Goal: Task Accomplishment & Management: Manage account settings

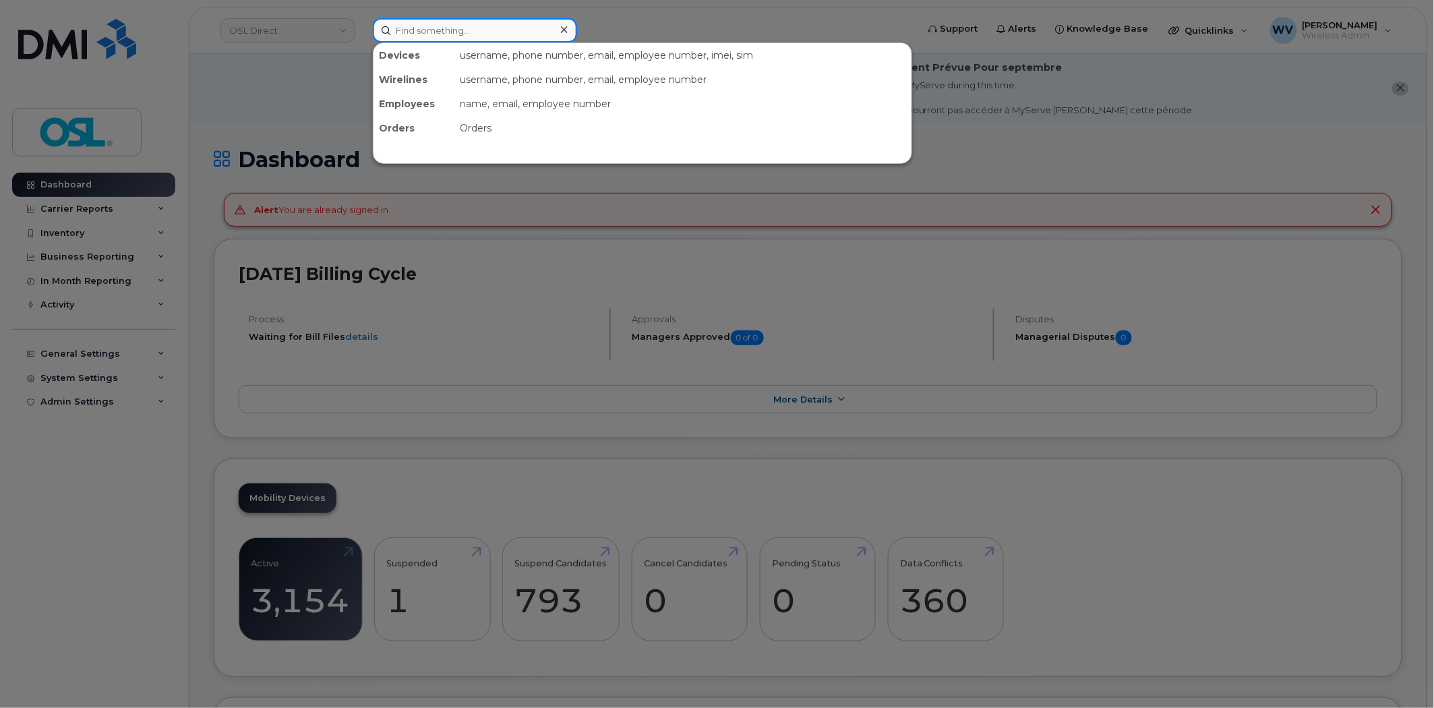
click at [452, 28] on input at bounding box center [475, 30] width 204 height 24
paste input "6475159661"
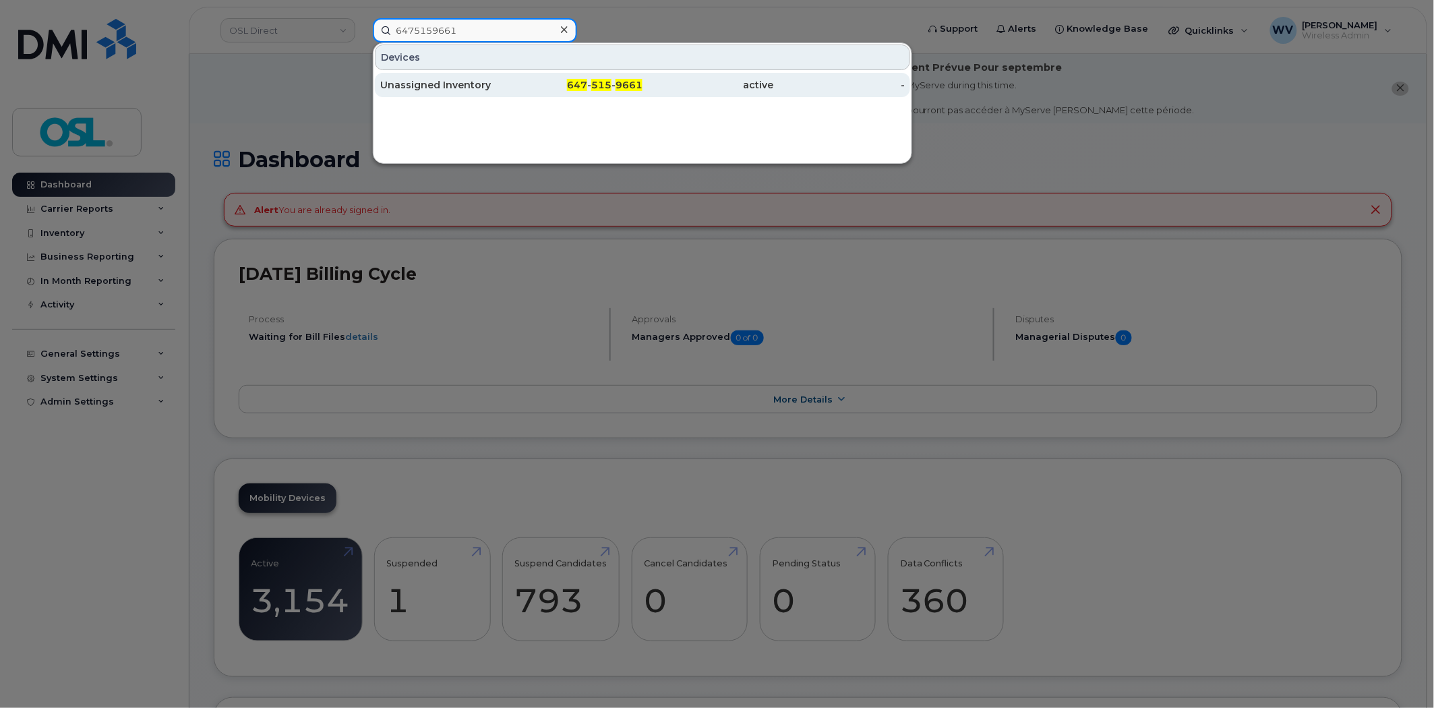
type input "6475159661"
click at [458, 82] on div "Unassigned Inventory" at bounding box center [445, 84] width 131 height 13
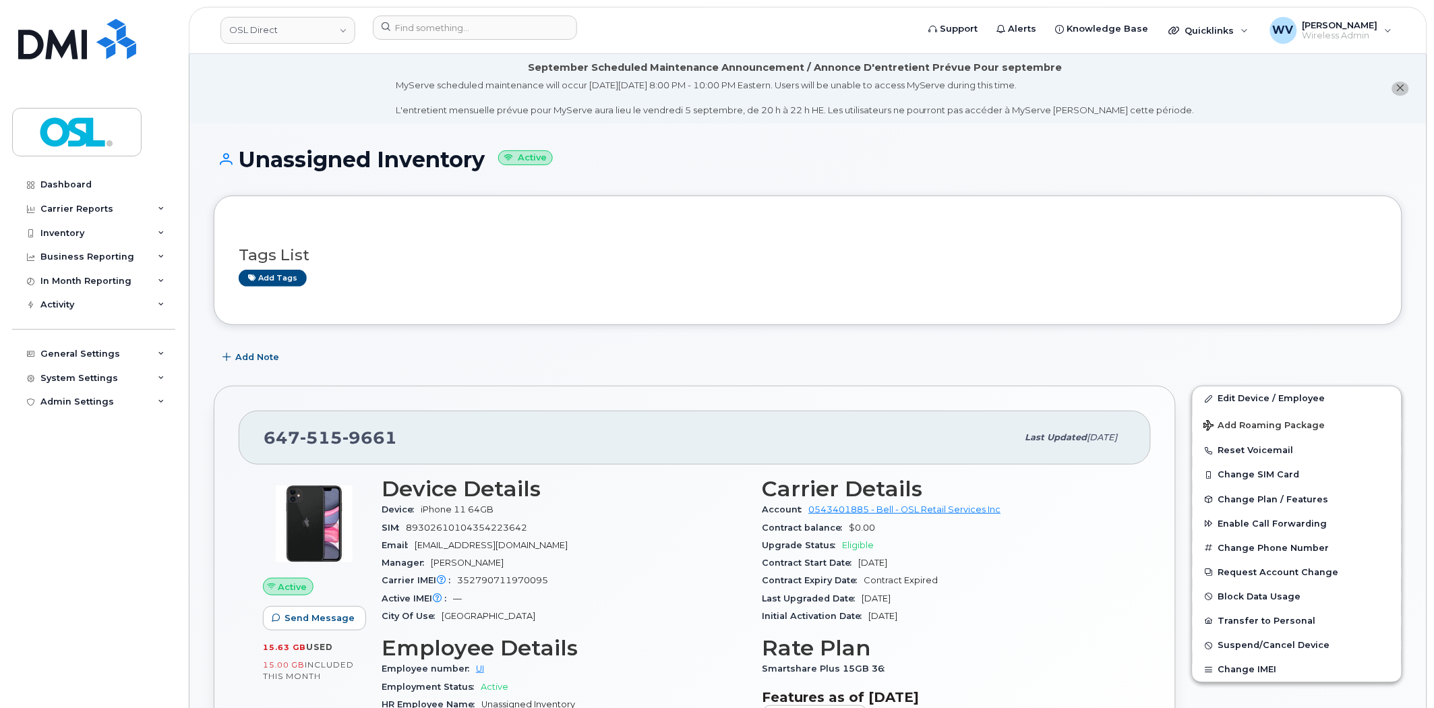
click at [369, 433] on span "9661" at bounding box center [369, 437] width 55 height 20
copy span "[PHONE_NUMBER]"
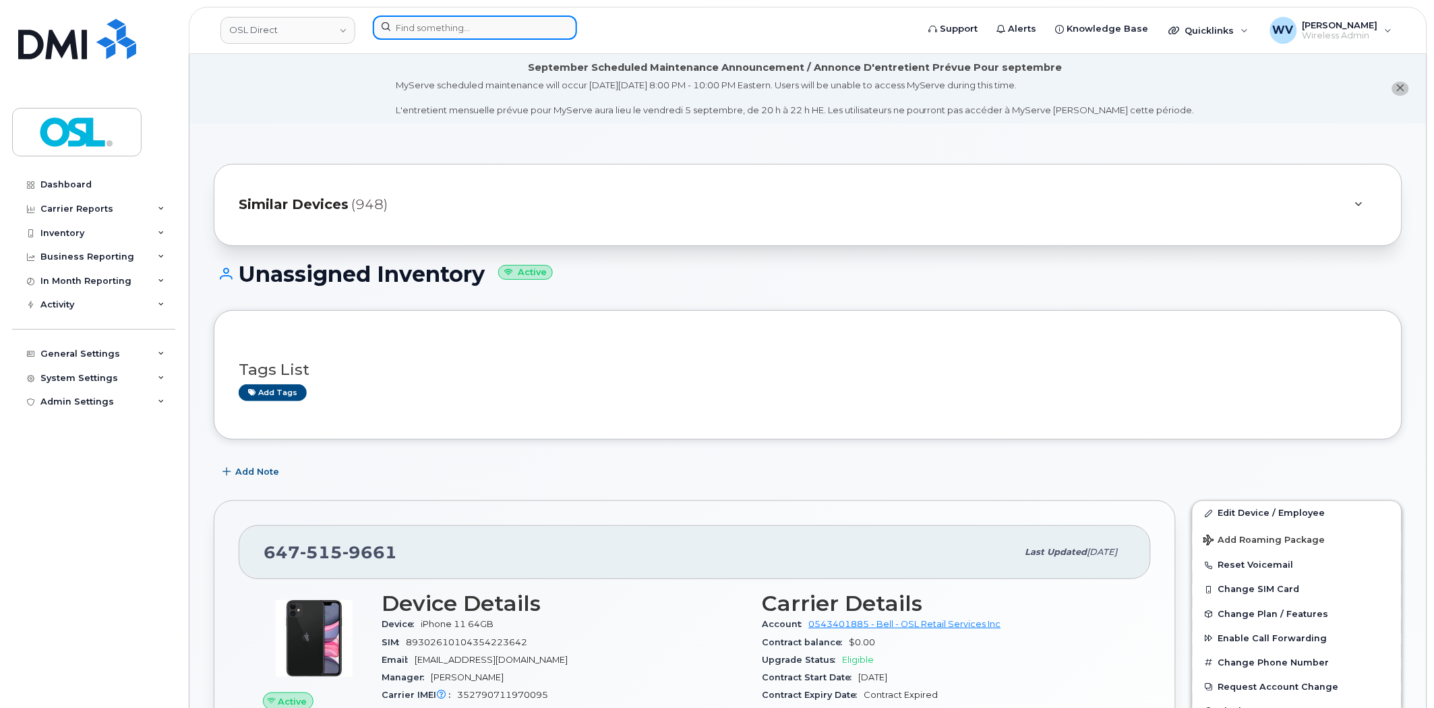
click at [502, 24] on input at bounding box center [475, 28] width 204 height 24
paste input "4383412126"
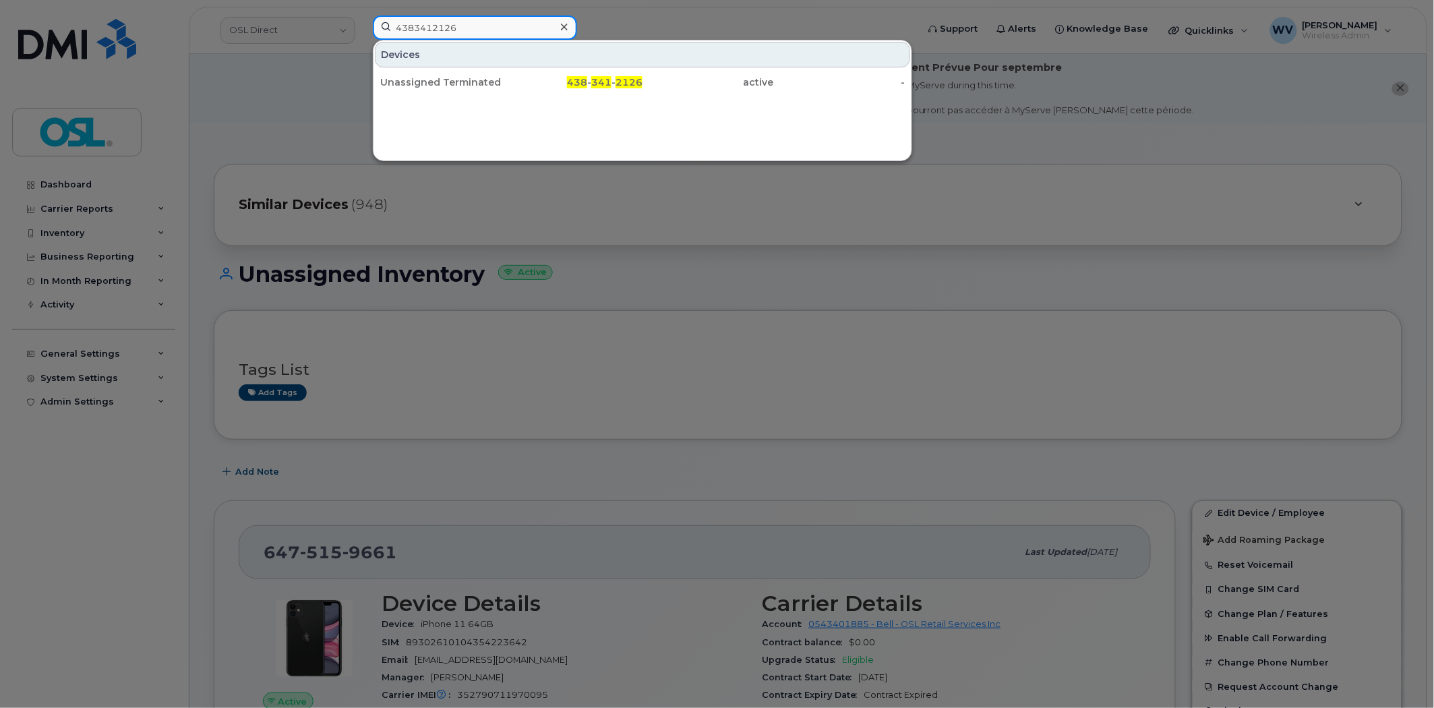
type input "4383412126"
drag, startPoint x: 491, startPoint y: 78, endPoint x: 595, endPoint y: 18, distance: 119.6
click at [512, 90] on div "Unassigned Terminated" at bounding box center [577, 82] width 131 height 24
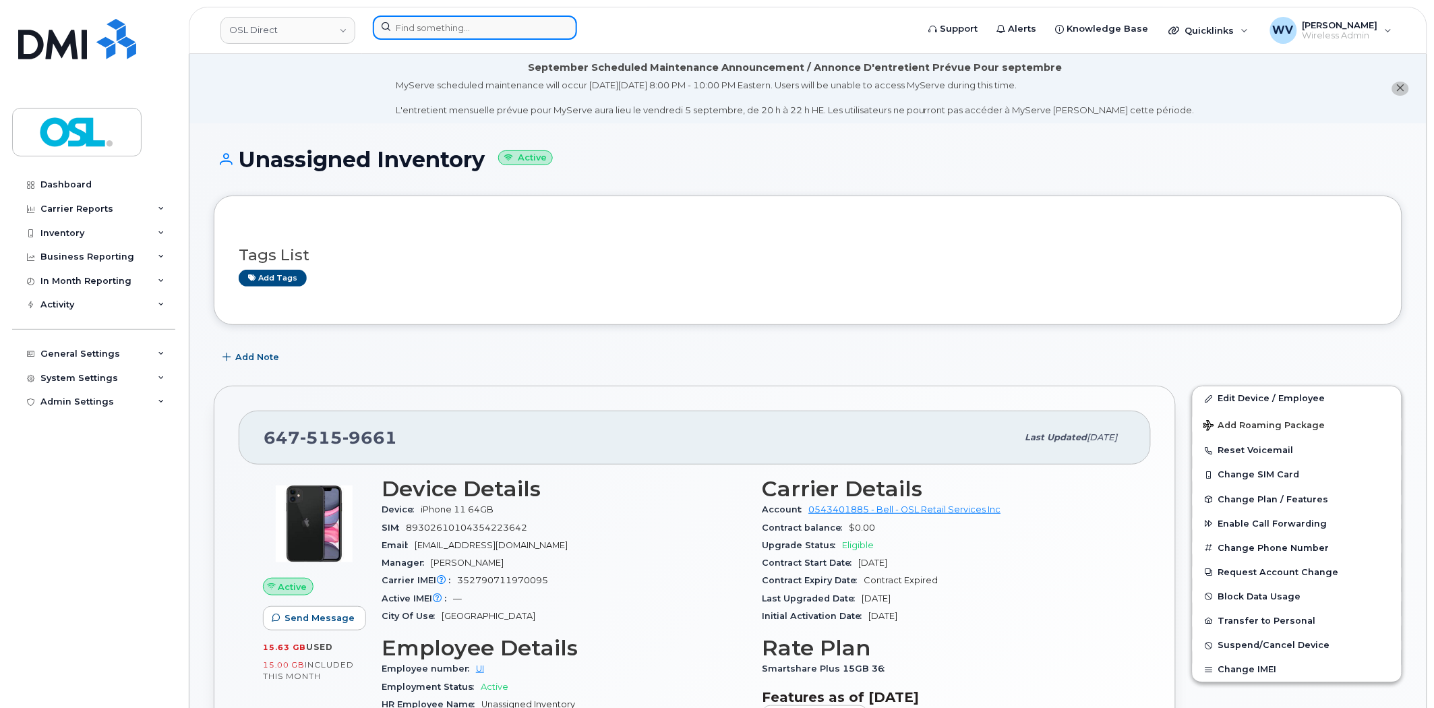
click at [473, 28] on input at bounding box center [475, 28] width 204 height 24
paste input "6473278377"
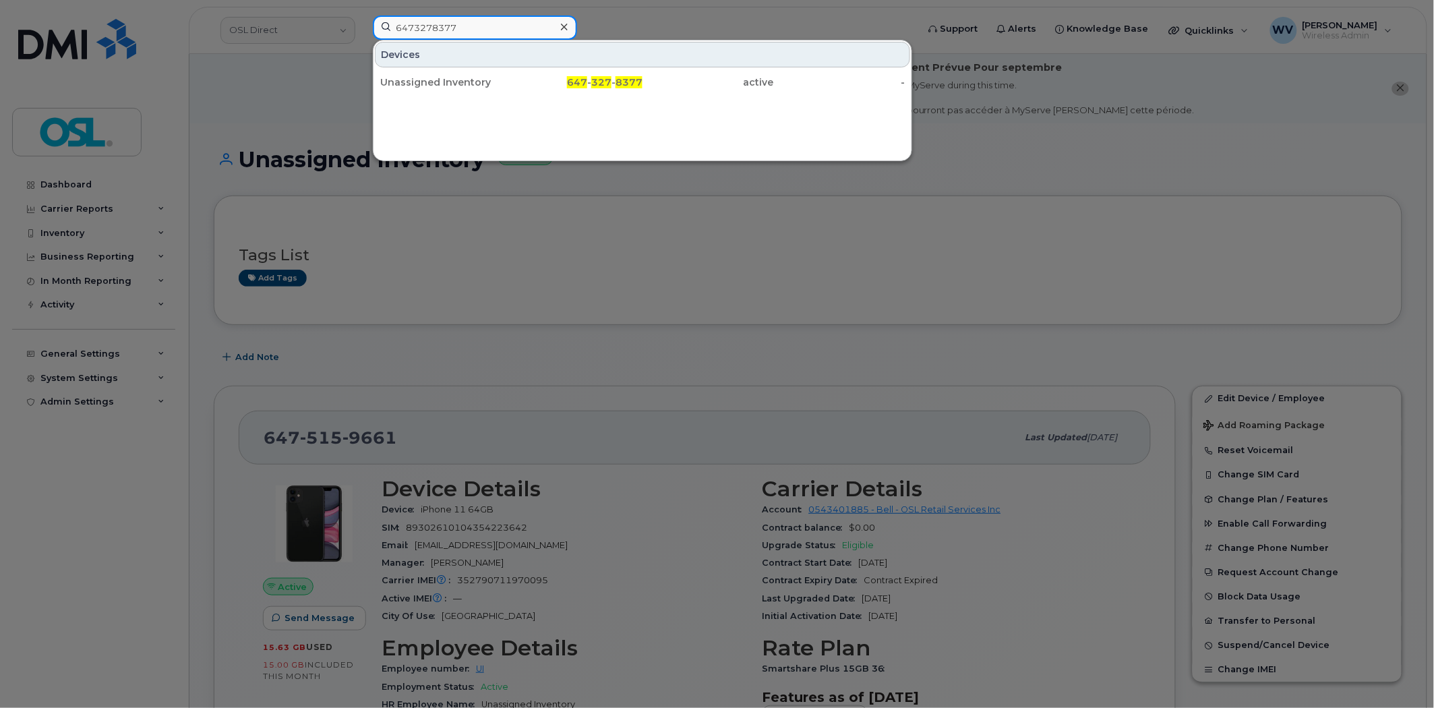
type input "6473278377"
drag, startPoint x: 472, startPoint y: 36, endPoint x: 765, endPoint y: 9, distance: 293.9
click at [475, 80] on div "Unassigned Inventory" at bounding box center [445, 82] width 131 height 13
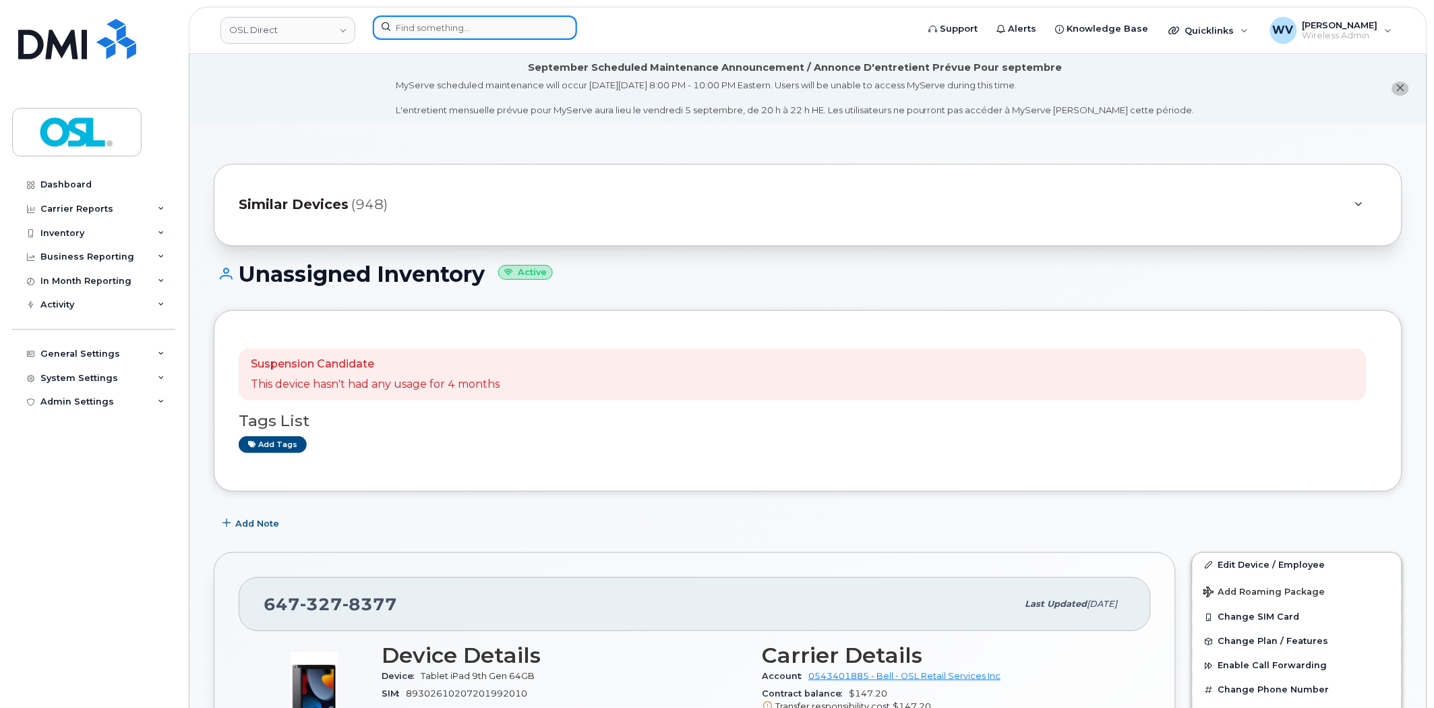
click at [511, 22] on input at bounding box center [475, 28] width 204 height 24
paste input "4165766218"
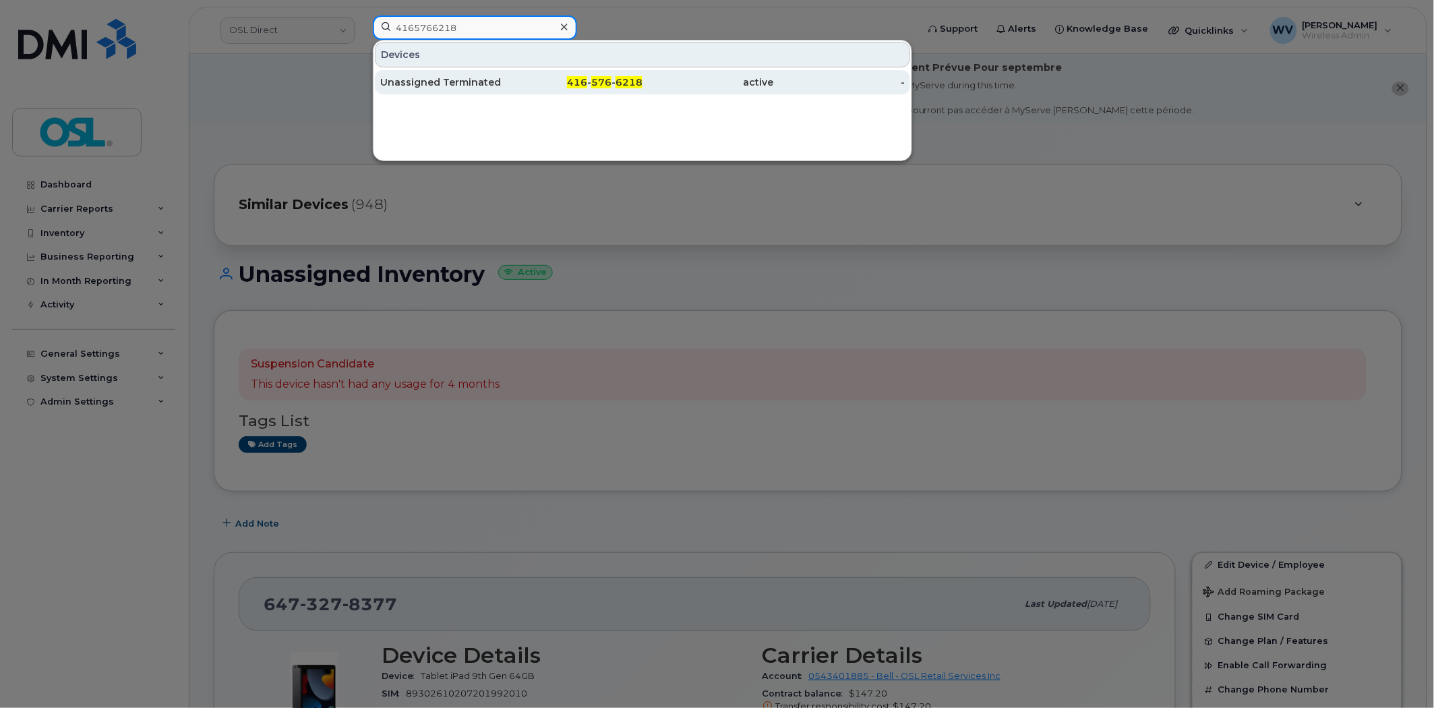
type input "4165766218"
click at [488, 78] on div "Unassigned Terminated" at bounding box center [445, 82] width 131 height 13
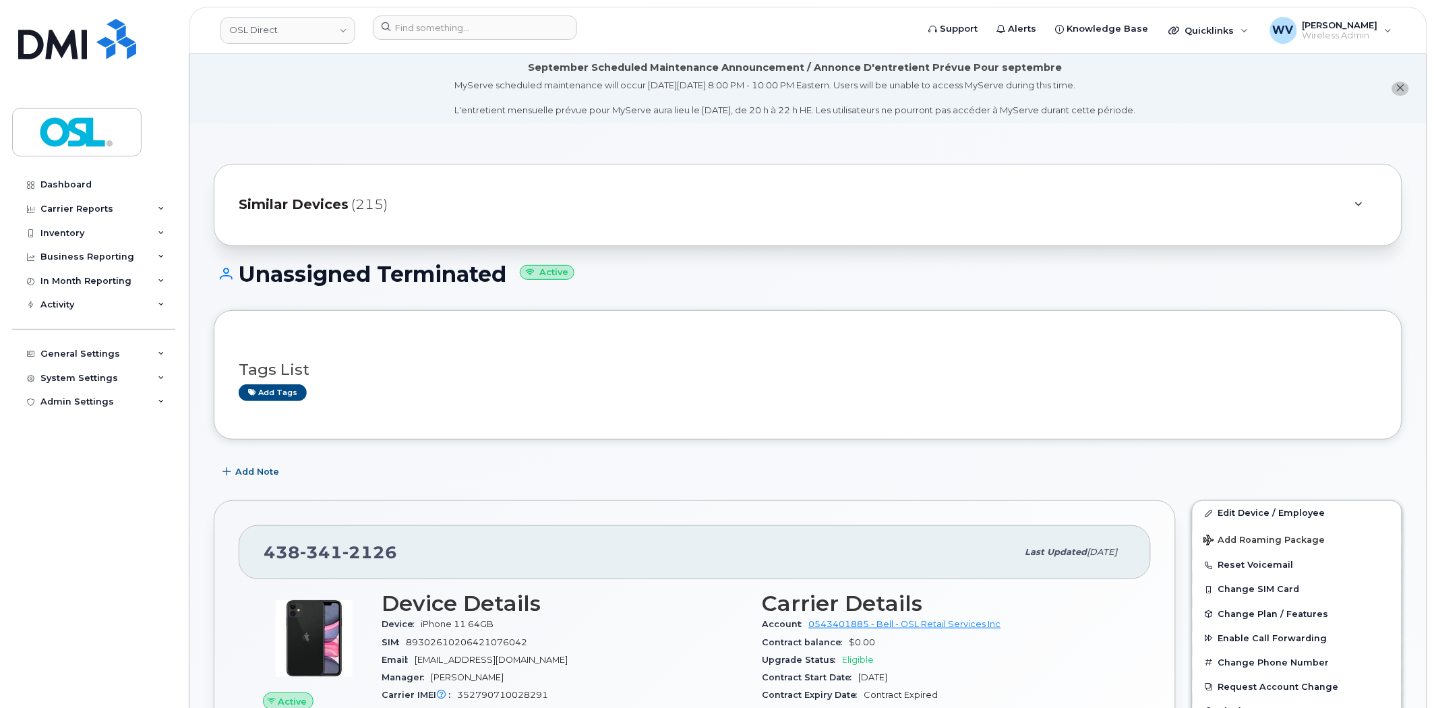
click at [335, 541] on div "438 341 2126" at bounding box center [641, 552] width 754 height 28
click at [342, 551] on span "341" at bounding box center [369, 552] width 55 height 20
click at [1218, 511] on link "Edit Device / Employee" at bounding box center [1297, 513] width 209 height 24
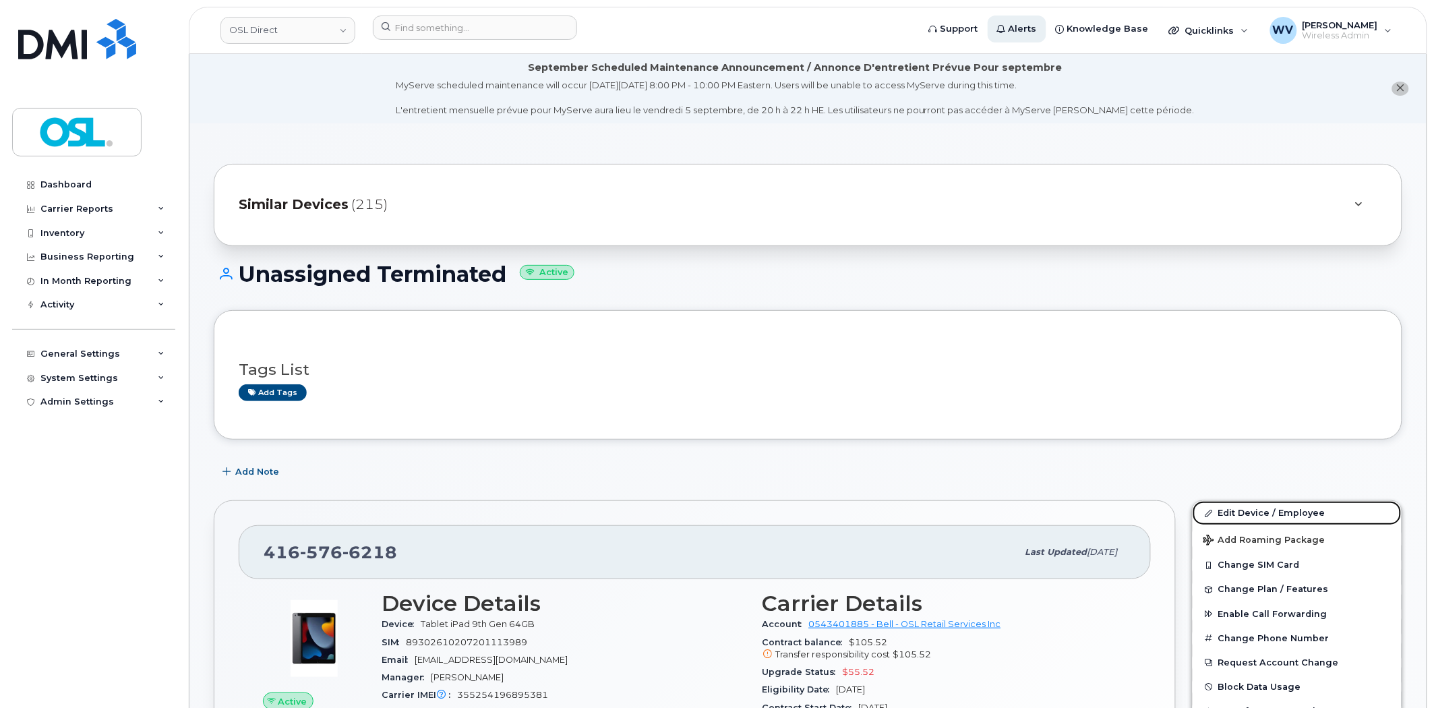
drag, startPoint x: 1237, startPoint y: 508, endPoint x: 1032, endPoint y: 21, distance: 528.4
click at [1238, 508] on link "Edit Device / Employee" at bounding box center [1297, 513] width 209 height 24
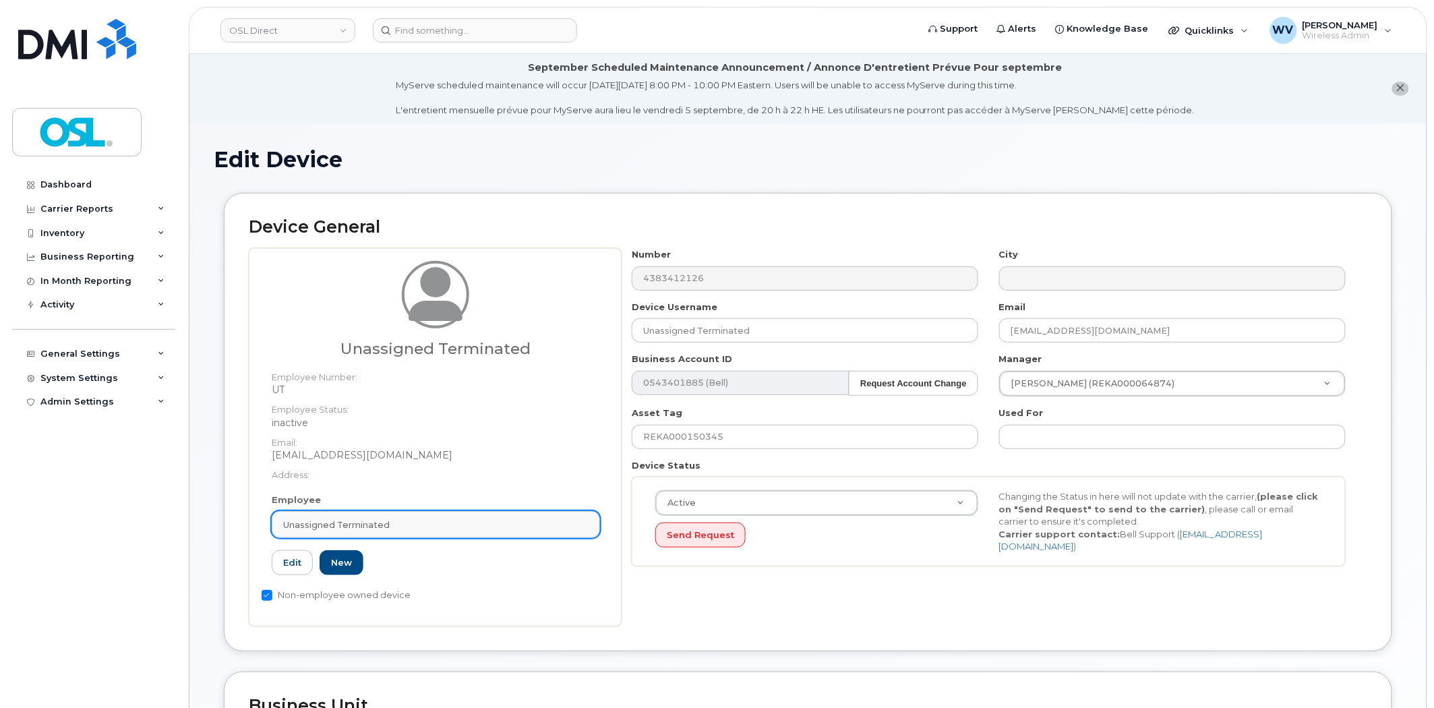
click at [440, 526] on div "Unassigned Terminated" at bounding box center [435, 524] width 305 height 13
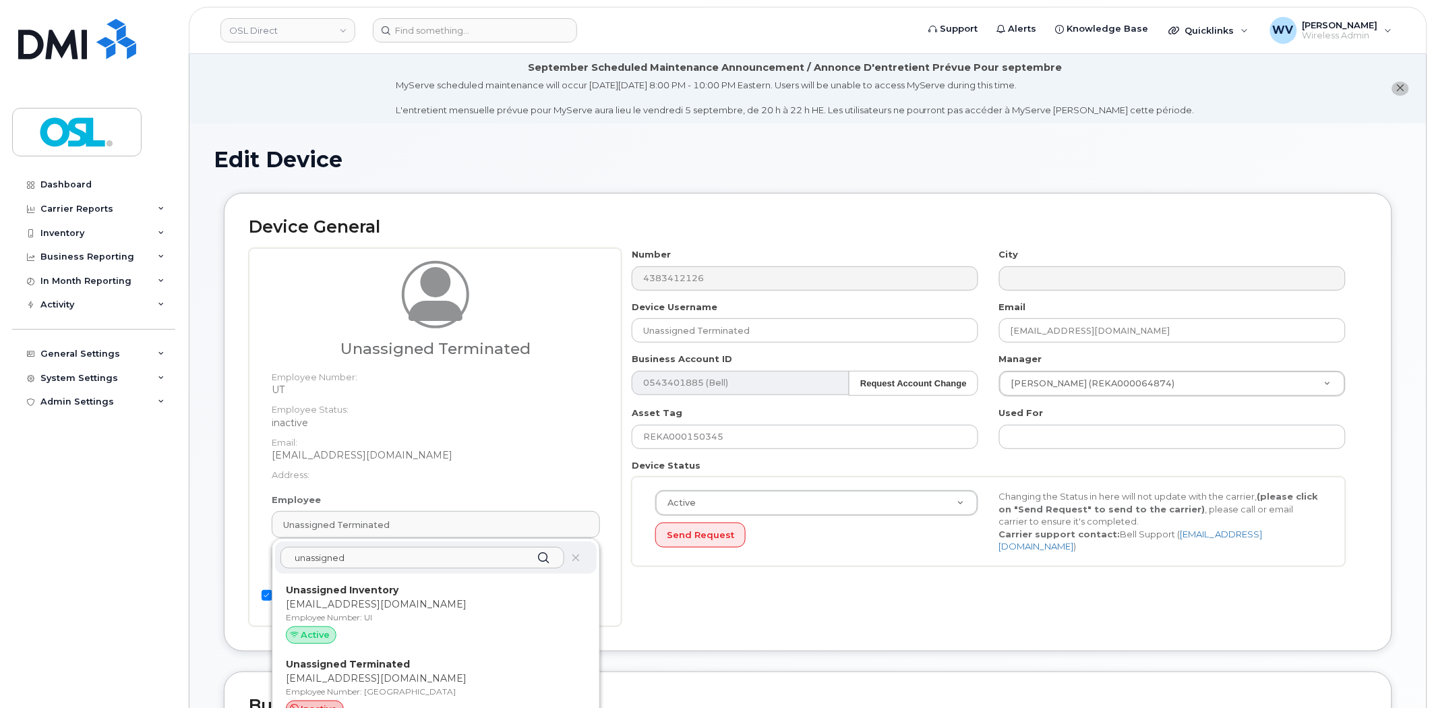
type input "unassigned"
click at [485, 585] on p "Unassigned Inventory" at bounding box center [436, 590] width 300 height 14
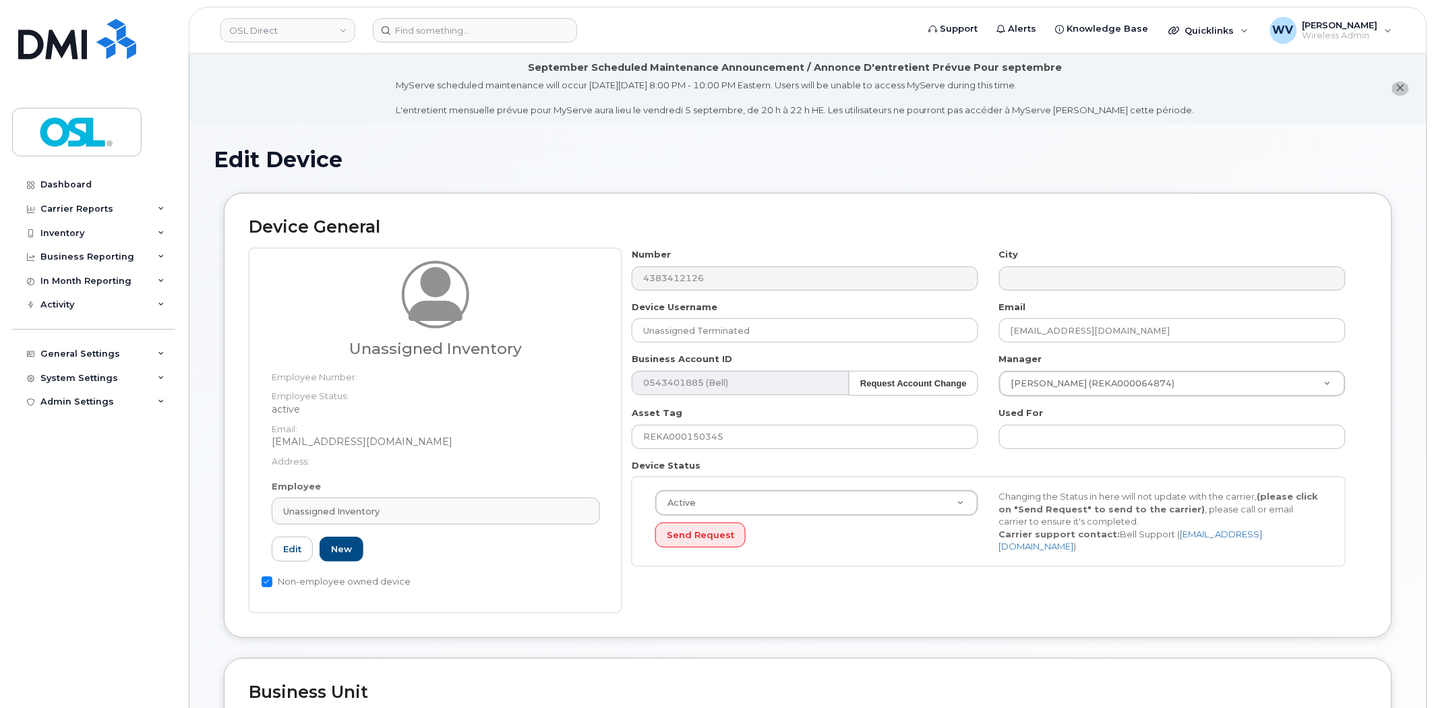
type input "UI"
type input "Unassigned Inventory"
type input "[EMAIL_ADDRESS][DOMAIN_NAME]"
type input "4724252"
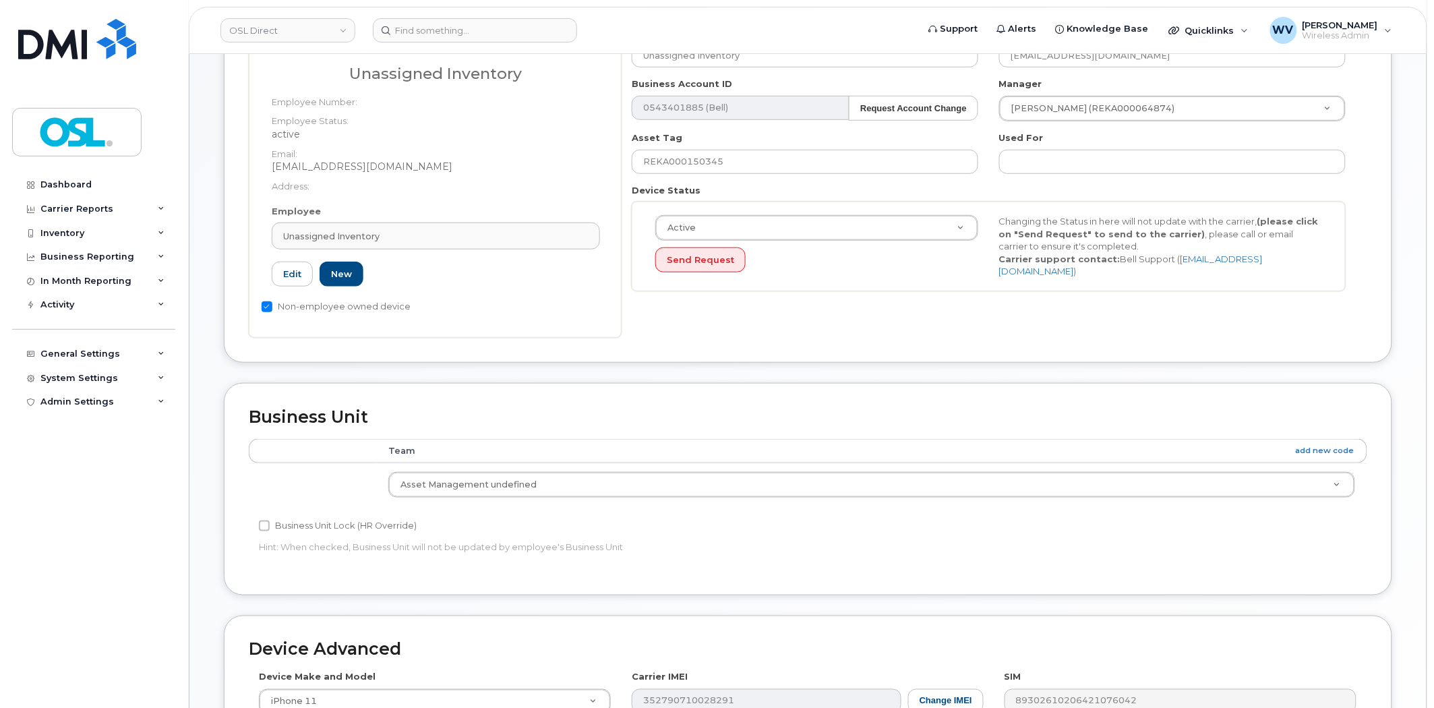
scroll to position [585, 0]
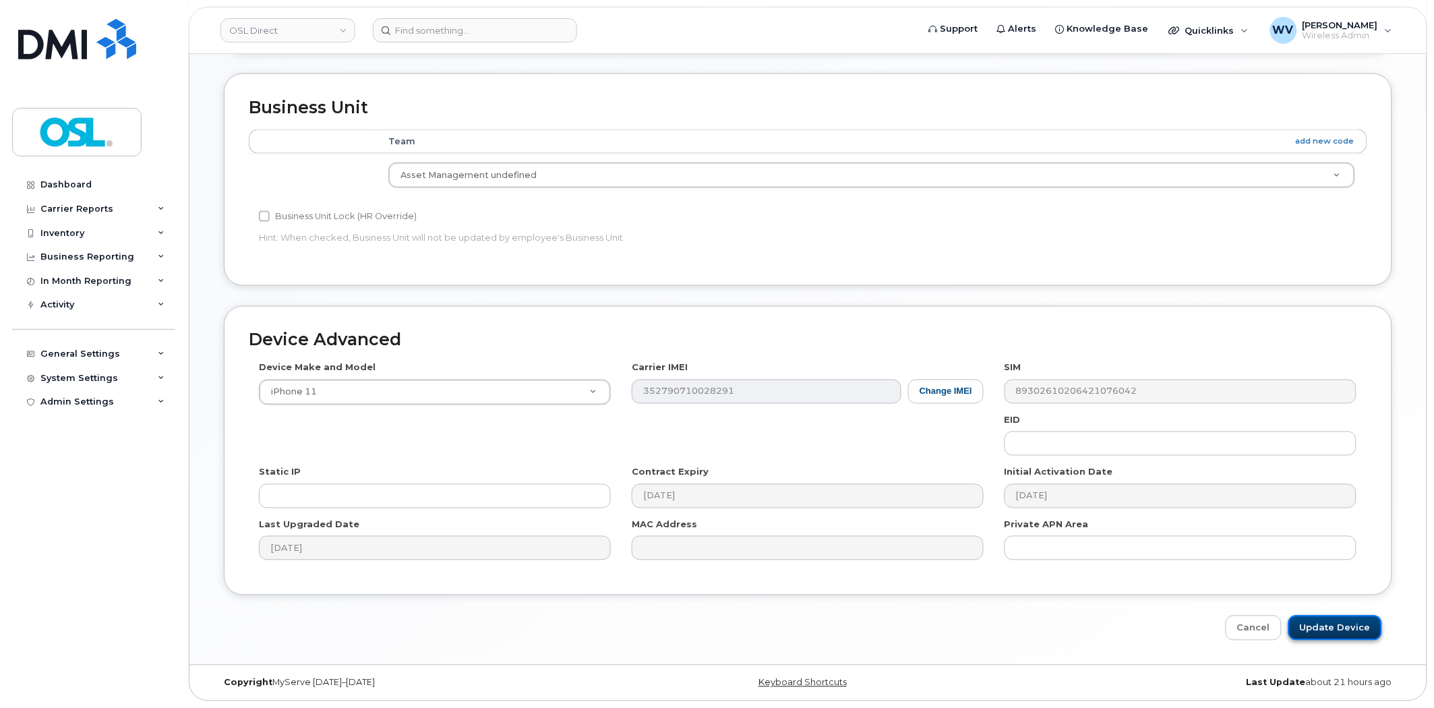
click at [1369, 634] on input "Update Device" at bounding box center [1335, 628] width 94 height 25
type input "Saving..."
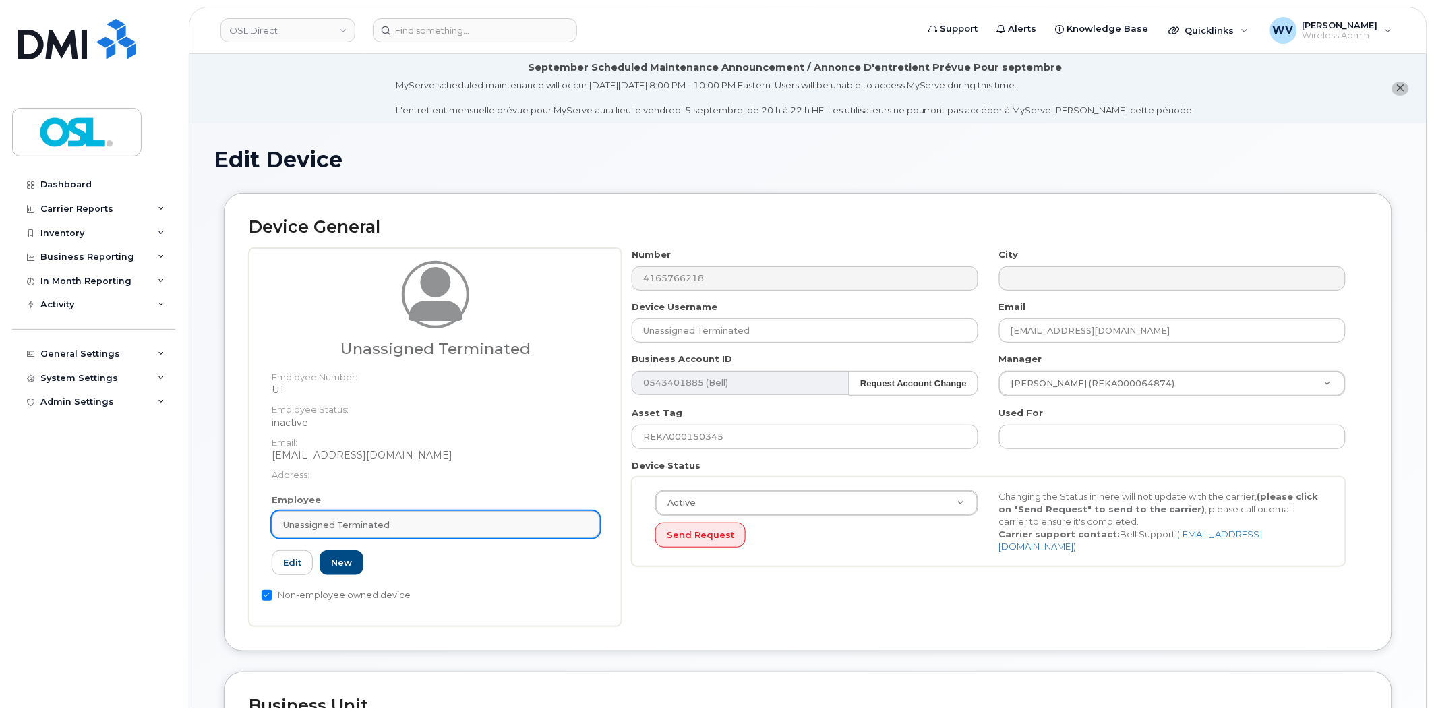
click at [414, 535] on link "Unassigned Terminated" at bounding box center [436, 524] width 328 height 27
paste input "unassigned"
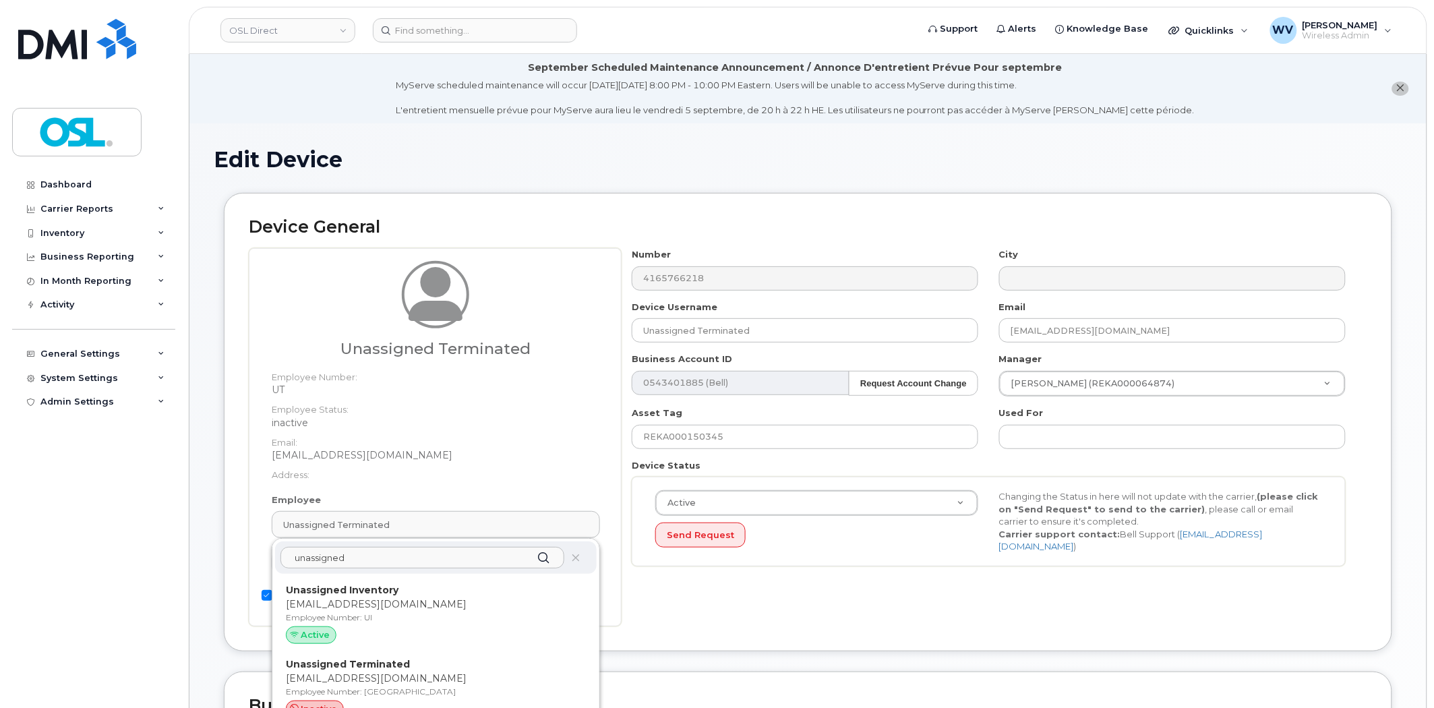
type input "unassigned"
click at [420, 587] on p "Unassigned Inventory" at bounding box center [436, 590] width 300 height 14
type input "UI"
type input "Unassigned Inventory"
type input "[EMAIL_ADDRESS][DOMAIN_NAME]"
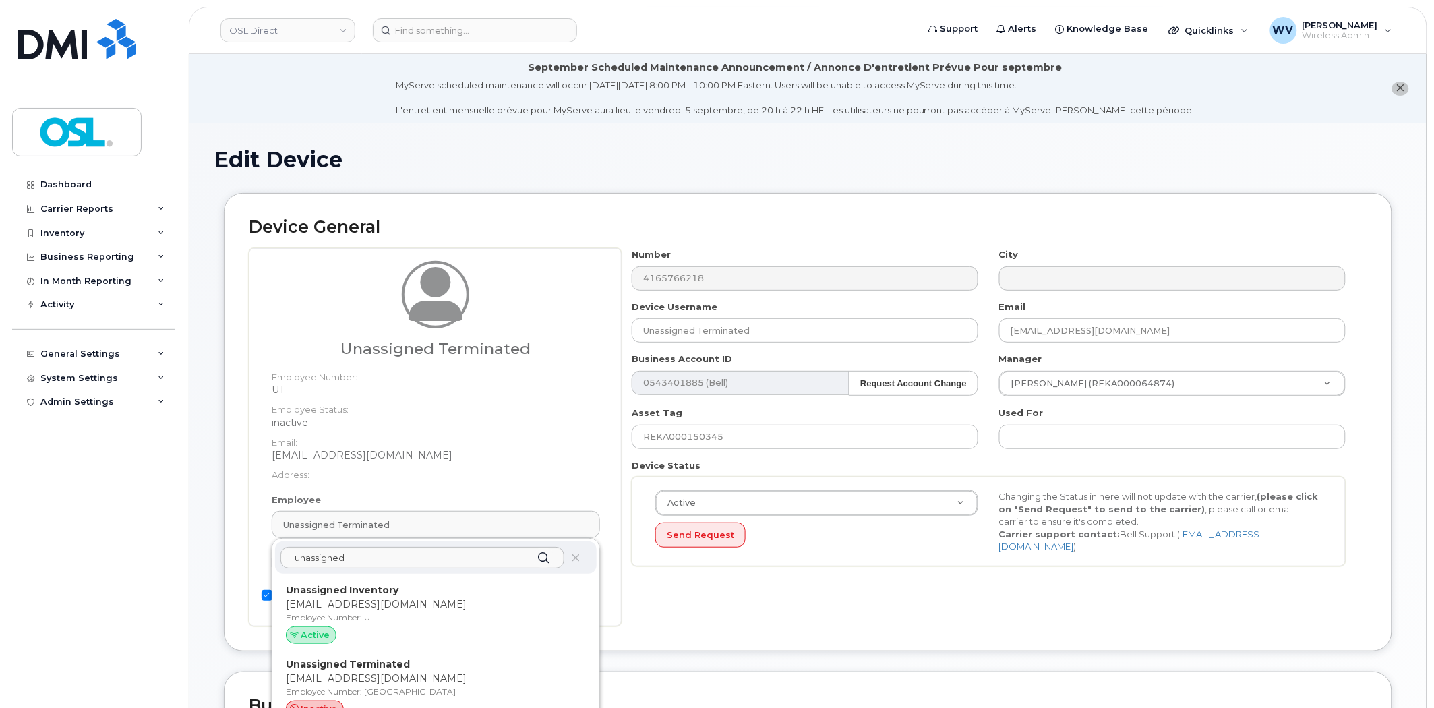
type input "4724252"
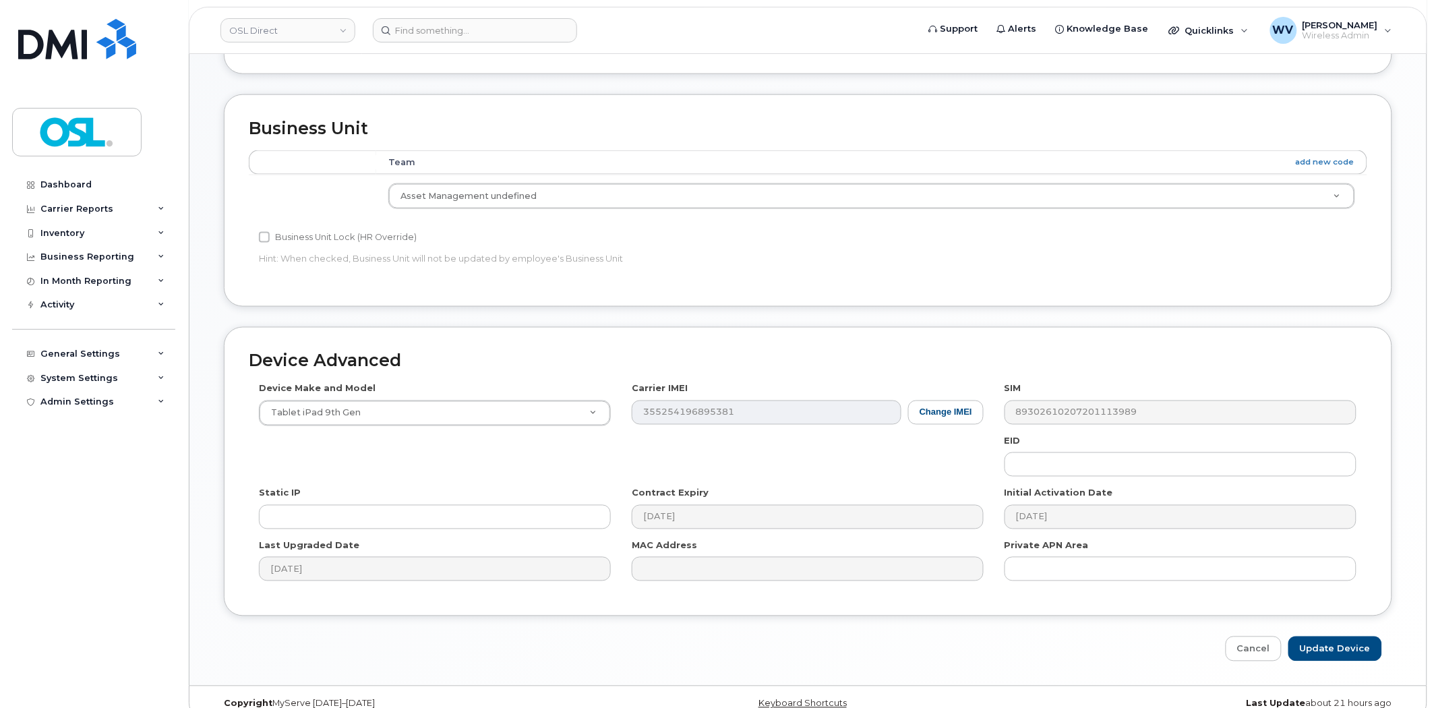
scroll to position [585, 0]
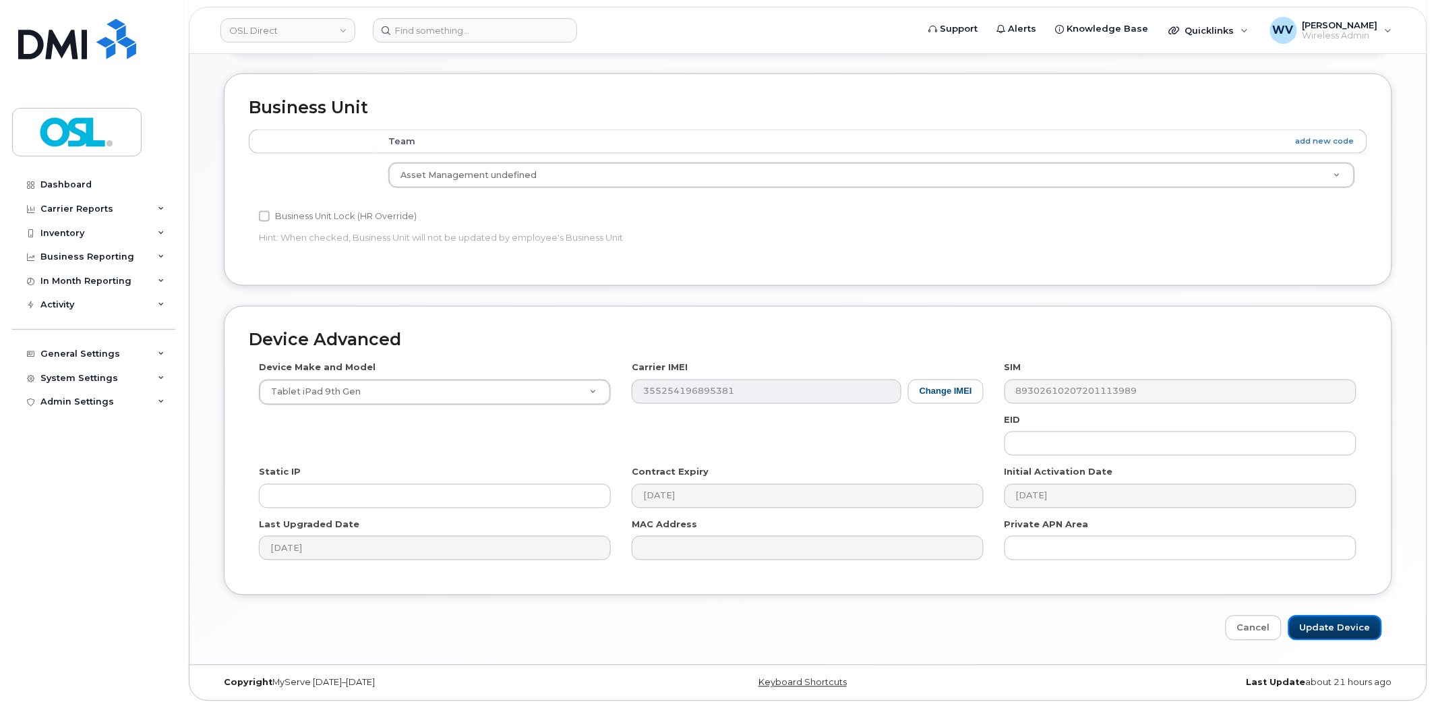
drag, startPoint x: 1327, startPoint y: 634, endPoint x: 1301, endPoint y: 563, distance: 75.9
click at [1327, 634] on input "Update Device" at bounding box center [1335, 628] width 94 height 25
type input "Saving..."
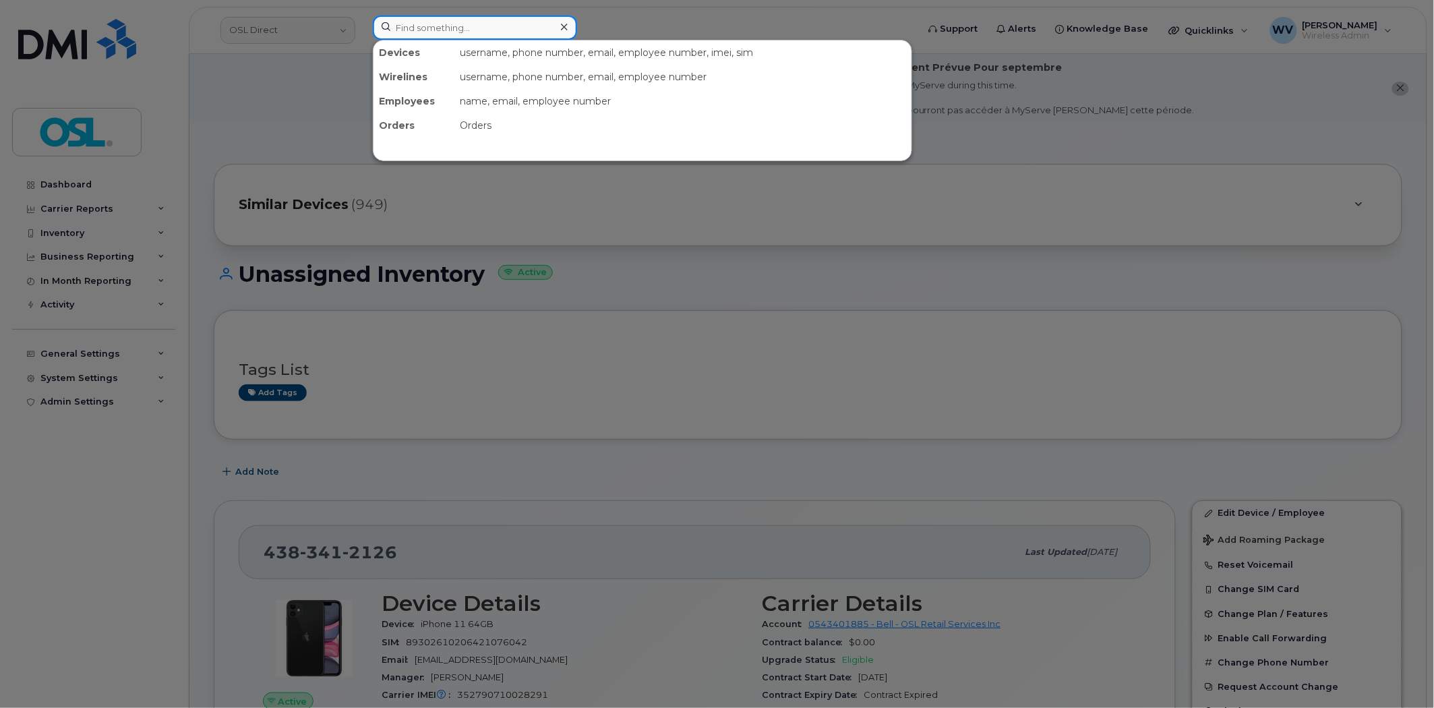
click at [518, 28] on input at bounding box center [475, 28] width 204 height 24
paste input "3435985559"
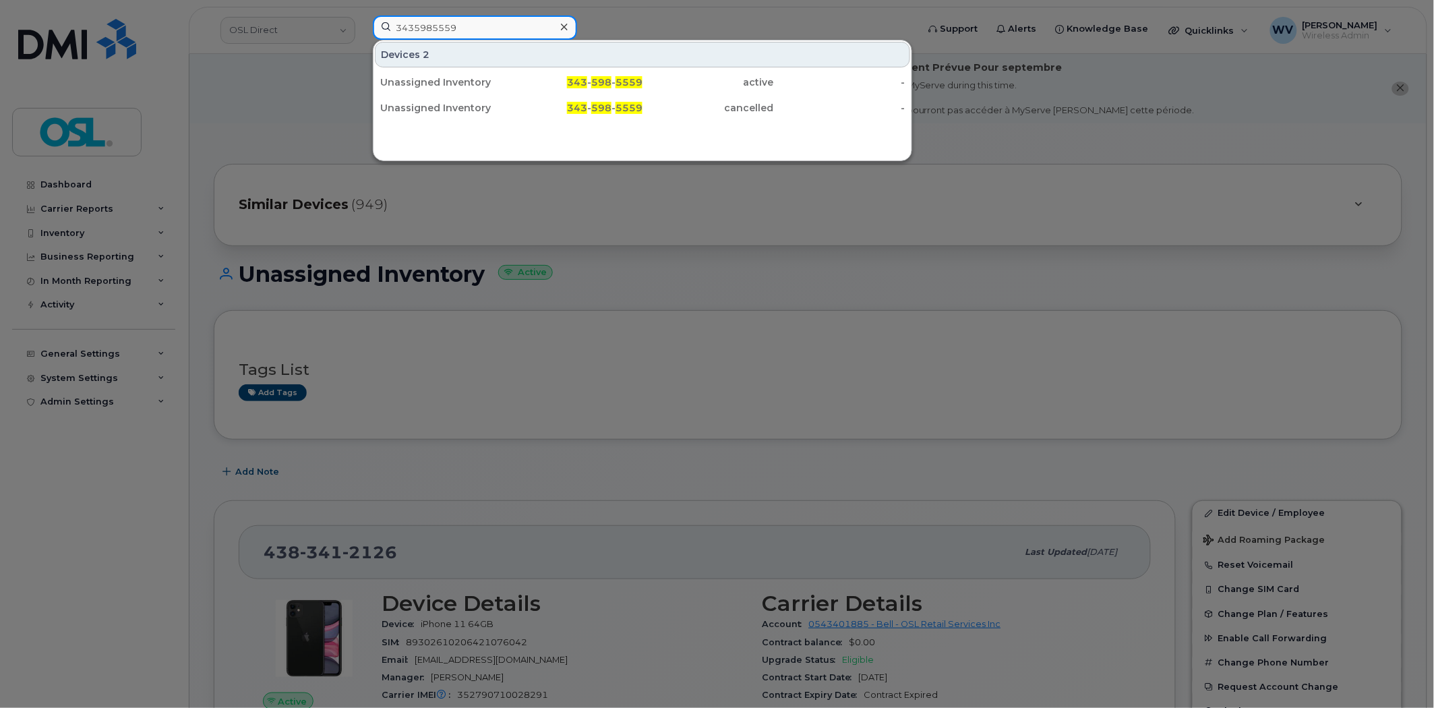
type input "3435985559"
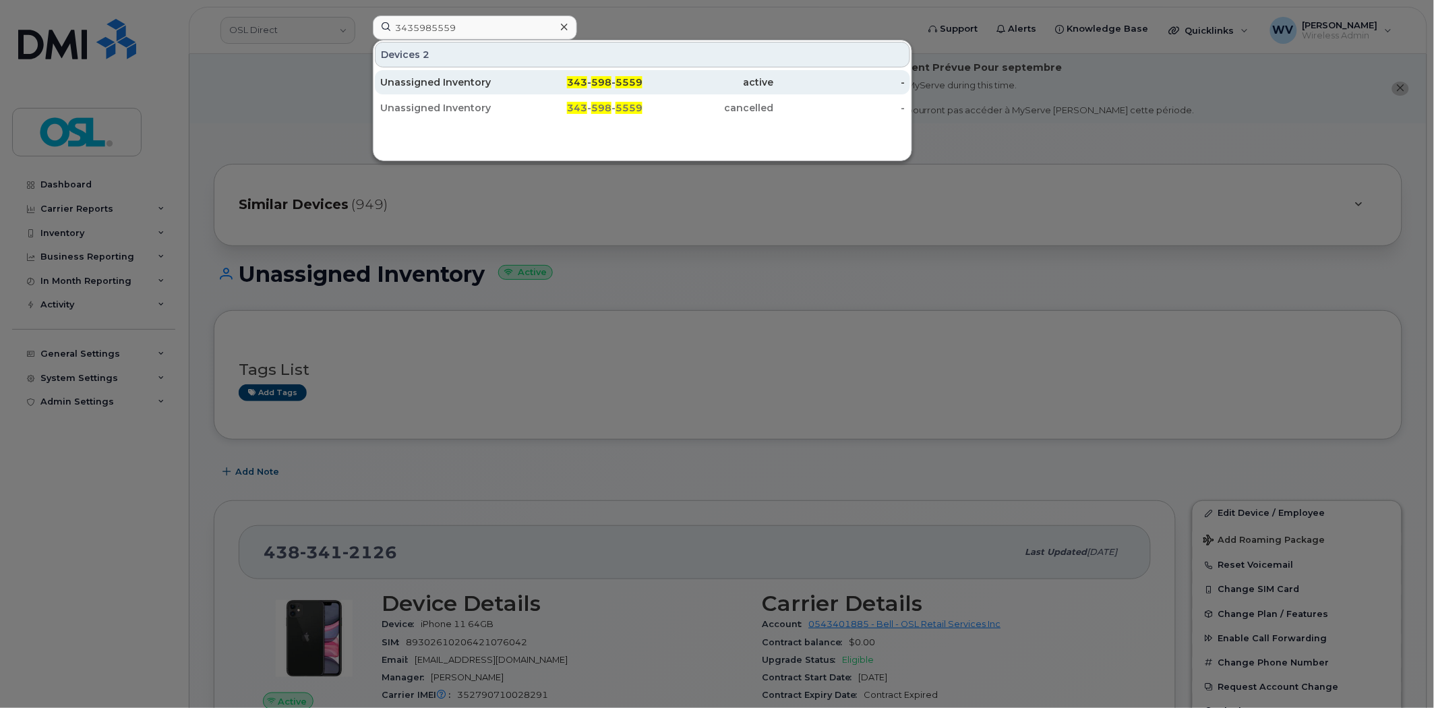
click at [489, 83] on div "Unassigned Inventory" at bounding box center [445, 82] width 131 height 13
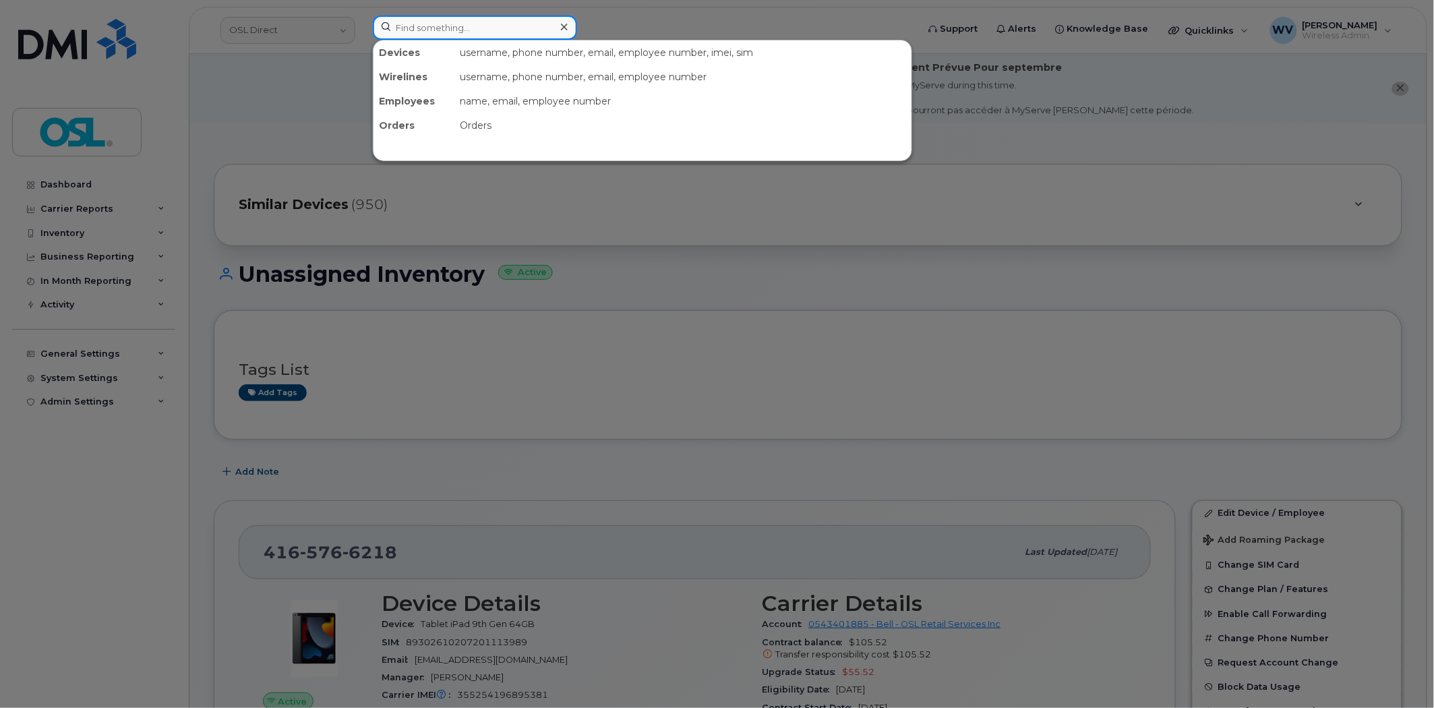
click at [529, 29] on input at bounding box center [475, 28] width 204 height 24
paste input "4165706112"
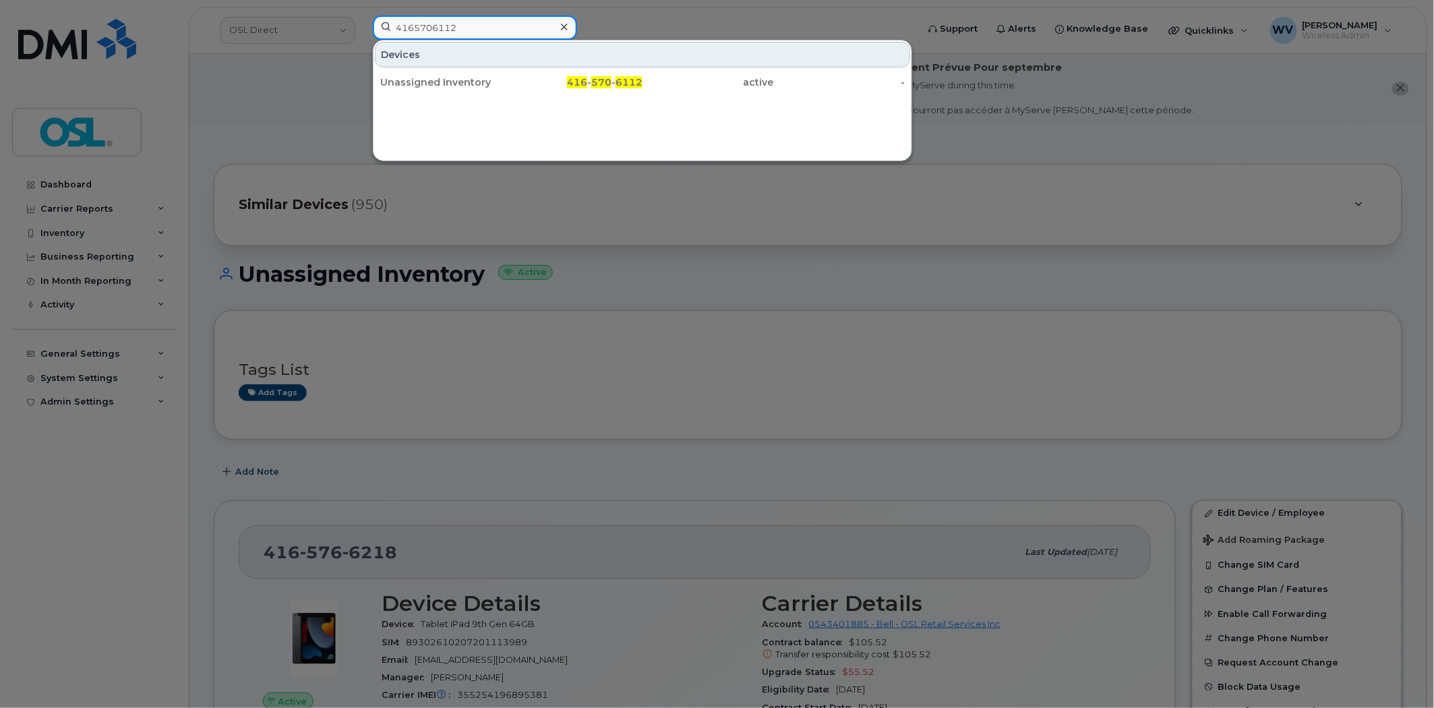
type input "4165706112"
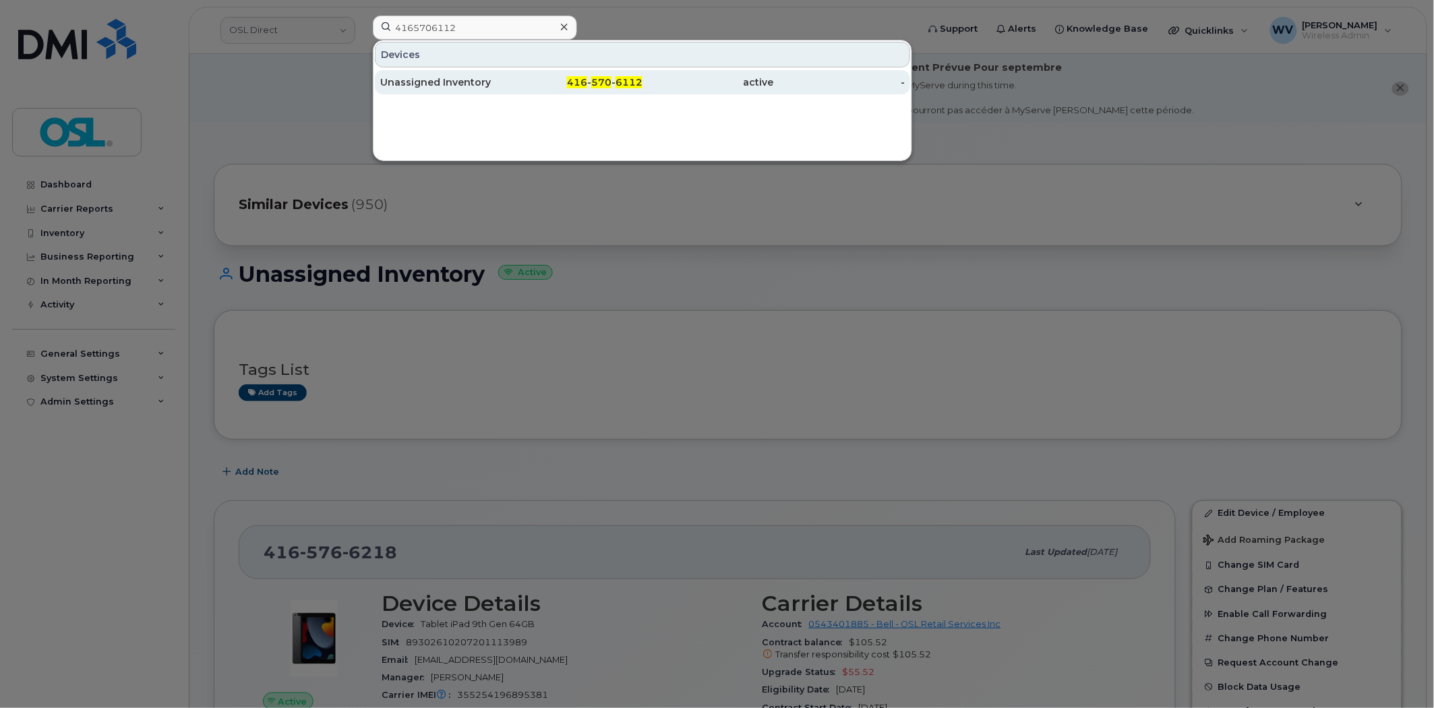
click at [503, 85] on div "Unassigned Inventory" at bounding box center [445, 82] width 131 height 13
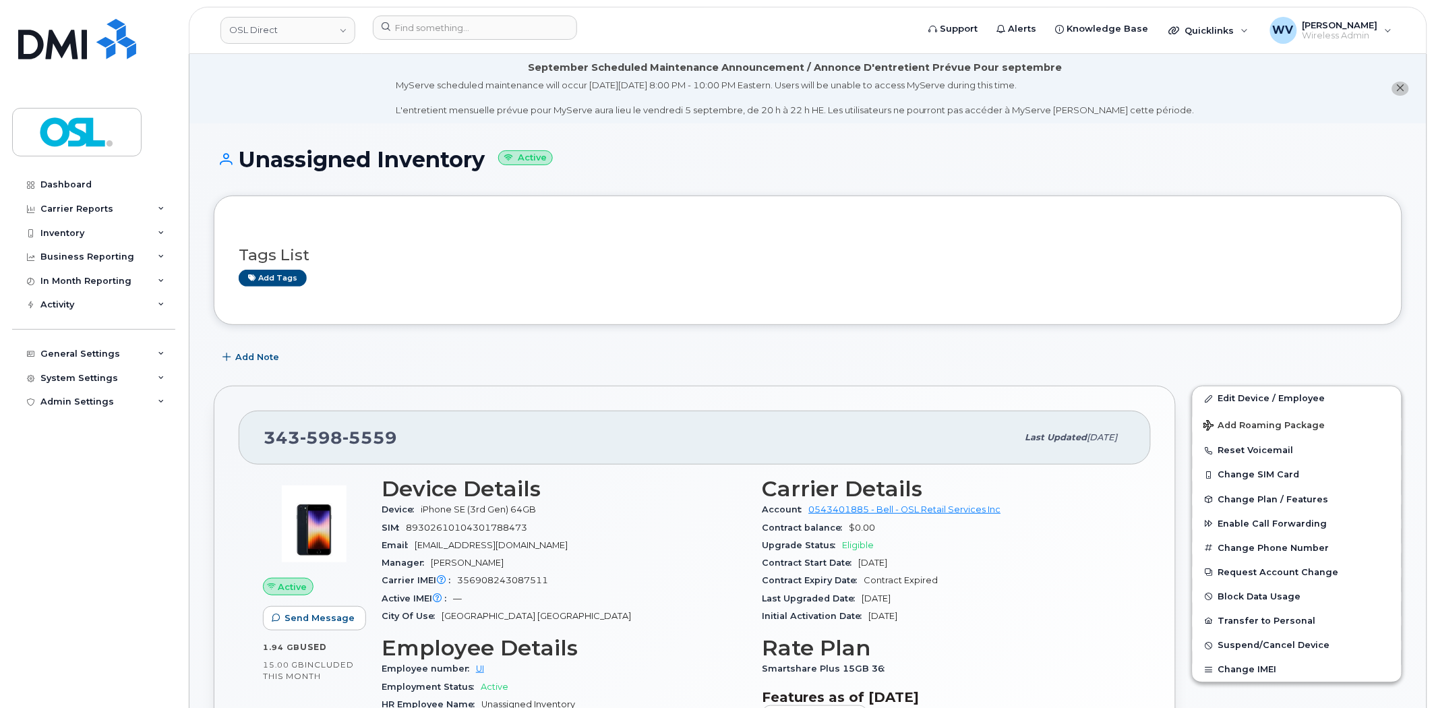
click at [306, 425] on div "[PHONE_NUMBER]" at bounding box center [641, 437] width 754 height 28
click at [306, 425] on div "343 598 5559" at bounding box center [641, 437] width 754 height 28
copy span "343 598 5559"
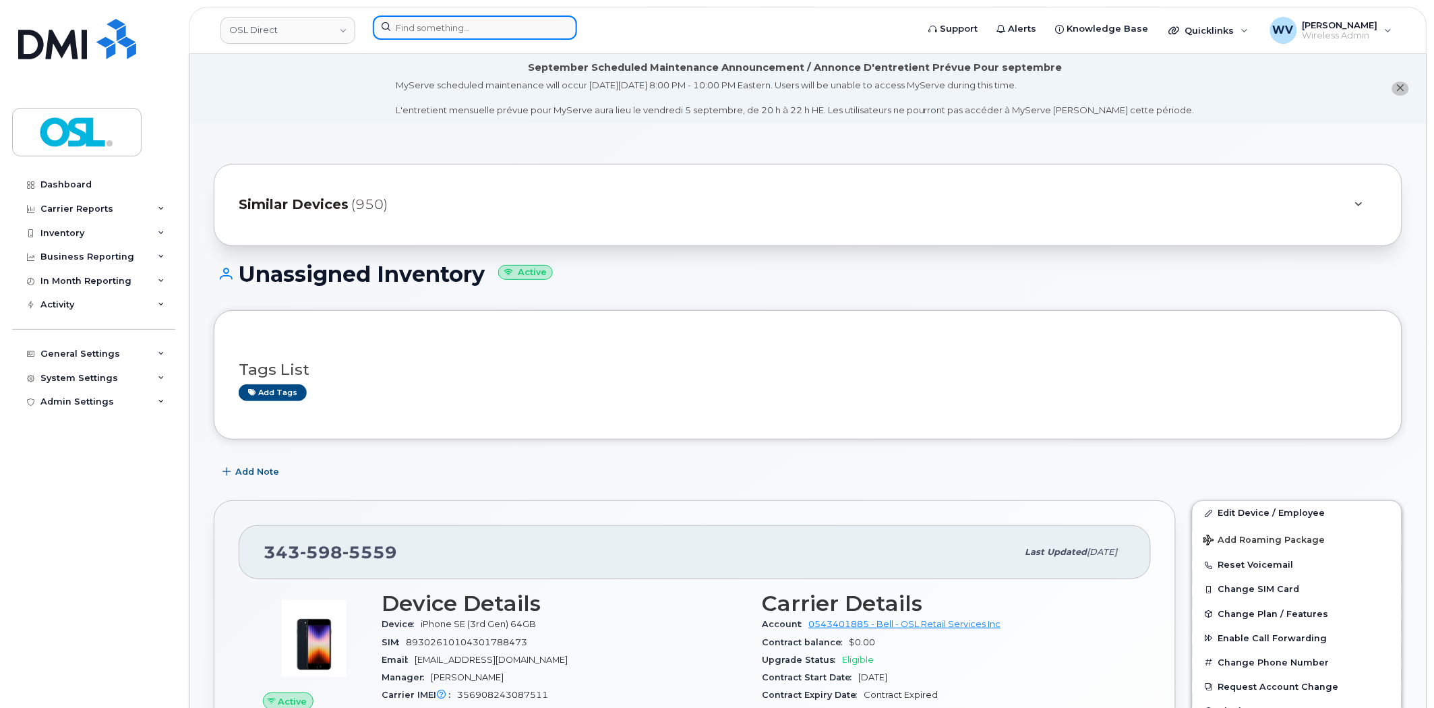
click at [445, 27] on input at bounding box center [475, 28] width 204 height 24
paste input "4384553004"
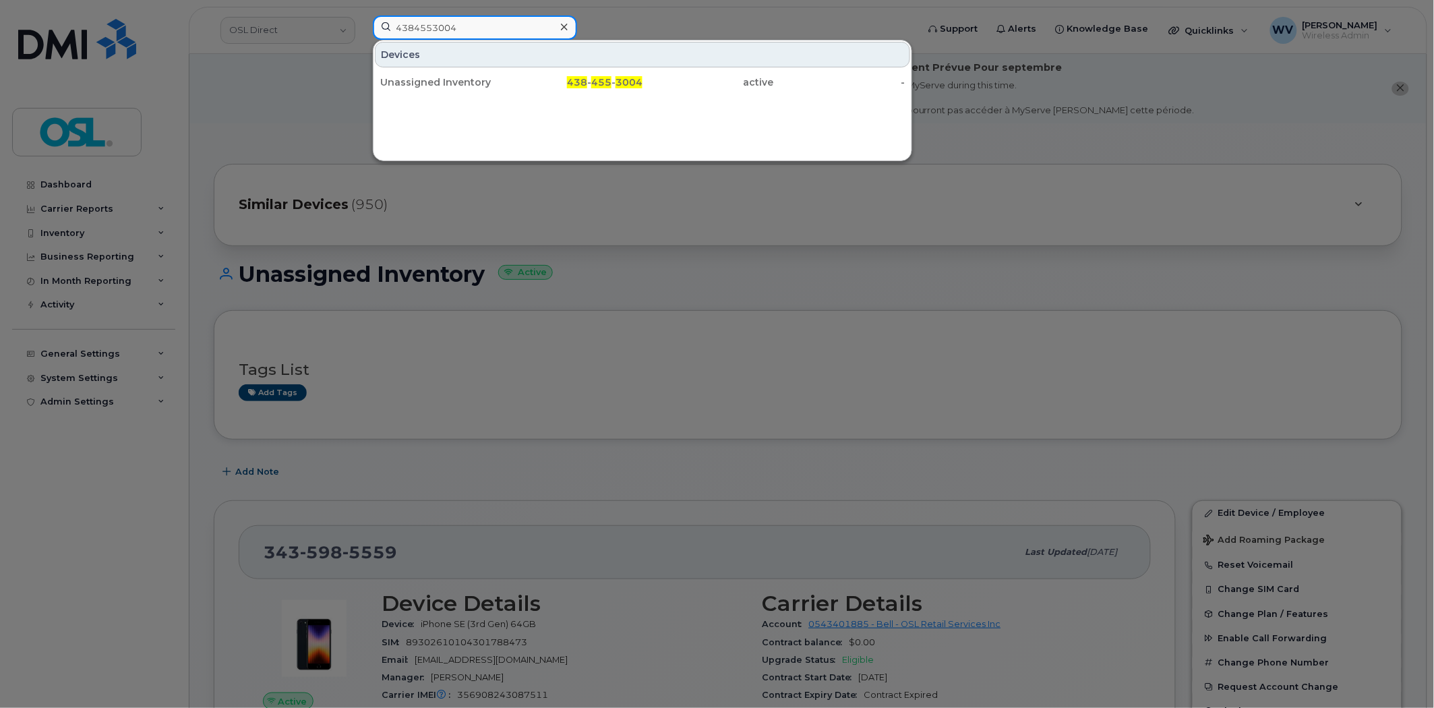
type input "4384553004"
click at [446, 84] on div "Unassigned Inventory" at bounding box center [445, 82] width 131 height 13
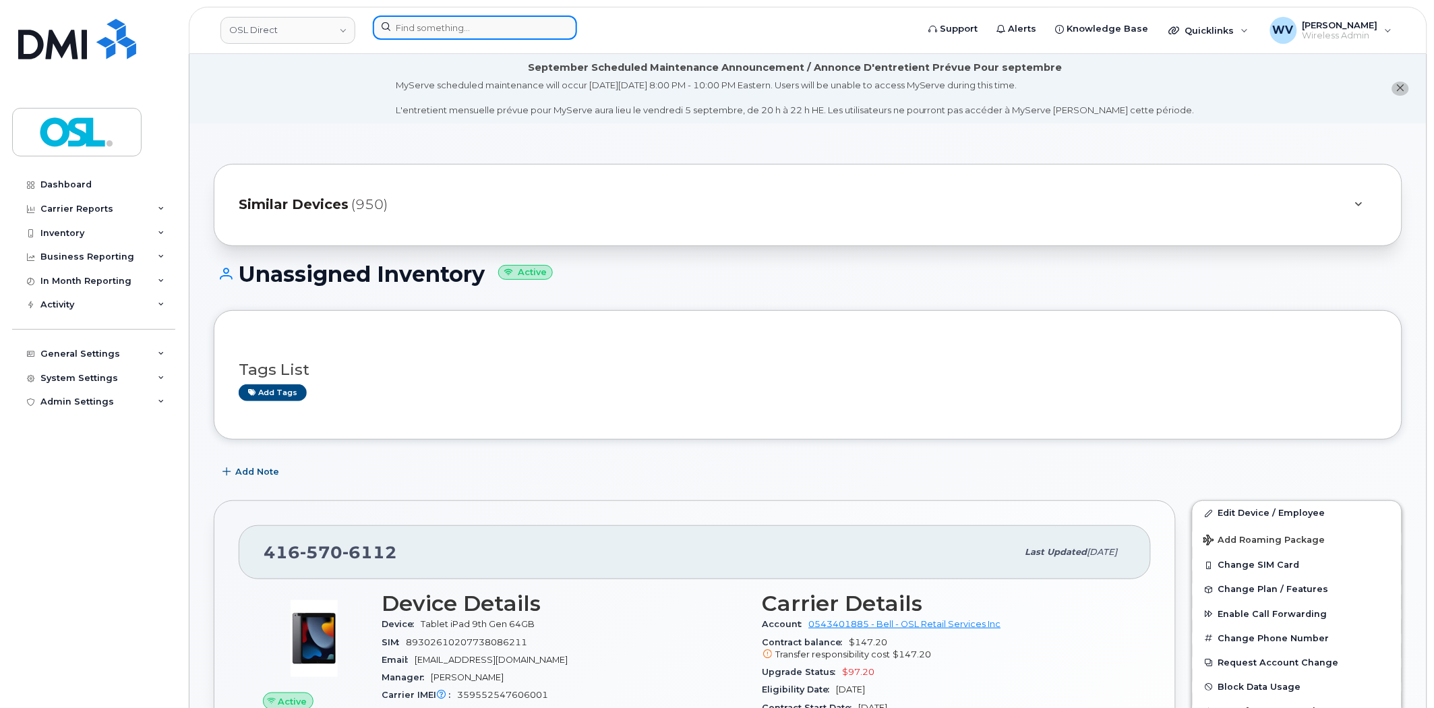
click at [500, 23] on input at bounding box center [475, 28] width 204 height 24
paste input "4165751670"
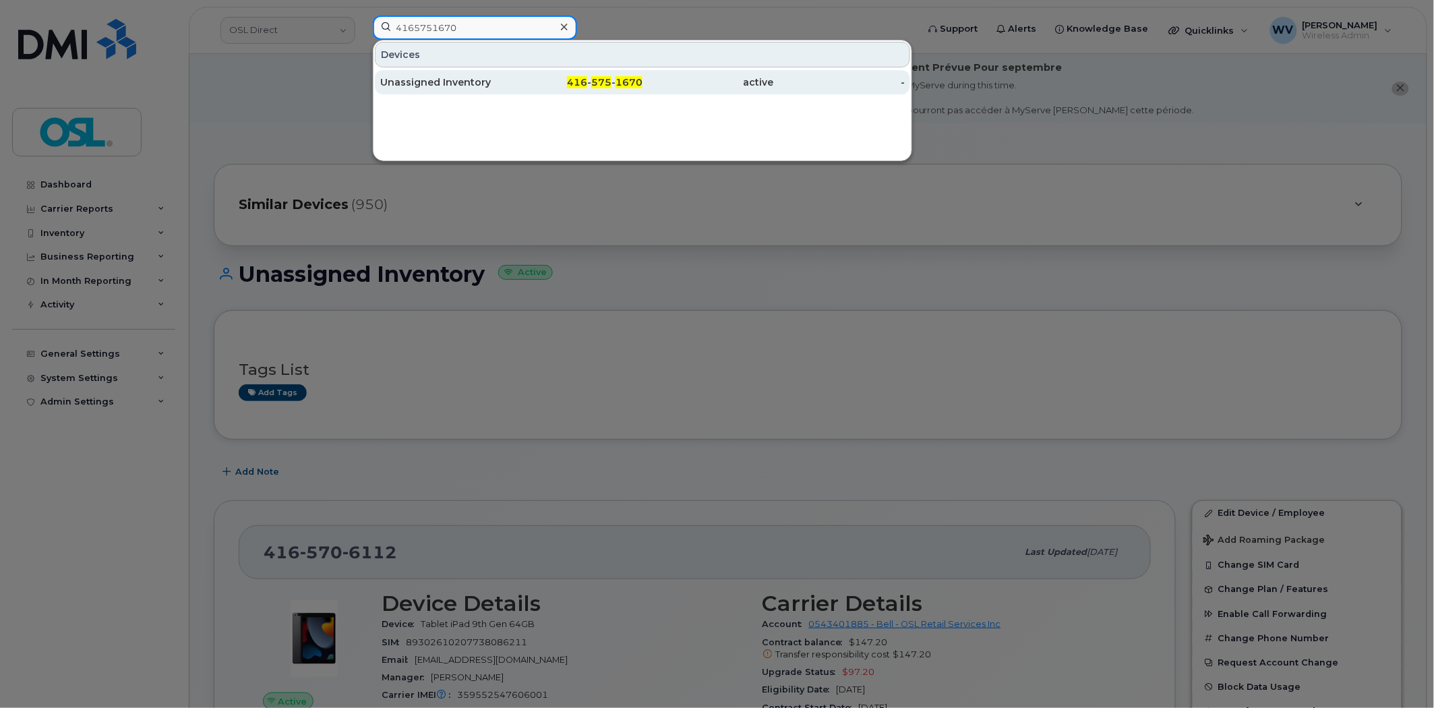
type input "4165751670"
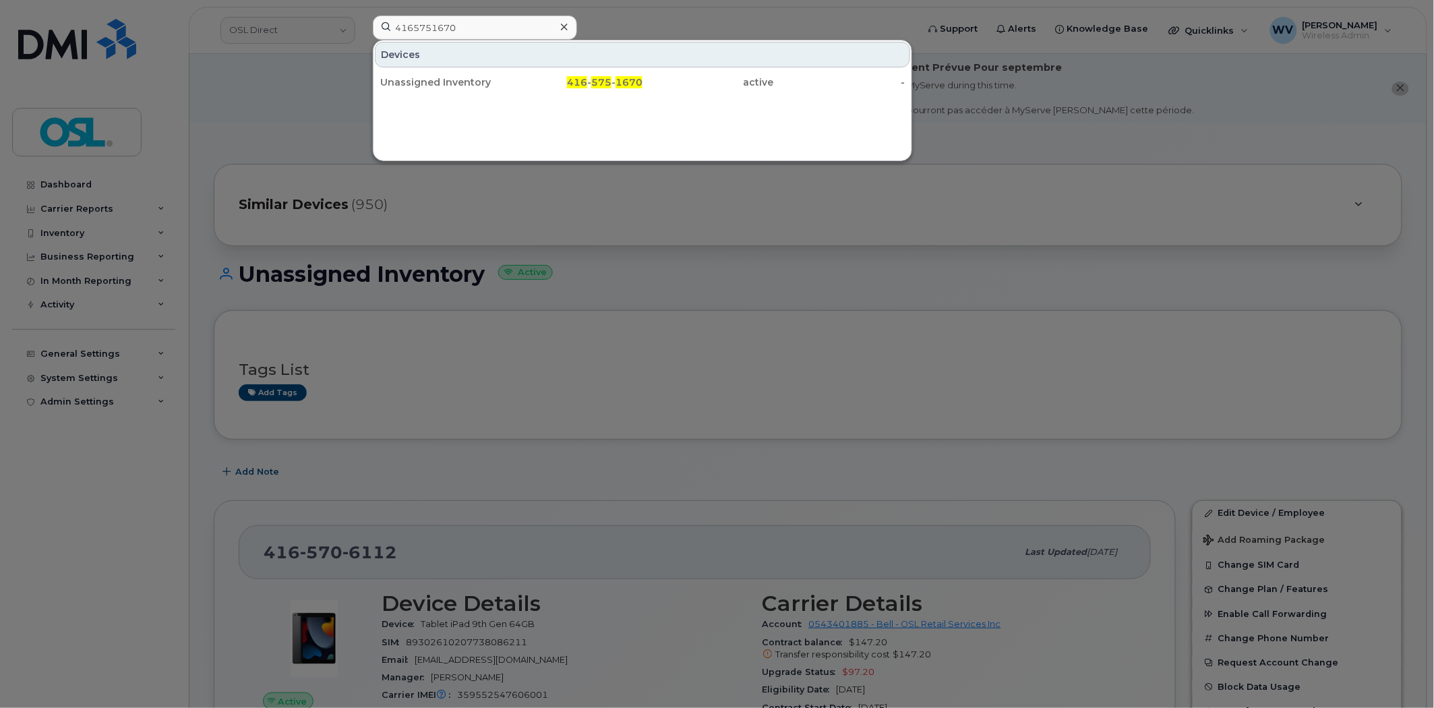
drag, startPoint x: 480, startPoint y: 81, endPoint x: 568, endPoint y: 26, distance: 103.6
click at [481, 81] on div "Unassigned Inventory" at bounding box center [445, 82] width 131 height 13
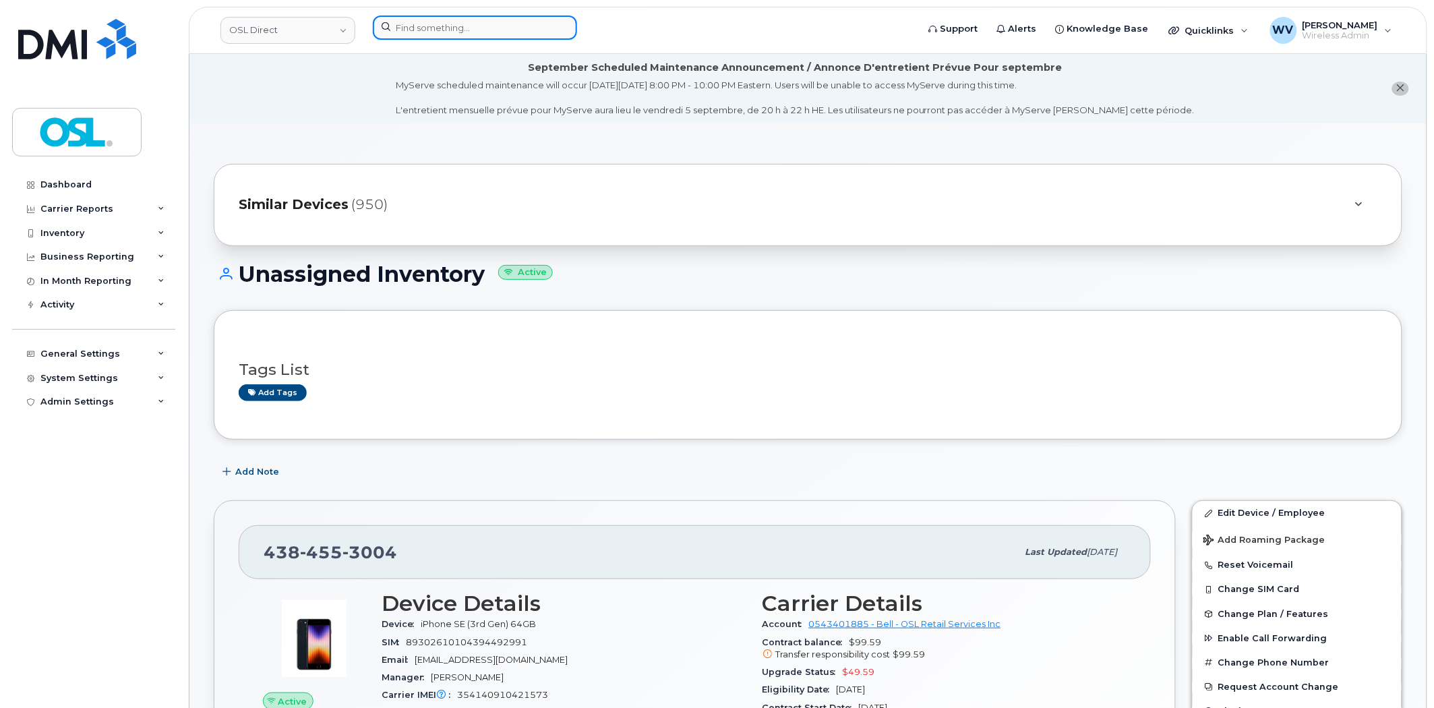
click at [425, 31] on input at bounding box center [475, 28] width 204 height 24
paste input "6137955069"
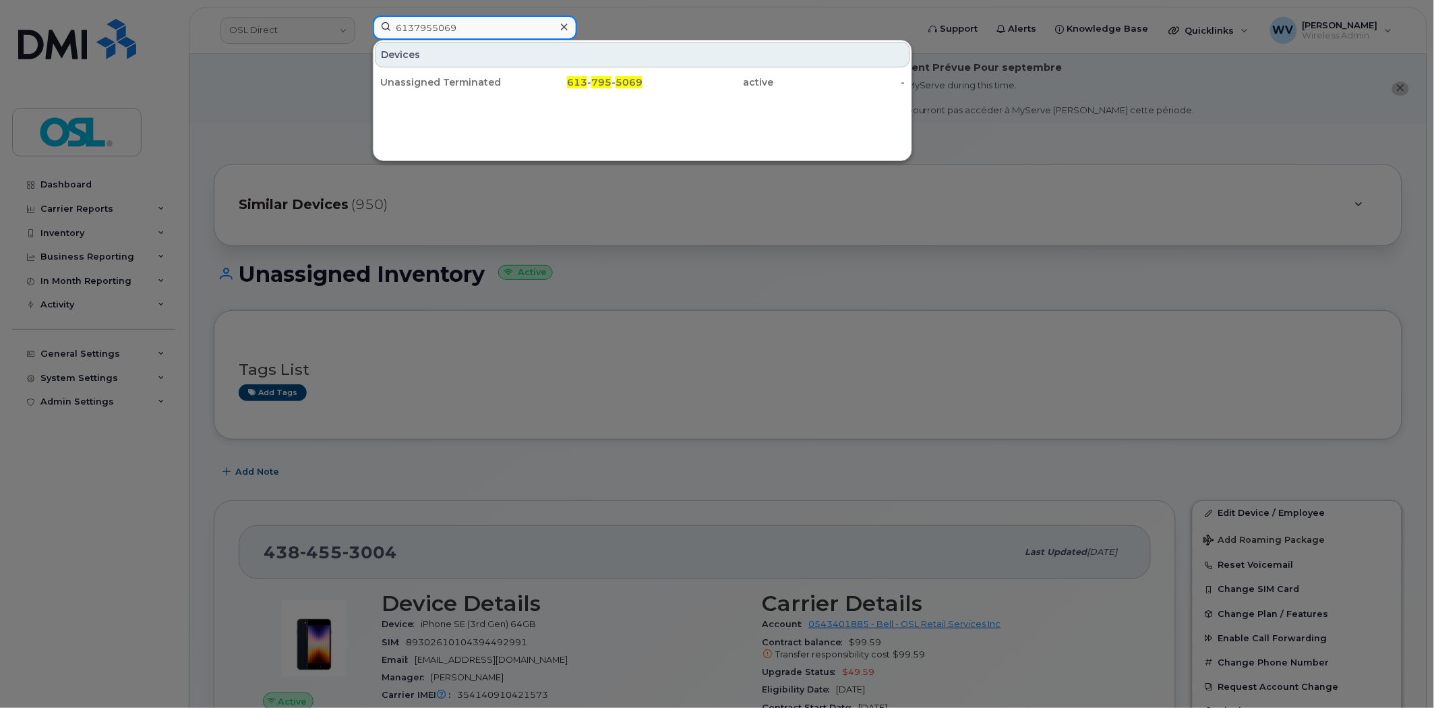
type input "6137955069"
click at [466, 77] on div "Unassigned Terminated" at bounding box center [445, 82] width 131 height 13
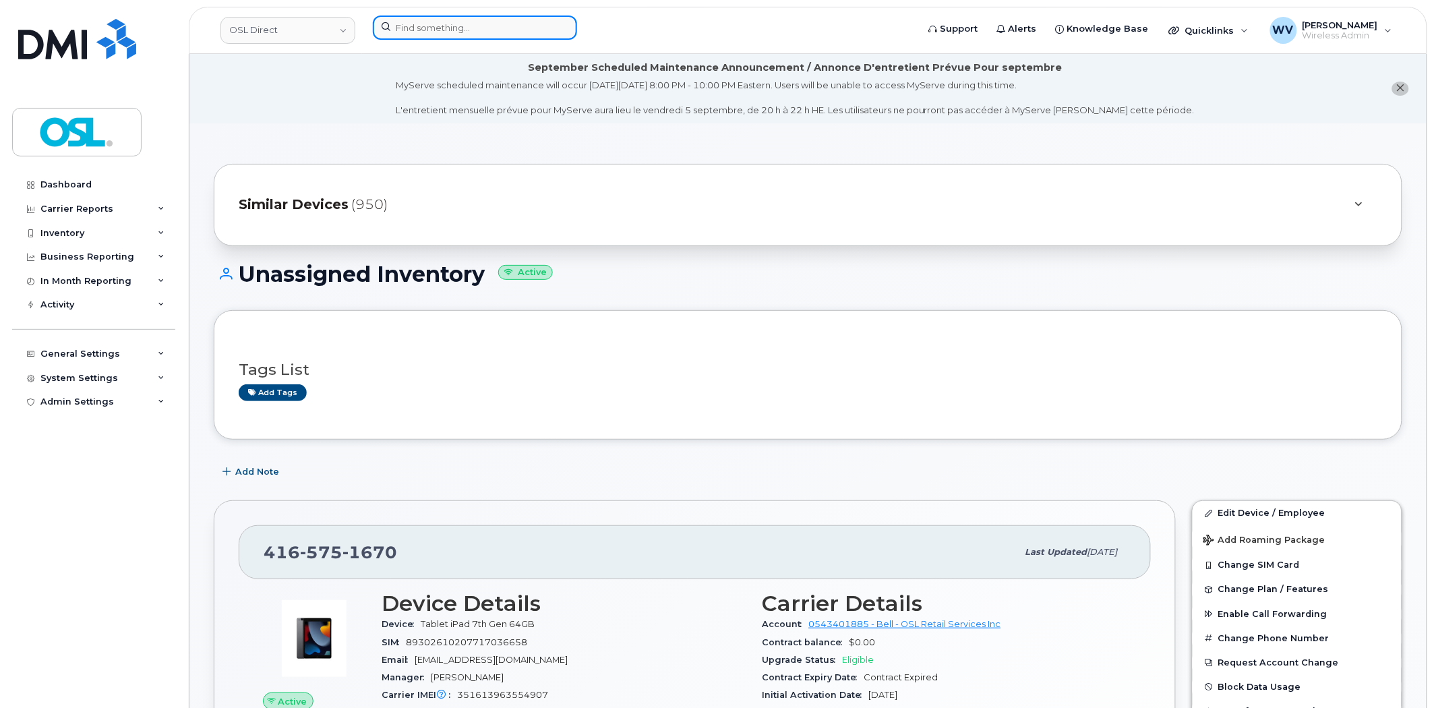
click at [520, 30] on input at bounding box center [475, 28] width 204 height 24
paste input "4167707521"
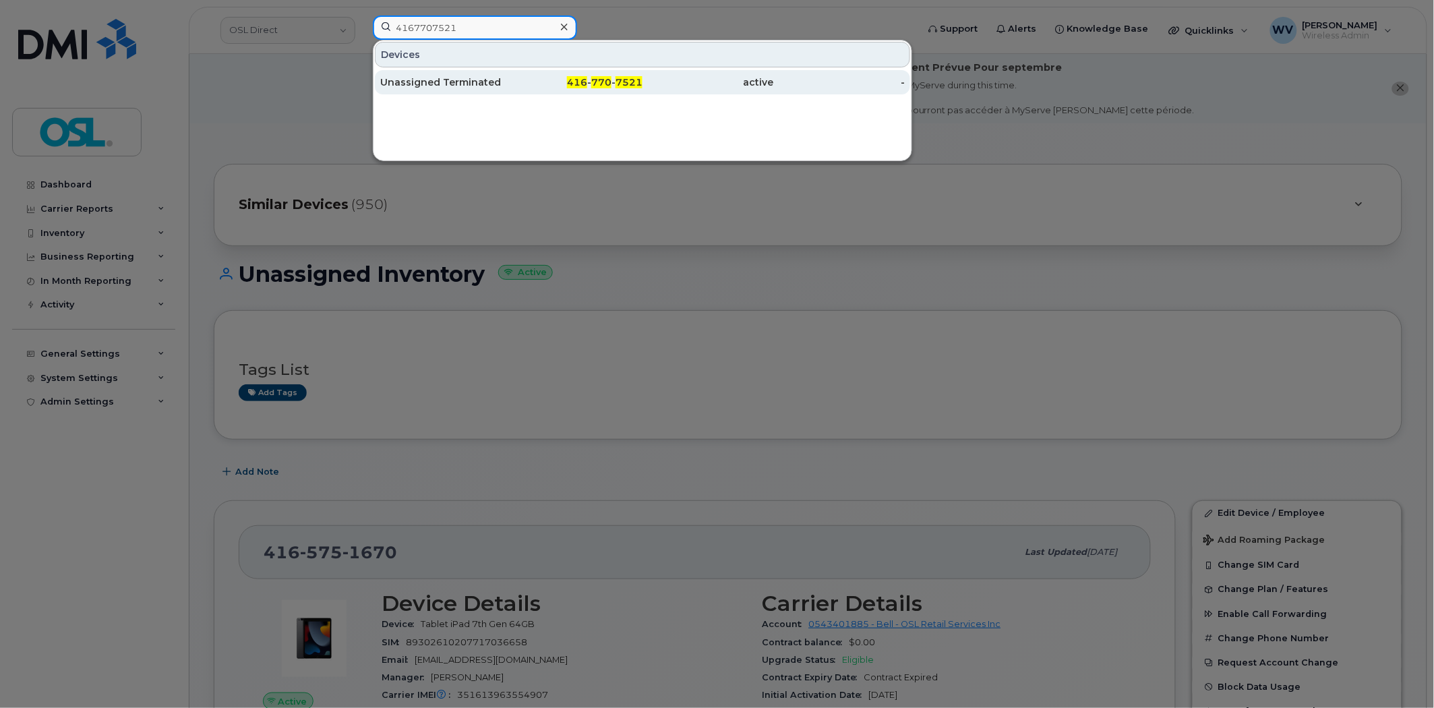
type input "4167707521"
click at [491, 79] on div "Unassigned Terminated" at bounding box center [445, 82] width 131 height 13
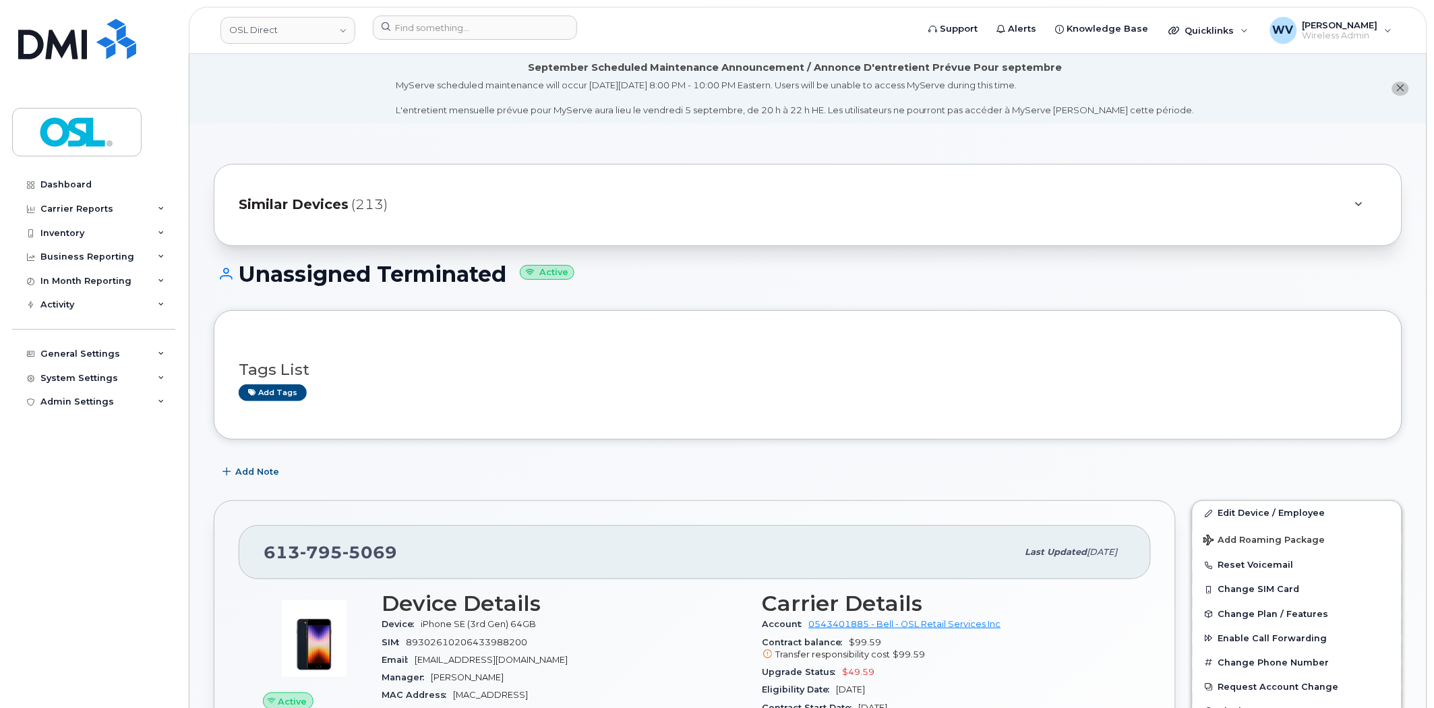
click at [342, 561] on span "795" at bounding box center [369, 552] width 55 height 20
copy span "[PHONE_NUMBER]"
click at [1239, 510] on link "Edit Device / Employee" at bounding box center [1297, 513] width 209 height 24
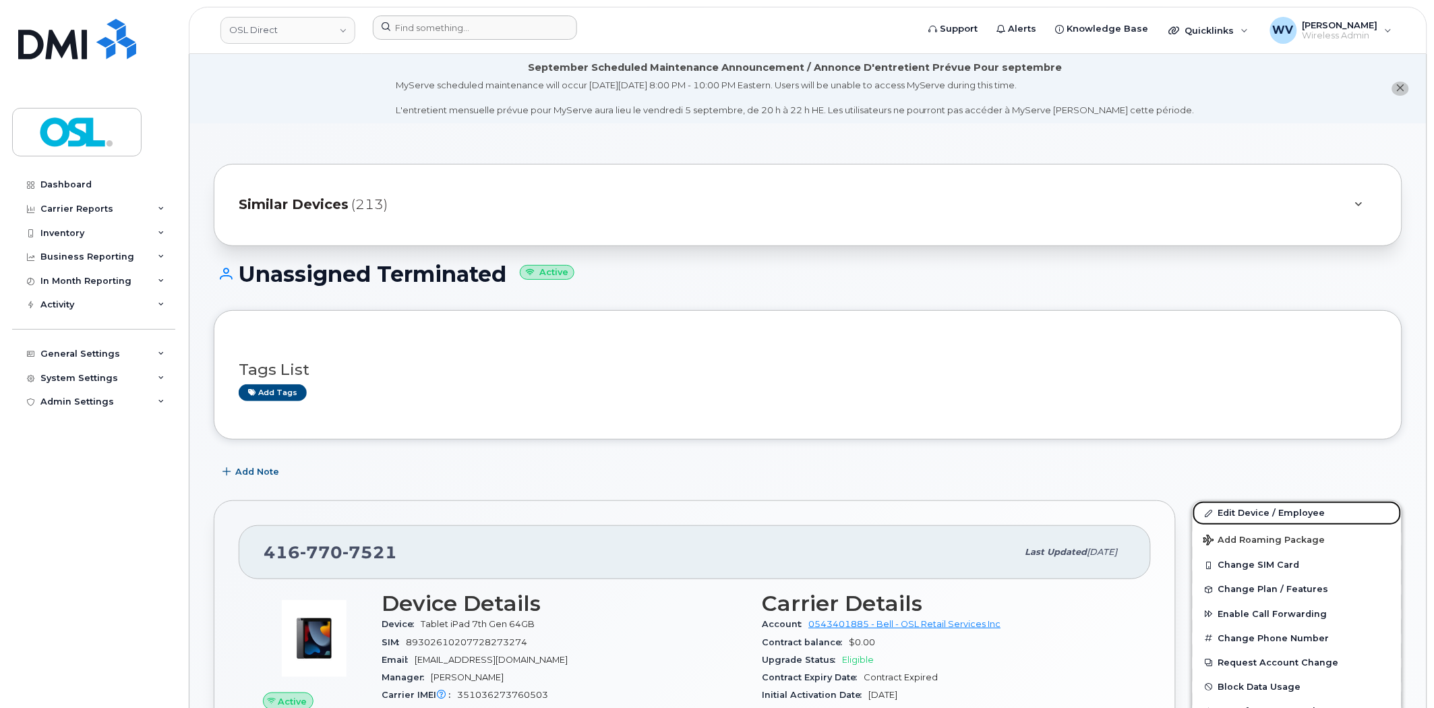
click at [1239, 512] on link "Edit Device / Employee" at bounding box center [1297, 513] width 209 height 24
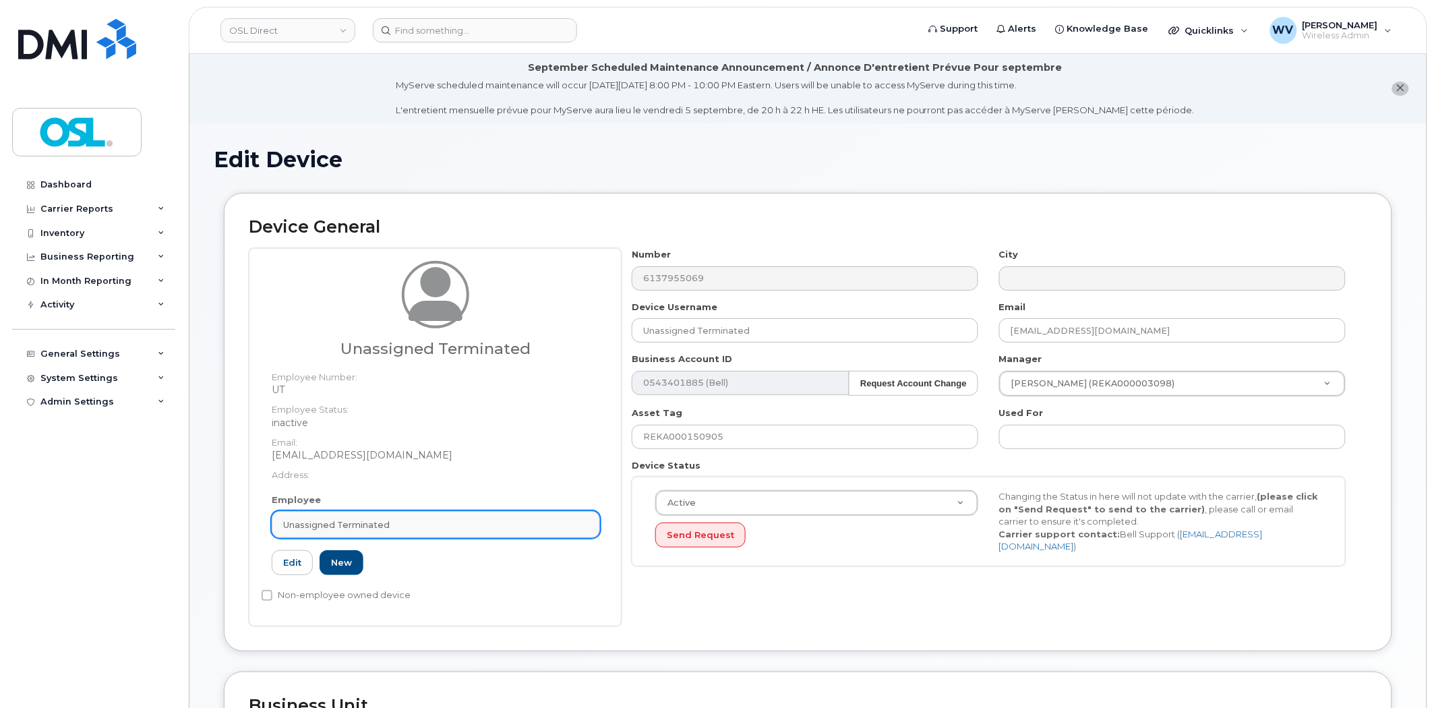
click at [551, 534] on link "Unassigned Terminated" at bounding box center [436, 524] width 328 height 27
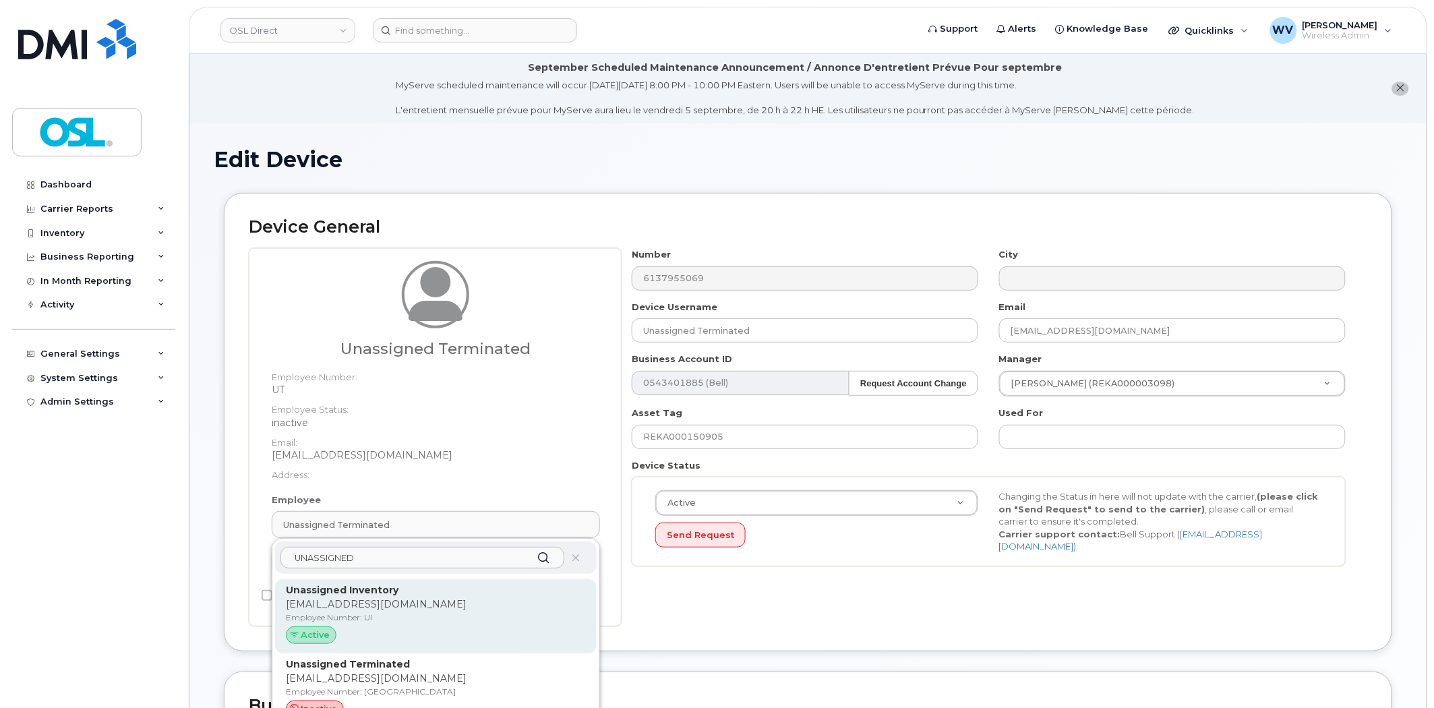
type input "UNASSIGNED"
click at [400, 602] on p "[EMAIL_ADDRESS][DOMAIN_NAME]" at bounding box center [436, 604] width 300 height 14
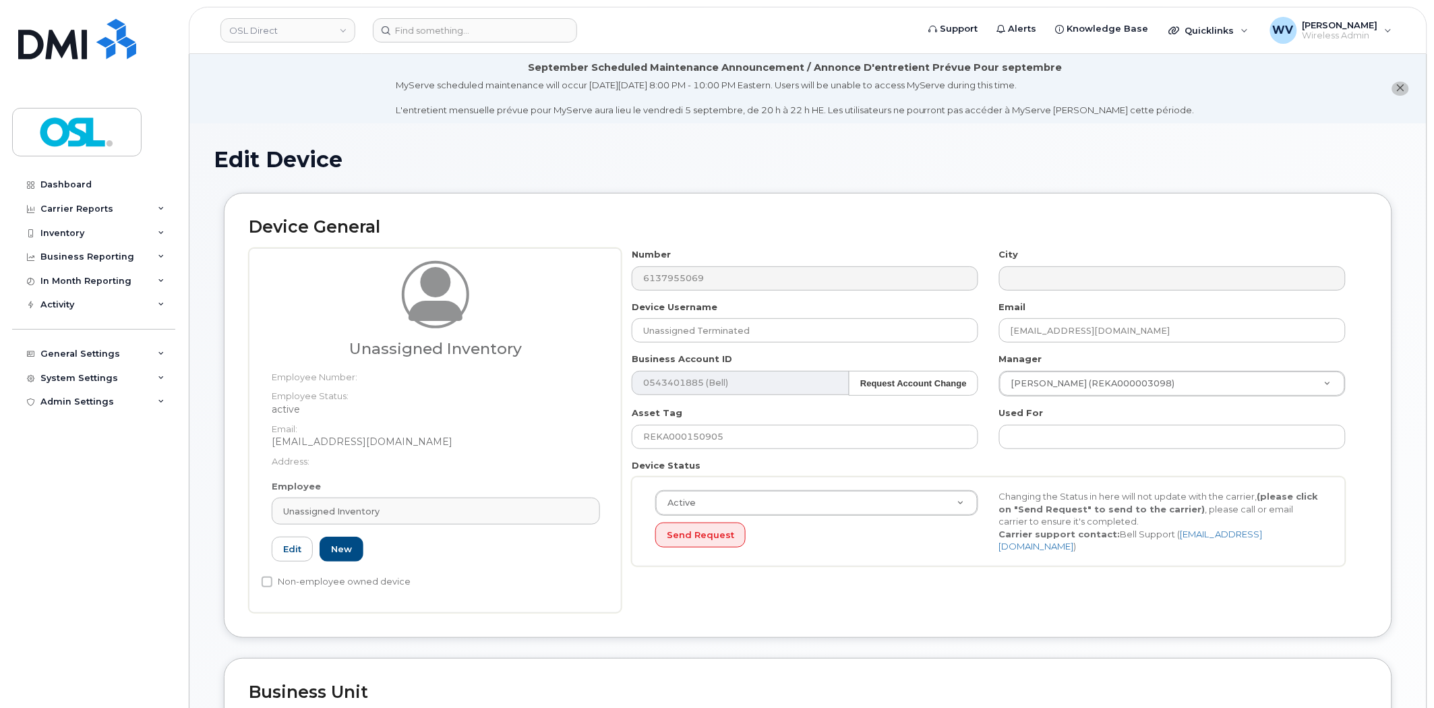
type input "Unassigned Inventory"
type input "[EMAIL_ADDRESS][DOMAIN_NAME]"
type input "4724252"
type input "UI"
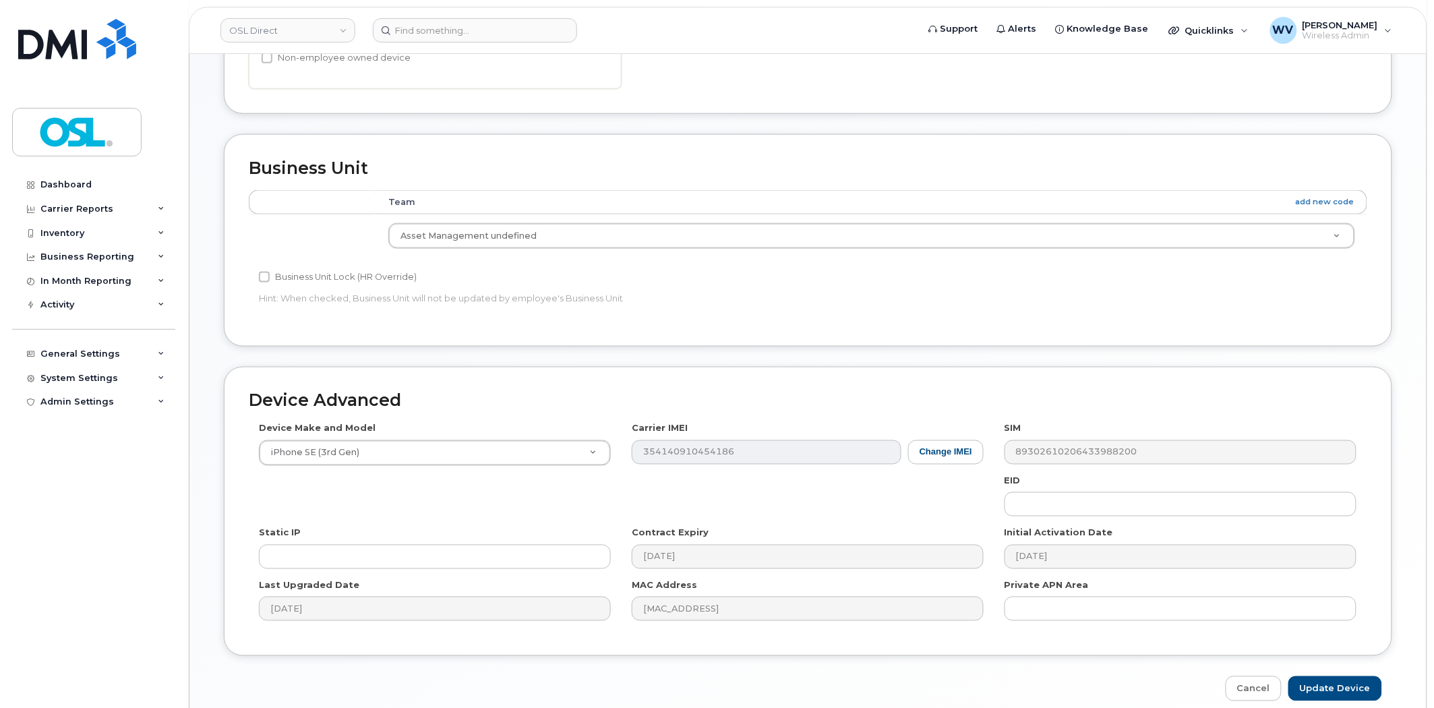
scroll to position [585, 0]
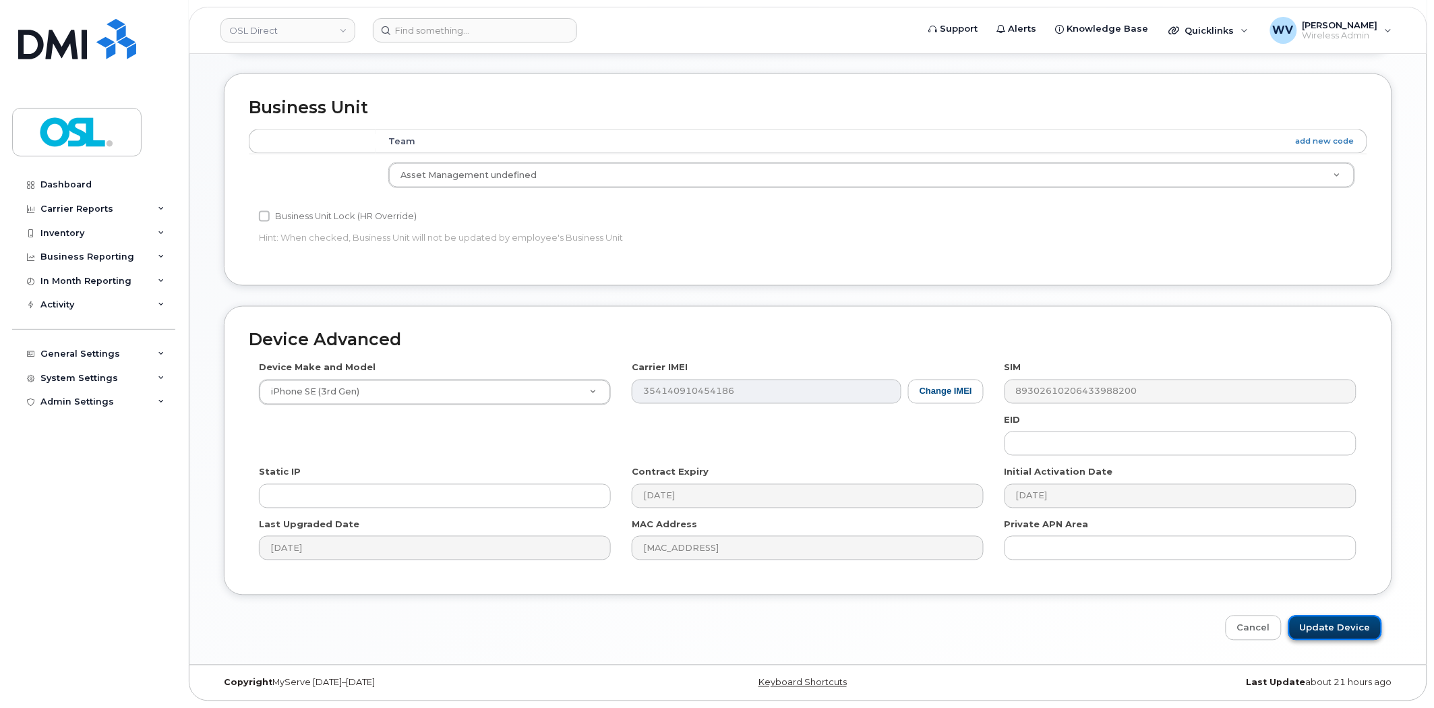
click at [1313, 620] on input "Update Device" at bounding box center [1335, 628] width 94 height 25
type input "Saving..."
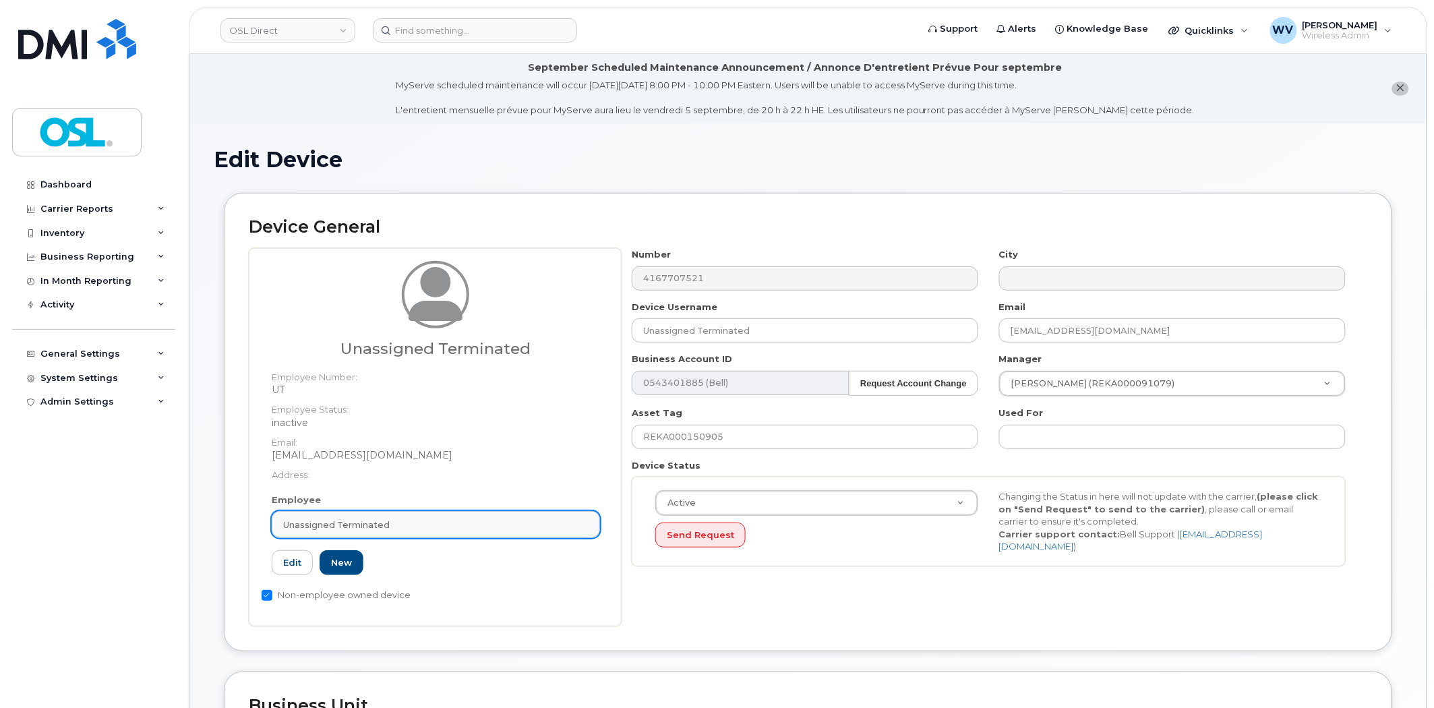
click at [444, 535] on link "Unassigned Terminated" at bounding box center [436, 524] width 328 height 27
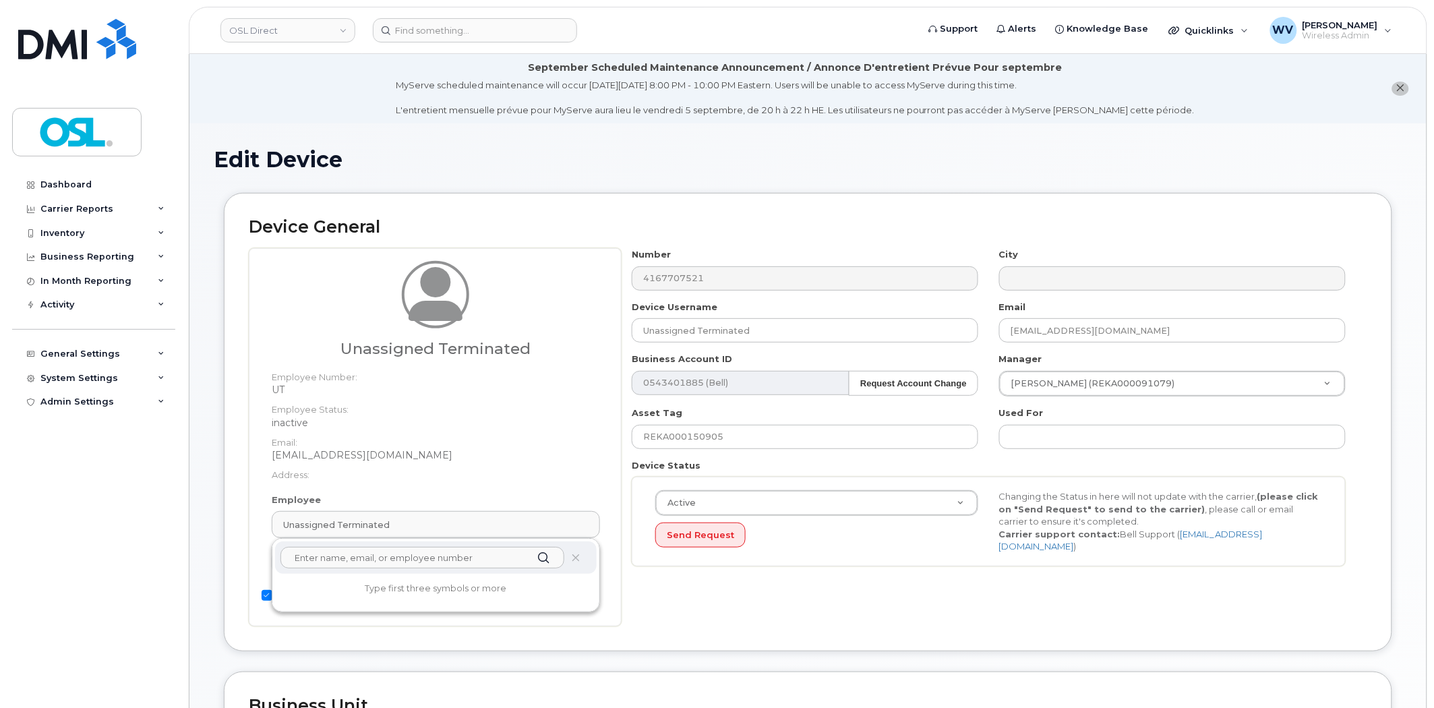
paste input "UNASSIGNED"
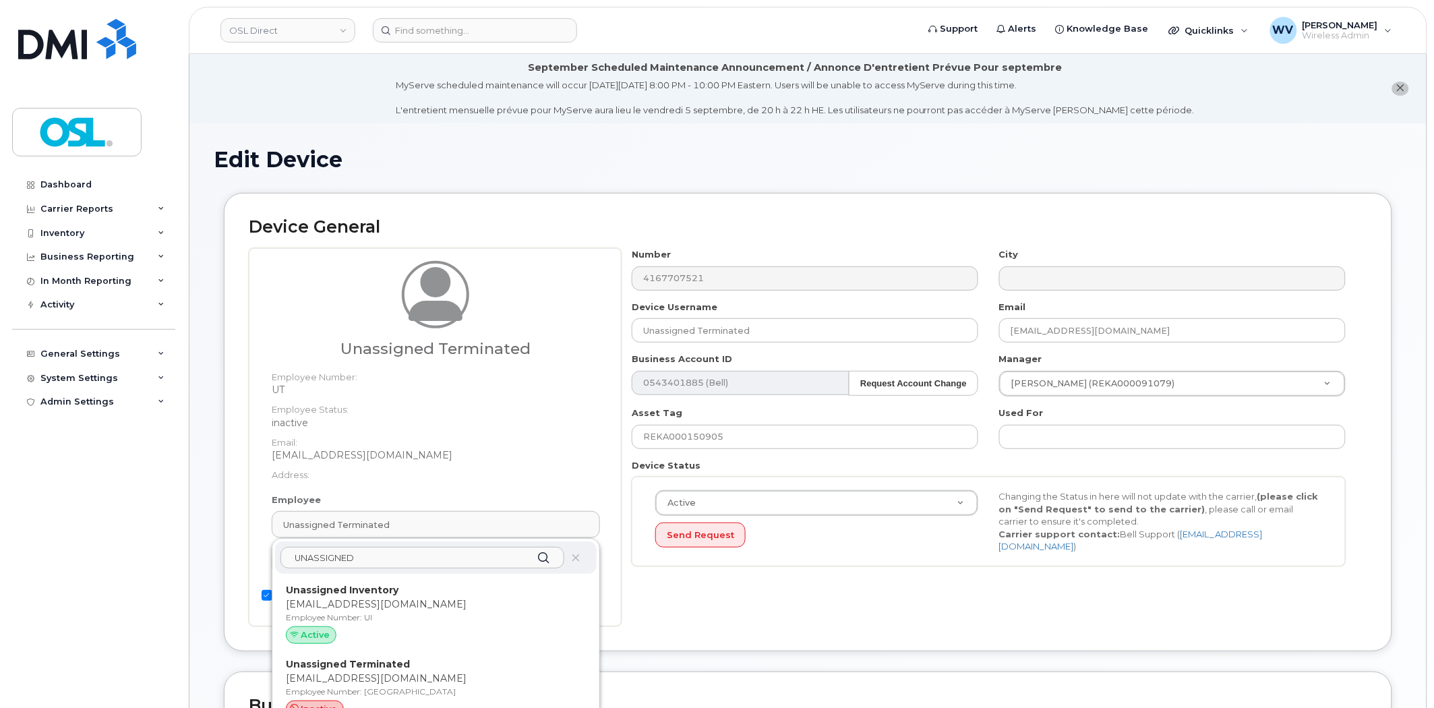
type input "UNASSIGNED"
click at [416, 585] on p "Unassigned Inventory" at bounding box center [436, 590] width 300 height 14
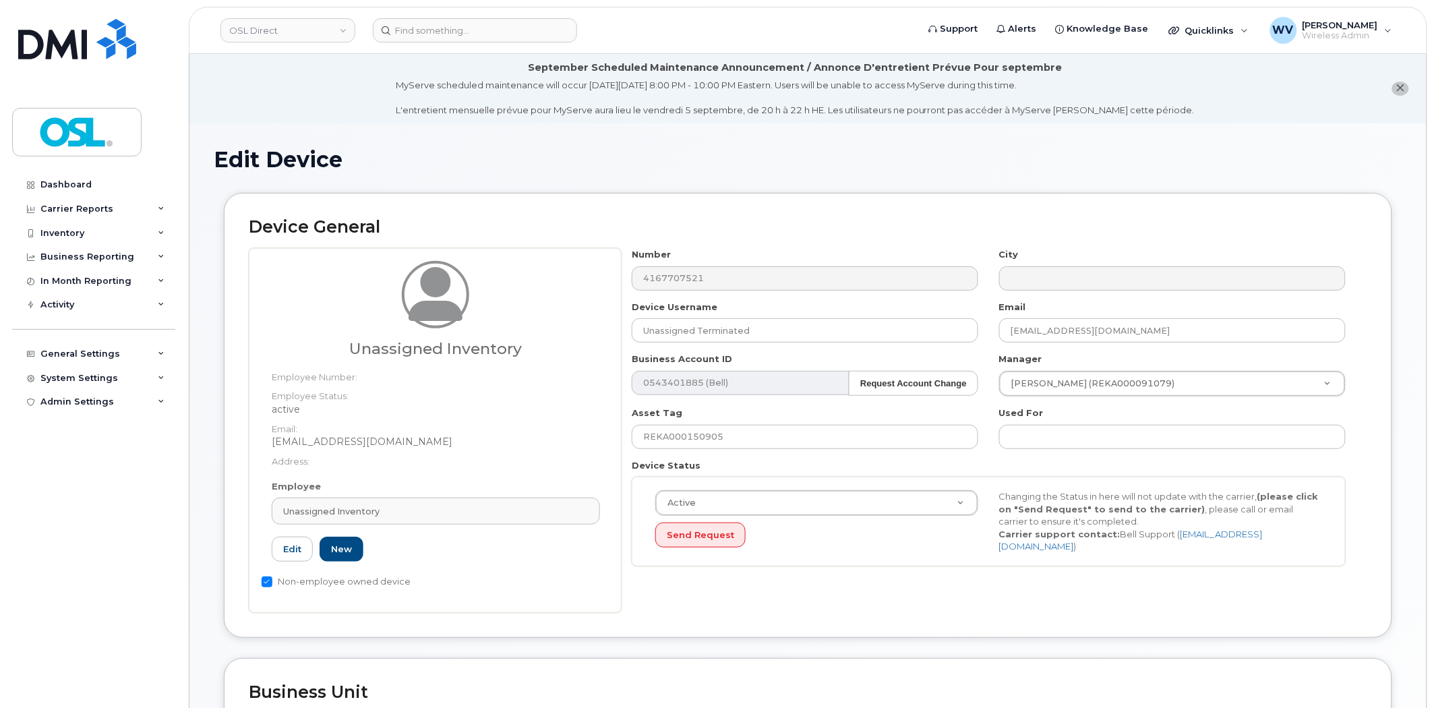
type input "UI"
type input "Unassigned Inventory"
type input "[EMAIL_ADDRESS][DOMAIN_NAME]"
type input "4724252"
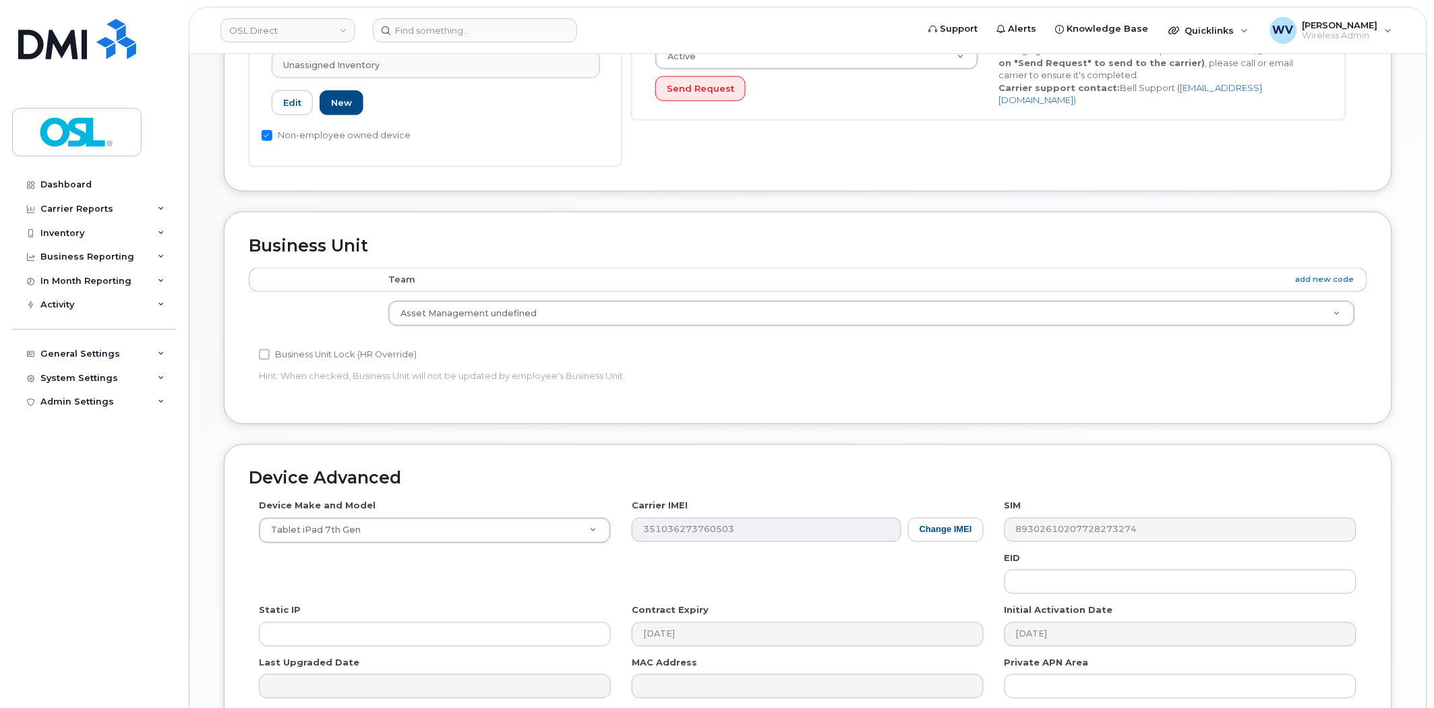
scroll to position [585, 0]
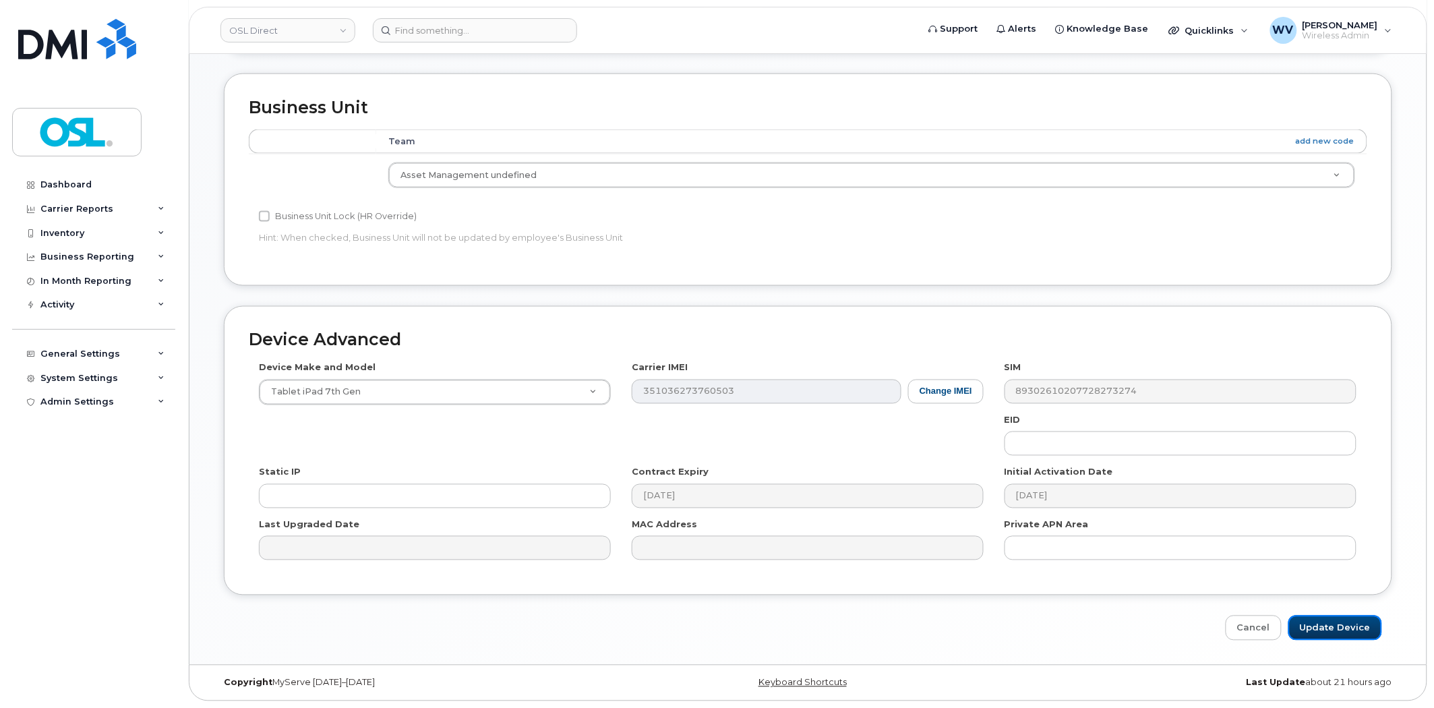
drag, startPoint x: 1343, startPoint y: 622, endPoint x: 1116, endPoint y: 231, distance: 452.3
click at [1343, 621] on input "Update Device" at bounding box center [1335, 628] width 94 height 25
type input "Saving..."
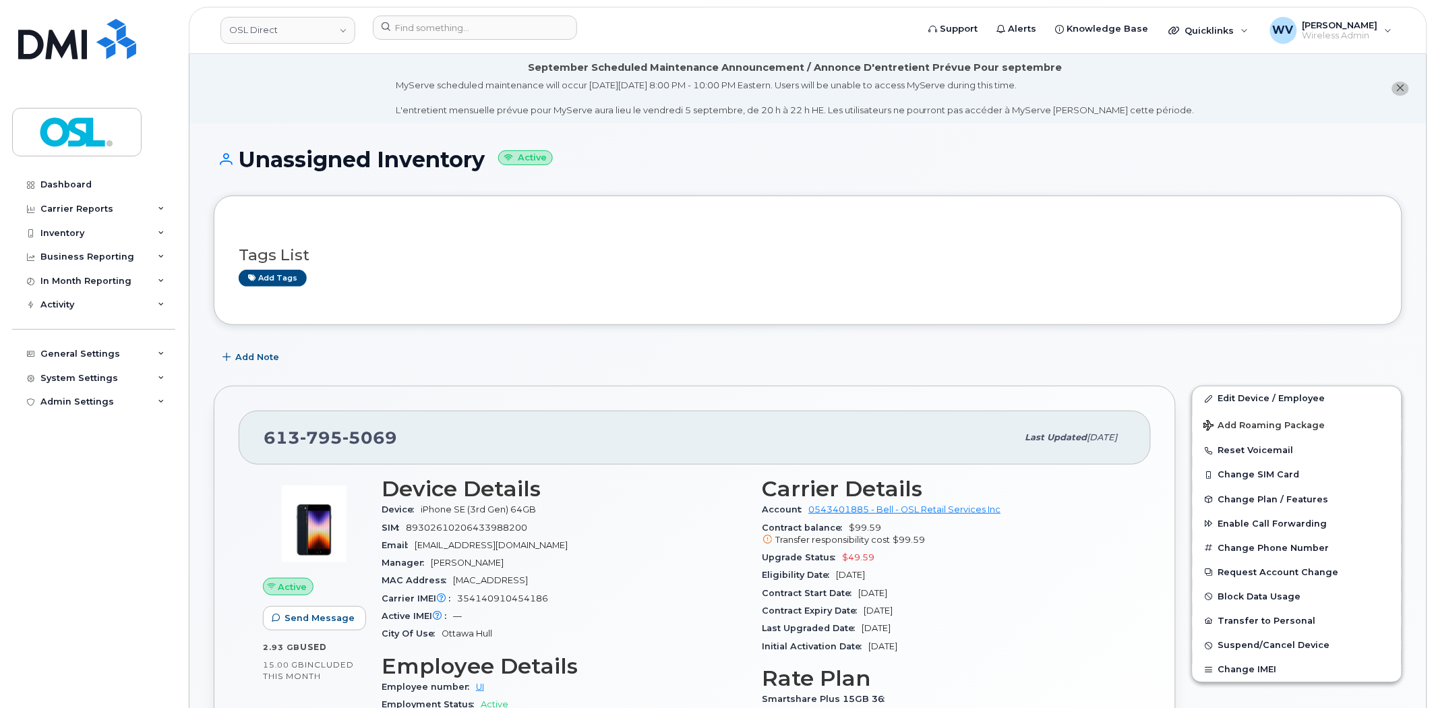
click at [361, 429] on span "5069" at bounding box center [369, 437] width 55 height 20
copy span "613 795 5069"
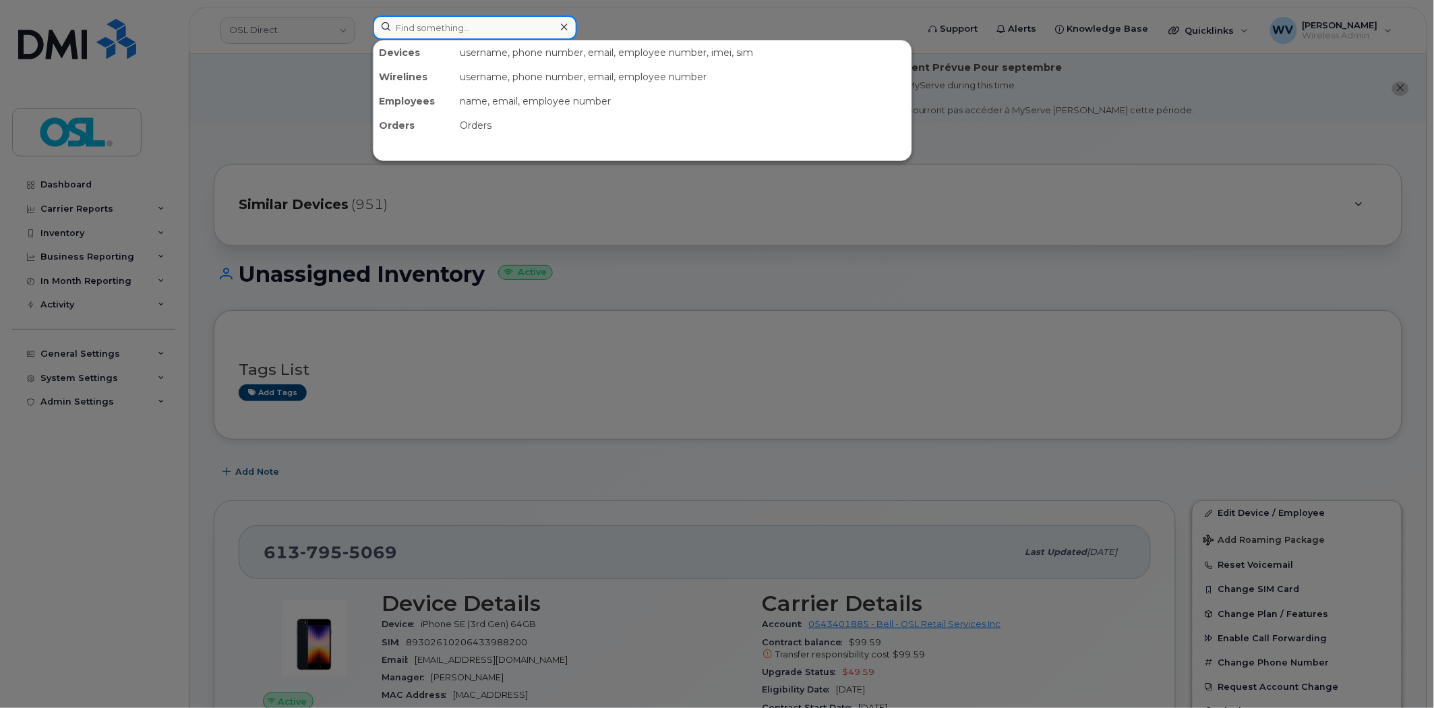
click at [436, 31] on input at bounding box center [475, 28] width 204 height 24
paste input "4165594562"
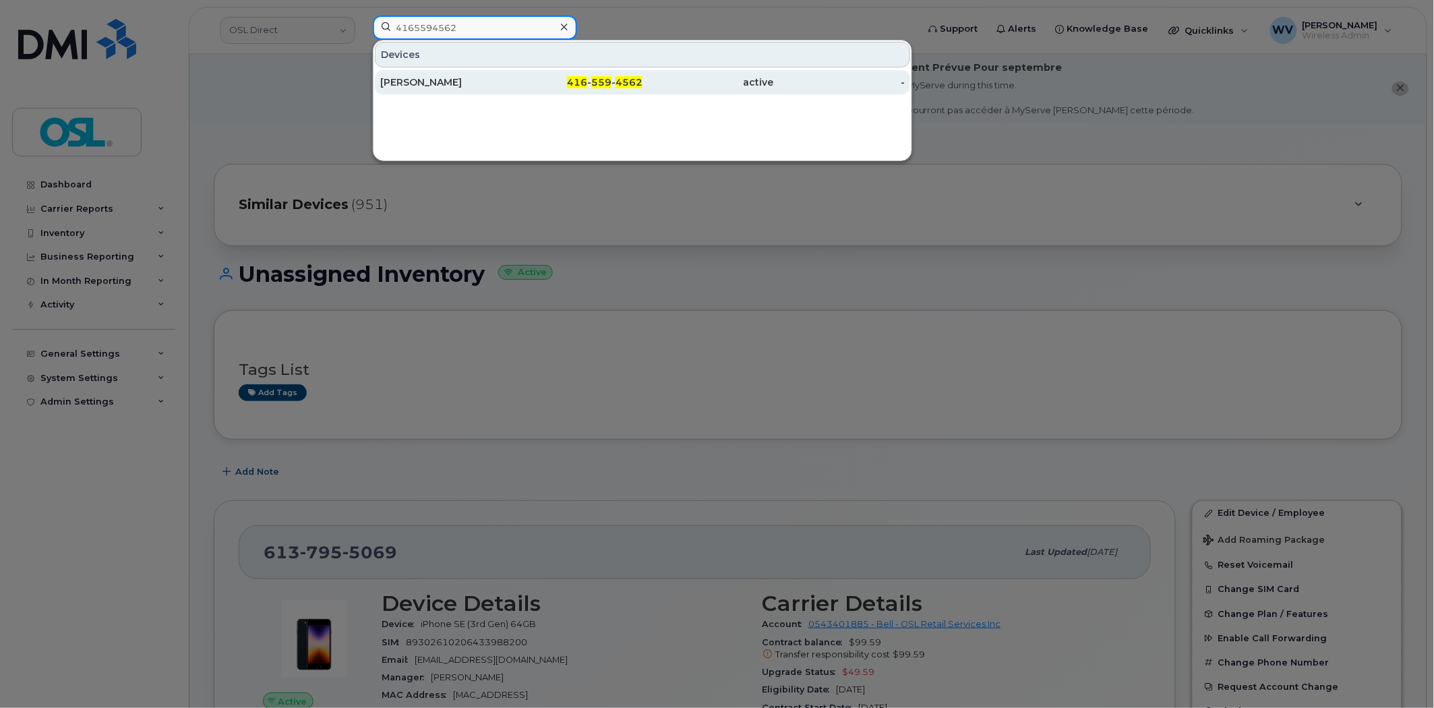
type input "4165594562"
click at [474, 84] on div "[PERSON_NAME]" at bounding box center [445, 82] width 131 height 13
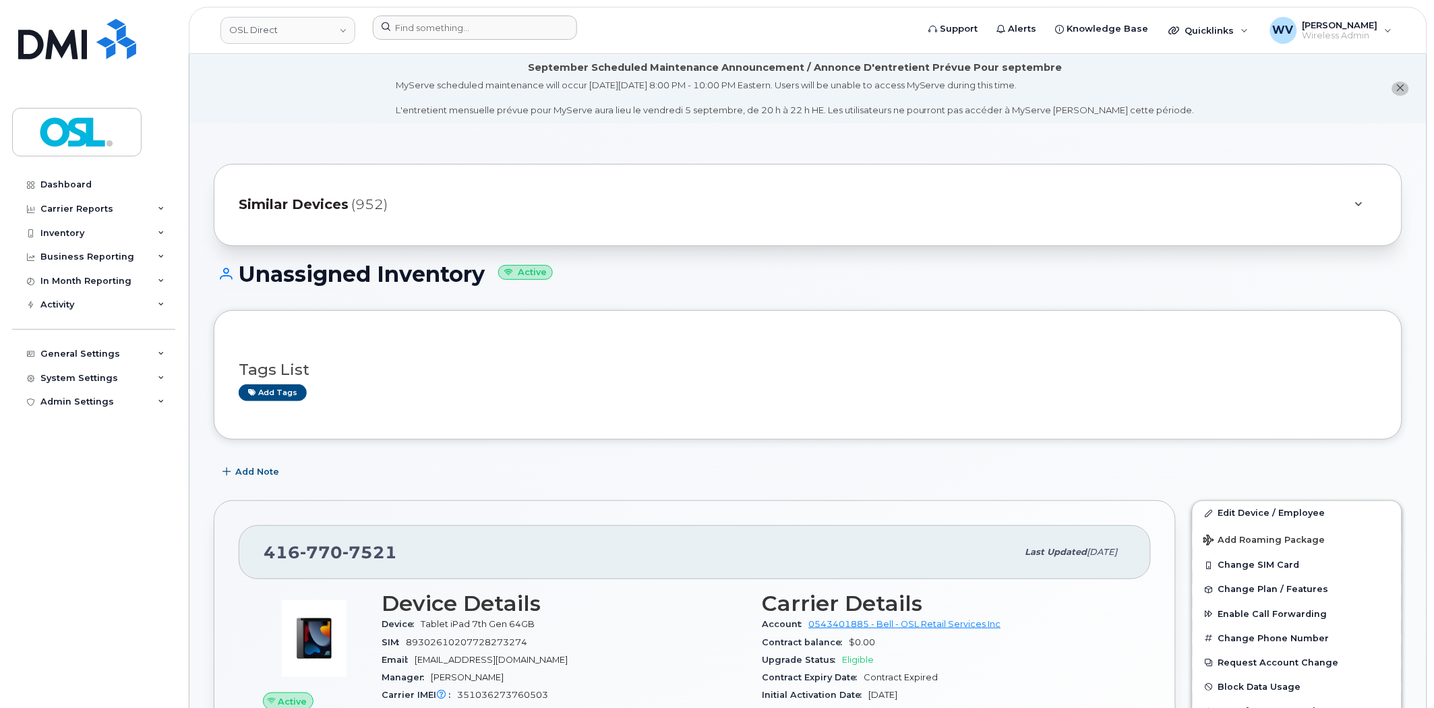
click at [474, 42] on div at bounding box center [641, 31] width 558 height 30
click at [474, 37] on input at bounding box center [475, 28] width 204 height 24
paste input "4166055717"
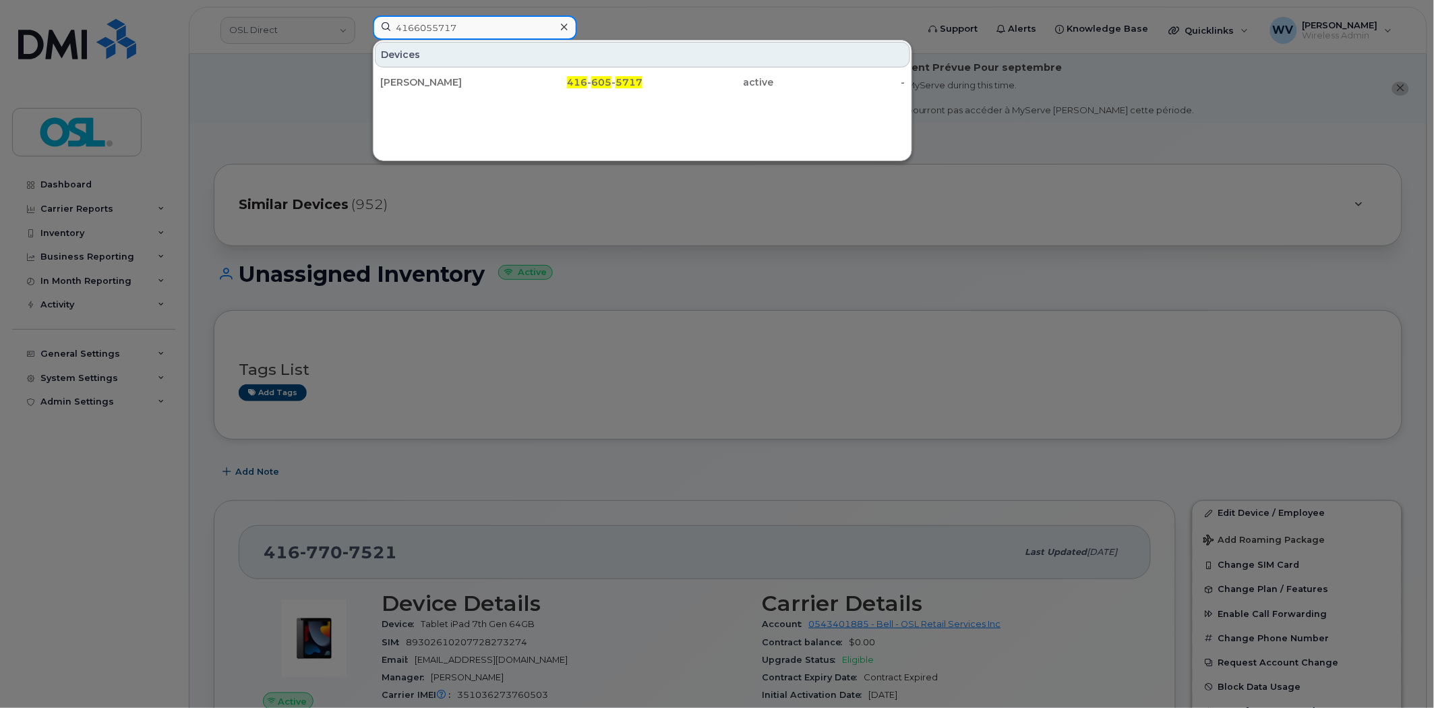
type input "4166055717"
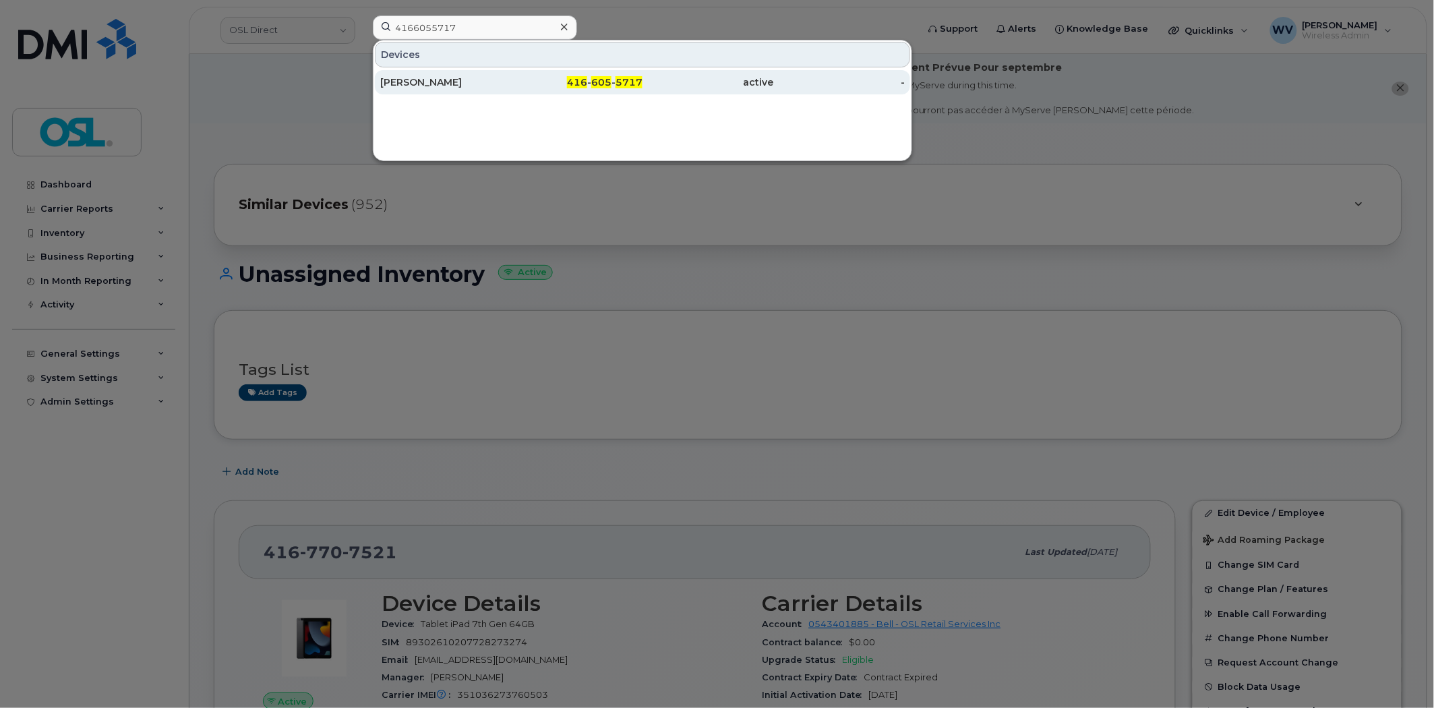
click at [479, 83] on div "[PERSON_NAME]" at bounding box center [445, 82] width 131 height 13
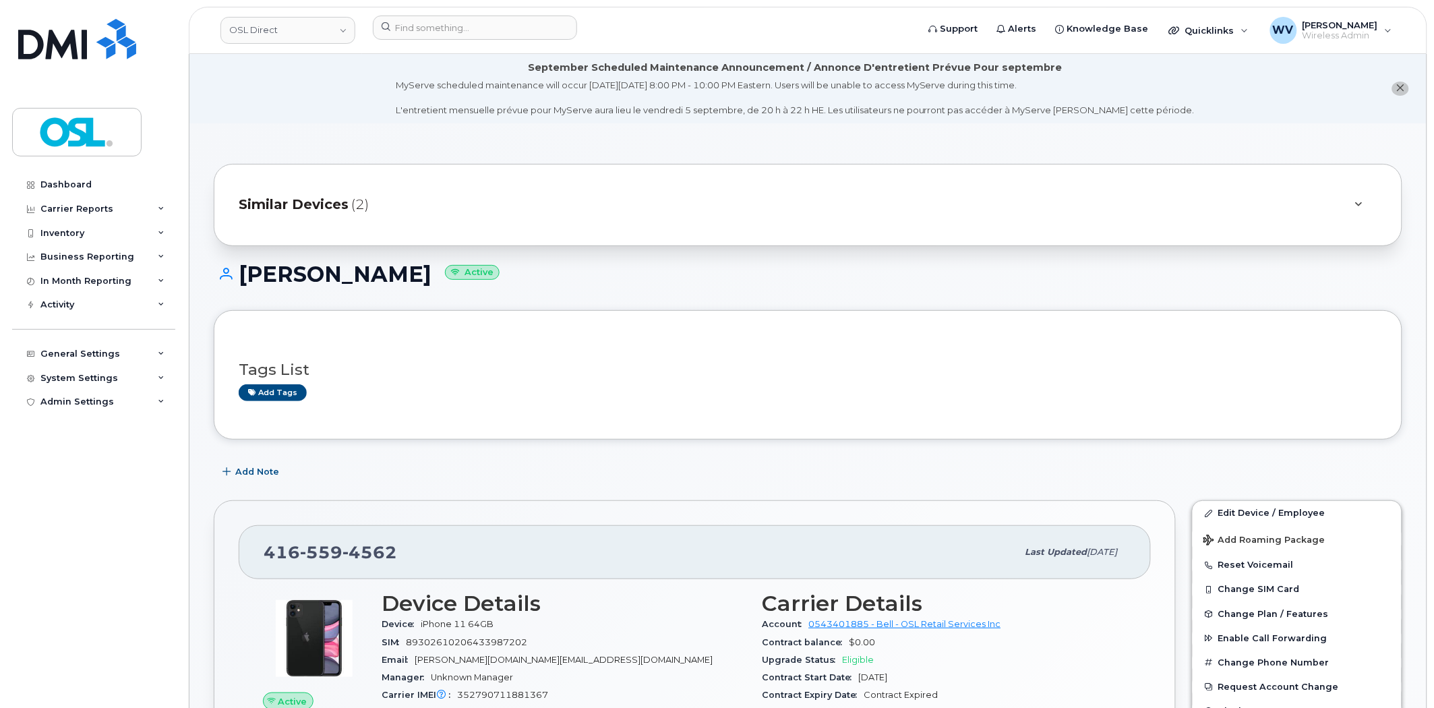
click at [342, 554] on span "559" at bounding box center [369, 552] width 55 height 20
copy span "416 559 4562"
drag, startPoint x: 1238, startPoint y: 506, endPoint x: 1160, endPoint y: 273, distance: 245.8
click at [1239, 506] on link "Edit Device / Employee" at bounding box center [1297, 513] width 209 height 24
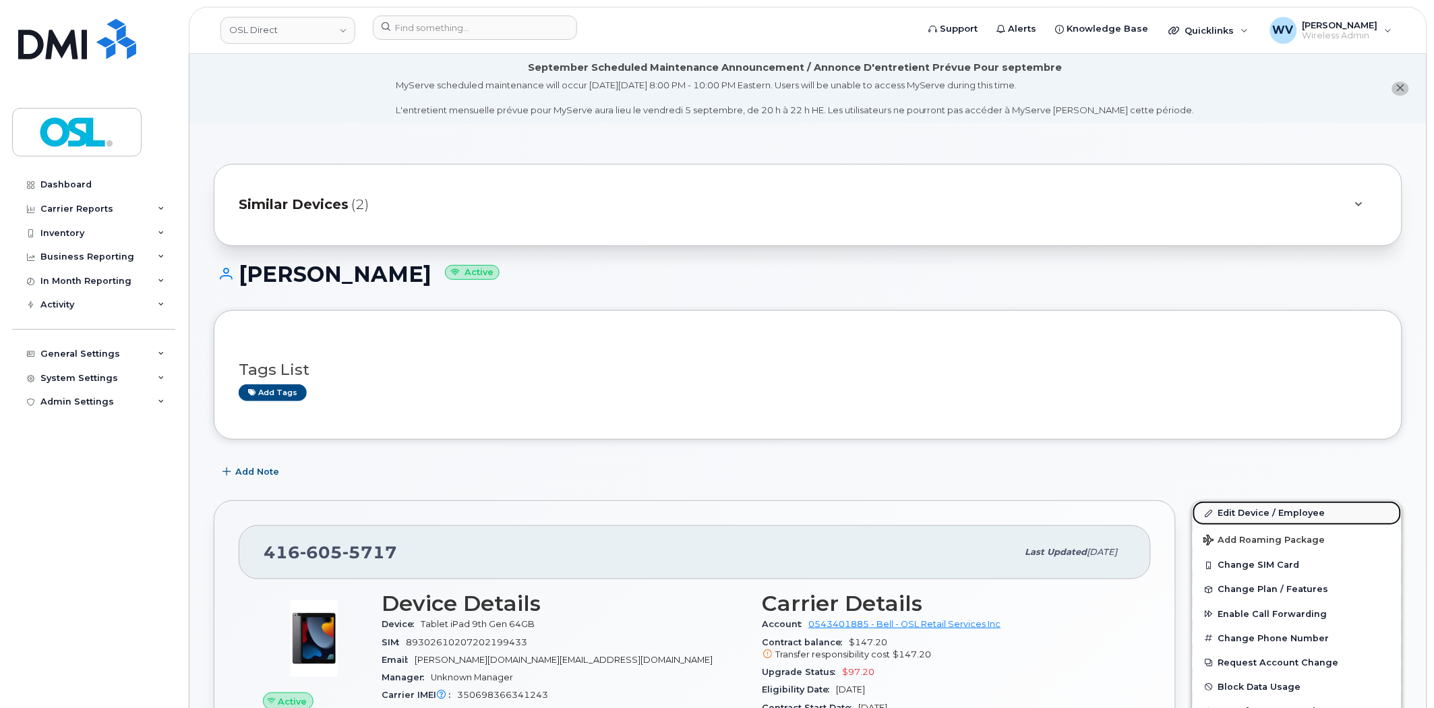
click at [1266, 507] on link "Edit Device / Employee" at bounding box center [1297, 513] width 209 height 24
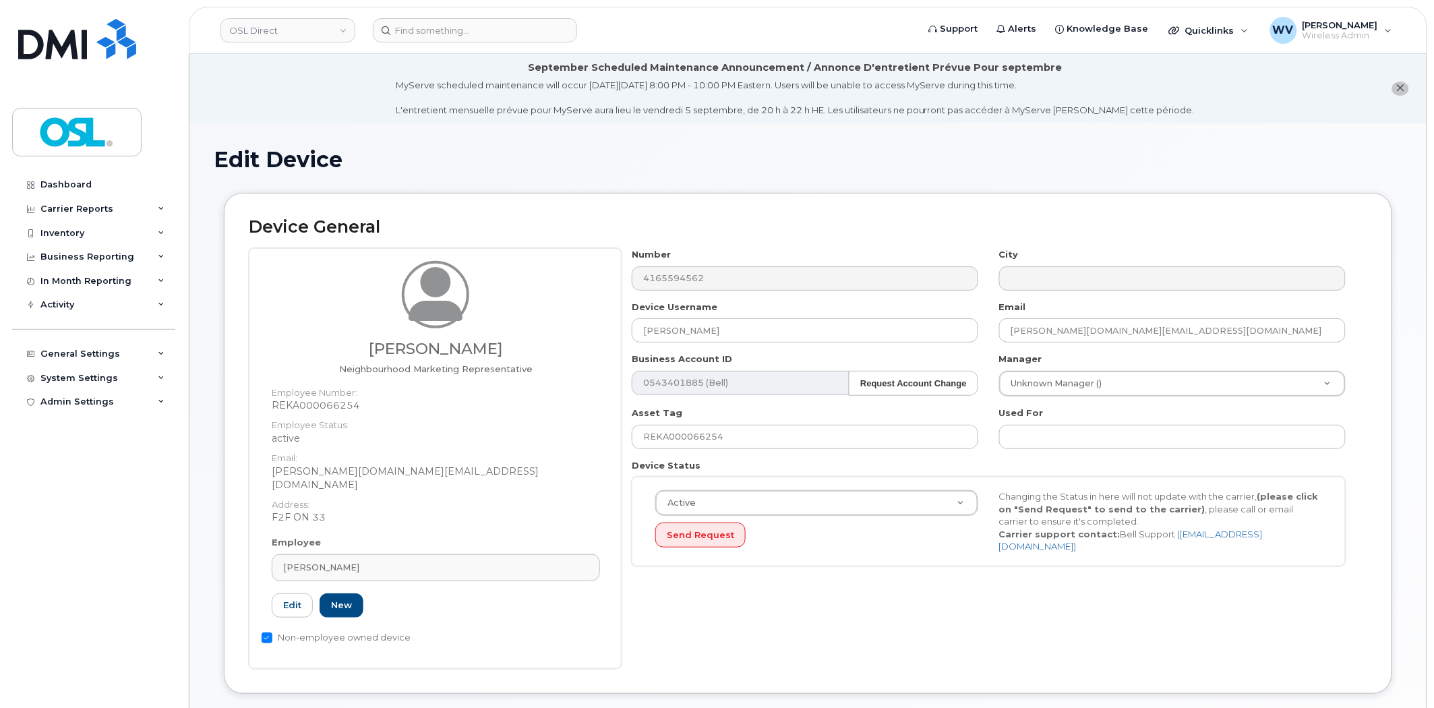
drag, startPoint x: 352, startPoint y: 490, endPoint x: 347, endPoint y: 511, distance: 21.6
click at [352, 491] on dt "Address:" at bounding box center [436, 501] width 328 height 20
click at [353, 554] on link "[PERSON_NAME]" at bounding box center [436, 567] width 328 height 27
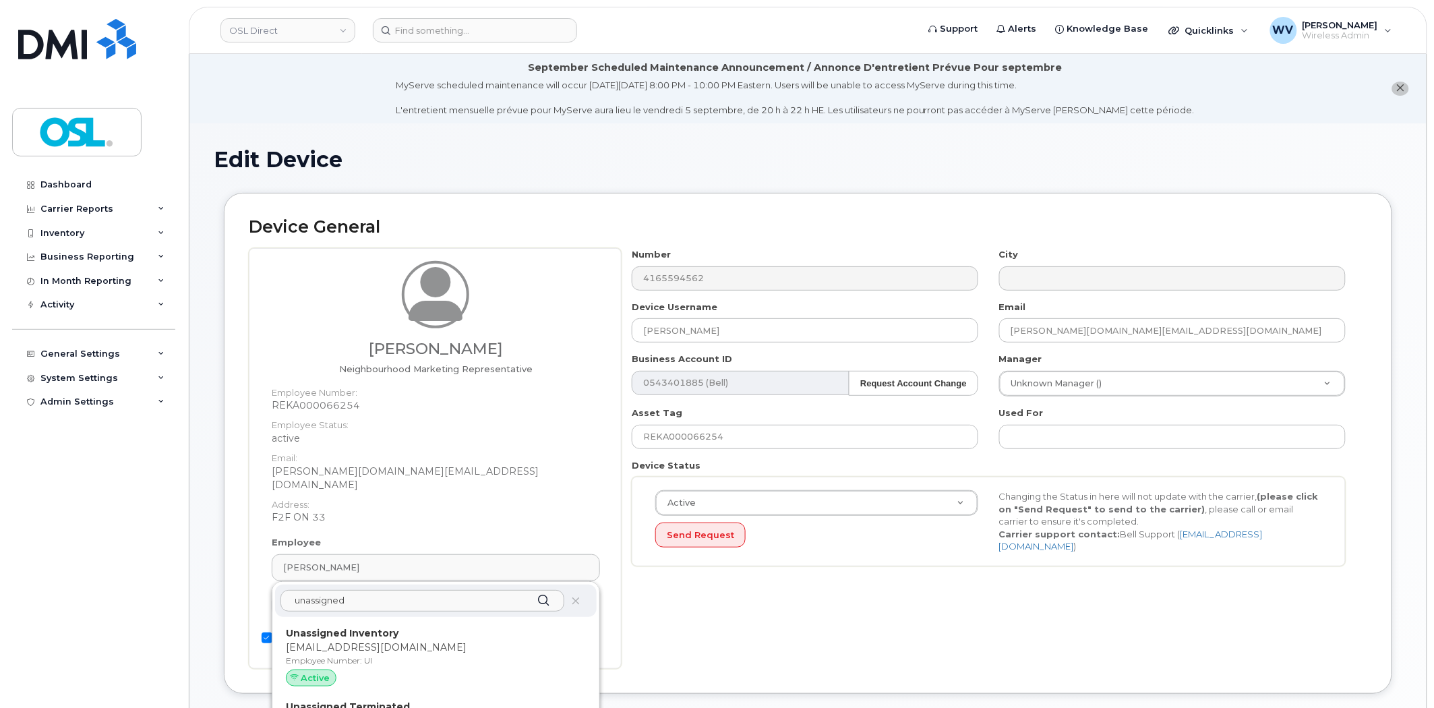
type input "unassigned"
click at [373, 607] on div "unassigned Unassigned Inventory support@osldirect.com Employee Number: UI Activ…" at bounding box center [435, 678] width 327 height 193
click at [382, 627] on strong "Unassigned Inventory" at bounding box center [342, 633] width 113 height 12
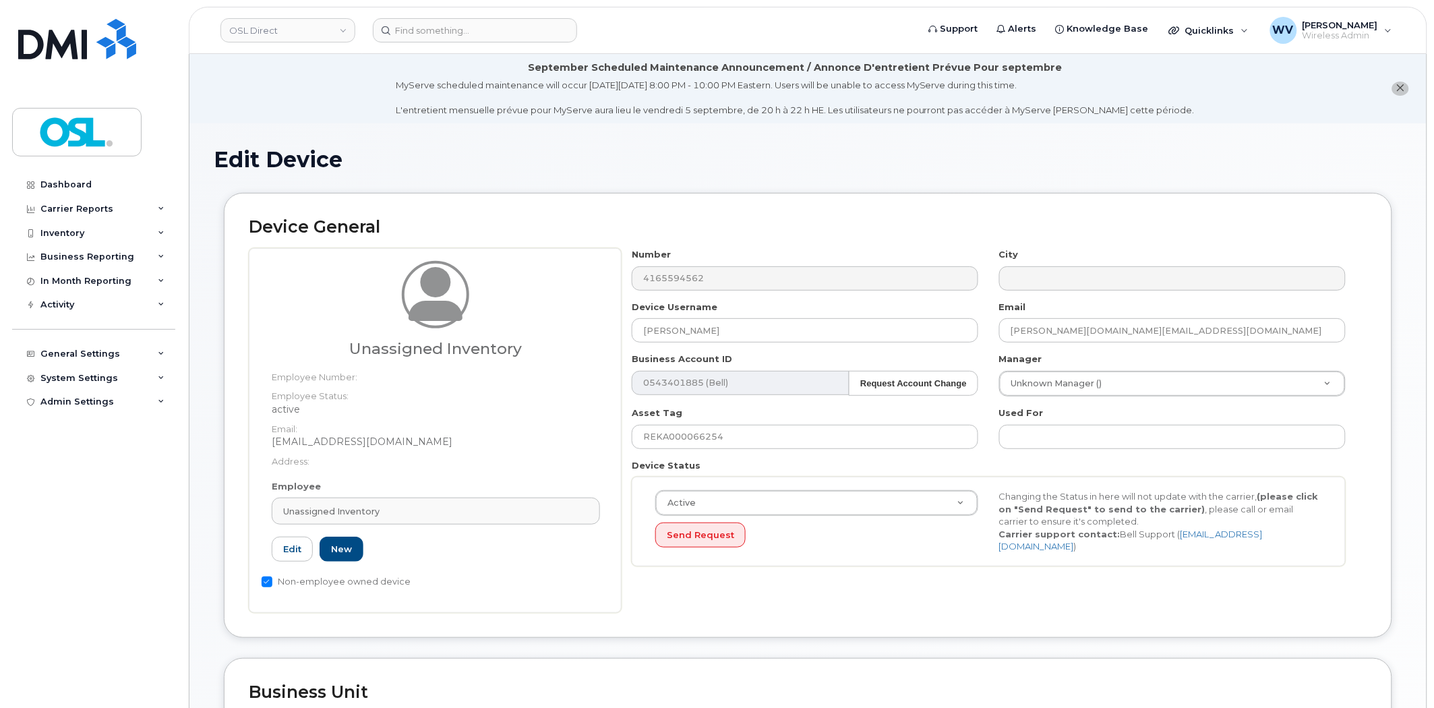
type input "UI"
type input "Unassigned Inventory"
type input "[EMAIL_ADDRESS][DOMAIN_NAME]"
type input "4724252"
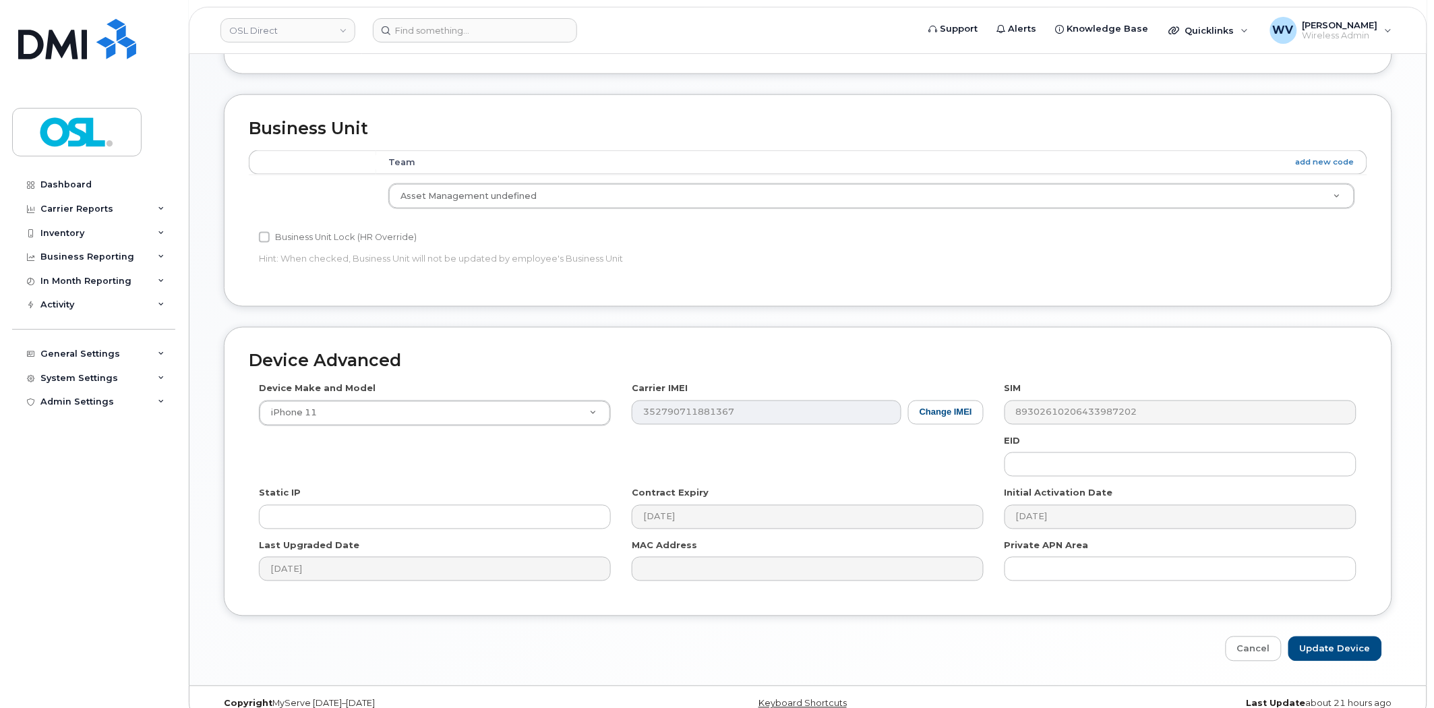
scroll to position [585, 0]
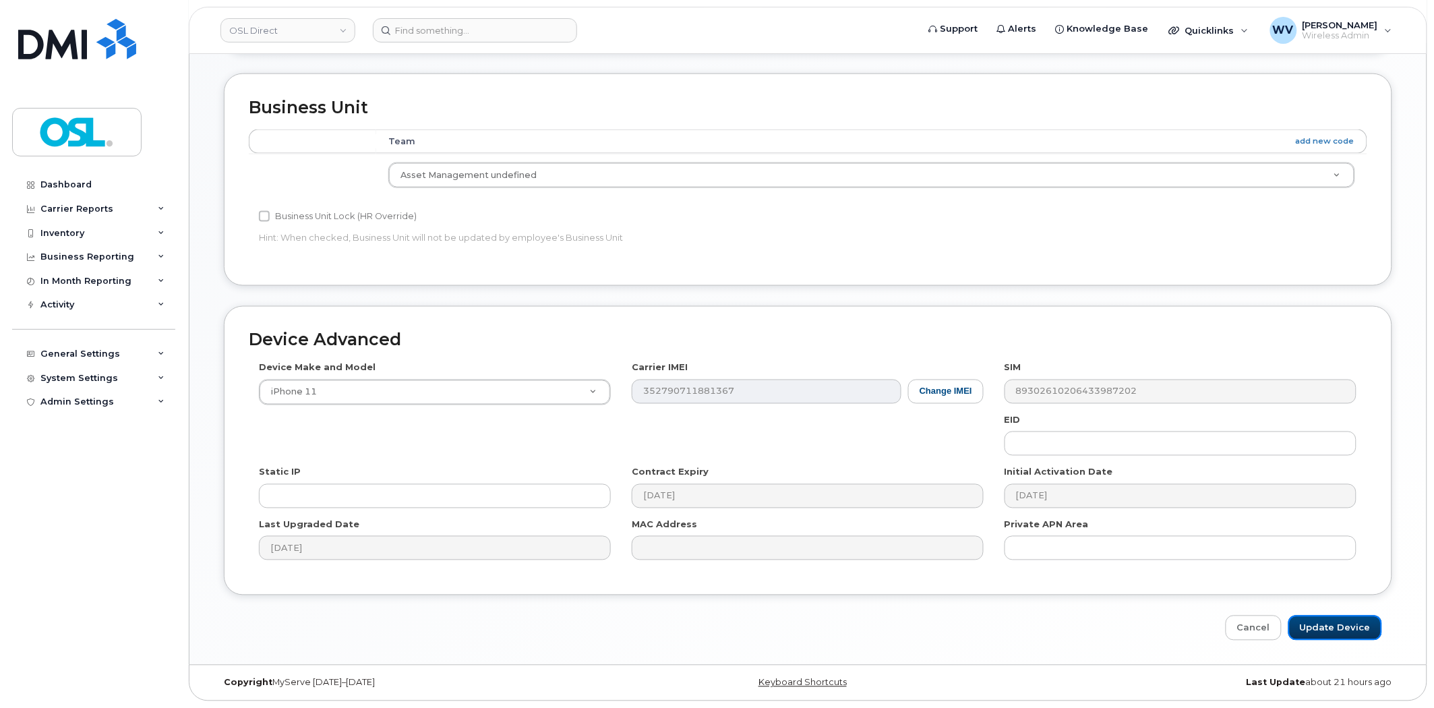
click at [1367, 622] on input "Update Device" at bounding box center [1335, 628] width 94 height 25
type input "Saving..."
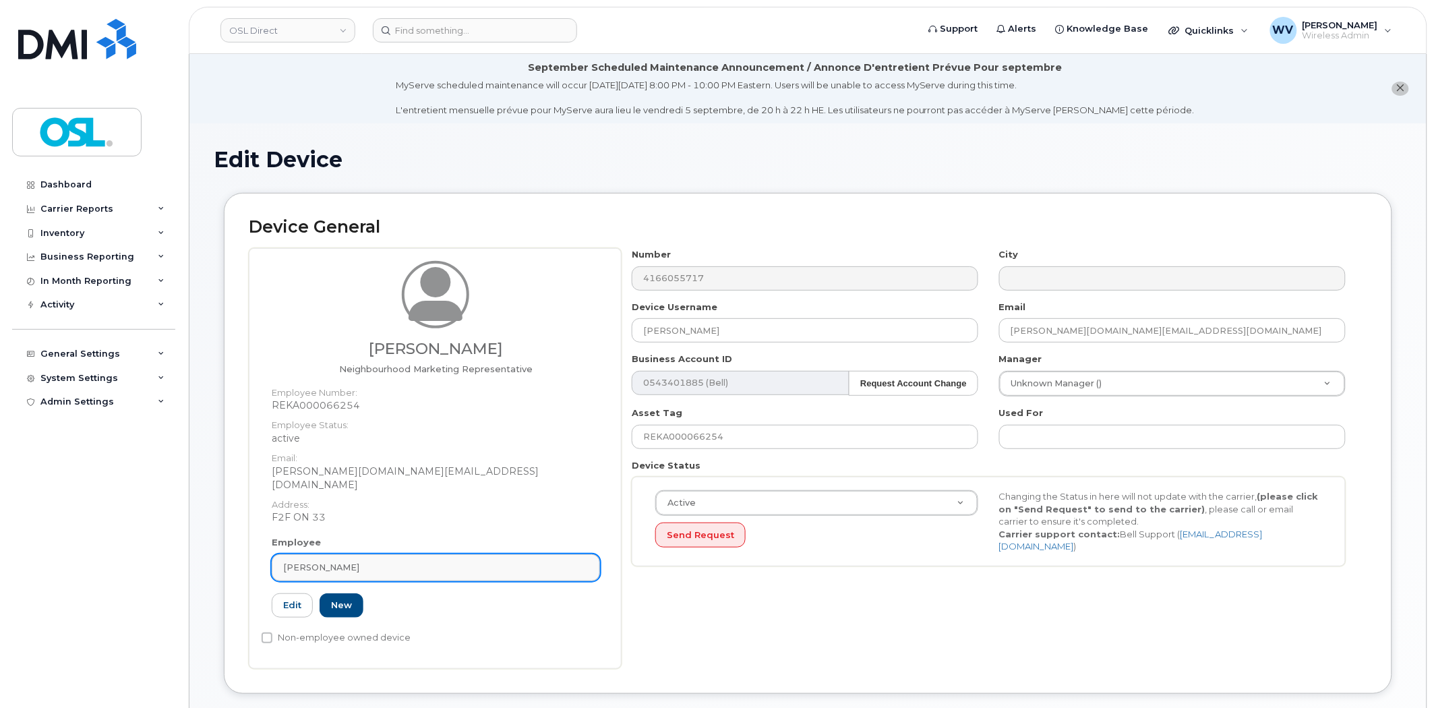
click at [353, 563] on link "[PERSON_NAME]" at bounding box center [436, 567] width 328 height 27
paste input "unassigned"
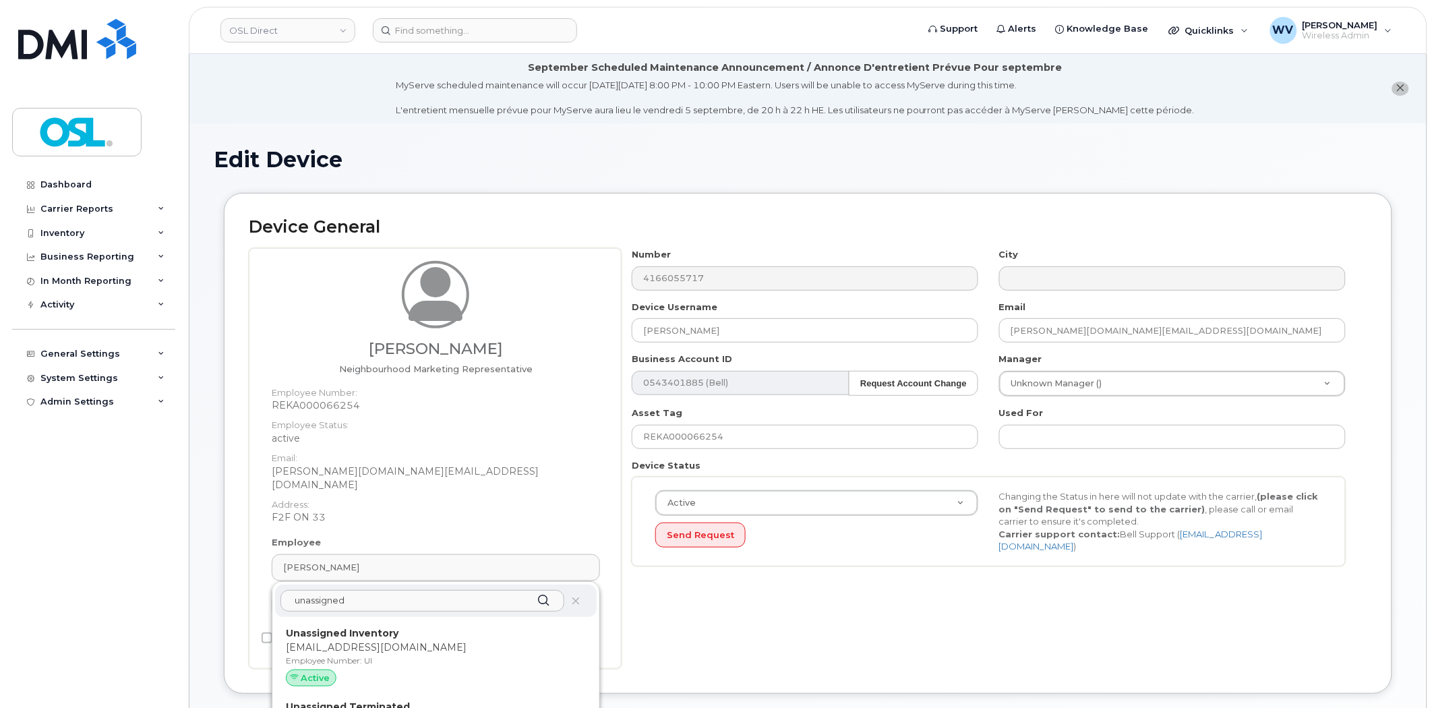
type input "unassigned"
click at [365, 627] on strong "Unassigned Inventory" at bounding box center [342, 633] width 113 height 12
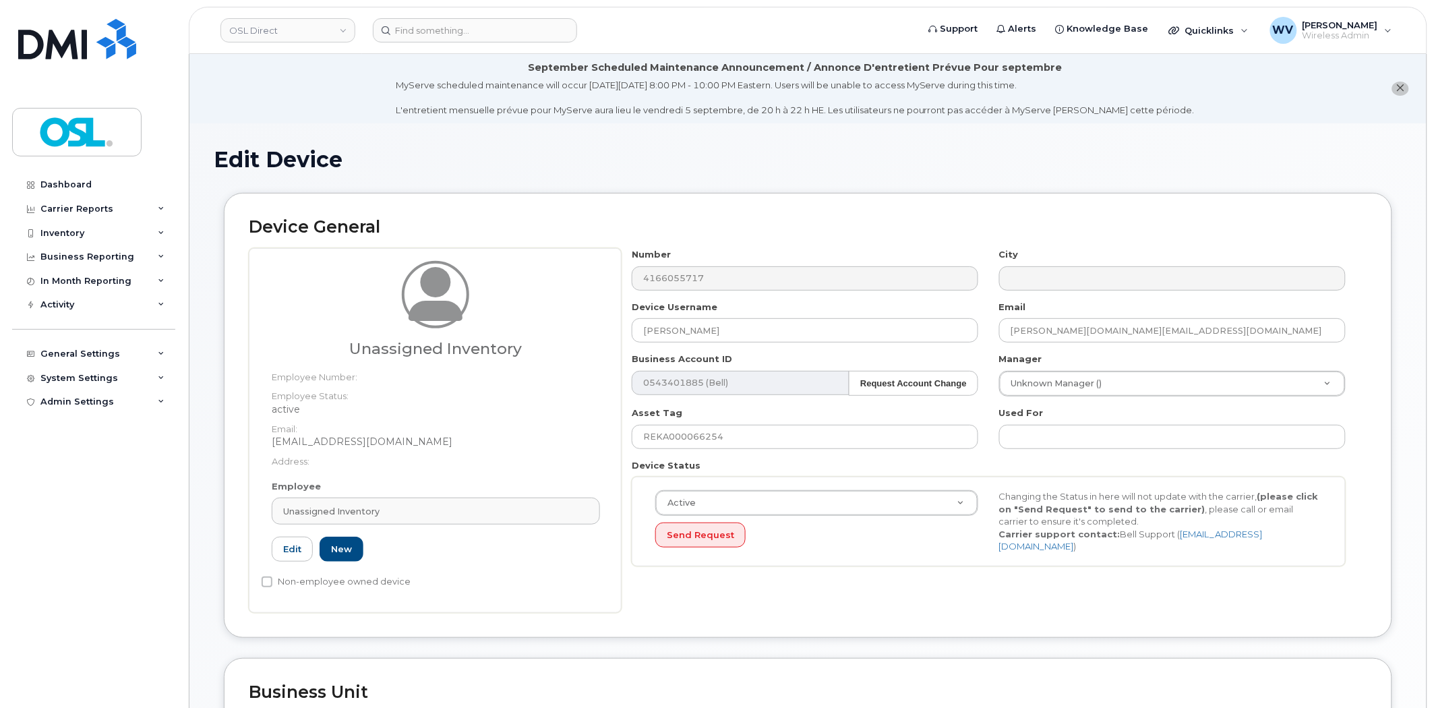
type input "UI"
type input "Unassigned Inventory"
type input "[EMAIL_ADDRESS][DOMAIN_NAME]"
type input "4724252"
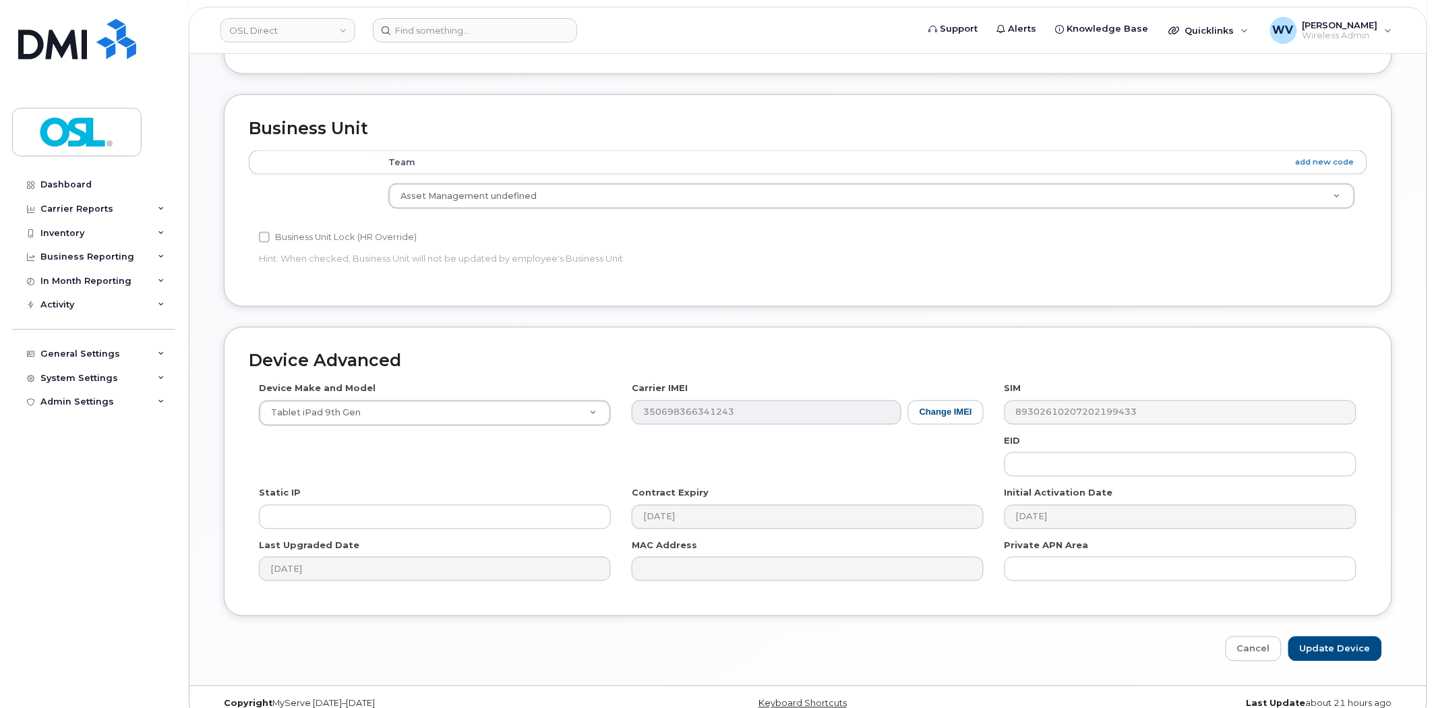
scroll to position [585, 0]
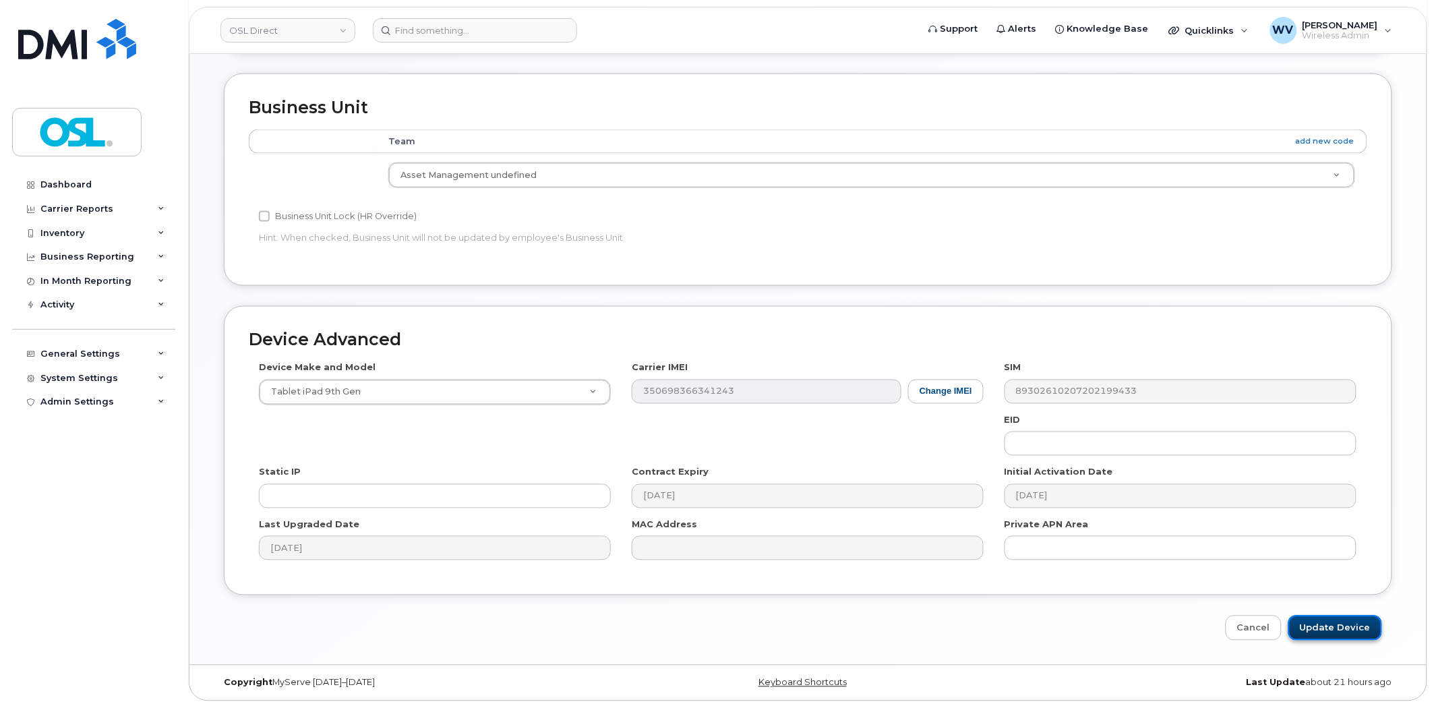
click at [1376, 634] on input "Update Device" at bounding box center [1335, 628] width 94 height 25
type input "Saving..."
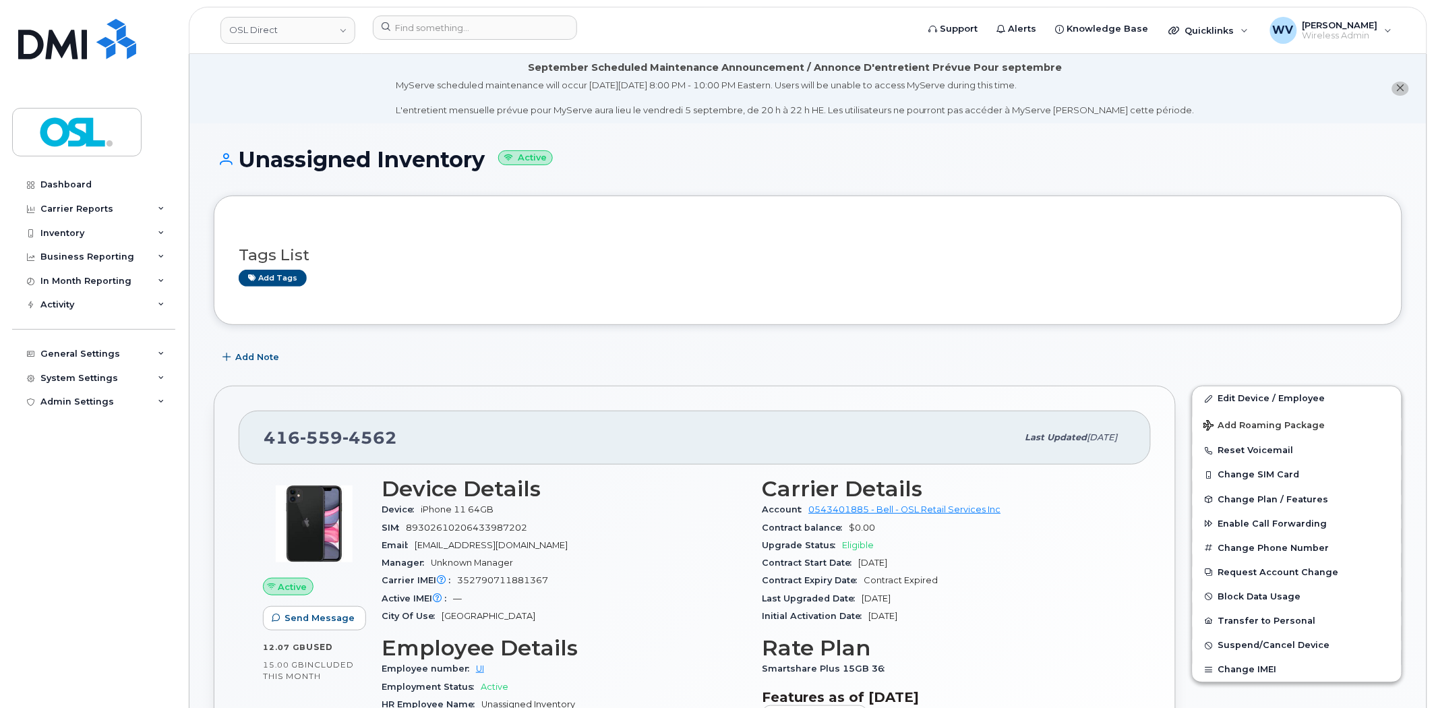
click at [406, 436] on div "416 559 4562" at bounding box center [641, 437] width 754 height 28
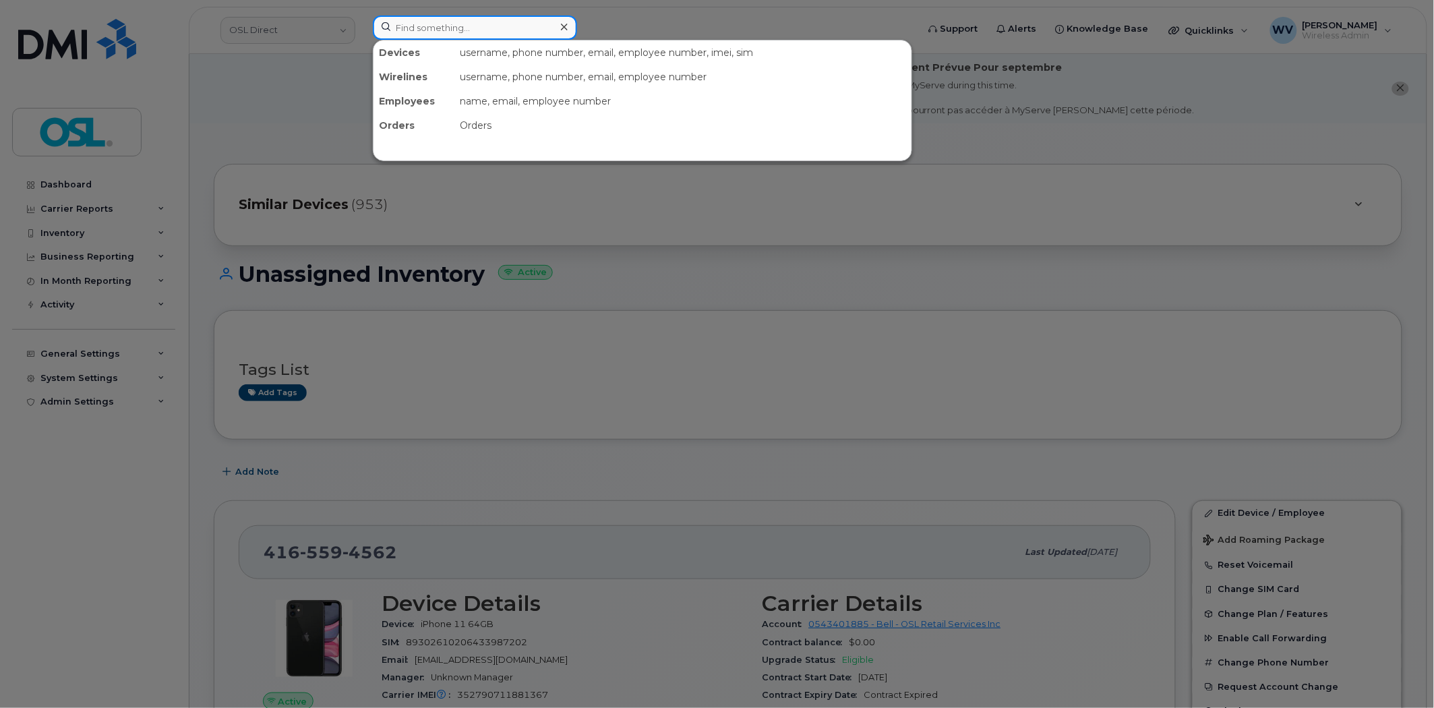
click at [526, 29] on input at bounding box center [475, 28] width 204 height 24
paste input "9022234554"
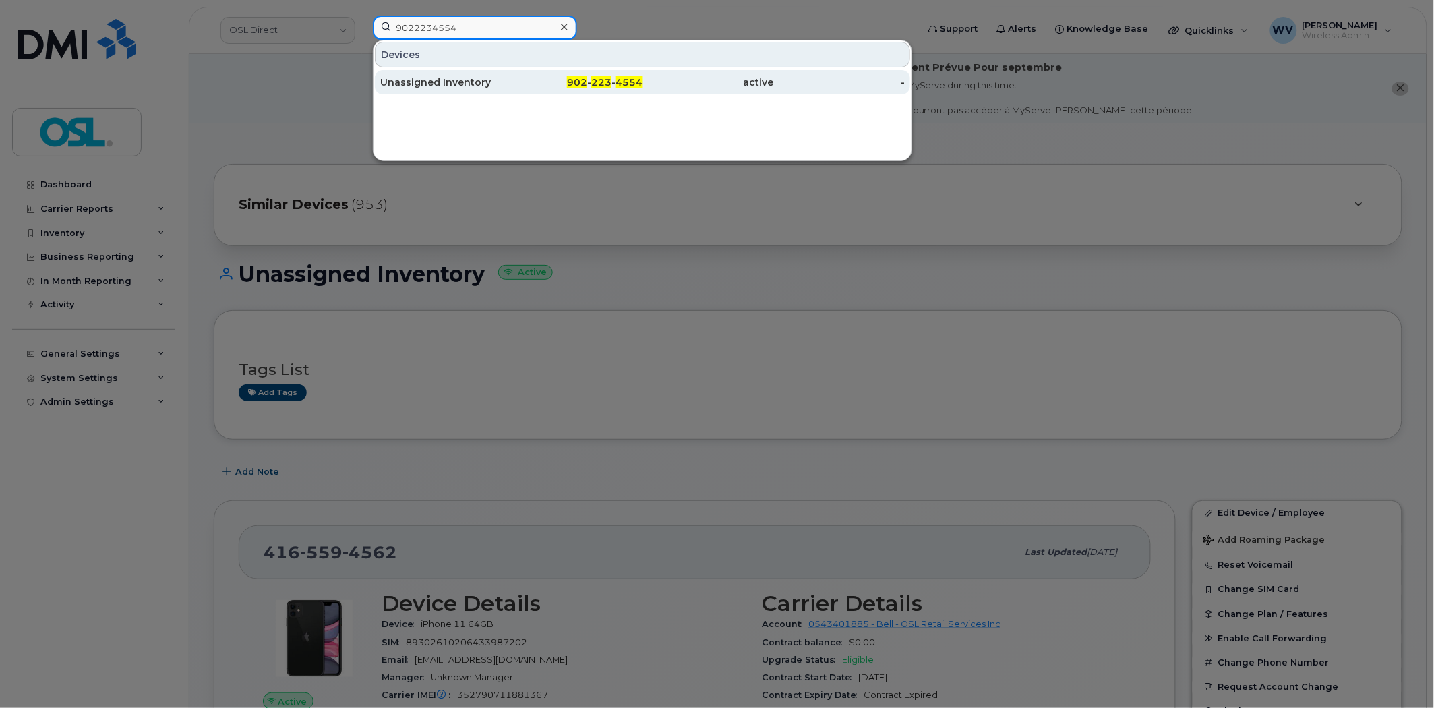
type input "9022234554"
click at [492, 89] on div "Unassigned Inventory" at bounding box center [445, 82] width 131 height 13
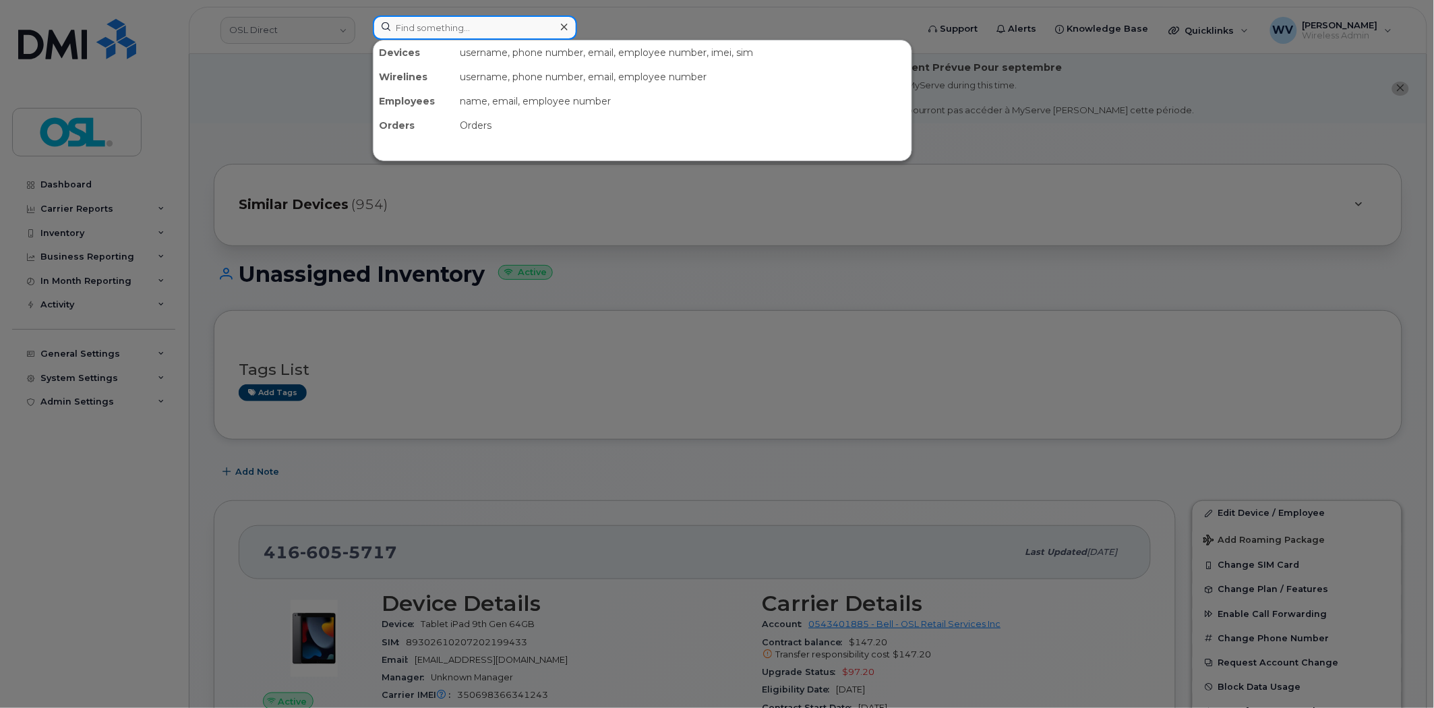
click at [534, 34] on input at bounding box center [475, 28] width 204 height 24
paste input "6473549613"
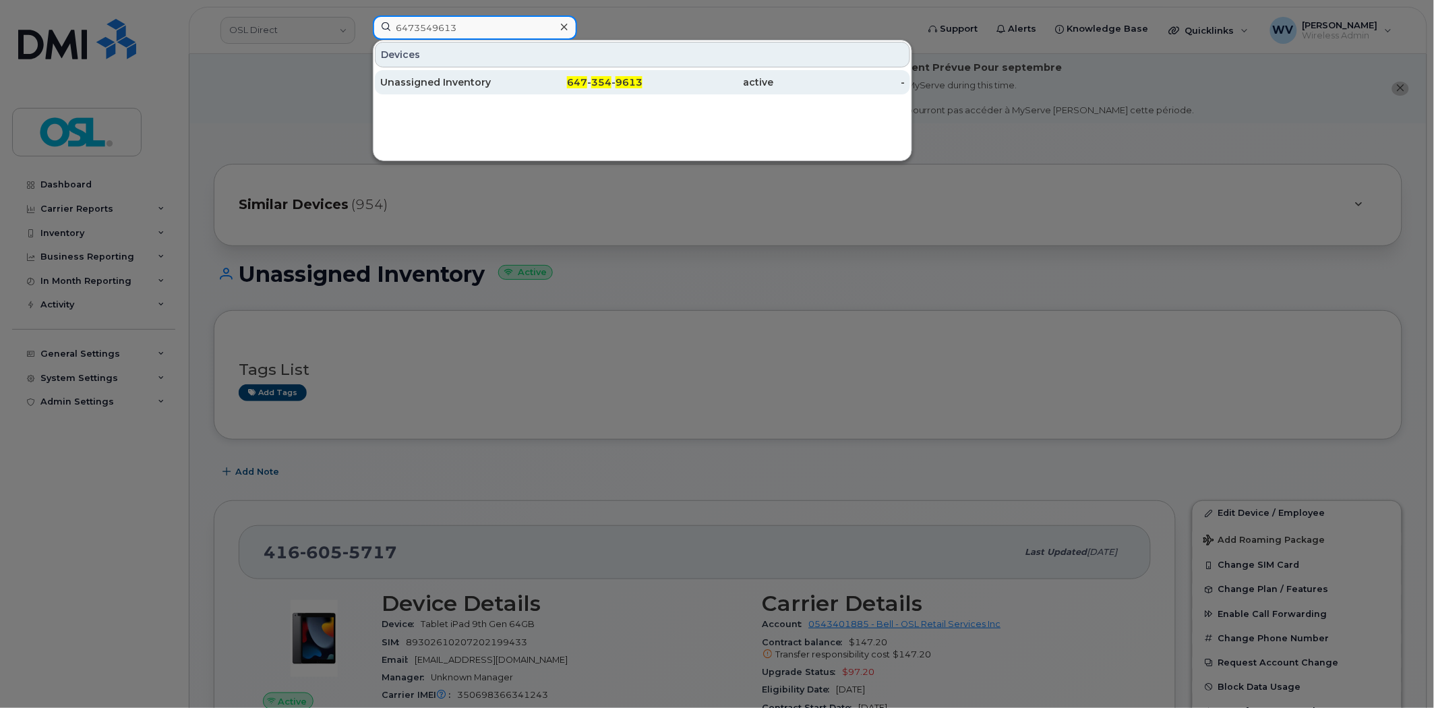
type input "6473549613"
click at [497, 88] on div "Unassigned Inventory" at bounding box center [445, 82] width 131 height 13
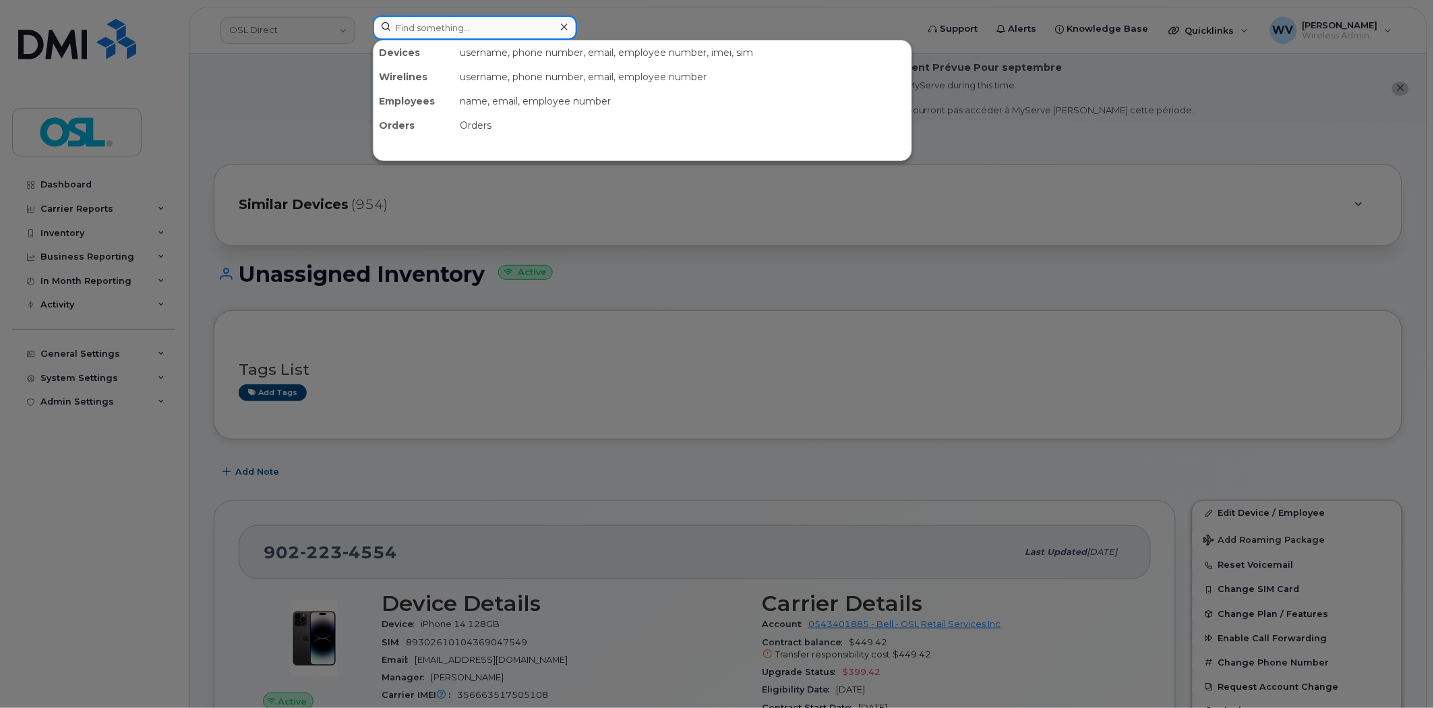
click at [497, 25] on input at bounding box center [475, 28] width 204 height 24
paste input "4185691866"
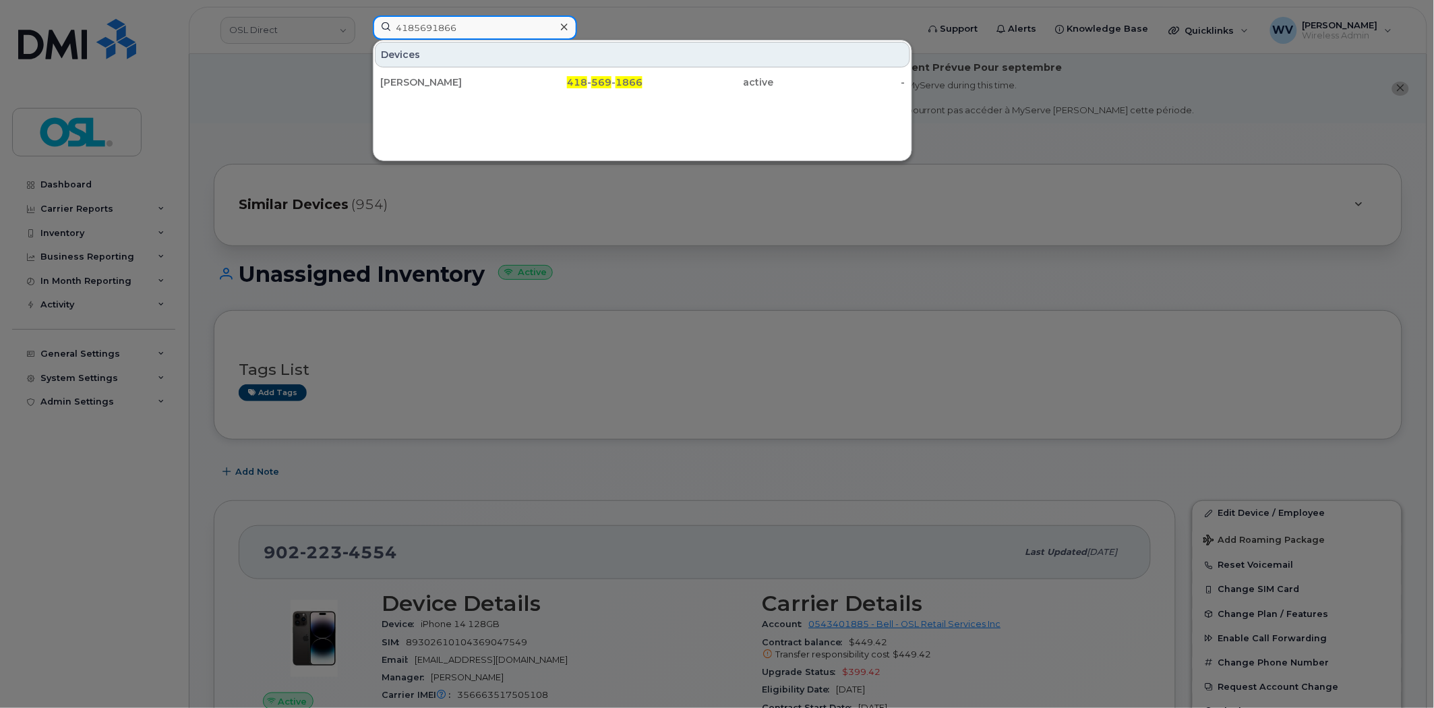
type input "4185691866"
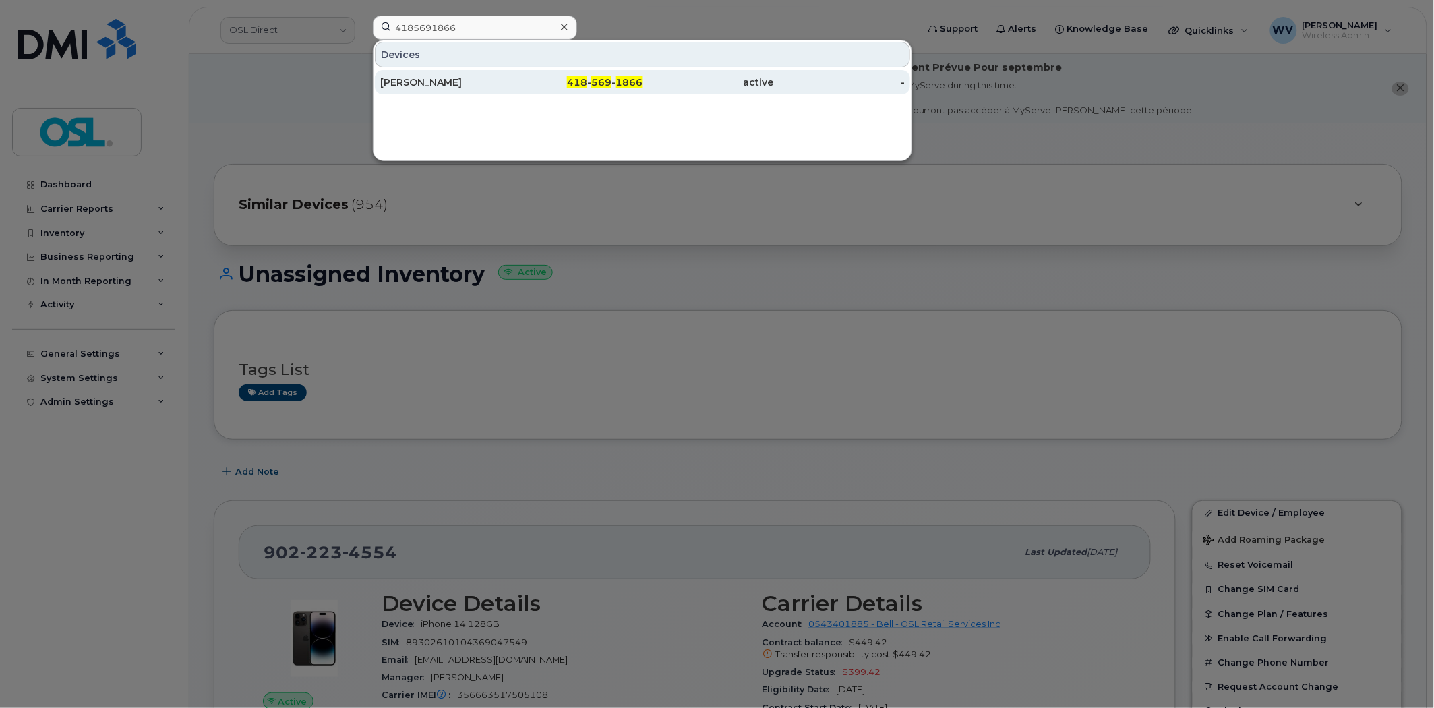
click at [512, 92] on div "[PERSON_NAME]" at bounding box center [577, 82] width 131 height 24
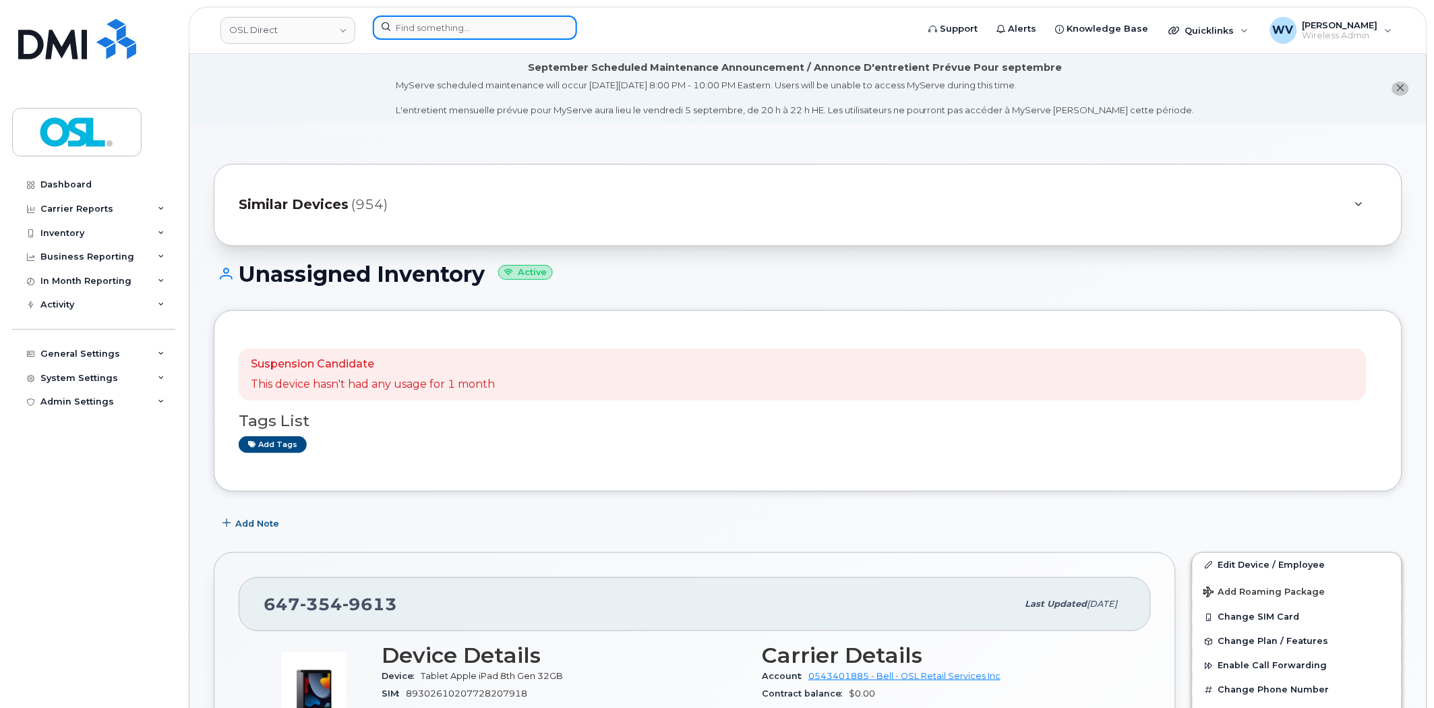
click at [495, 34] on input at bounding box center [475, 28] width 204 height 24
paste input "[PERSON_NAME]"
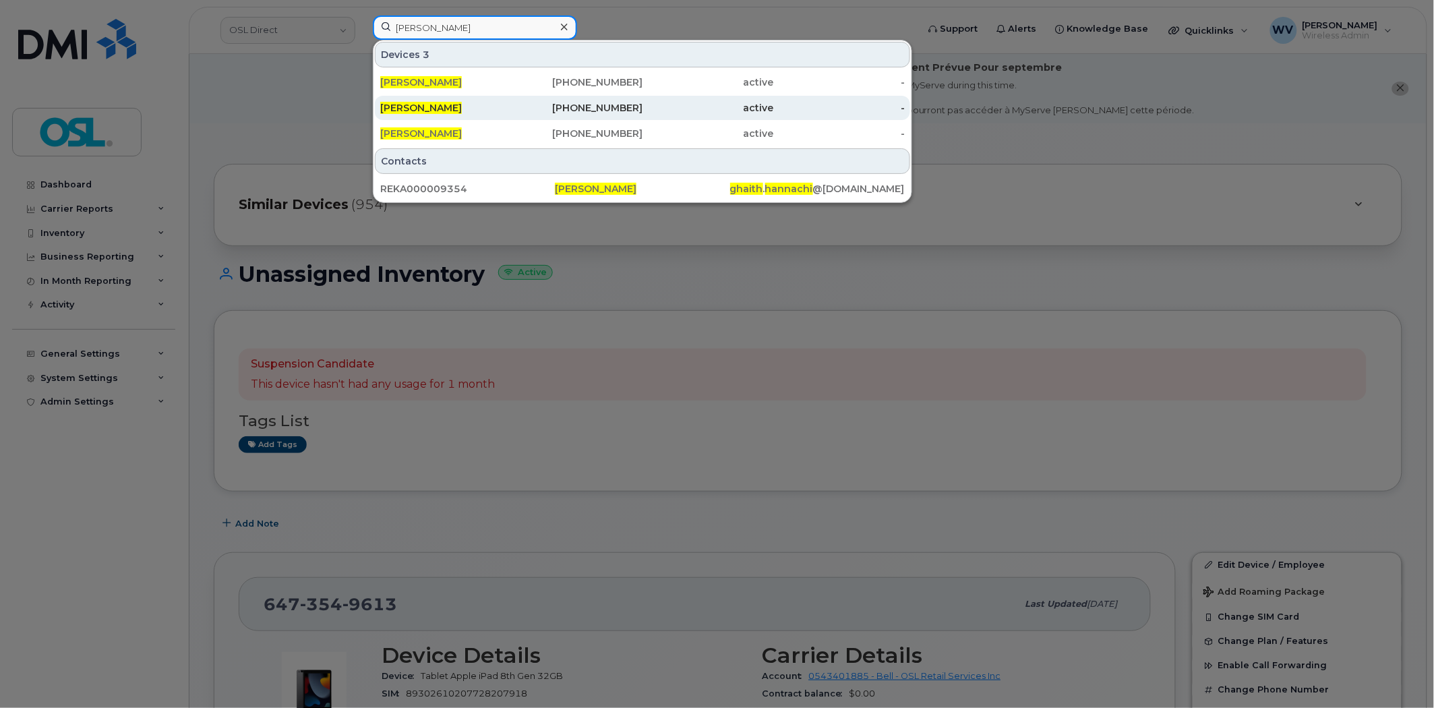
type input "[PERSON_NAME]"
drag, startPoint x: 502, startPoint y: 106, endPoint x: 501, endPoint y: 113, distance: 7.5
click at [502, 106] on div "[PERSON_NAME]" at bounding box center [445, 107] width 131 height 13
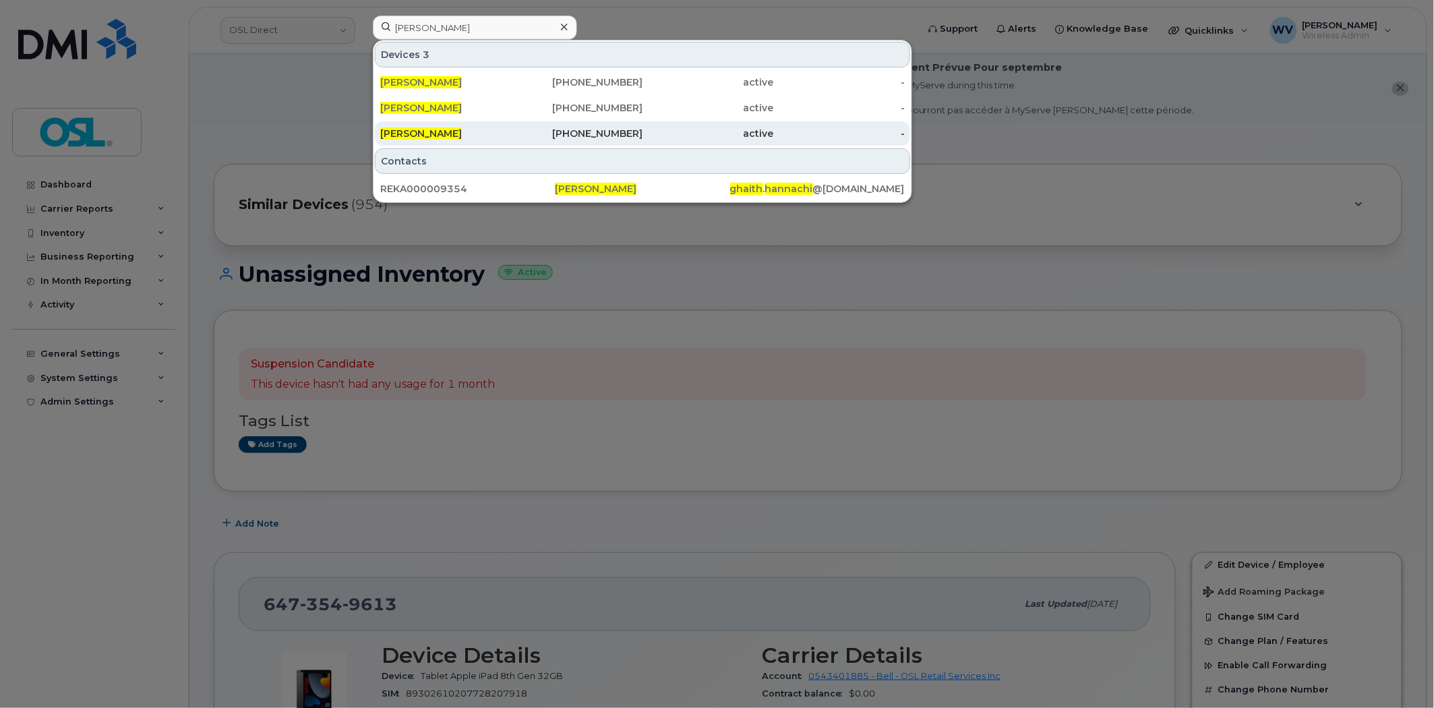
click at [499, 133] on div "[PERSON_NAME]" at bounding box center [445, 133] width 131 height 13
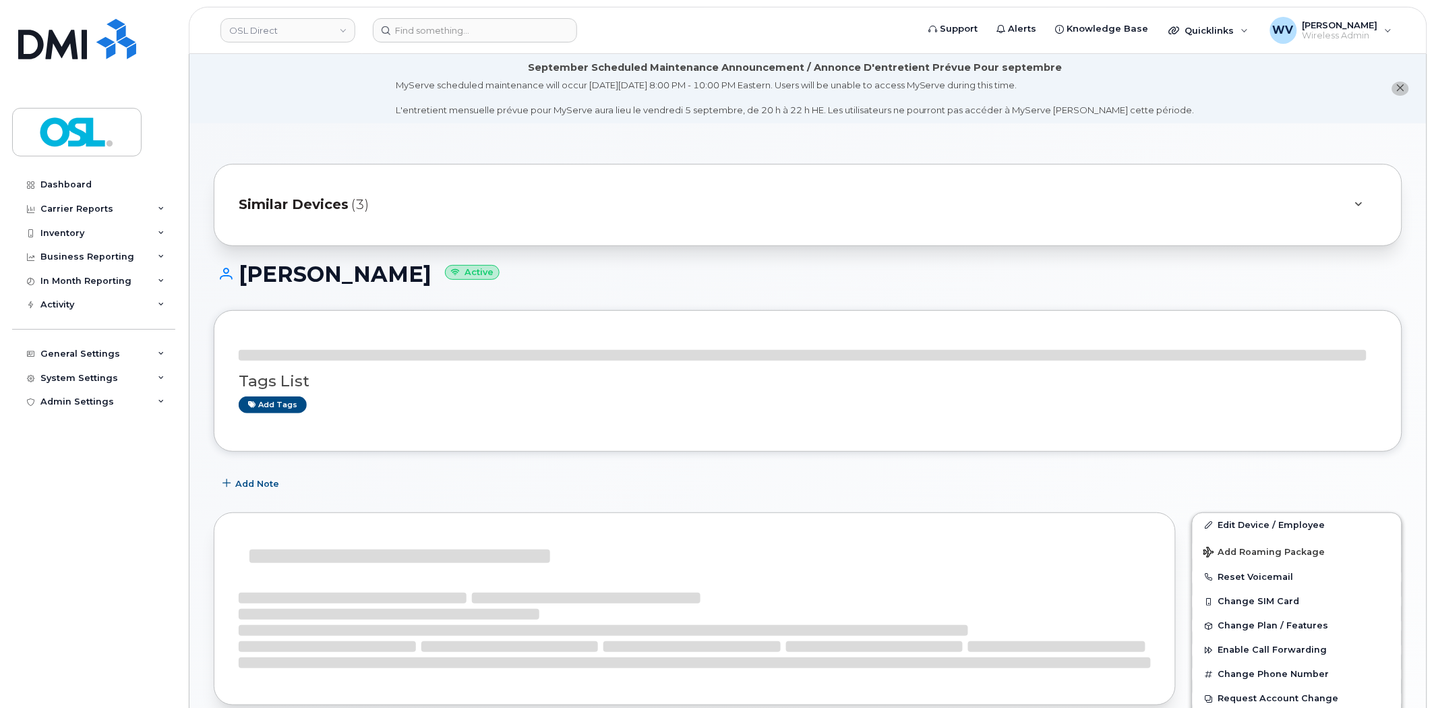
click at [403, 86] on li "September Scheduled Maintenance Announcement / Annonce D'entretient Prévue Pour…" at bounding box center [807, 88] width 1237 height 69
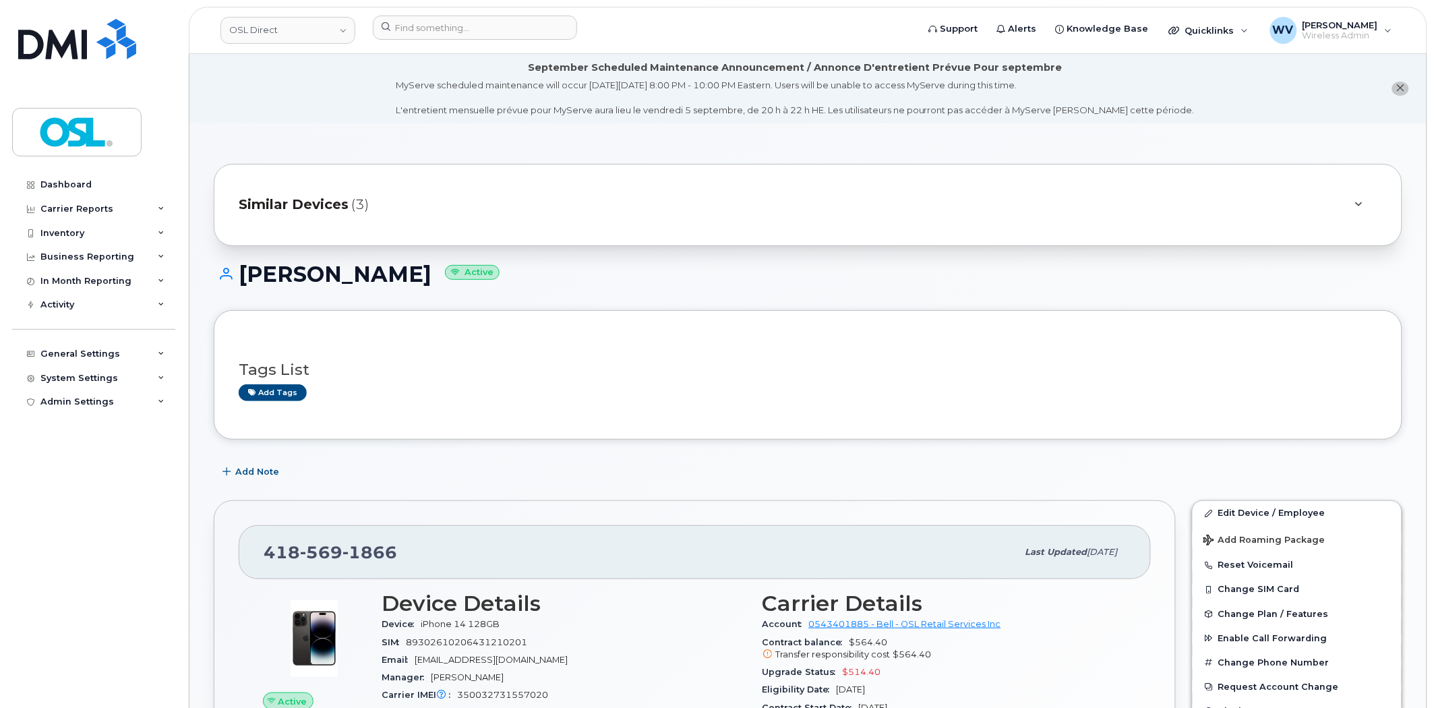
click at [386, 291] on div "[PERSON_NAME] Active" at bounding box center [808, 286] width 1189 height 48
click at [383, 279] on h1 "Ghaith Hannachi Active" at bounding box center [808, 274] width 1189 height 24
click at [382, 278] on h1 "Ghaith Hannachi Active" at bounding box center [808, 274] width 1189 height 24
click at [273, 279] on h1 "Ghaith Hannachi Active" at bounding box center [808, 274] width 1189 height 24
copy h1 "[PERSON_NAME]"
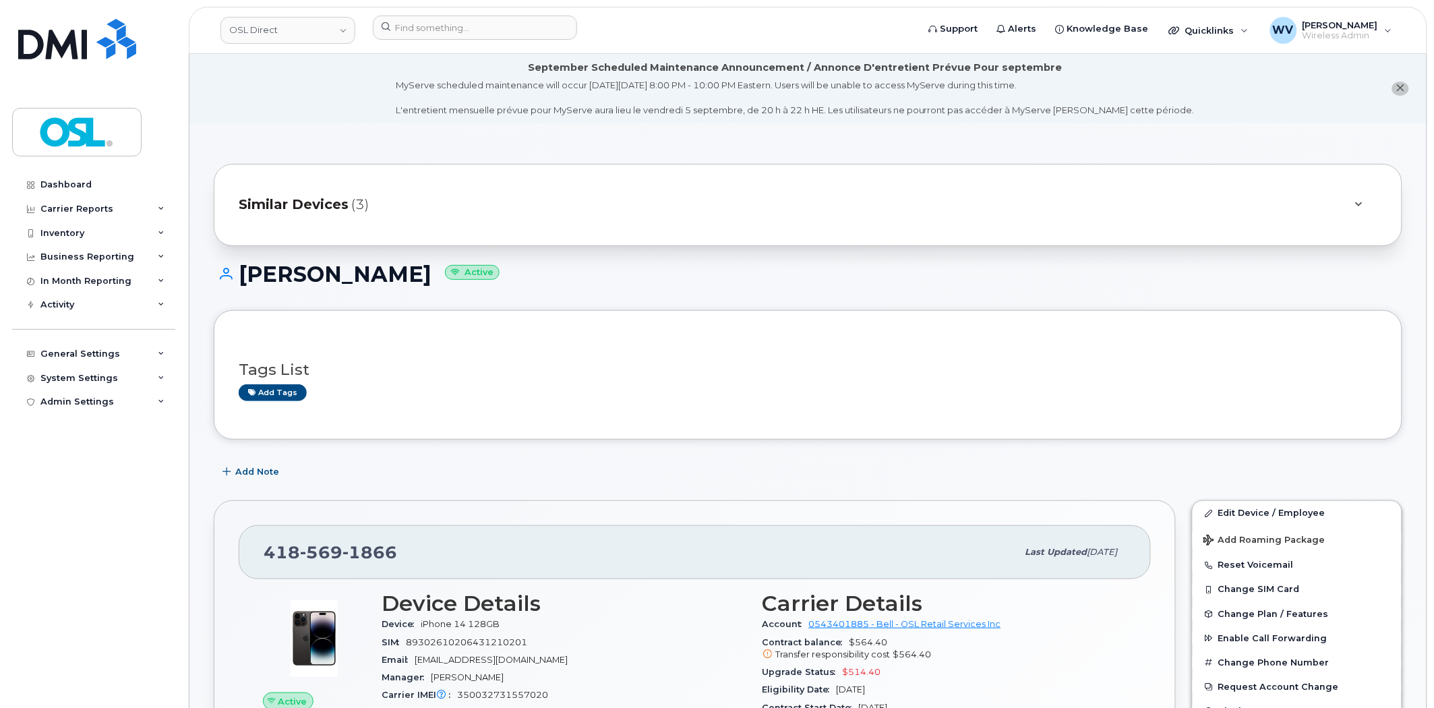
drag, startPoint x: 785, startPoint y: 14, endPoint x: 421, endPoint y: 556, distance: 653.0
click at [461, 529] on div "418 569 1866 Last updated Aug 12, 2025" at bounding box center [695, 552] width 912 height 54
click at [355, 550] on span "1866" at bounding box center [369, 552] width 55 height 20
copy span "418 569 1866"
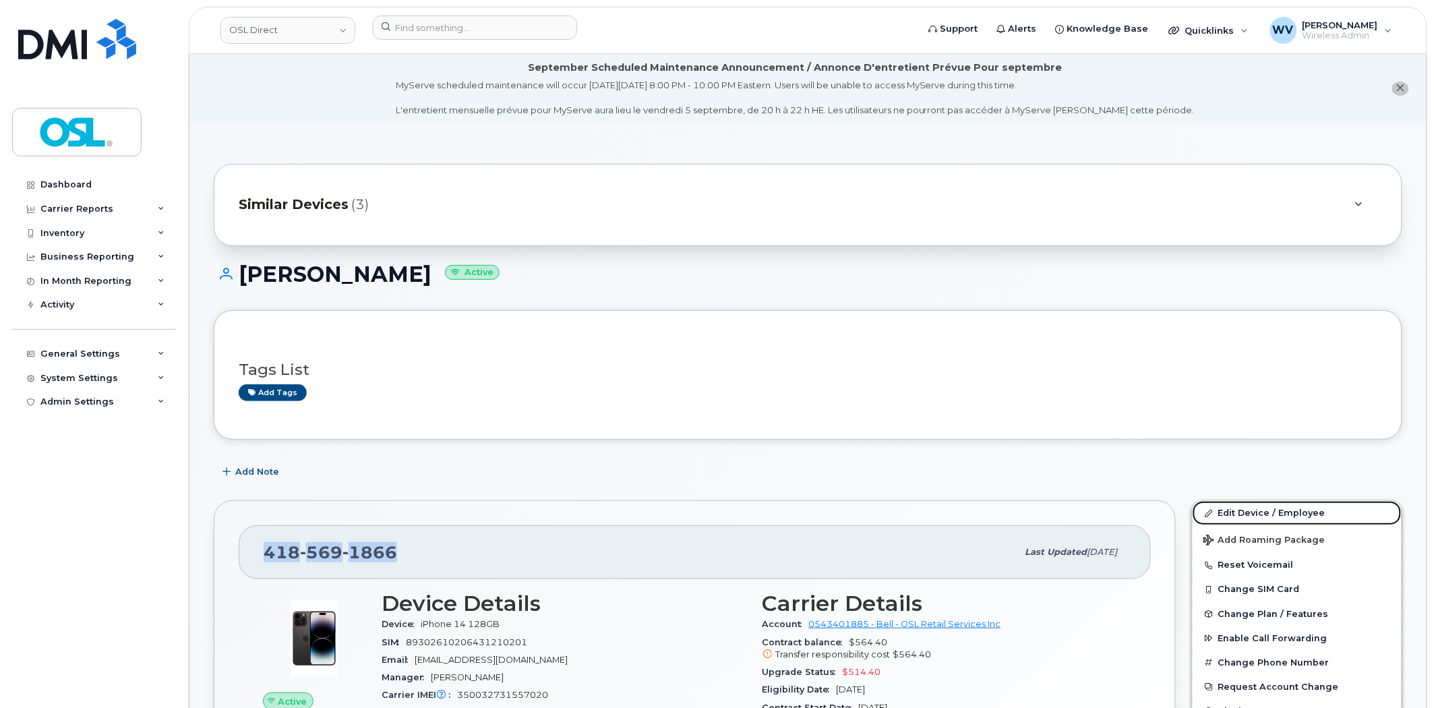
drag, startPoint x: 1208, startPoint y: 509, endPoint x: 1007, endPoint y: 1, distance: 545.7
click at [1208, 510] on icon at bounding box center [1208, 513] width 7 height 7
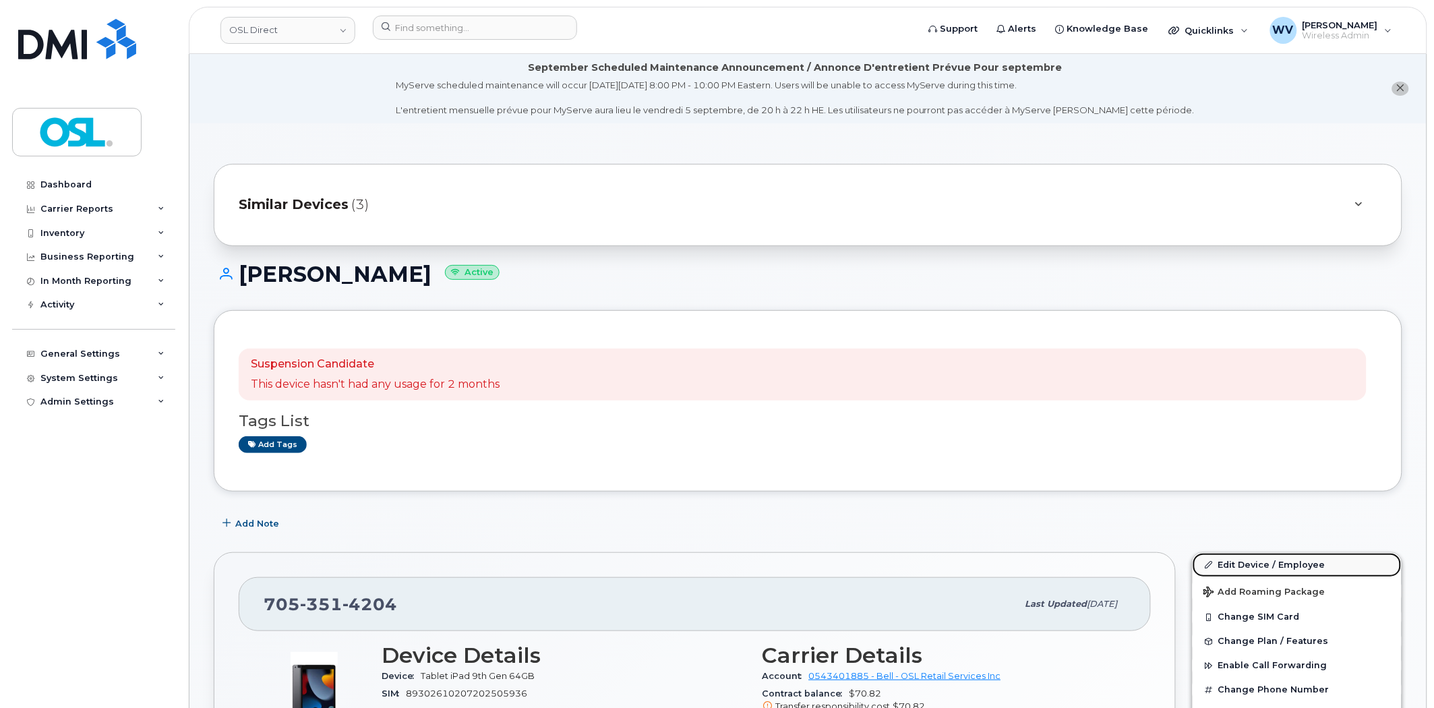
click at [1224, 570] on link "Edit Device / Employee" at bounding box center [1297, 565] width 209 height 24
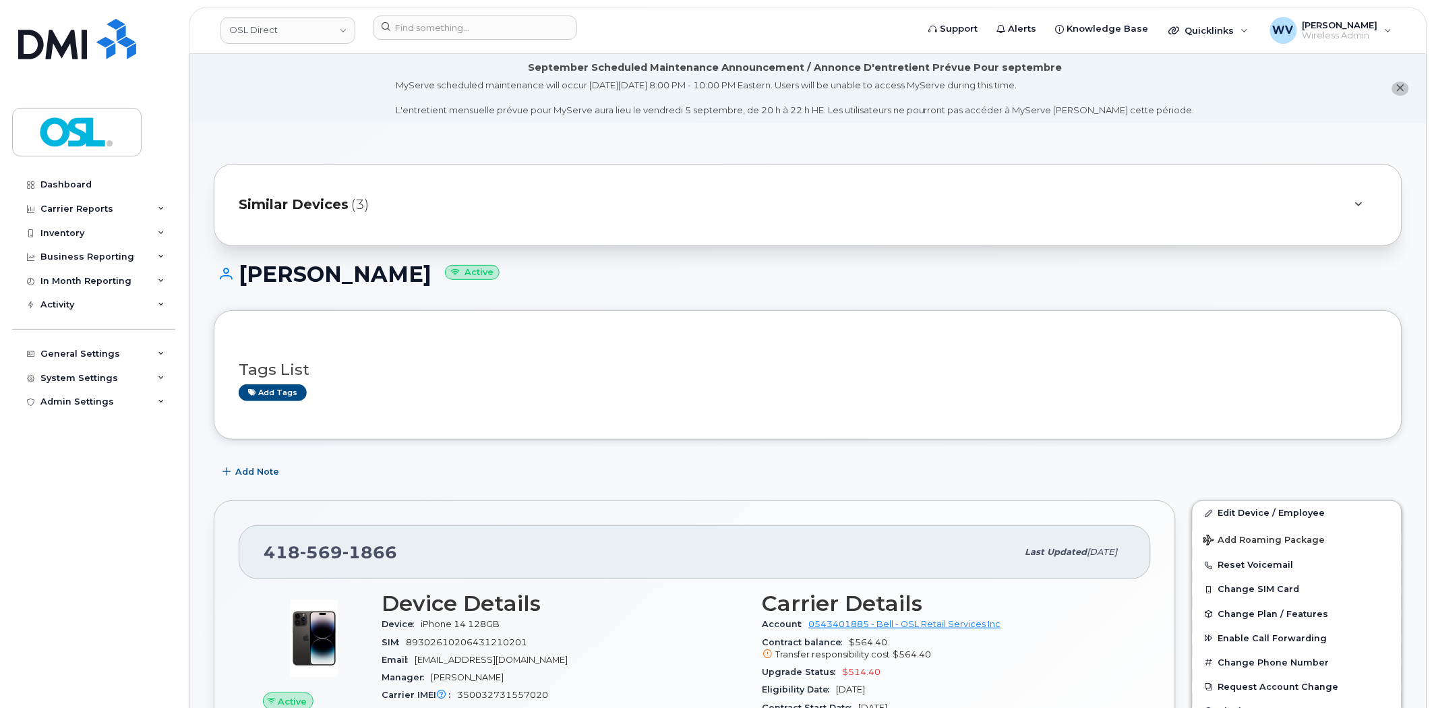
click at [386, 273] on h1 "Ghaith Hannachi Active" at bounding box center [808, 274] width 1189 height 24
click at [277, 276] on h1 "Ghaith Hannachi Active" at bounding box center [808, 274] width 1189 height 24
copy h1 "[PERSON_NAME]"
click at [442, 30] on input at bounding box center [475, 28] width 204 height 24
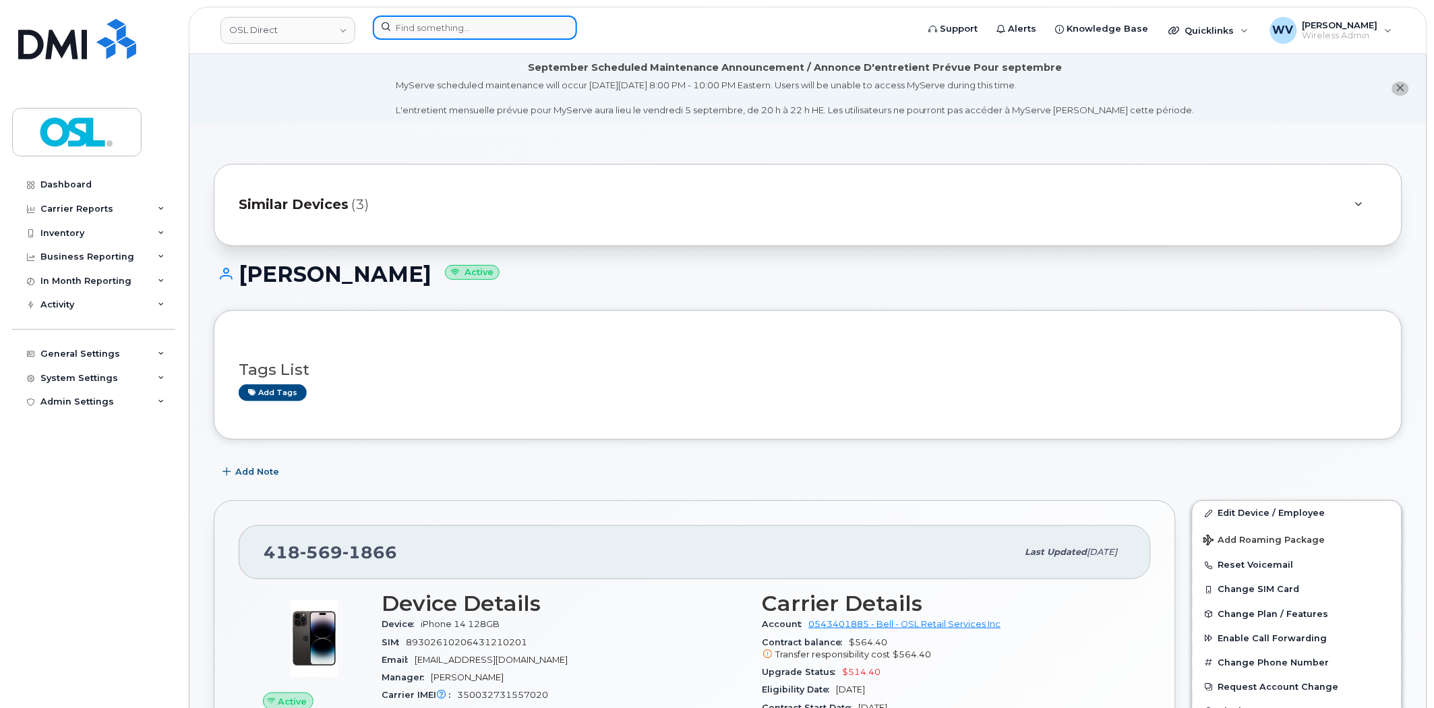
paste input "[PERSON_NAME]"
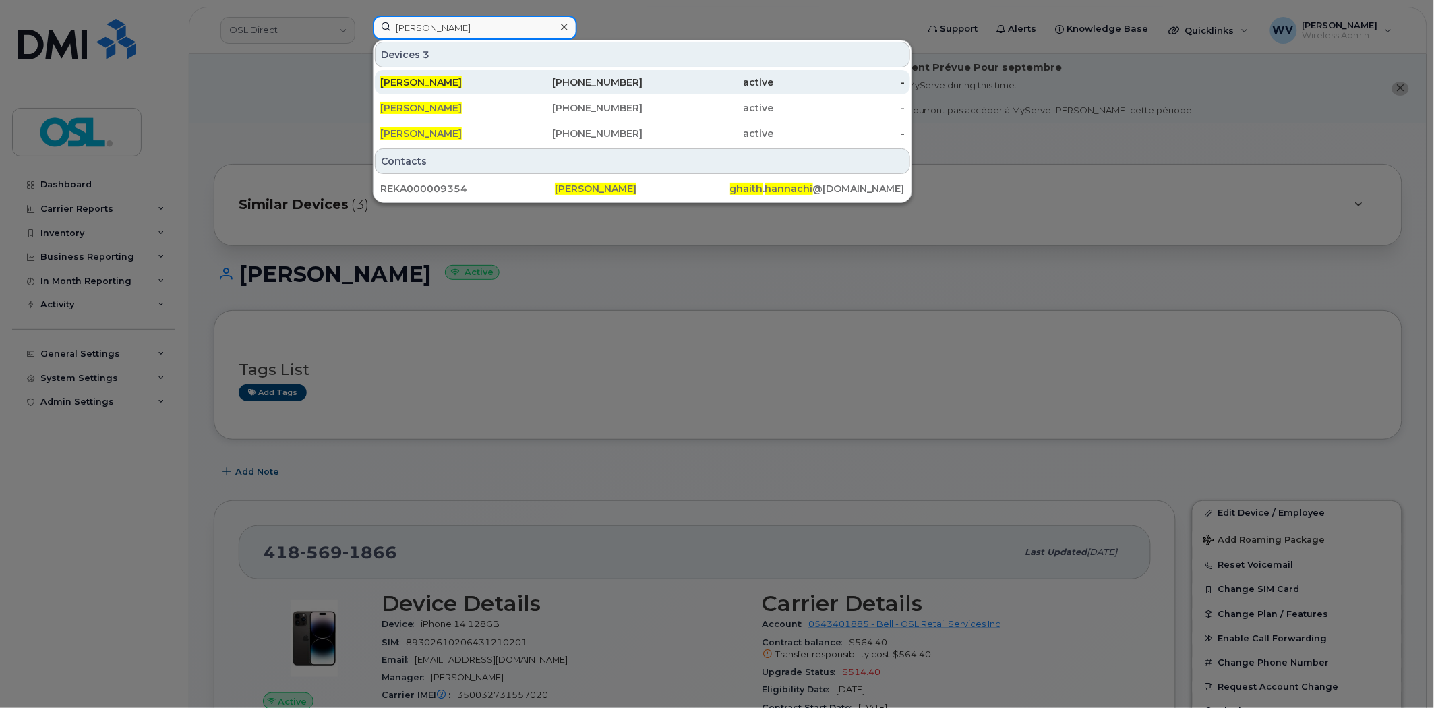
type input "[PERSON_NAME]"
click at [488, 82] on div "[PERSON_NAME]" at bounding box center [445, 82] width 131 height 13
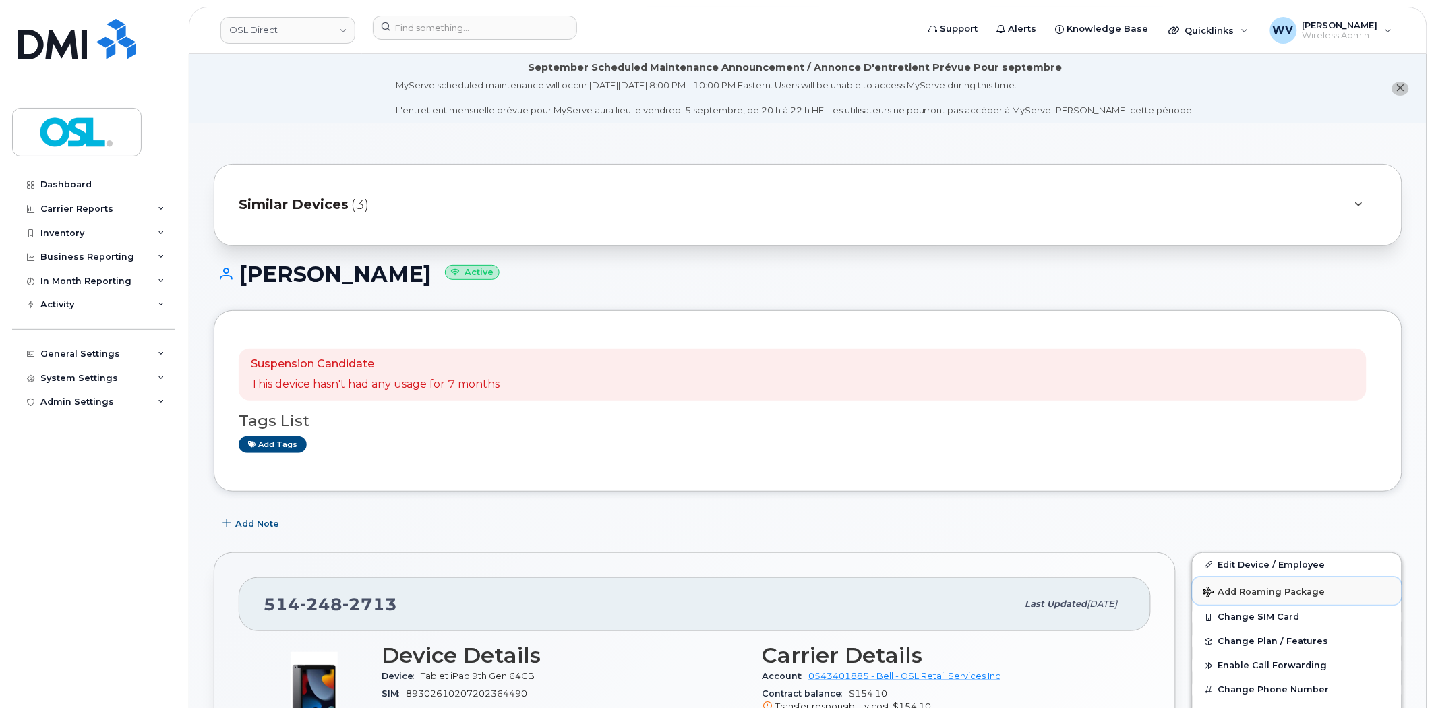
click at [1259, 577] on button "Add Roaming Package" at bounding box center [1297, 591] width 209 height 28
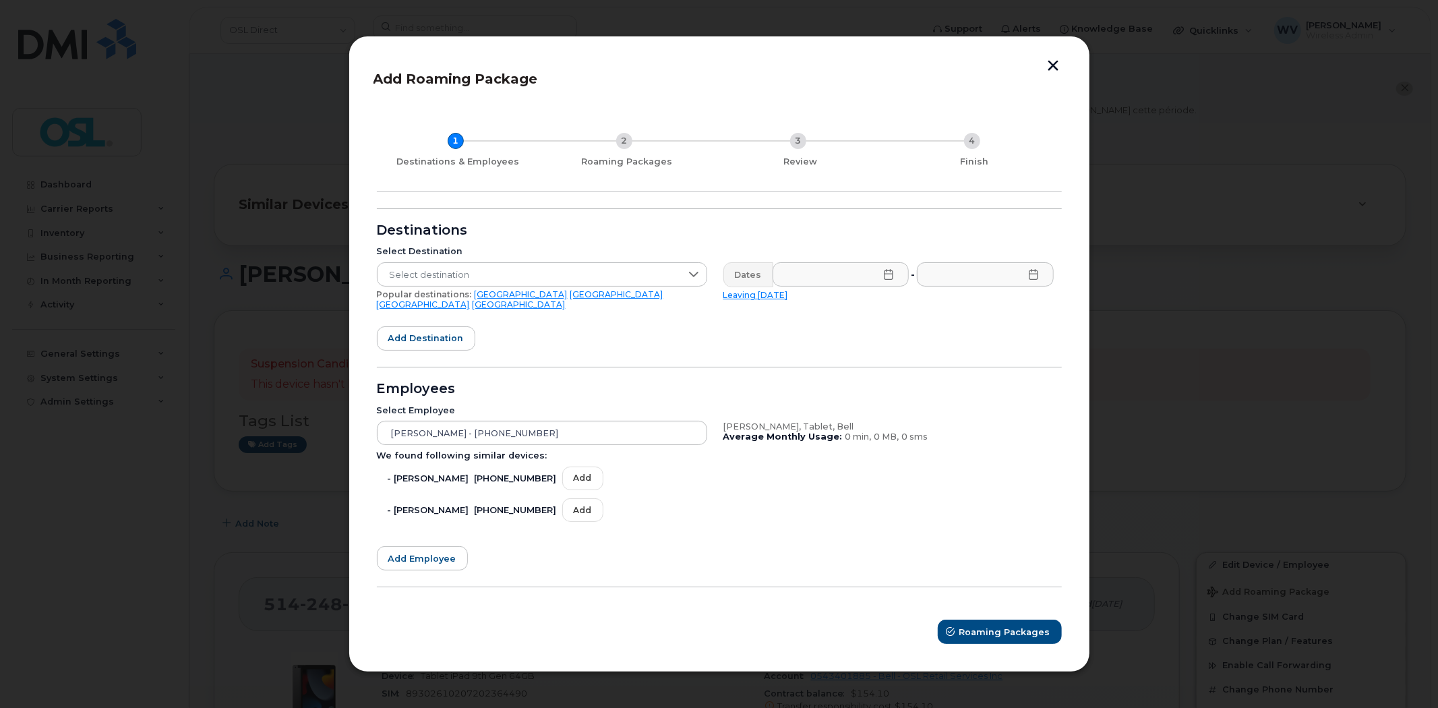
drag, startPoint x: 1019, startPoint y: 282, endPoint x: 1059, endPoint y: 247, distance: 53.0
click at [1059, 247] on div "Select Destination Select destination Popular destinations: USA Mexico United K…" at bounding box center [715, 278] width 693 height 80
click at [1061, 66] on button "button" at bounding box center [1054, 67] width 20 height 14
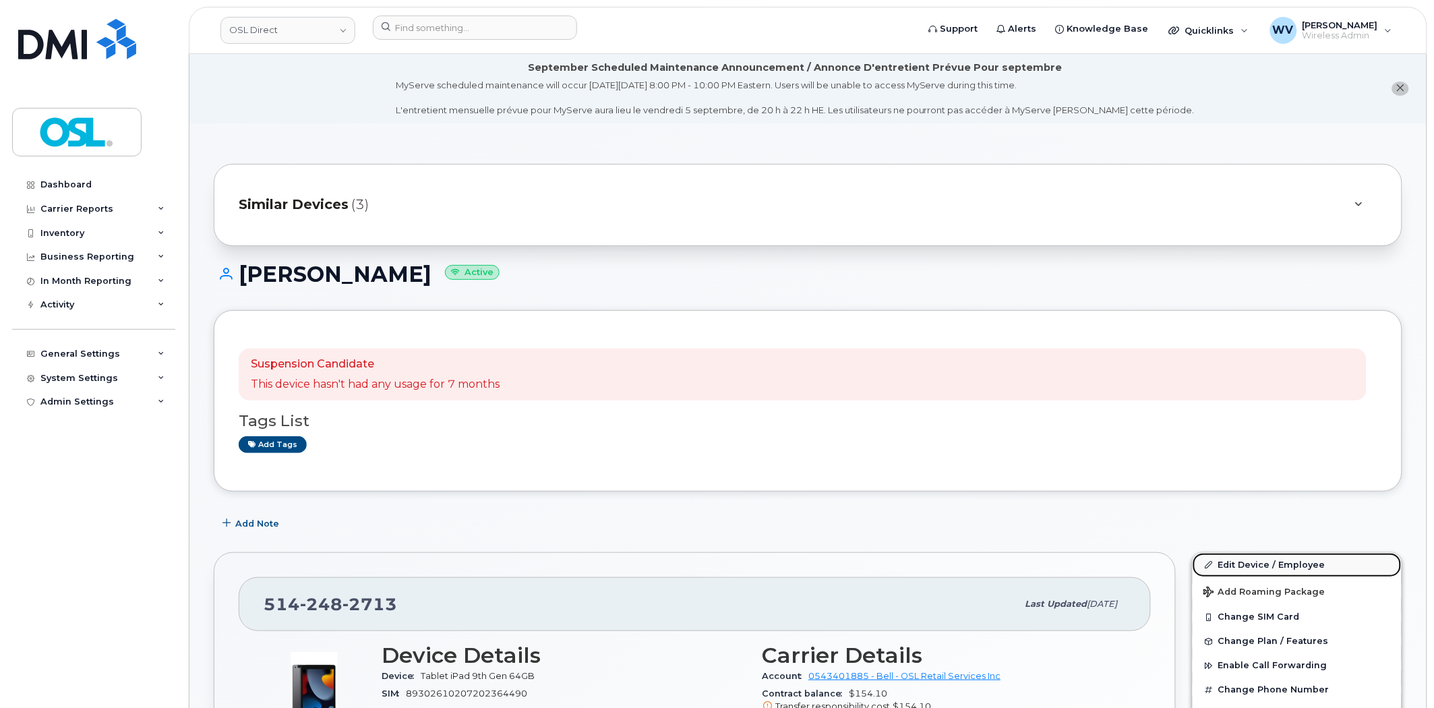
click at [1241, 554] on link "Edit Device / Employee" at bounding box center [1297, 565] width 209 height 24
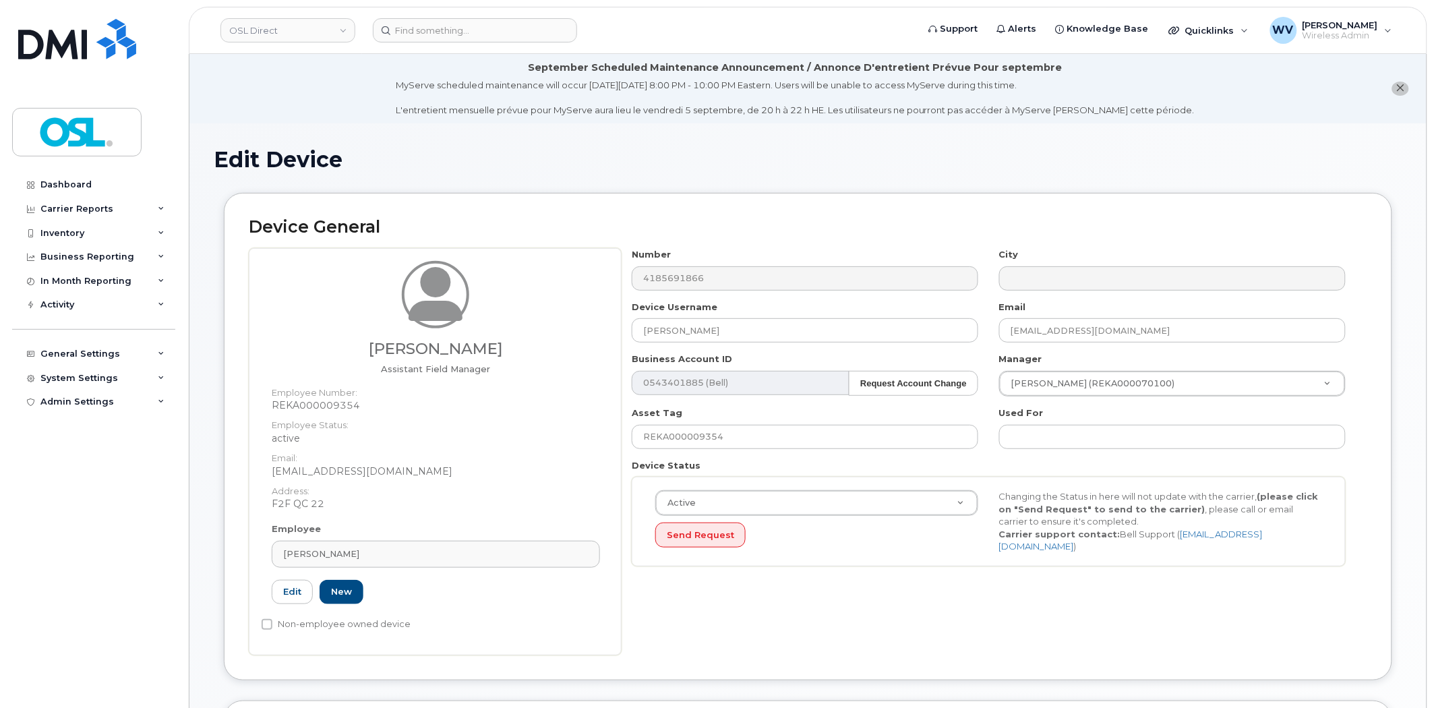
click at [520, 528] on div "Employee [PERSON_NAME] Type first three symbols or more REKA000009354 Edit New" at bounding box center [436, 570] width 349 height 94
click at [512, 543] on link "[PERSON_NAME]" at bounding box center [436, 554] width 328 height 27
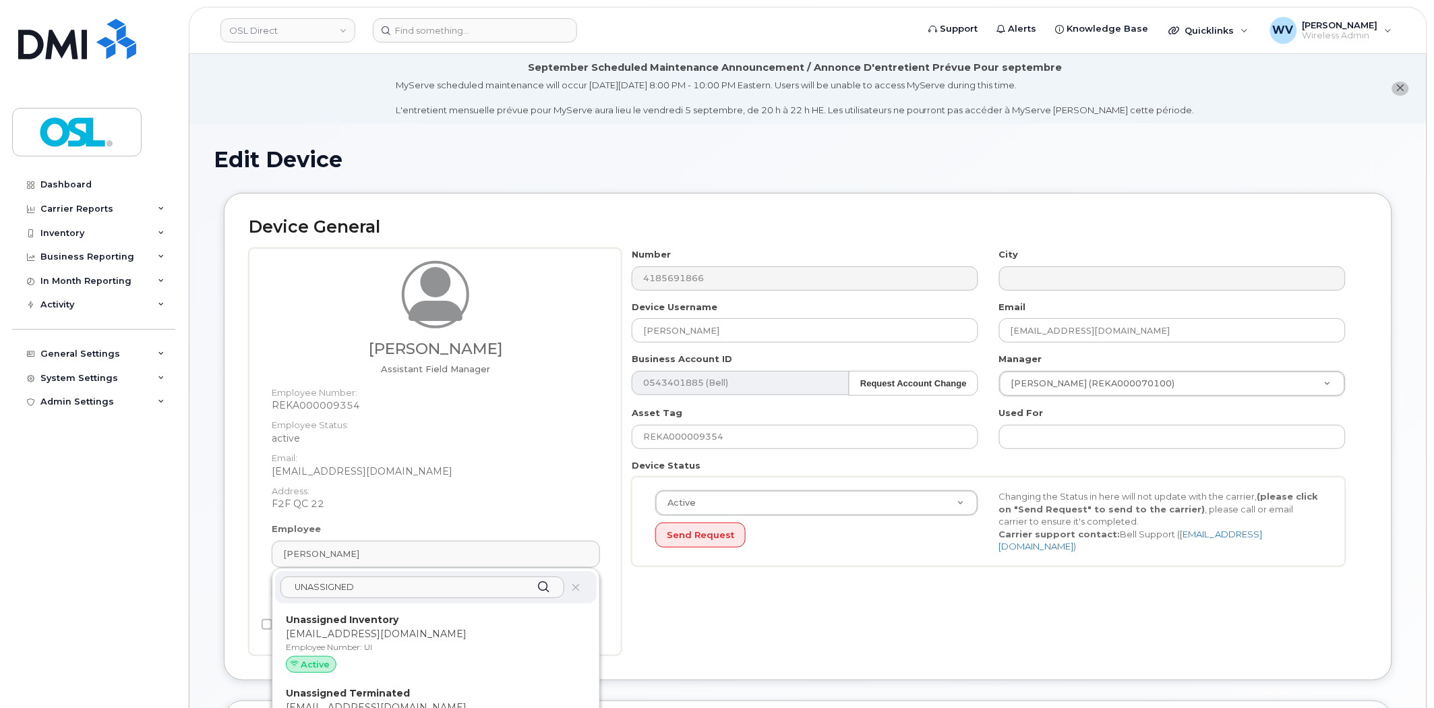
type input "UNASSIGNED"
click at [459, 618] on p "Unassigned Inventory" at bounding box center [436, 620] width 300 height 14
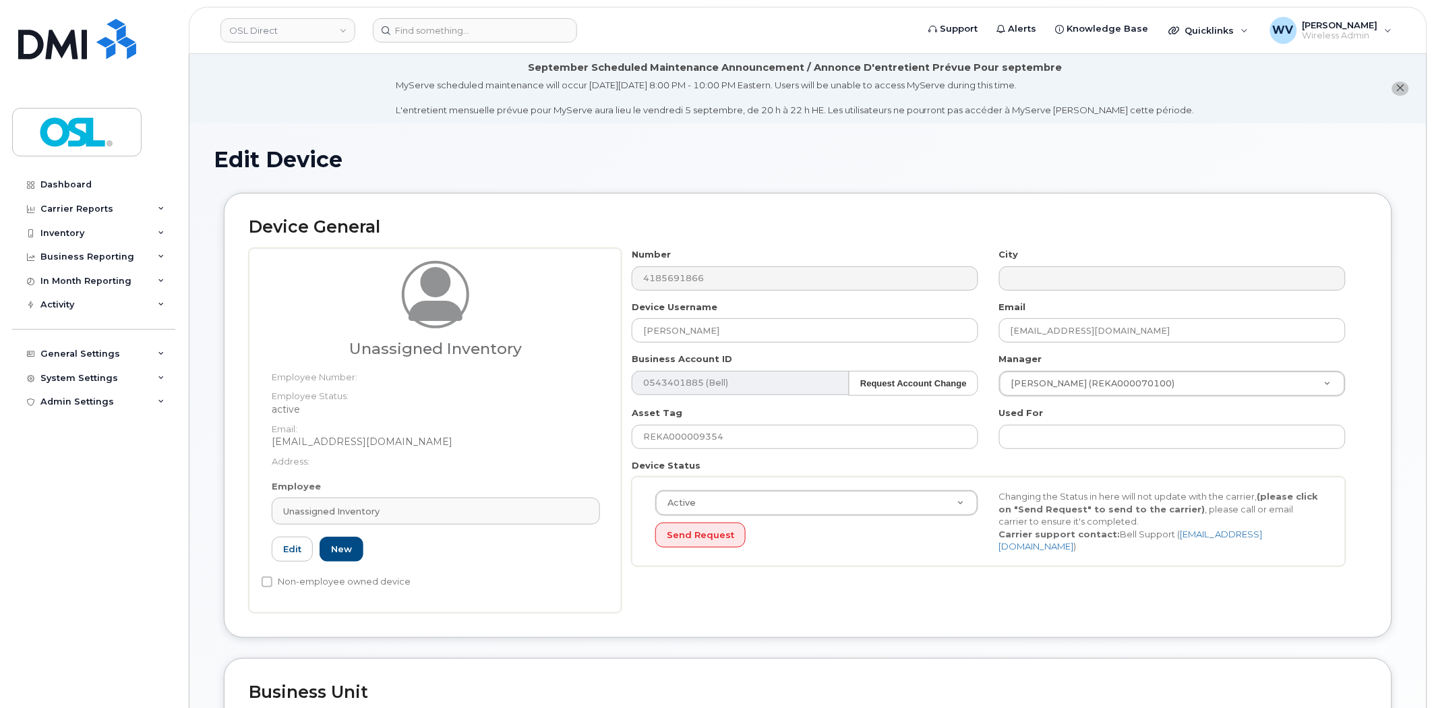
type input "UI"
type input "Unassigned Inventory"
type input "[EMAIL_ADDRESS][DOMAIN_NAME]"
type input "4724252"
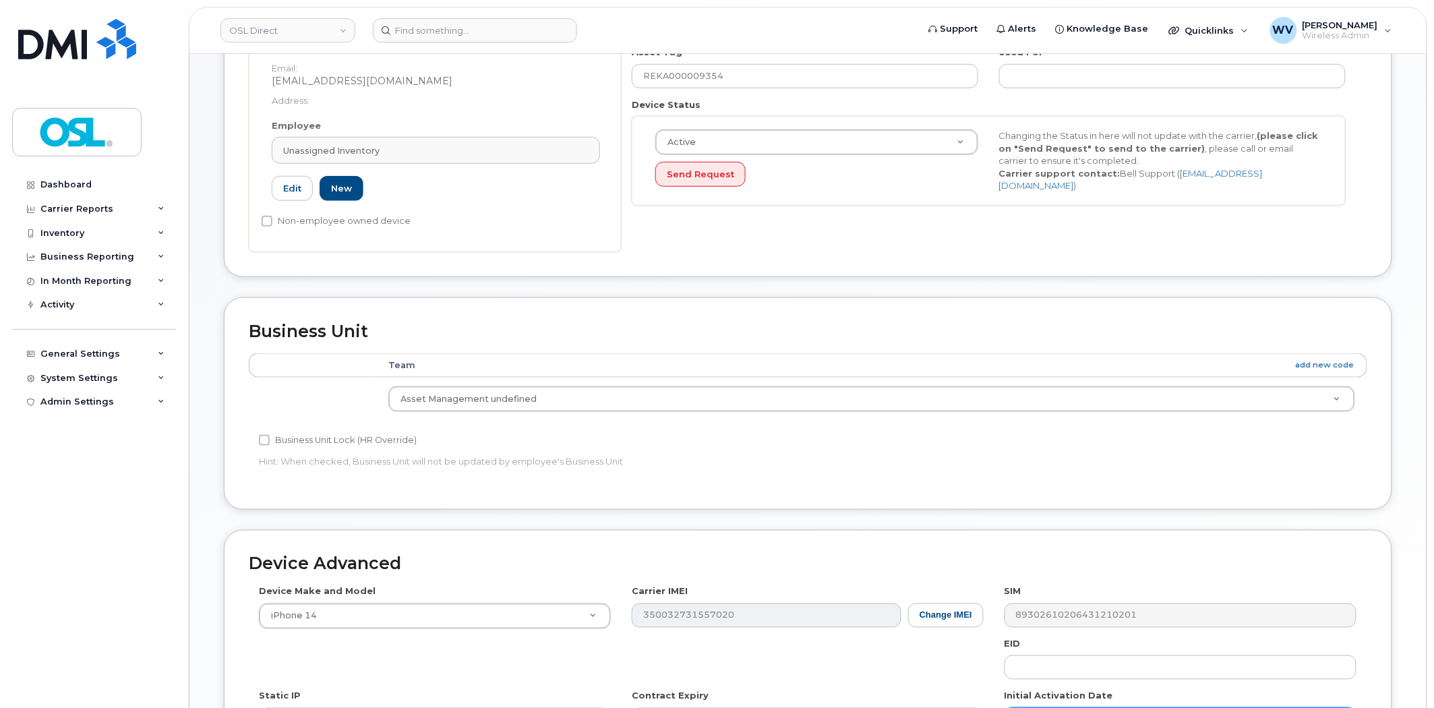
scroll to position [524, 0]
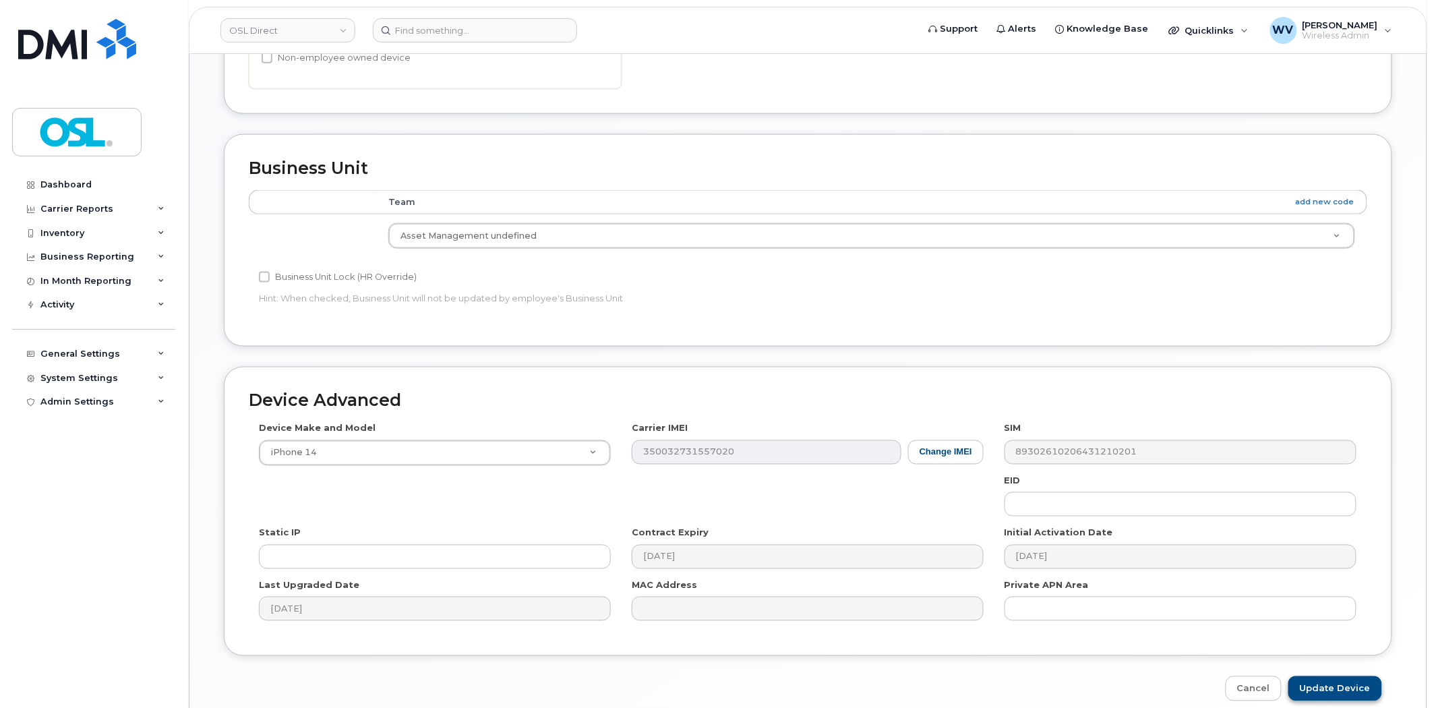
drag, startPoint x: 1324, startPoint y: 669, endPoint x: 1324, endPoint y: 677, distance: 8.1
click at [1324, 674] on div "Device Advanced Device Make and Model iPhone 14 Android TCL 502 Watch Apple Wat…" at bounding box center [808, 534] width 1189 height 335
click at [1324, 677] on input "Update Device" at bounding box center [1335, 688] width 94 height 25
type input "Saving..."
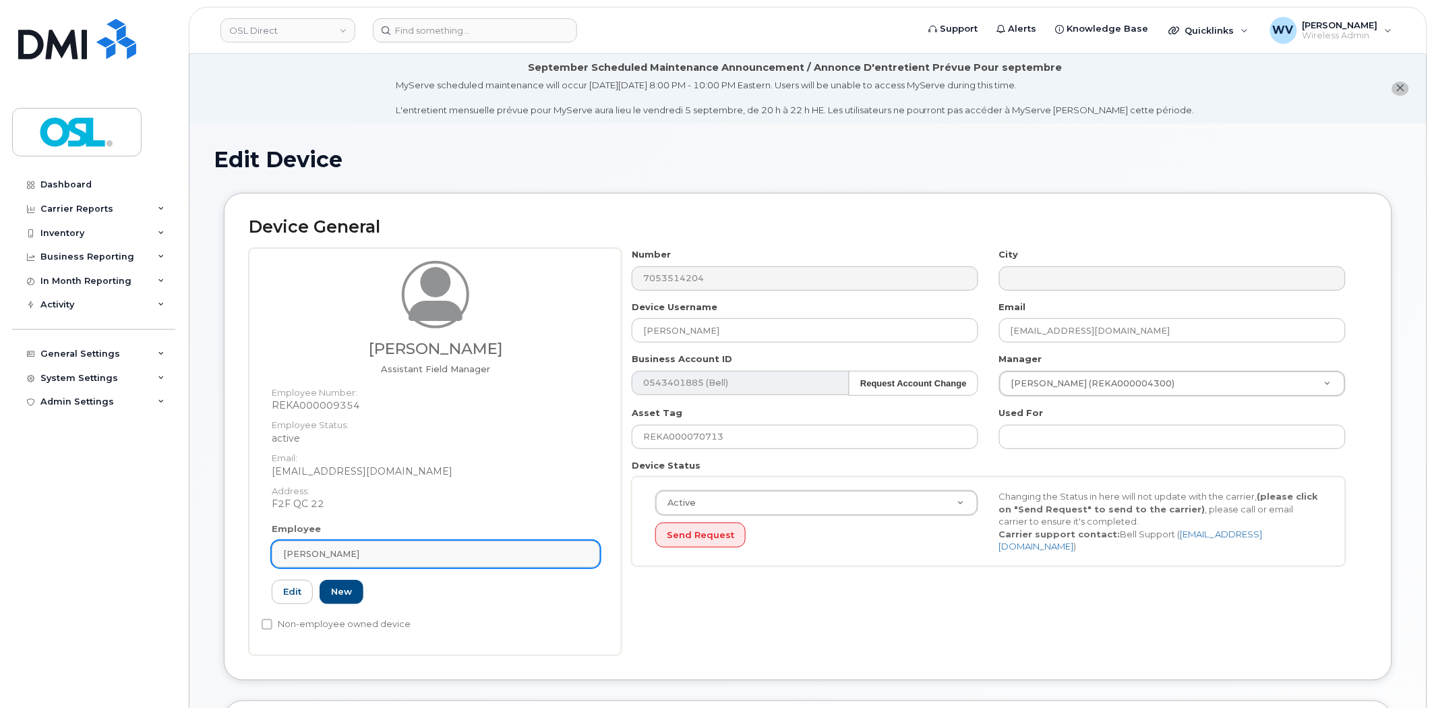
click at [400, 558] on div "[PERSON_NAME]" at bounding box center [435, 553] width 305 height 13
paste input "UNASSIGNED"
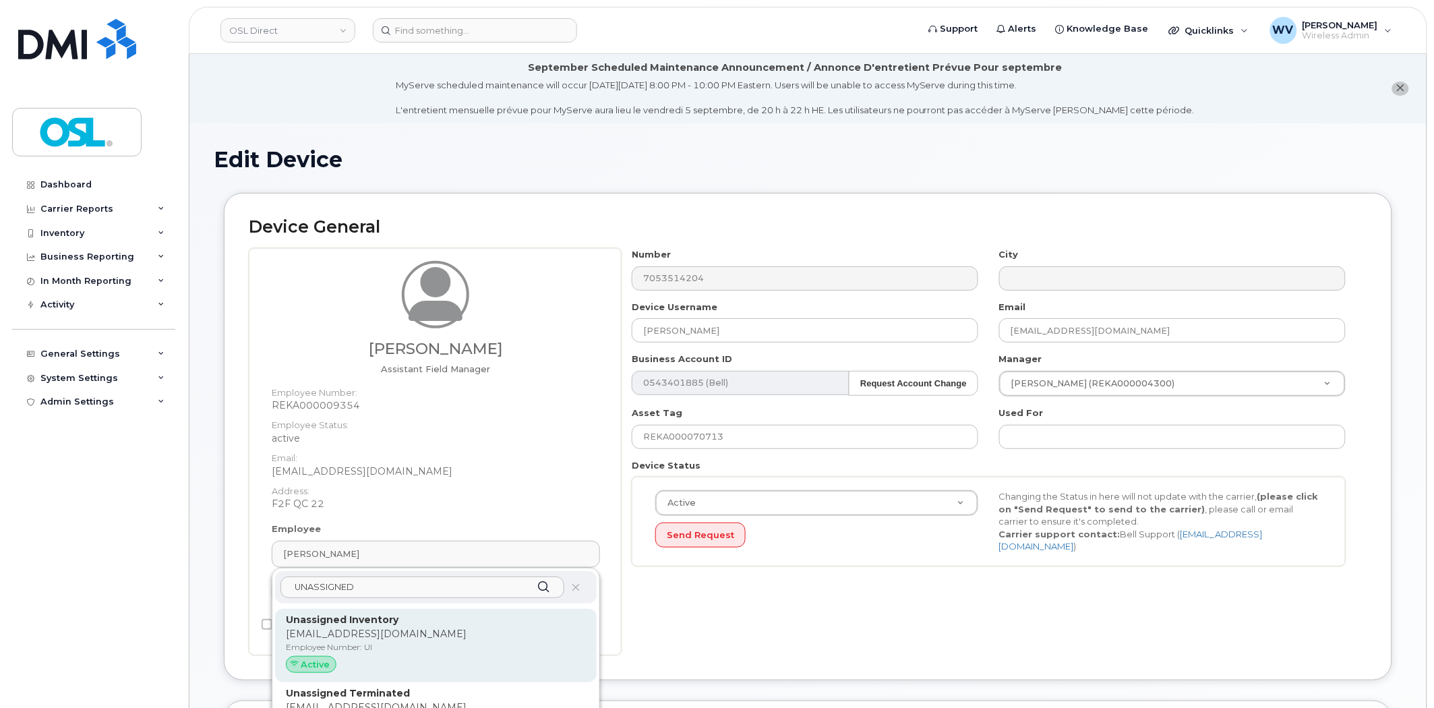
type input "UNASSIGNED"
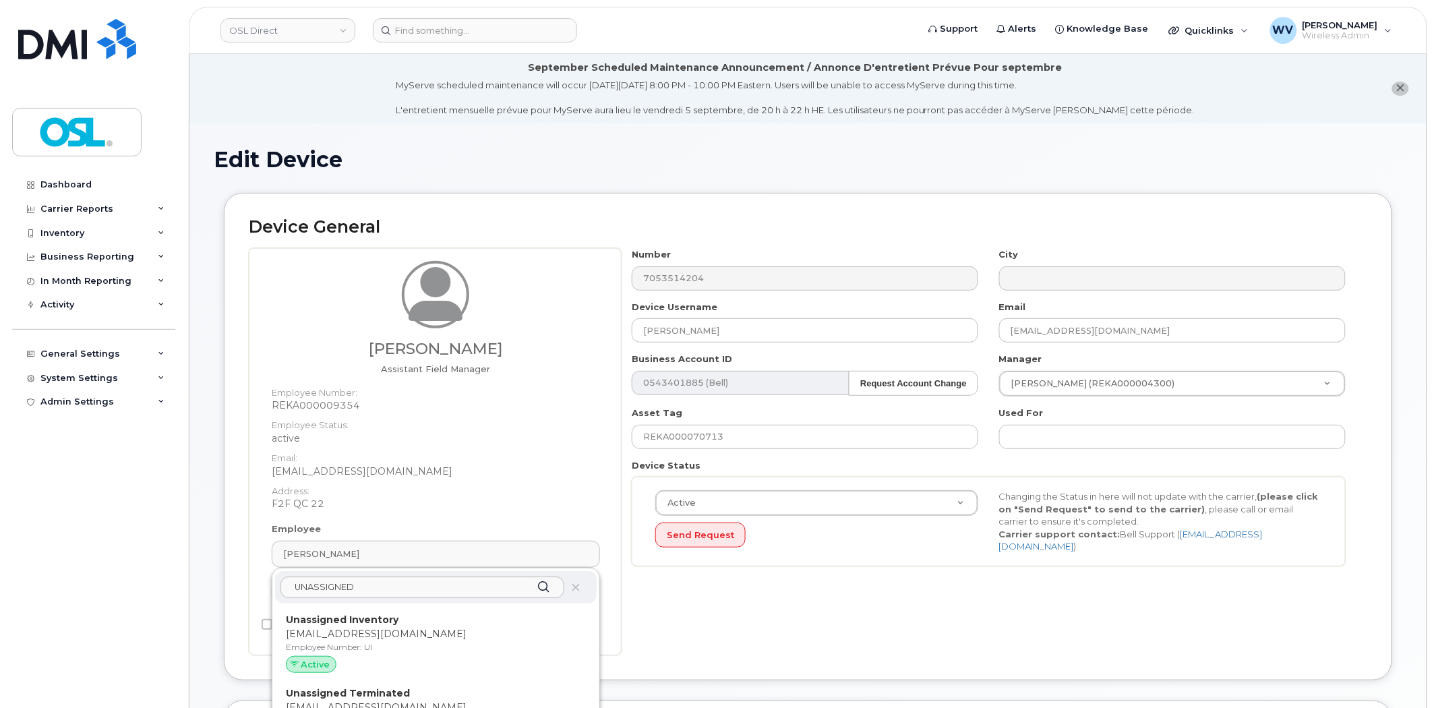
drag, startPoint x: 401, startPoint y: 610, endPoint x: 780, endPoint y: 71, distance: 659.2
click at [403, 611] on div "Unassigned Inventory support@osldirect.com Employee Number: UI Active" at bounding box center [436, 646] width 322 height 74
type input "UI"
type input "Unassigned Inventory"
type input "[EMAIL_ADDRESS][DOMAIN_NAME]"
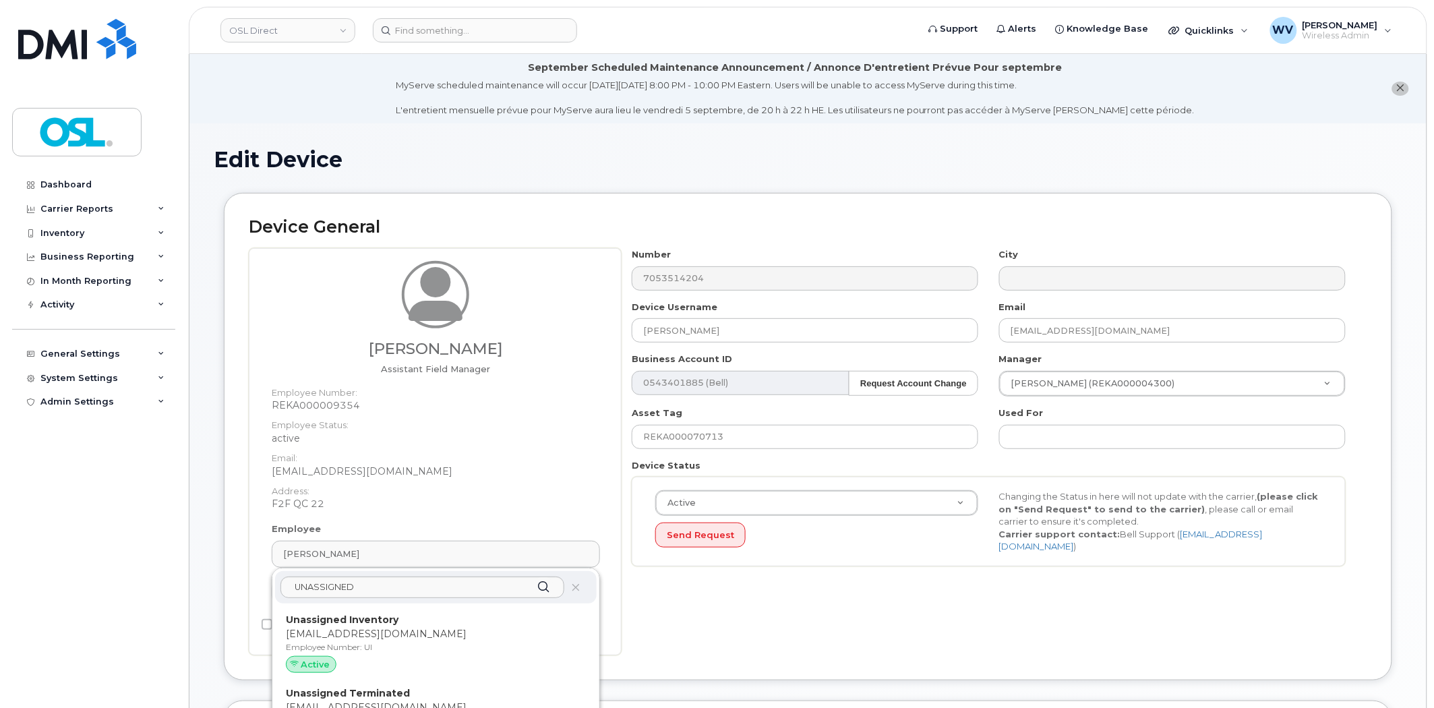
type input "4724252"
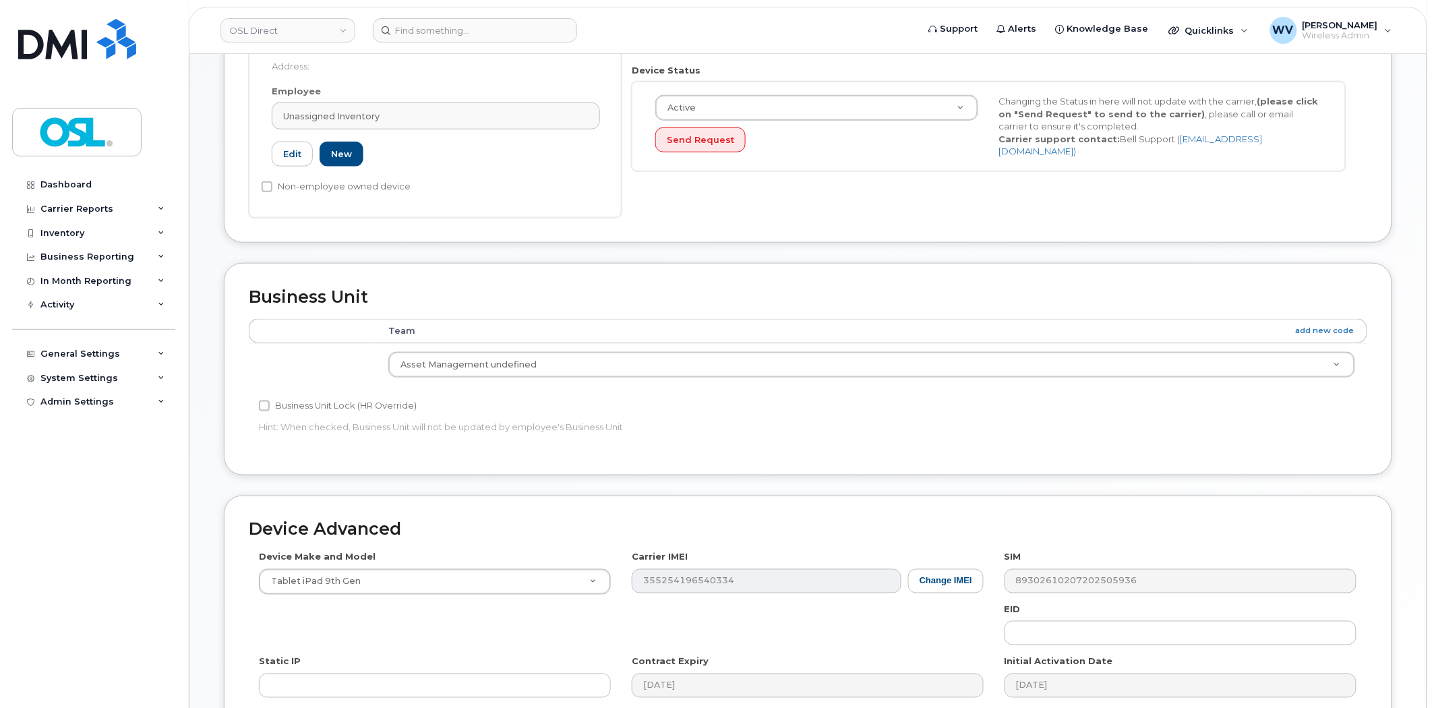
scroll to position [585, 0]
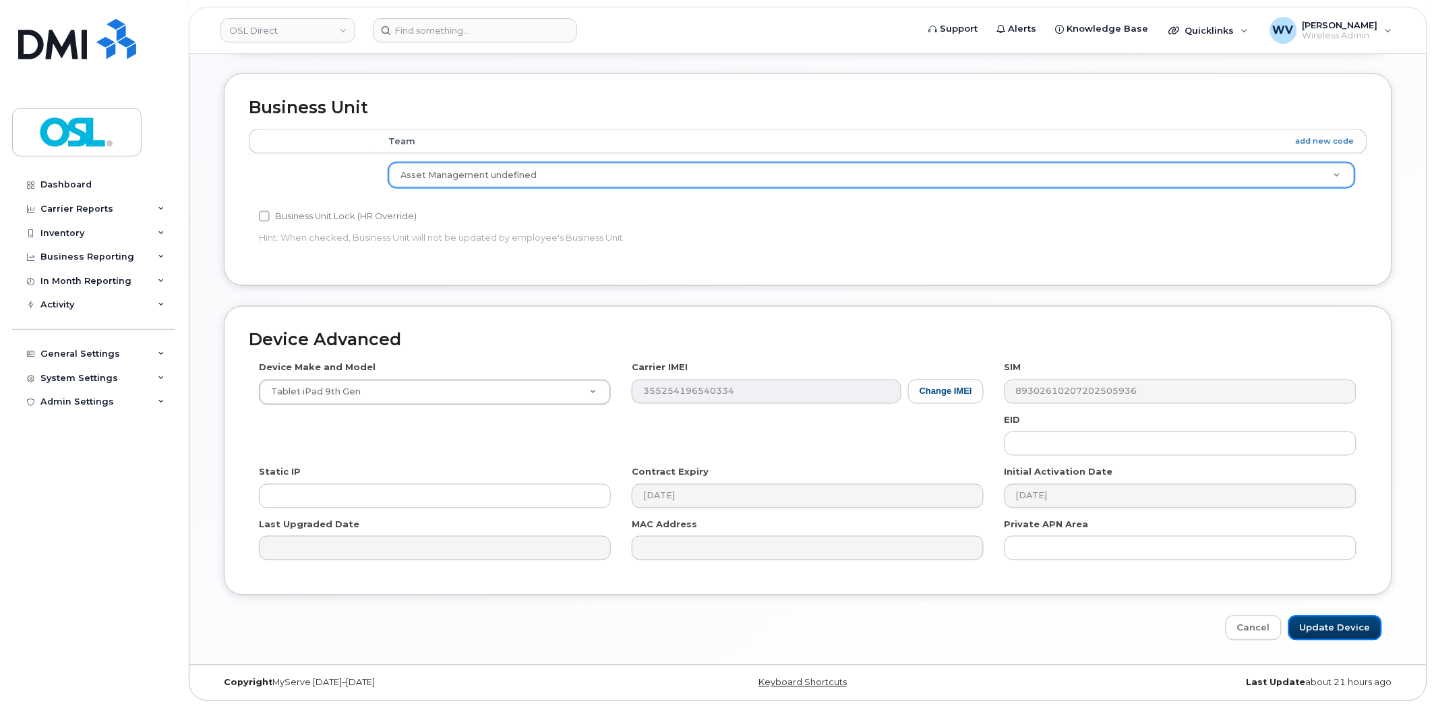
click at [1311, 623] on input "Update Device" at bounding box center [1335, 628] width 94 height 25
type input "Saving..."
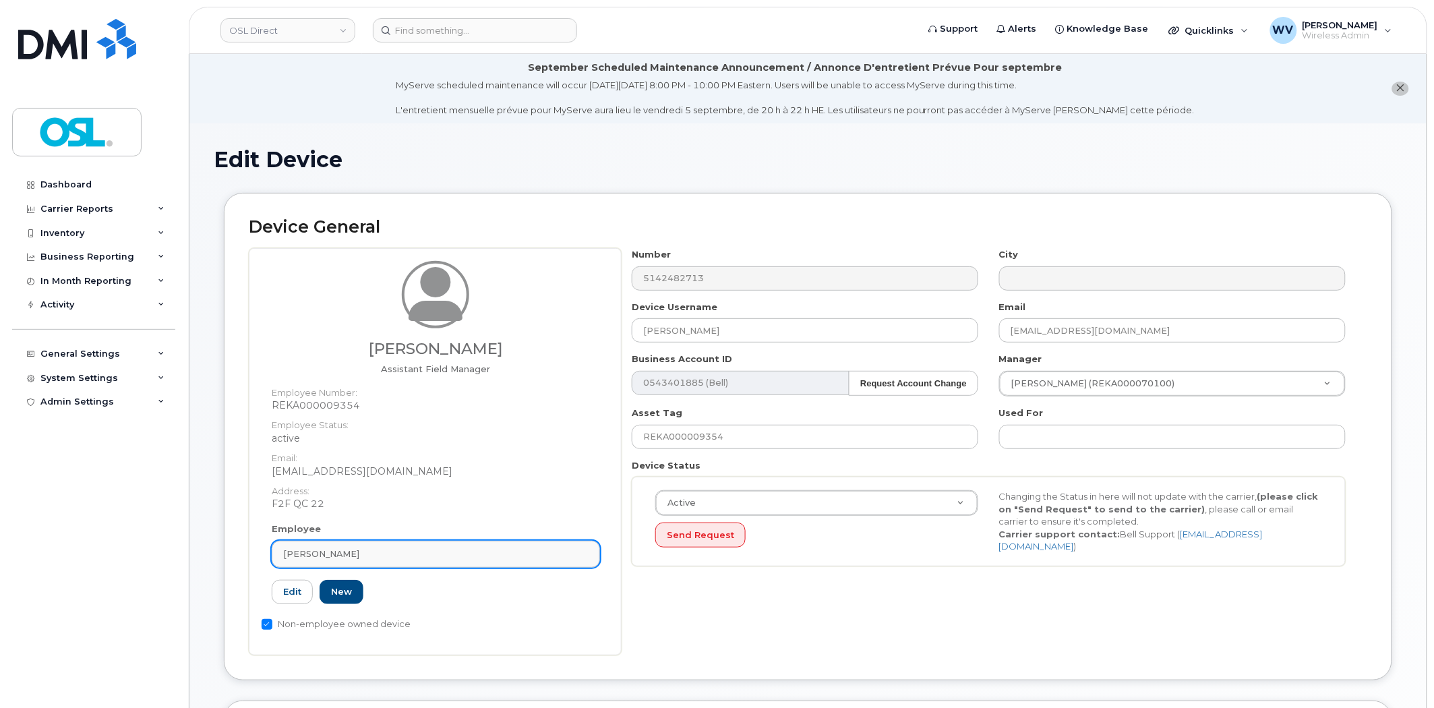
click at [386, 546] on link "[PERSON_NAME]" at bounding box center [436, 554] width 328 height 27
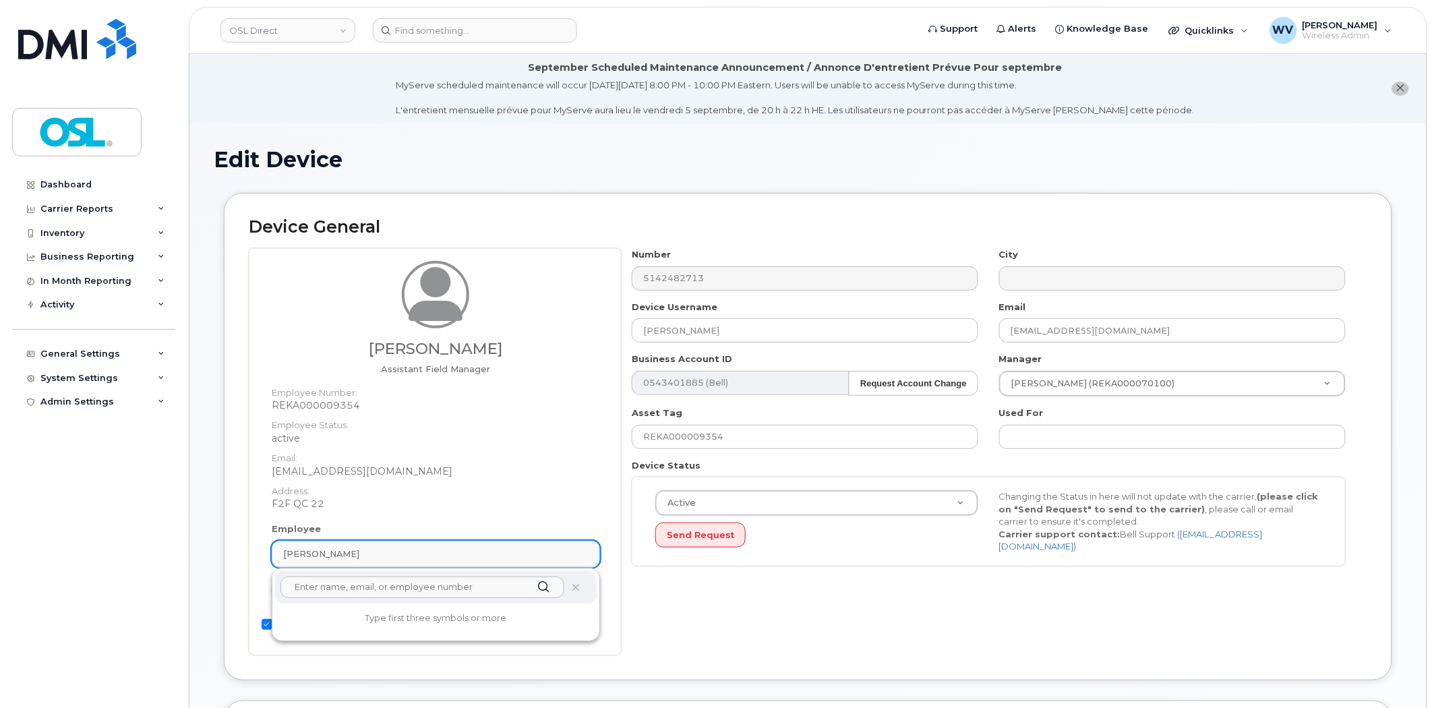
paste input "UNASSIGNED"
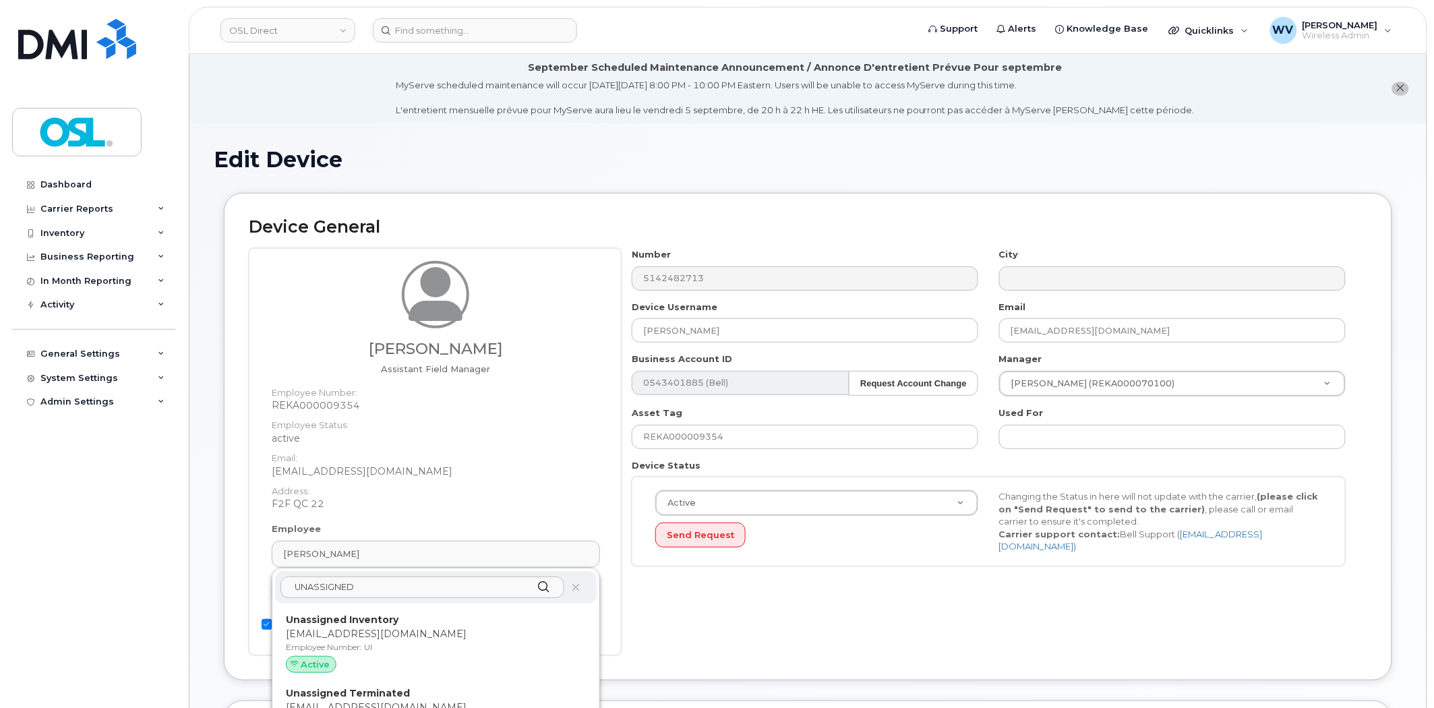
type input "UNASSIGNED"
click at [398, 607] on div "UNASSIGNED Unassigned Inventory support@osldirect.com Employee Number: UI Activ…" at bounding box center [435, 664] width 327 height 193
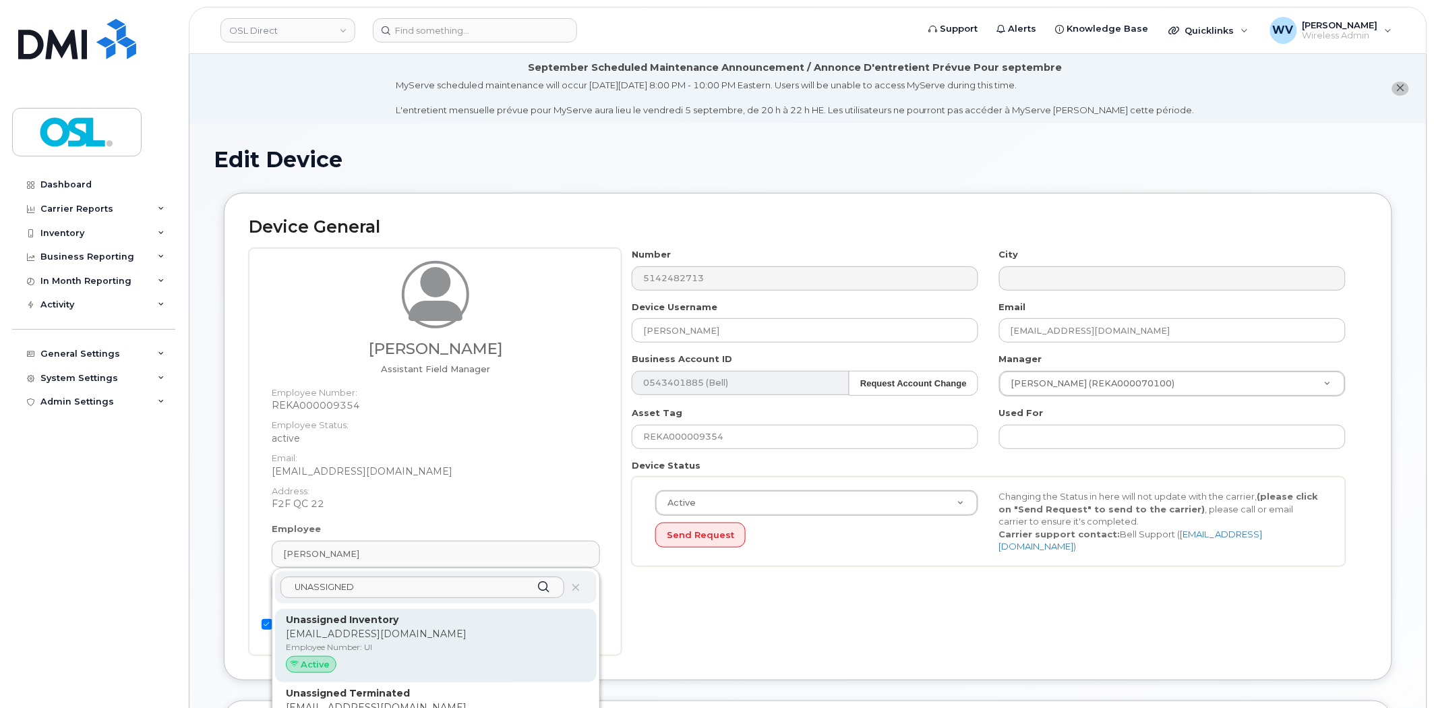
click at [401, 610] on div "Unassigned Inventory support@osldirect.com Employee Number: UI Active" at bounding box center [436, 646] width 322 height 74
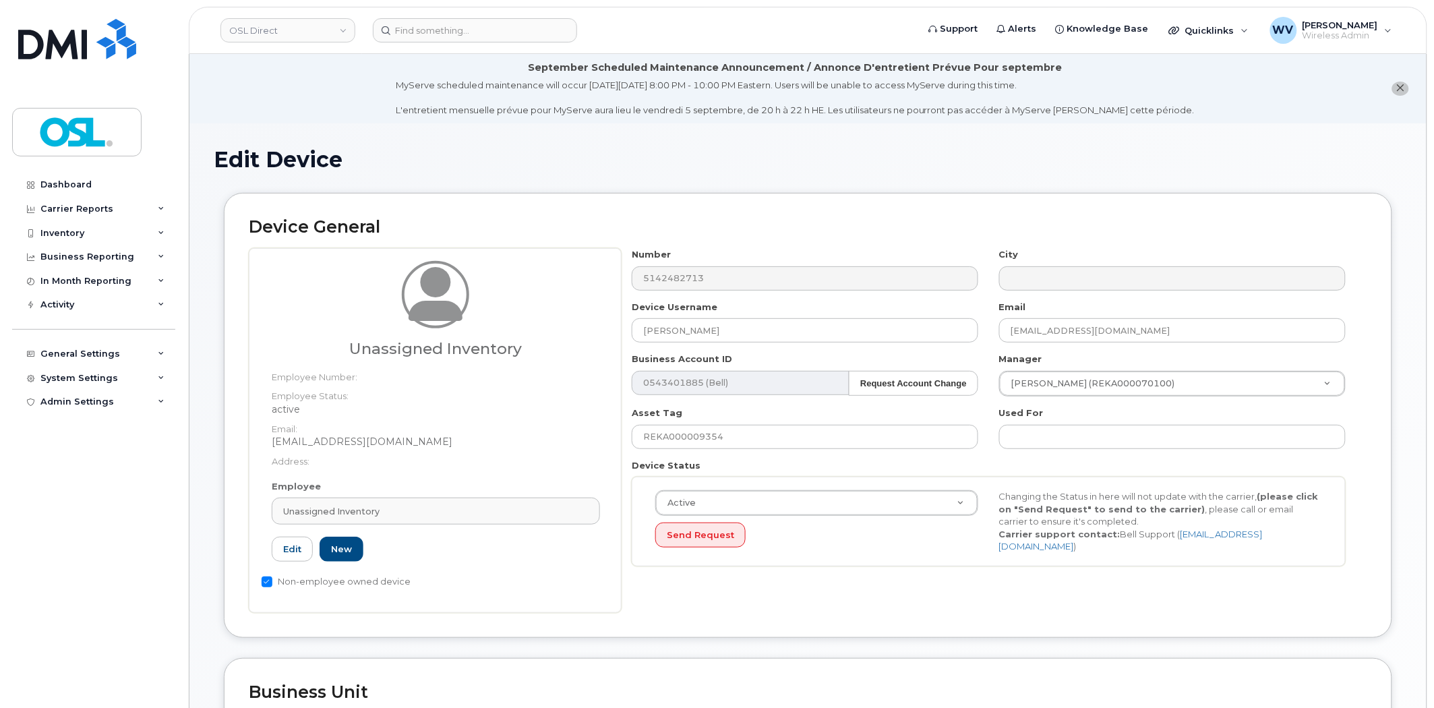
type input "UI"
type input "Unassigned Inventory"
type input "[EMAIL_ADDRESS][DOMAIN_NAME]"
type input "4724252"
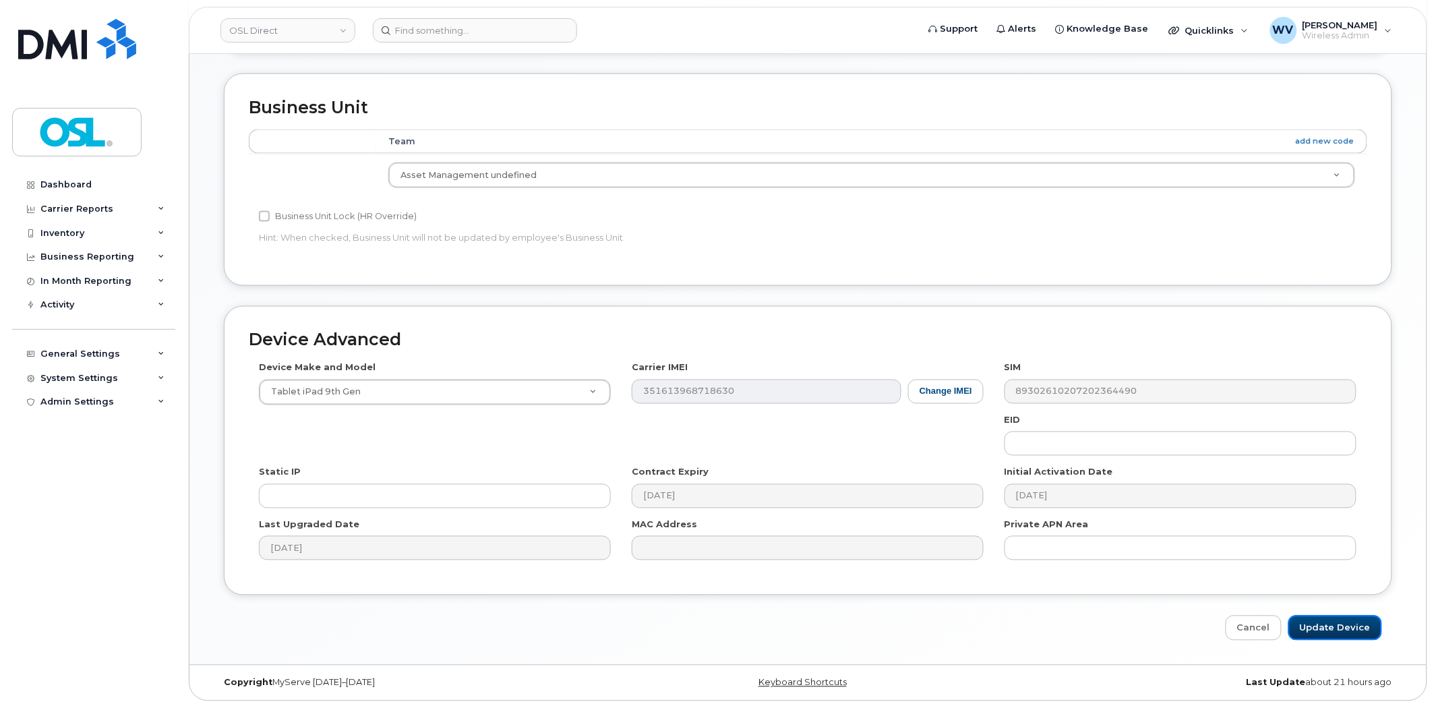
click at [1330, 625] on input "Update Device" at bounding box center [1335, 628] width 94 height 25
type input "Saving..."
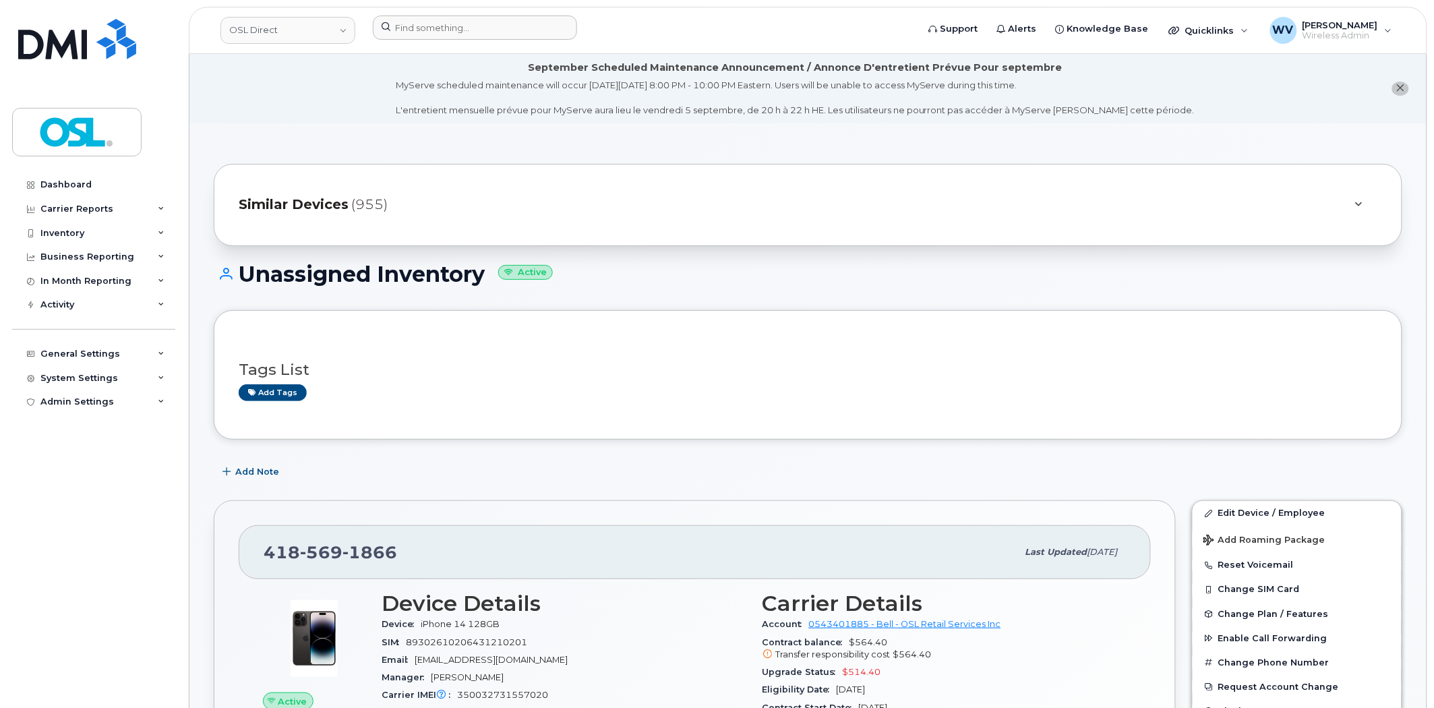
click at [491, 40] on div at bounding box center [641, 31] width 558 height 30
click at [490, 28] on input at bounding box center [475, 28] width 204 height 24
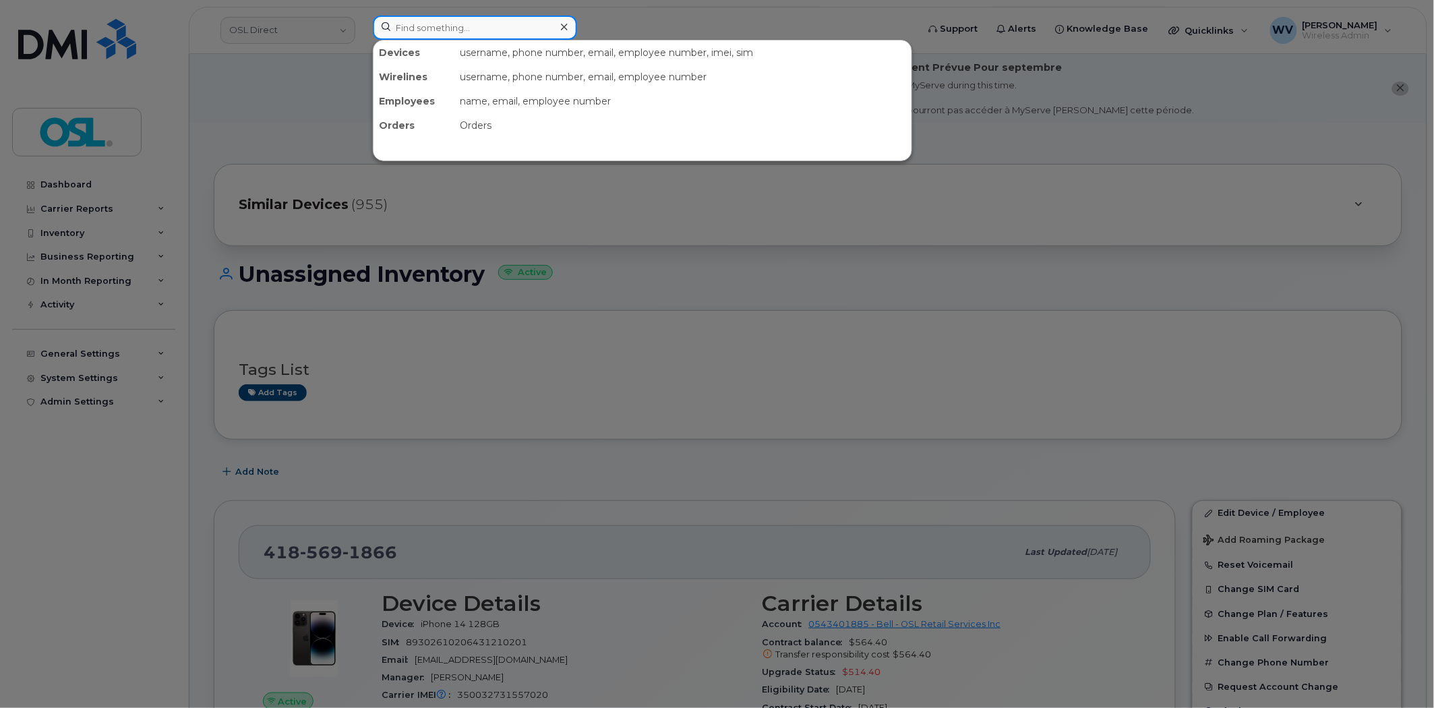
paste input "9027172892"
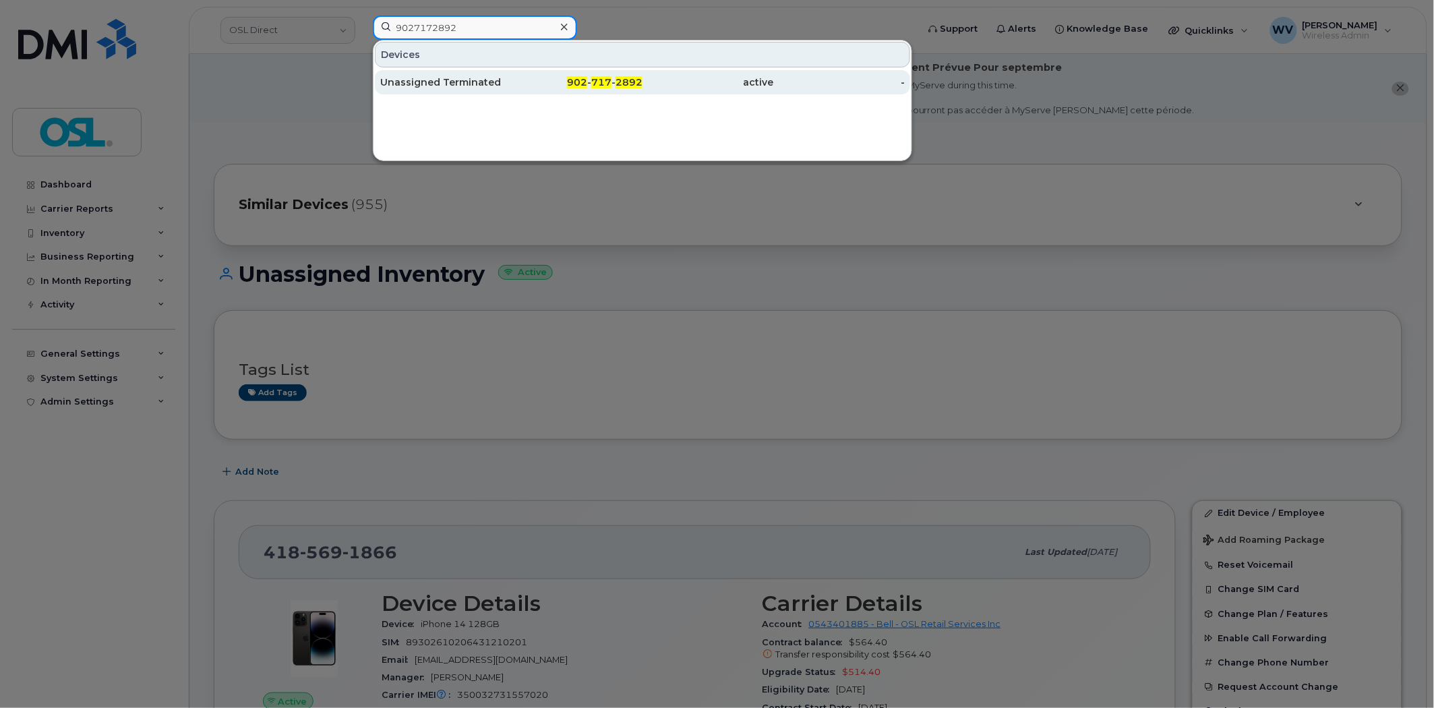
type input "9027172892"
click at [483, 84] on div "Unassigned Terminated" at bounding box center [445, 82] width 131 height 13
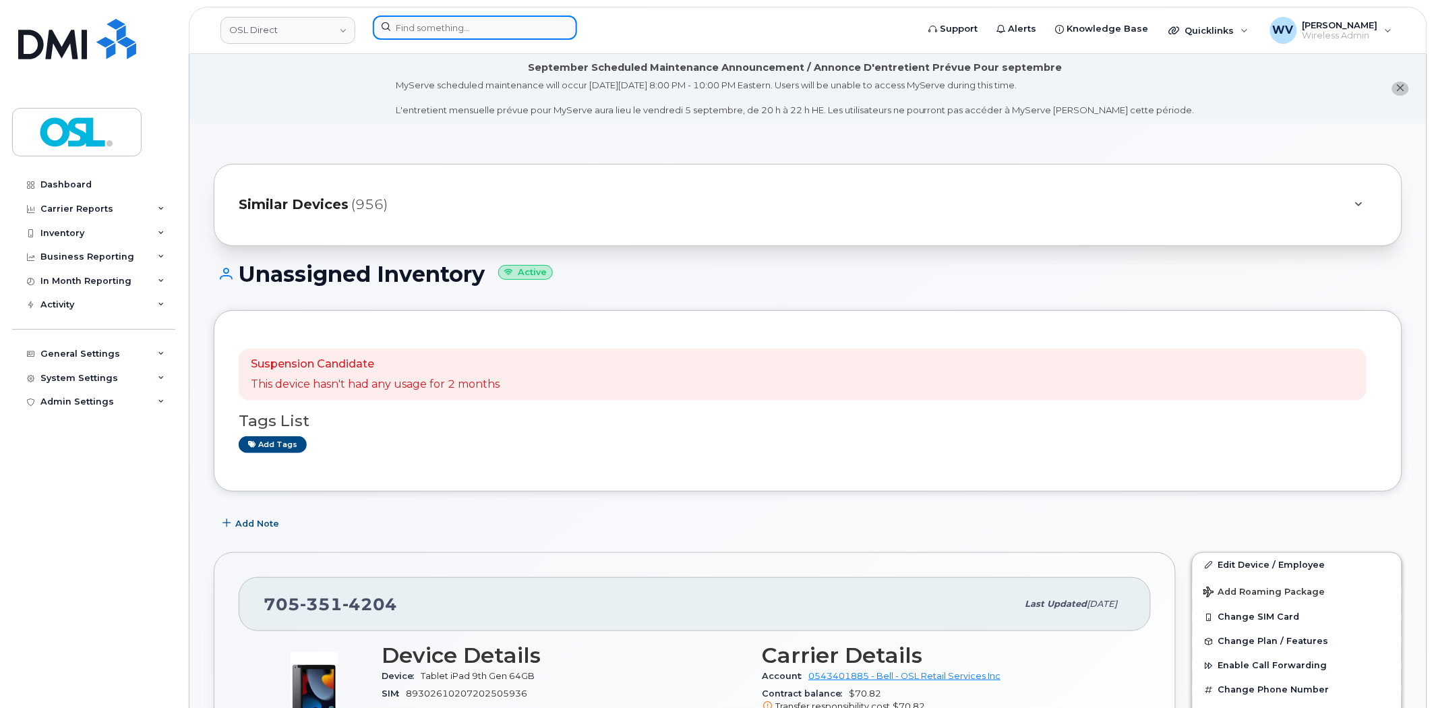
click at [514, 31] on input at bounding box center [475, 28] width 204 height 24
paste input "4165760557"
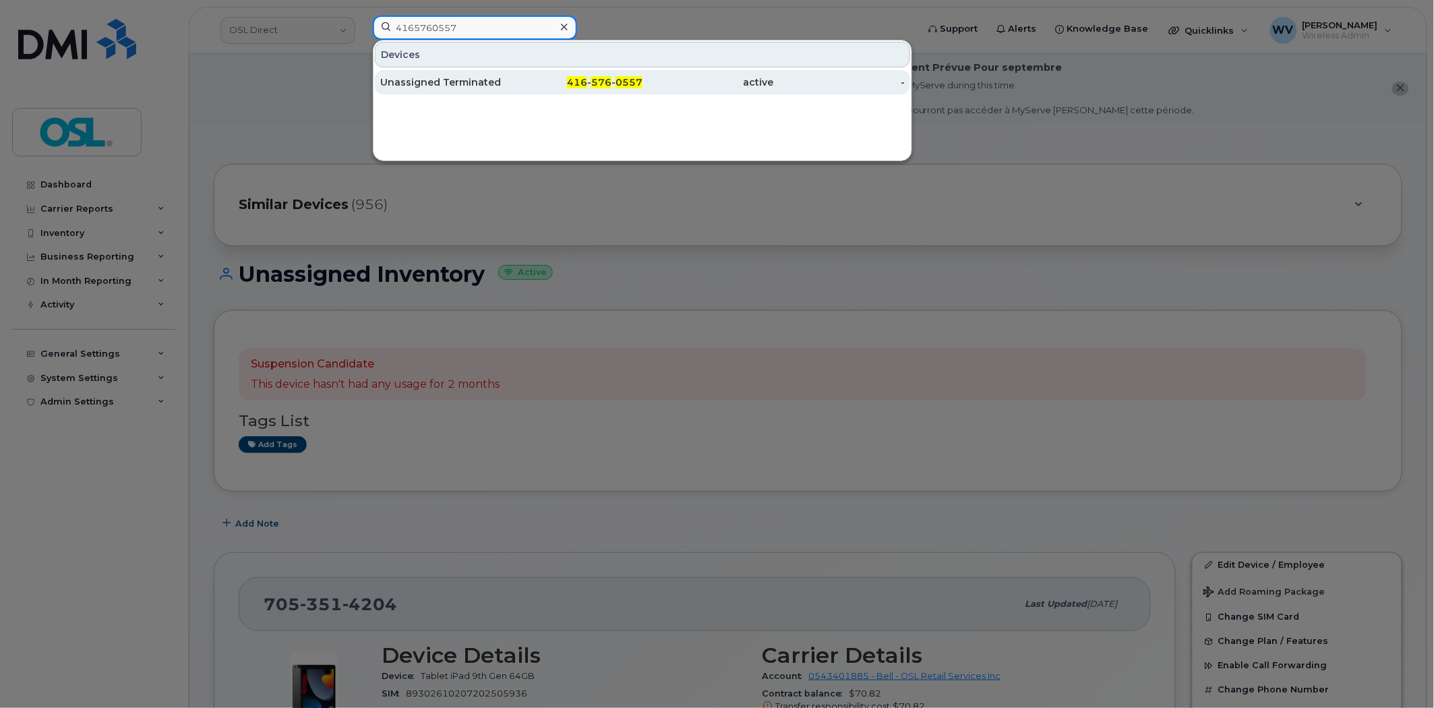
type input "4165760557"
click at [512, 94] on div "Unassigned Terminated" at bounding box center [577, 82] width 131 height 24
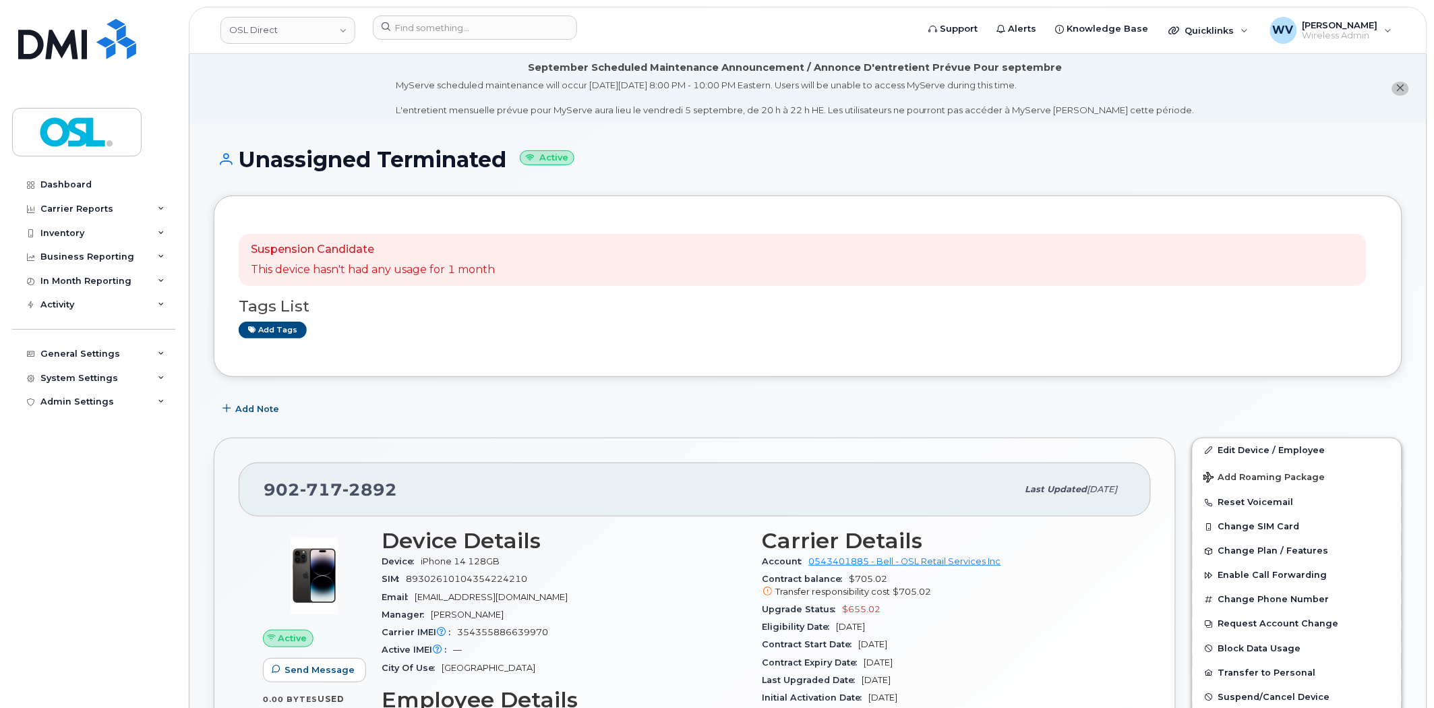
click at [347, 493] on span "2892" at bounding box center [369, 489] width 55 height 20
copy span "902 717 2892"
drag, startPoint x: 1218, startPoint y: 448, endPoint x: 1129, endPoint y: 14, distance: 442.6
click at [1218, 448] on link "Edit Device / Employee" at bounding box center [1297, 450] width 209 height 24
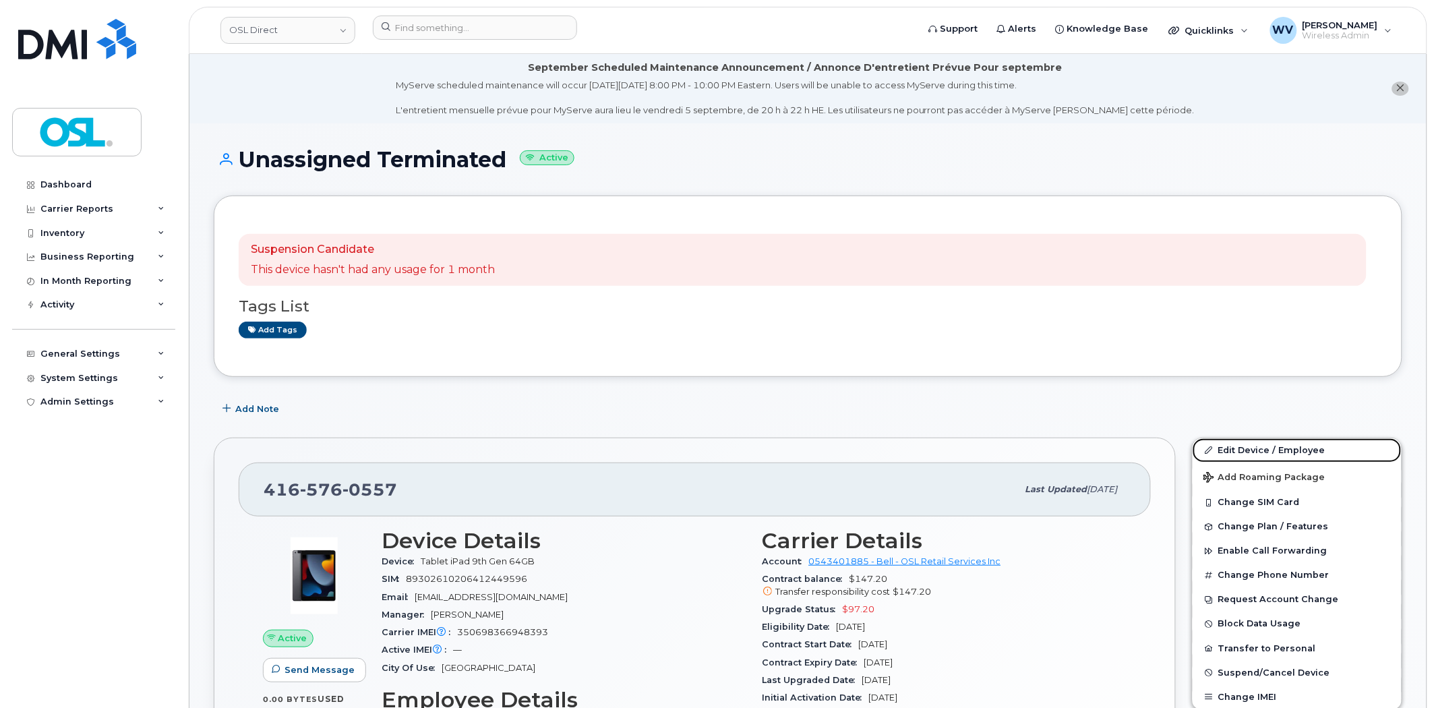
click at [1243, 441] on link "Edit Device / Employee" at bounding box center [1297, 450] width 209 height 24
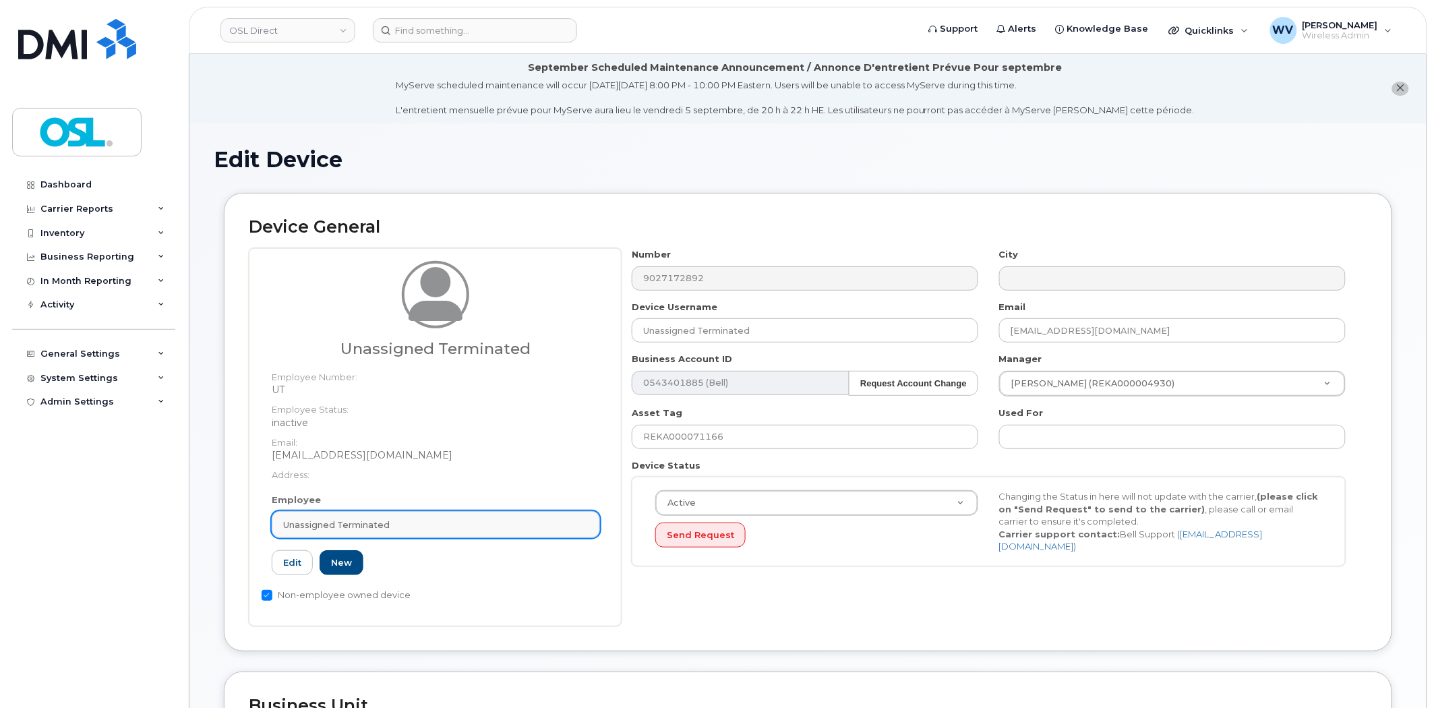
click at [406, 523] on div "Unassigned Terminated" at bounding box center [435, 524] width 305 height 13
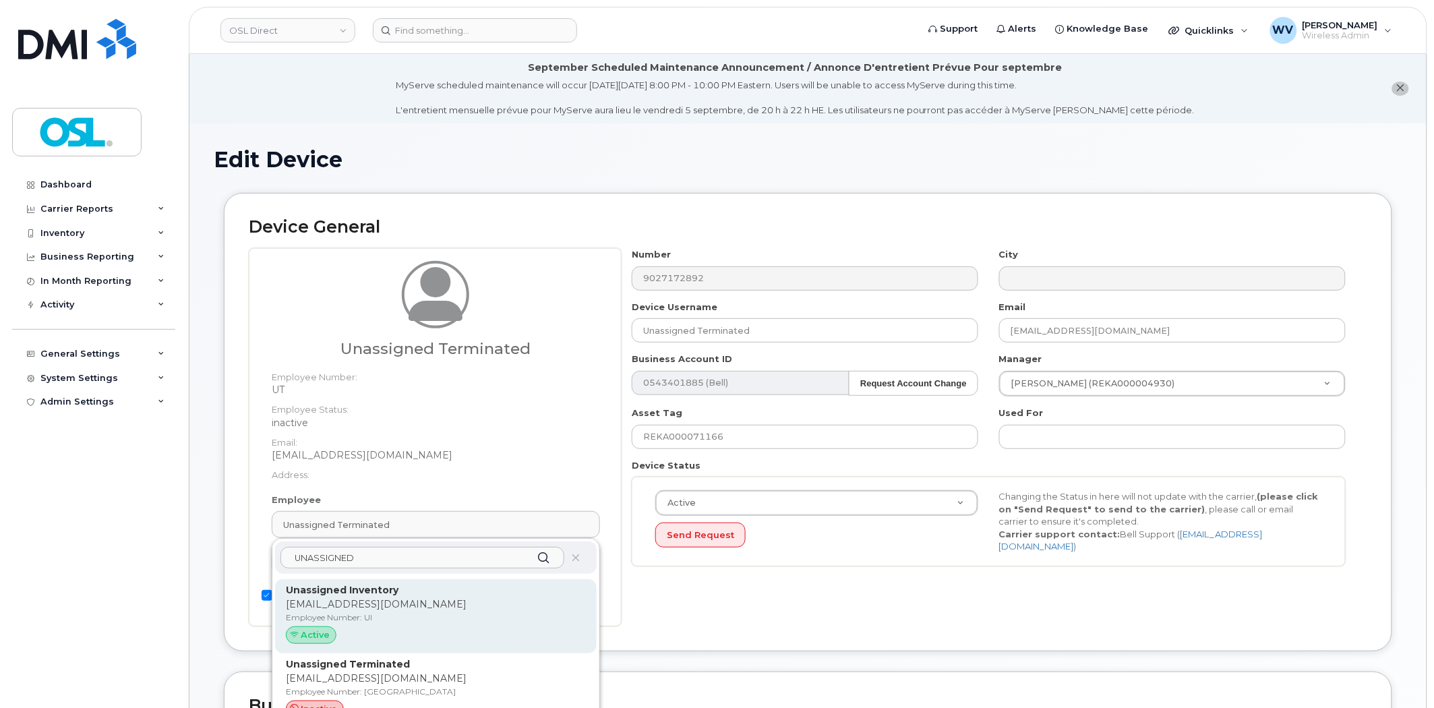
type input "UNASSIGNED"
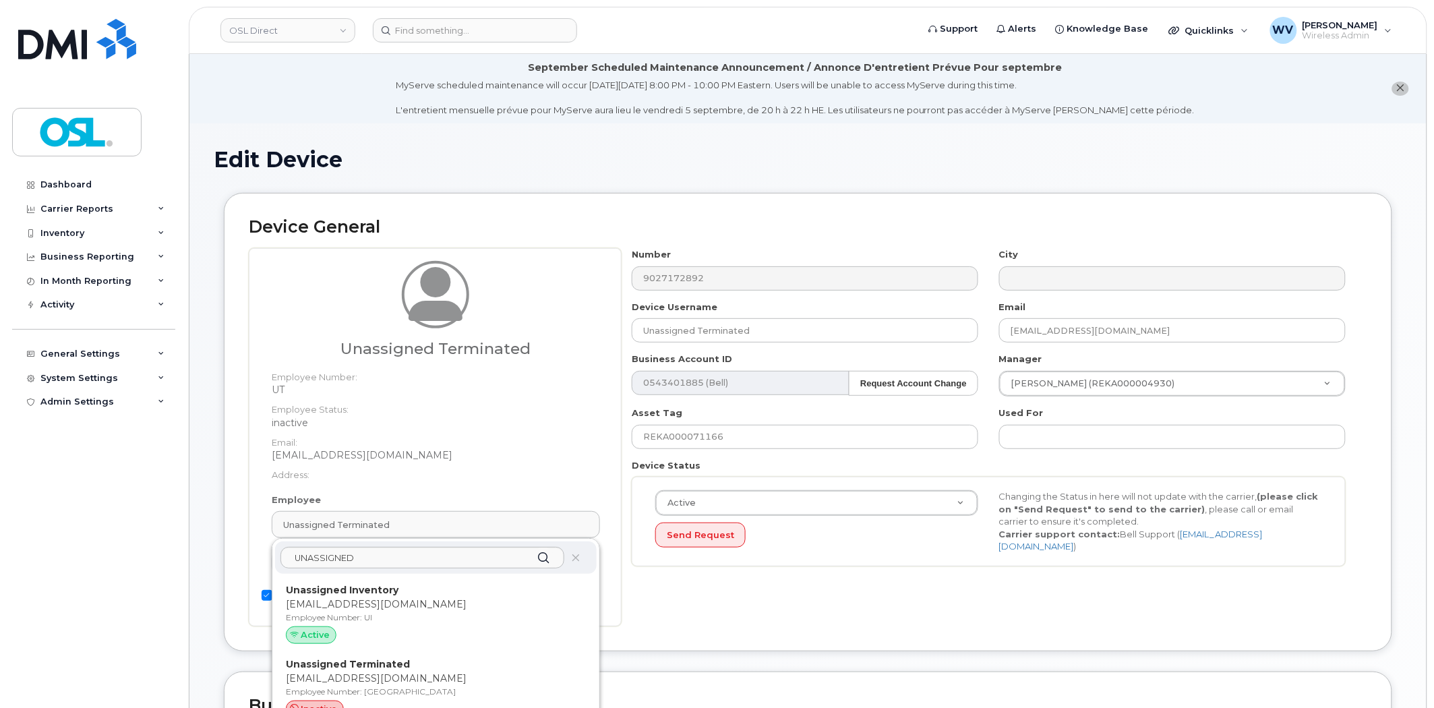
drag, startPoint x: 431, startPoint y: 609, endPoint x: 773, endPoint y: 85, distance: 625.5
click at [431, 607] on p "[EMAIL_ADDRESS][DOMAIN_NAME]" at bounding box center [436, 604] width 300 height 14
type input "UI"
type input "Unassigned Inventory"
type input "[EMAIL_ADDRESS][DOMAIN_NAME]"
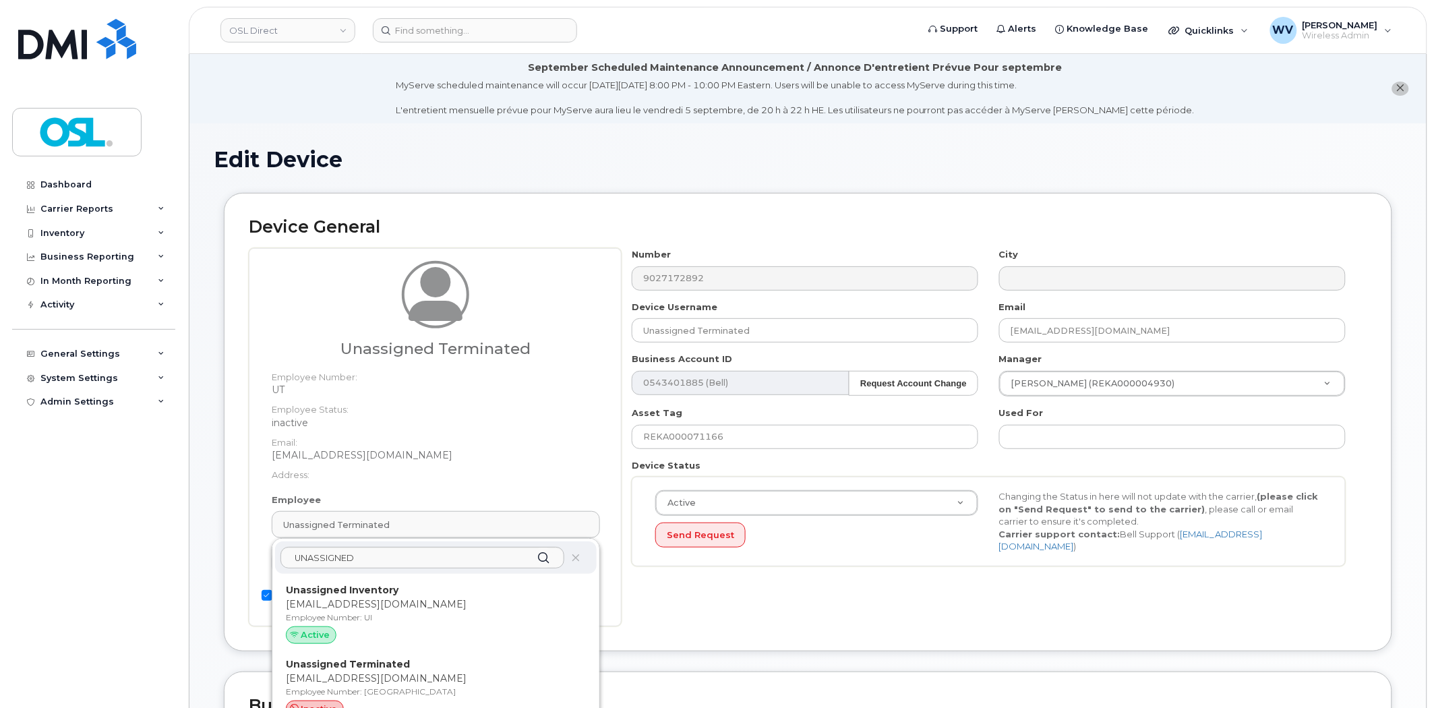
type input "4724252"
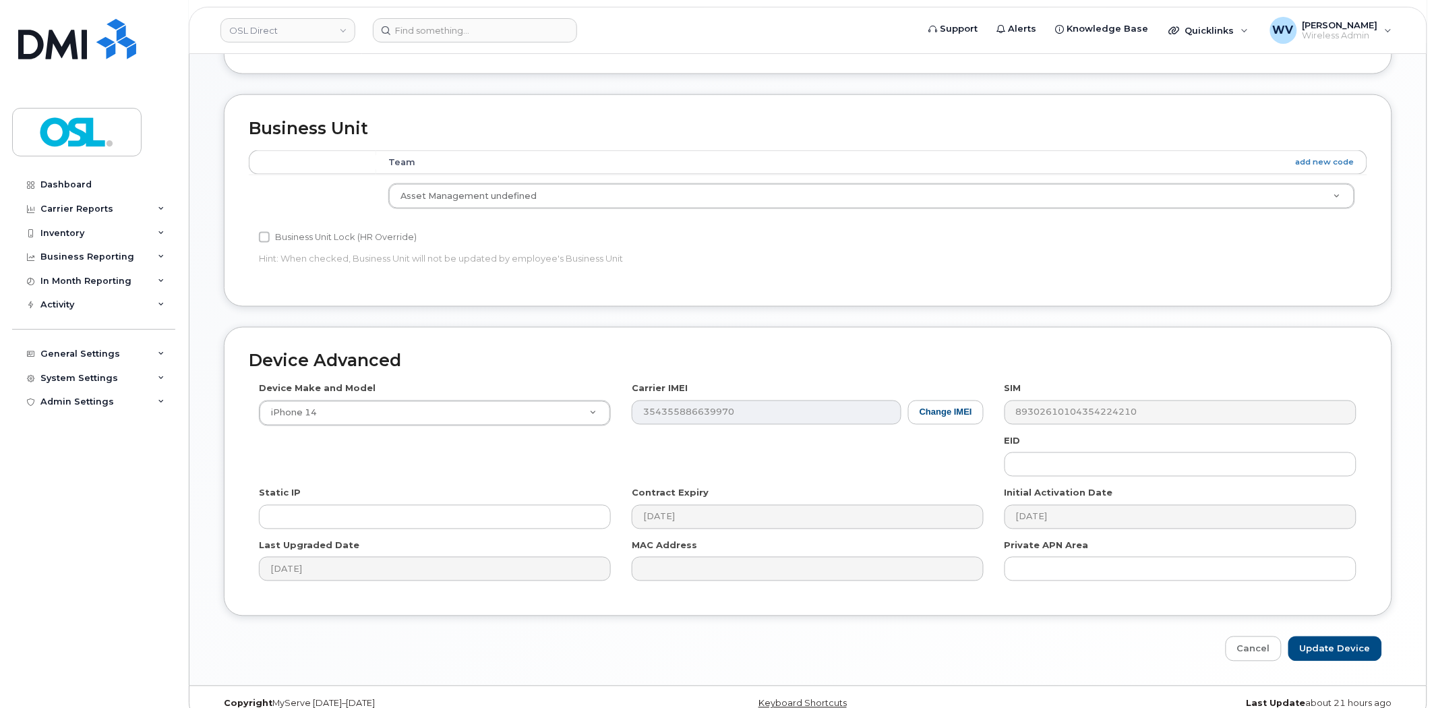
scroll to position [585, 0]
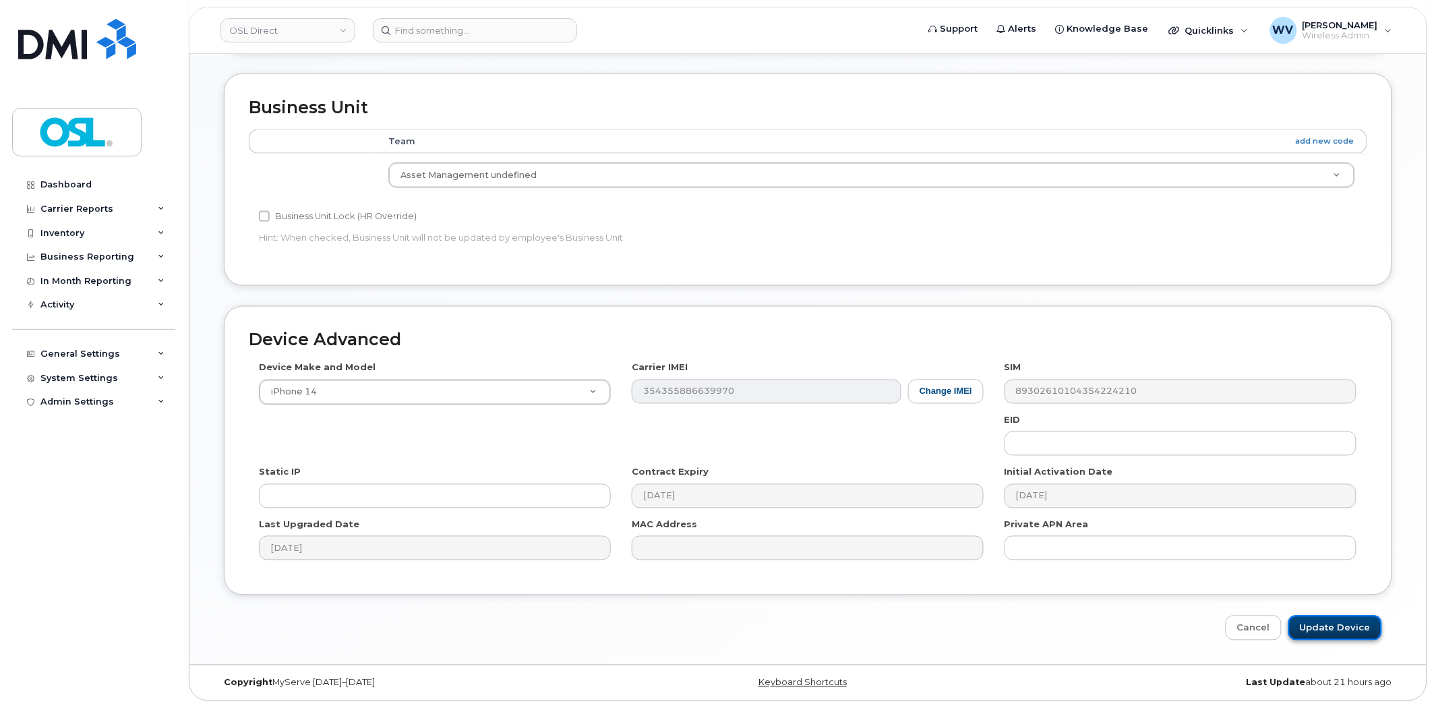
click at [1323, 634] on input "Update Device" at bounding box center [1335, 628] width 94 height 25
type input "Saving..."
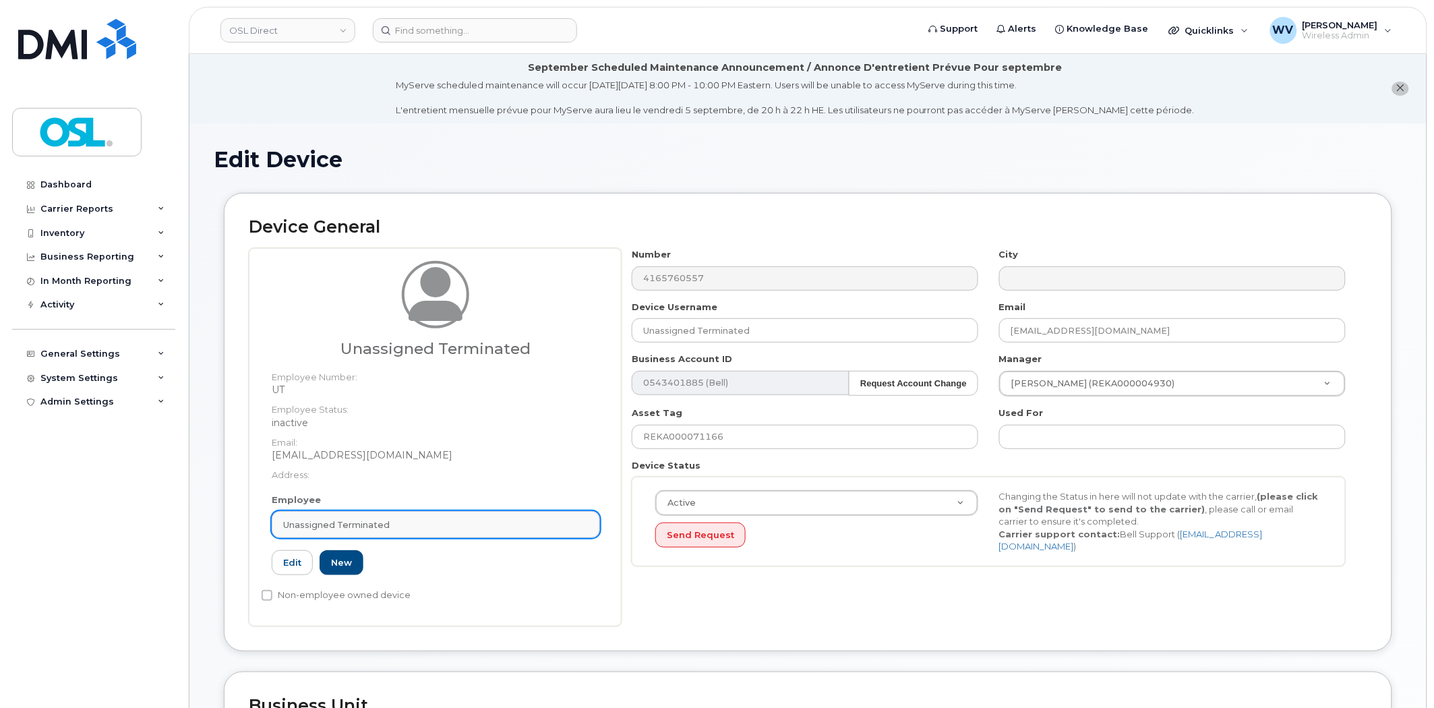
click at [471, 518] on div "Unassigned Terminated" at bounding box center [435, 524] width 305 height 13
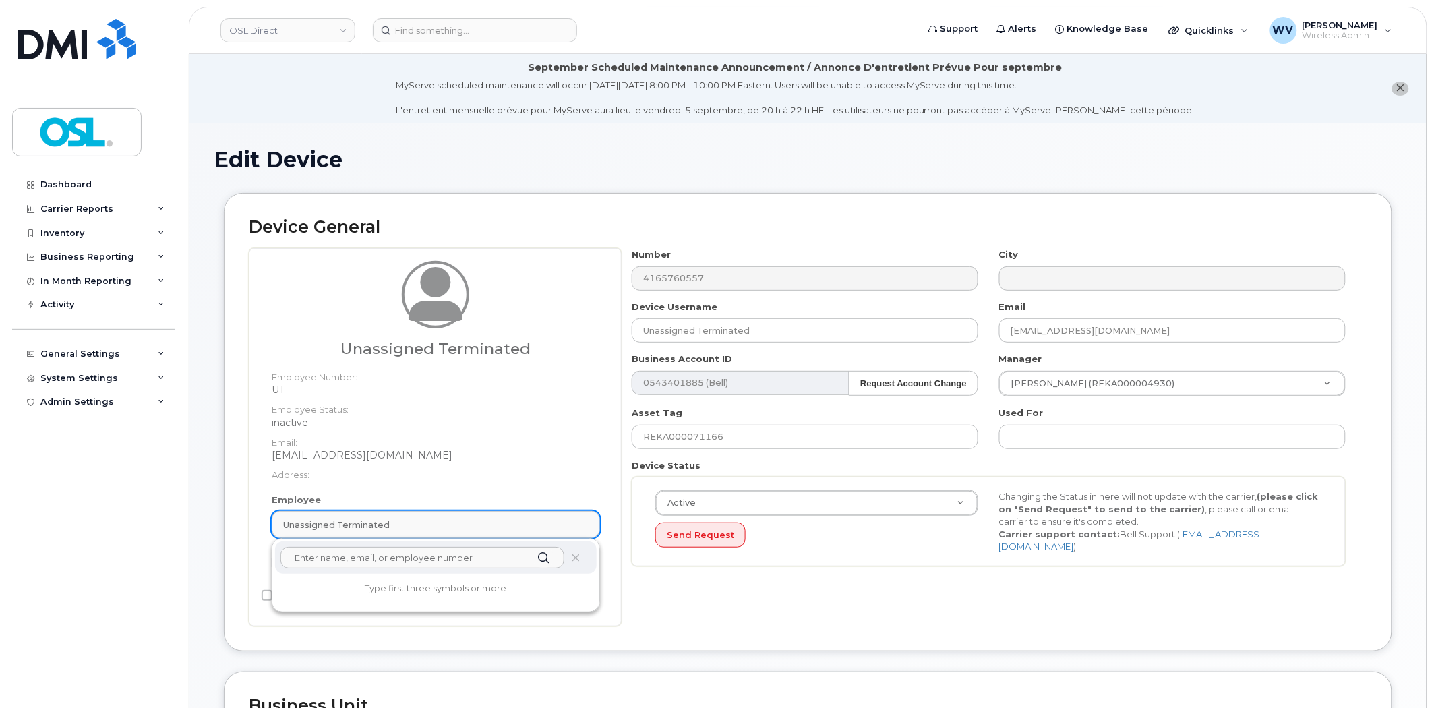
paste input "UNASSIGNED"
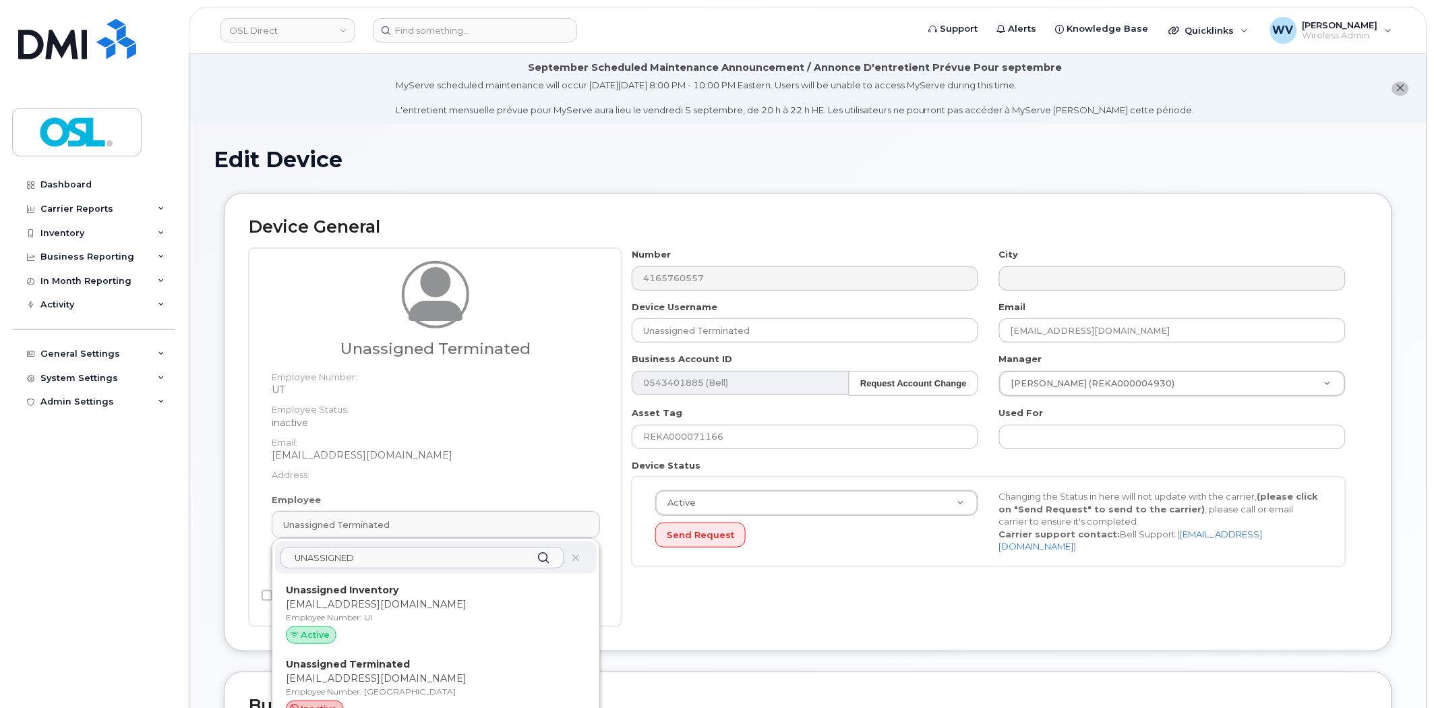
type input "UNASSIGNED"
click at [450, 592] on p "Unassigned Inventory" at bounding box center [436, 590] width 300 height 14
type input "UI"
type input "Unassigned Inventory"
type input "[EMAIL_ADDRESS][DOMAIN_NAME]"
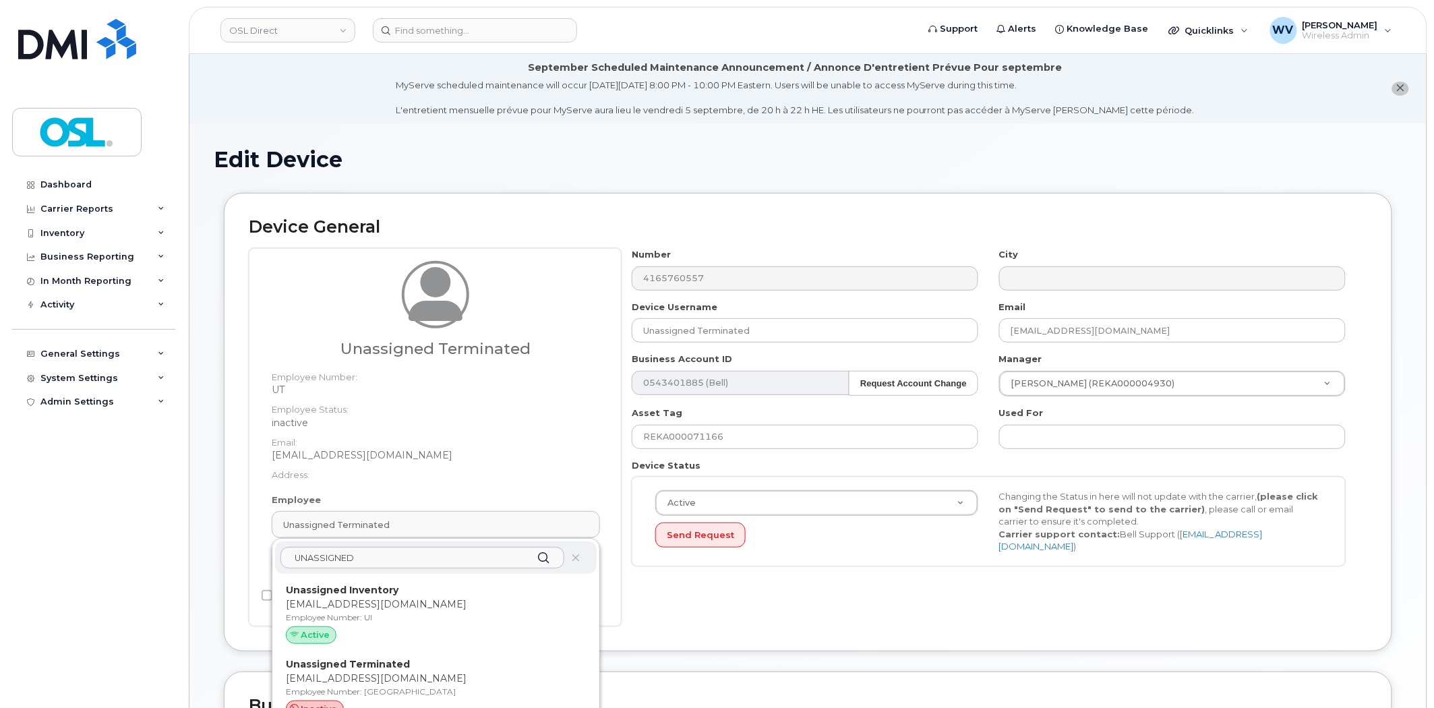
type input "4724252"
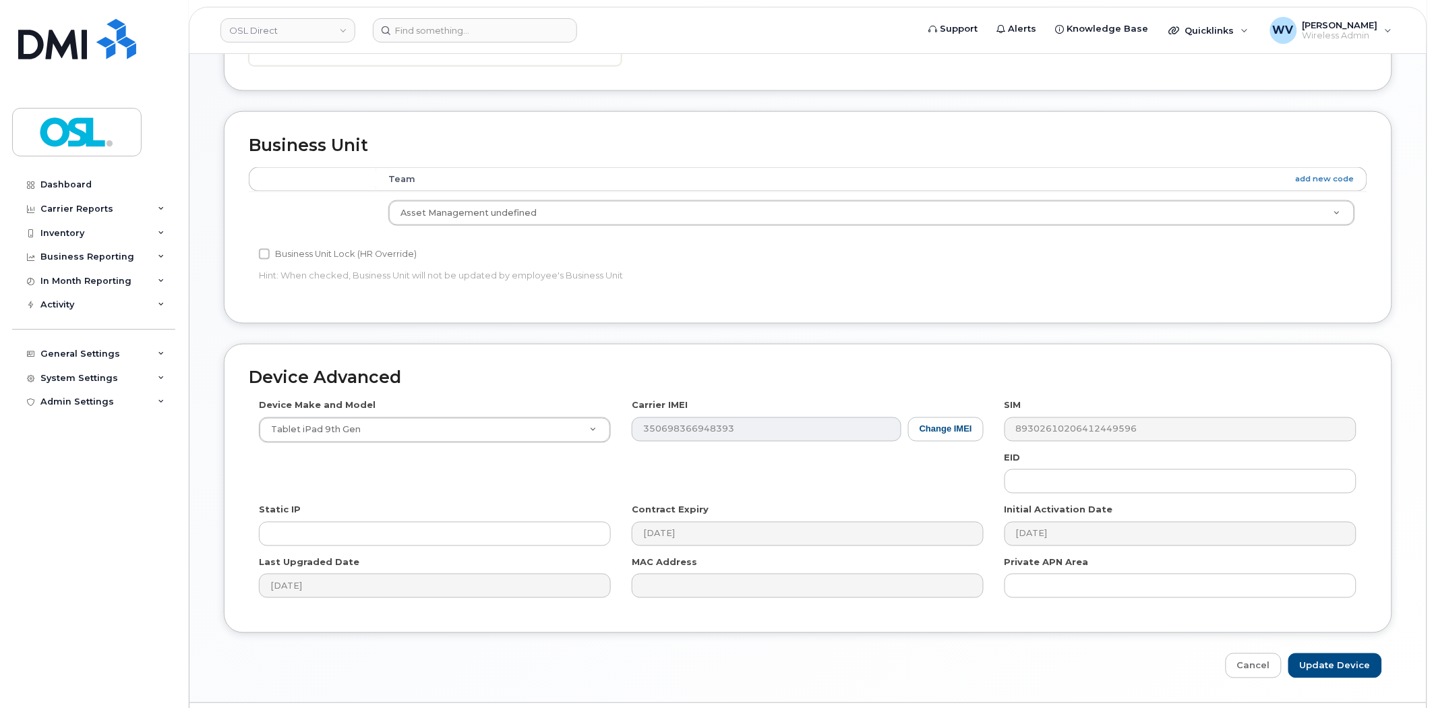
scroll to position [585, 0]
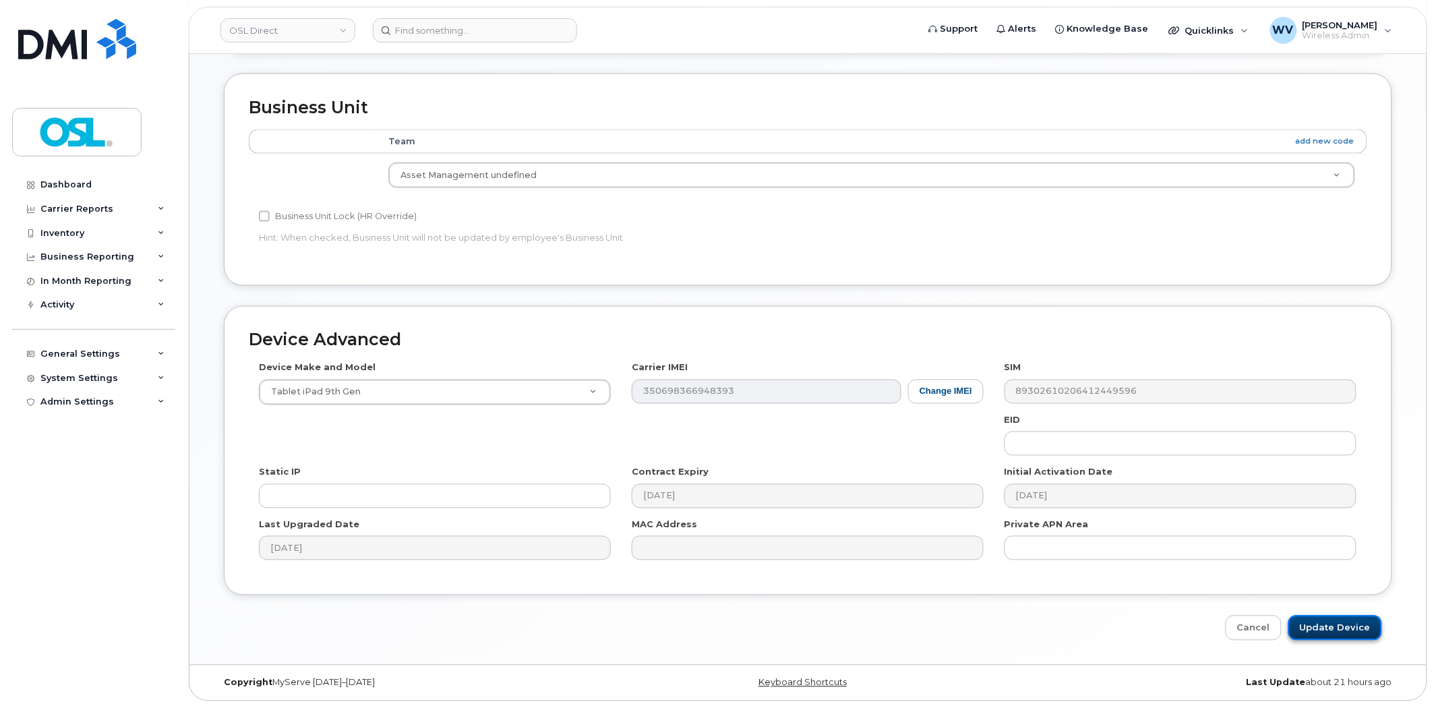
click at [1338, 635] on input "Update Device" at bounding box center [1335, 628] width 94 height 25
type input "Saving..."
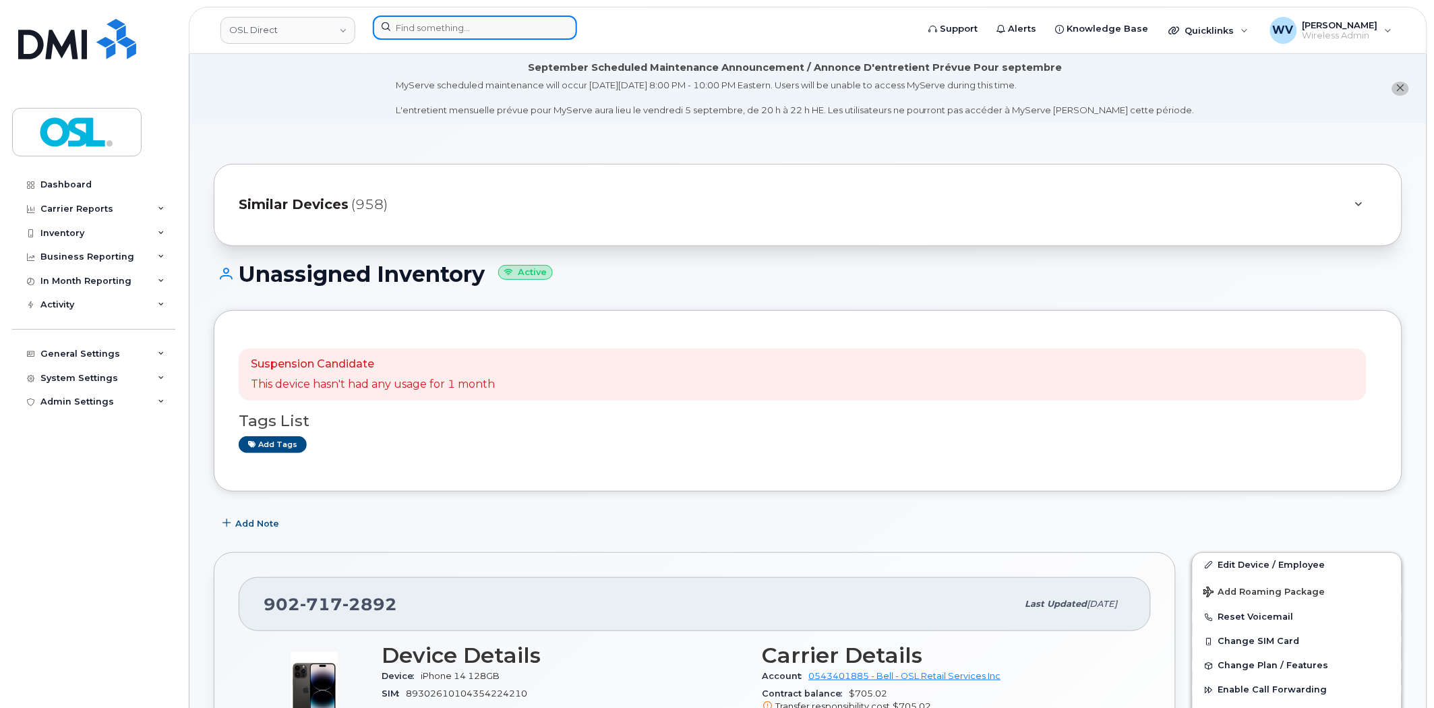
click at [452, 32] on input at bounding box center [475, 28] width 204 height 24
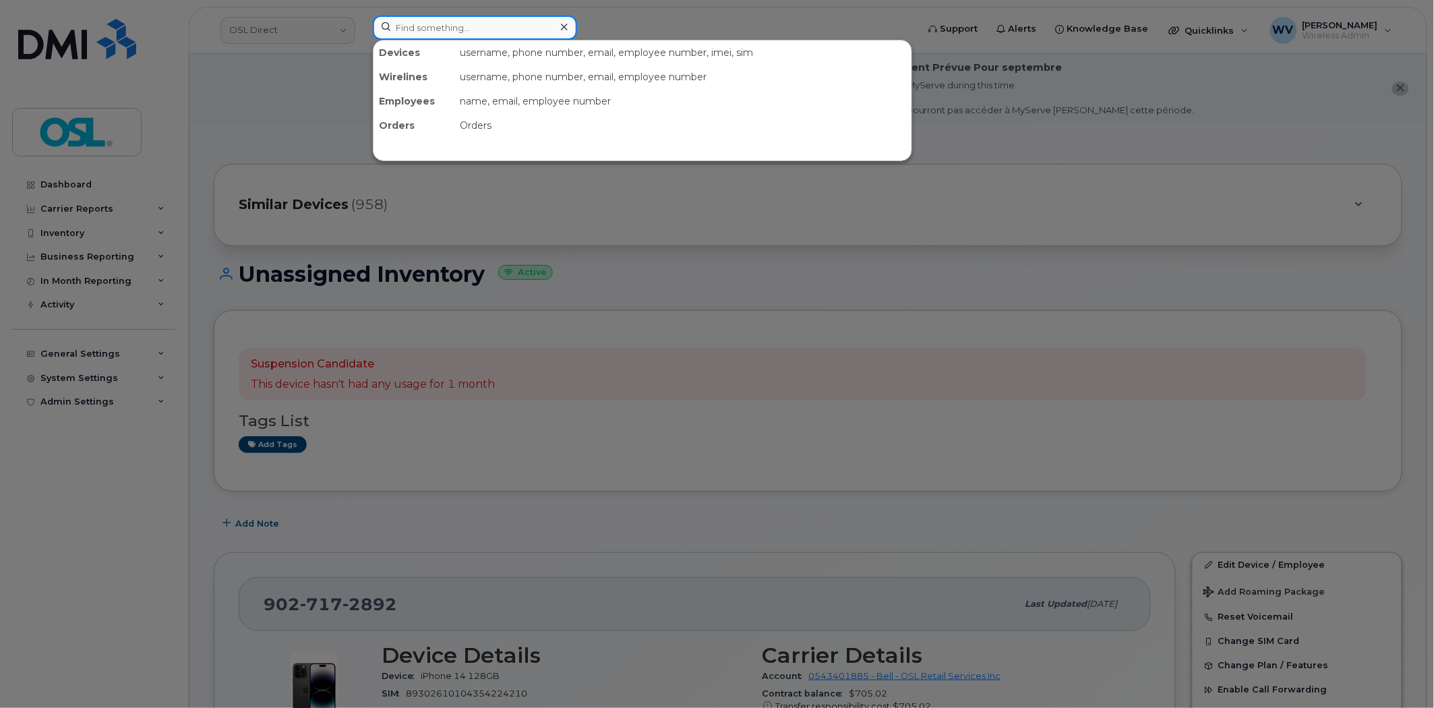
paste input "4165255395"
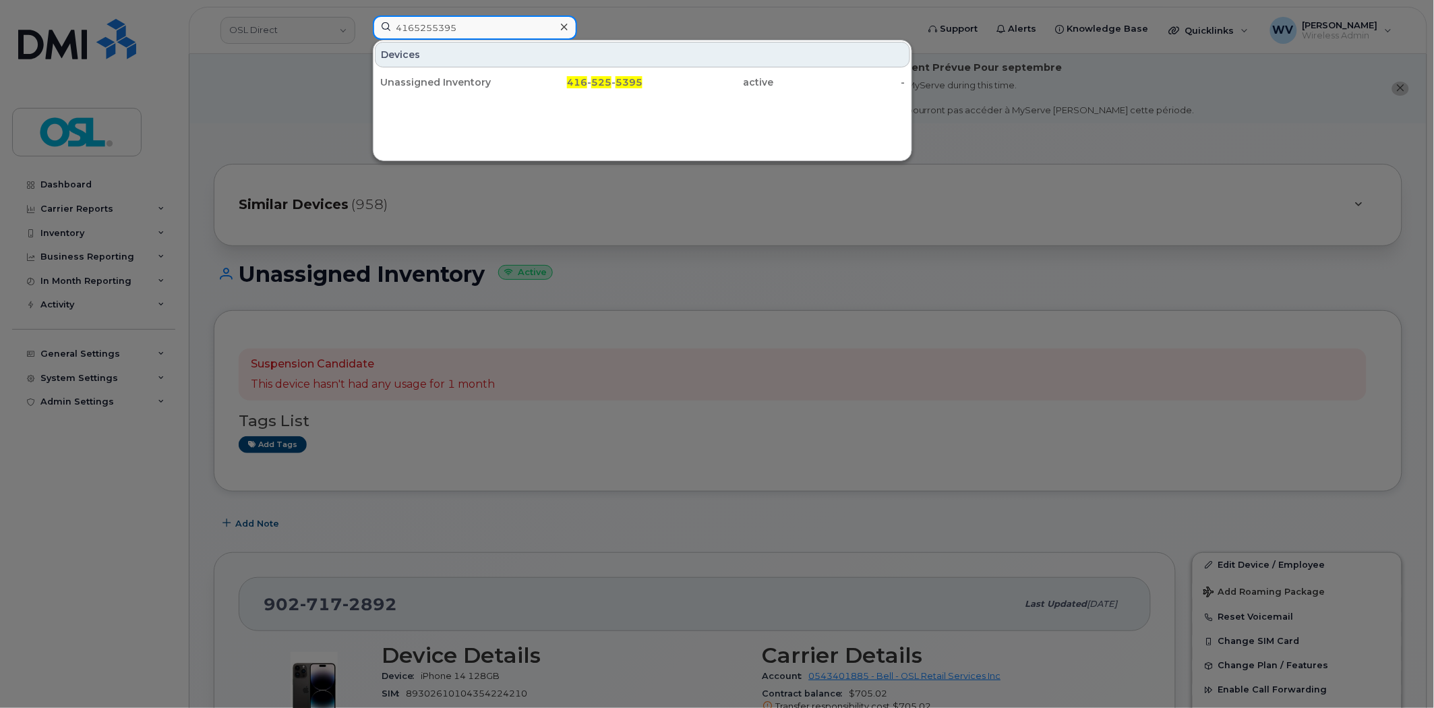
type input "4165255395"
drag, startPoint x: 463, startPoint y: 88, endPoint x: 549, endPoint y: 57, distance: 91.7
click at [463, 88] on div "Unassigned Inventory" at bounding box center [445, 82] width 131 height 13
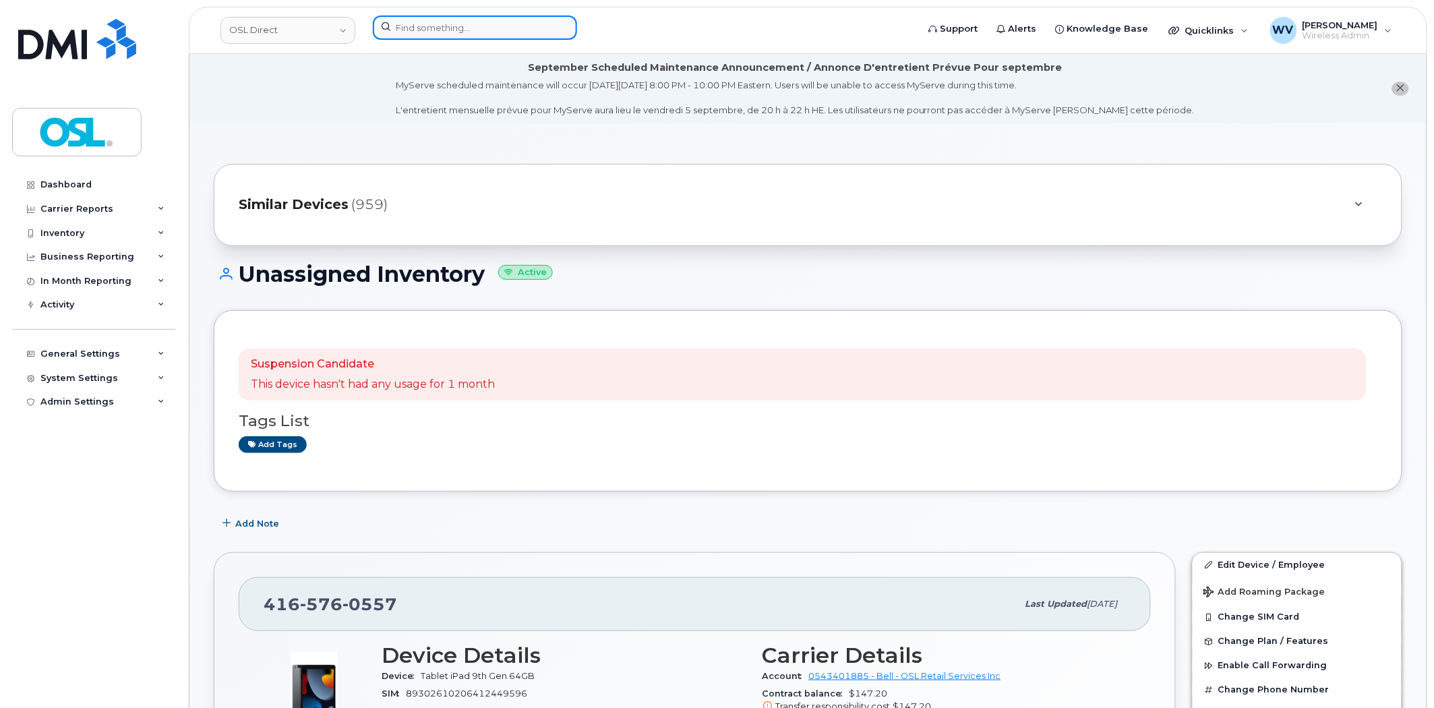
click at [548, 26] on input at bounding box center [475, 28] width 204 height 24
paste input "5147173560"
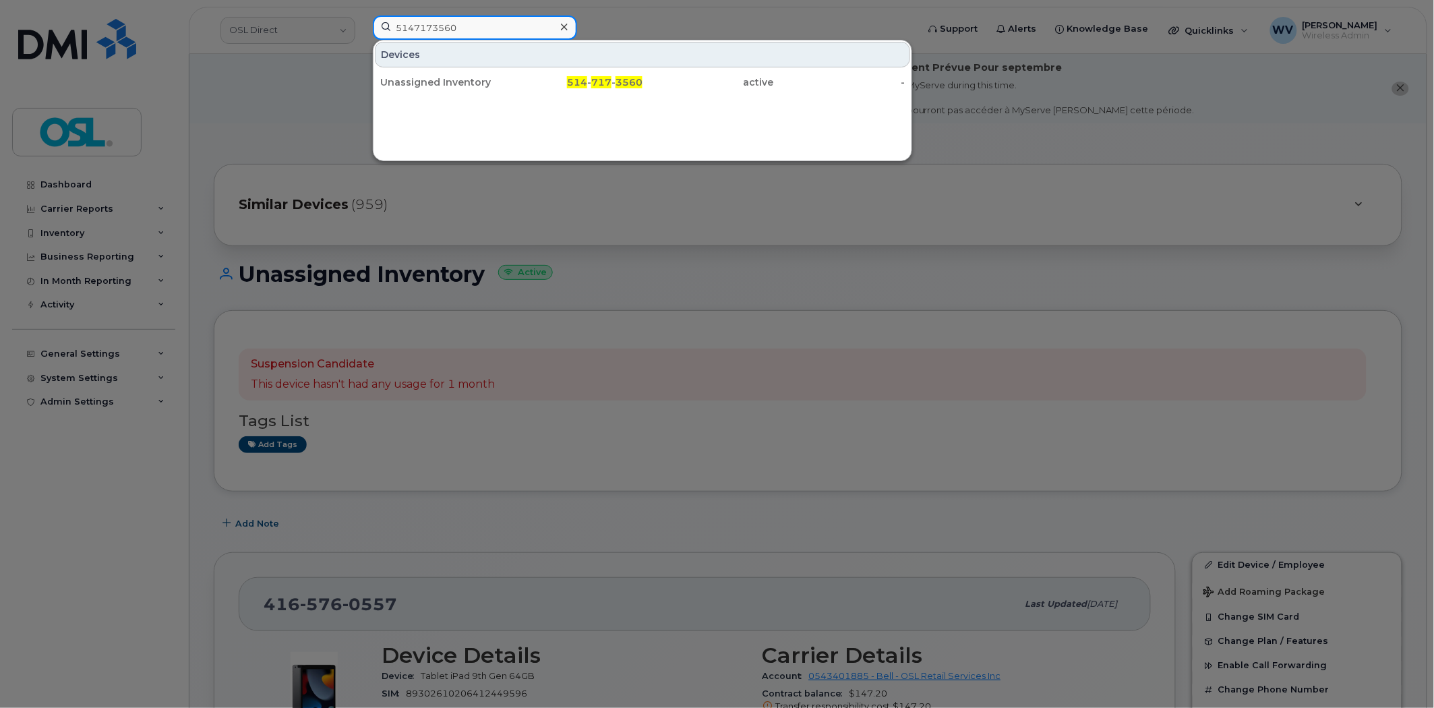
type input "5147173560"
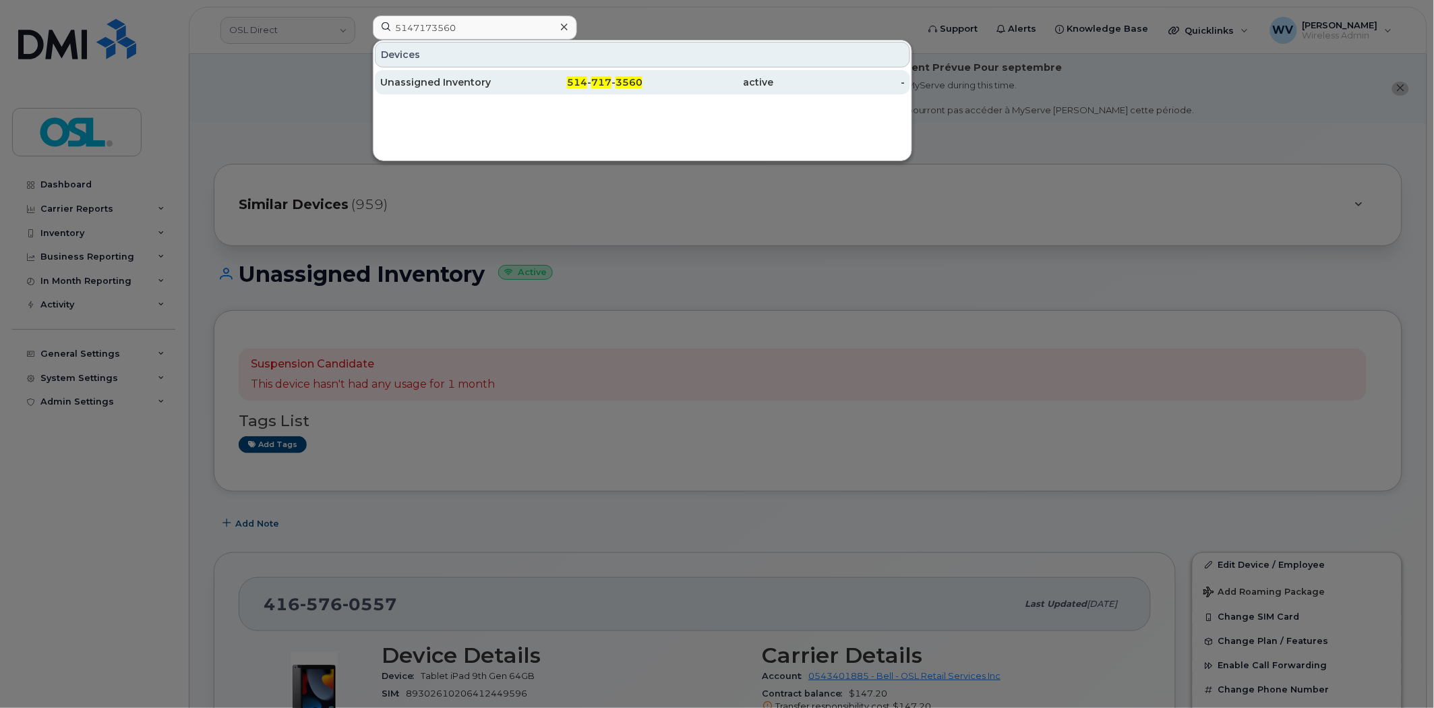
click at [460, 80] on div "Unassigned Inventory" at bounding box center [445, 82] width 131 height 13
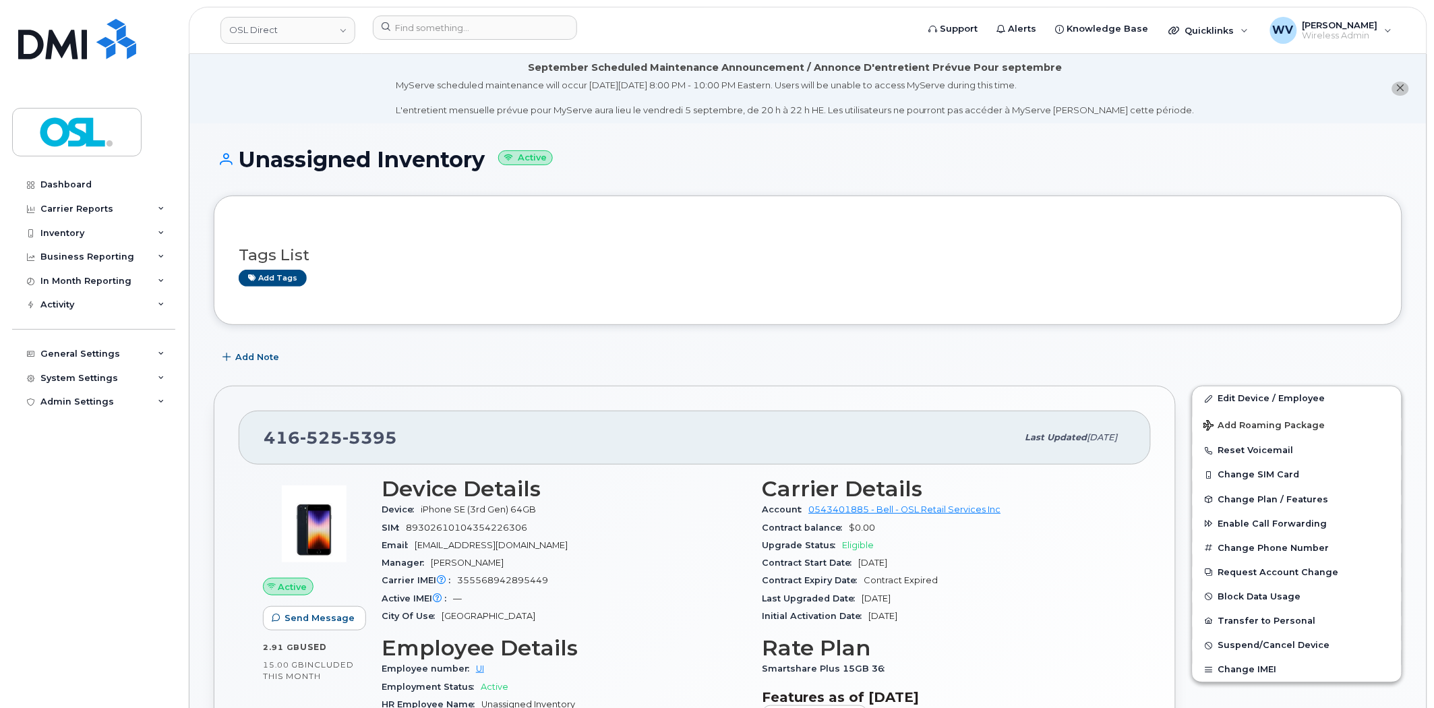
click at [367, 440] on span "5395" at bounding box center [369, 437] width 55 height 20
copy span "416 525 5395"
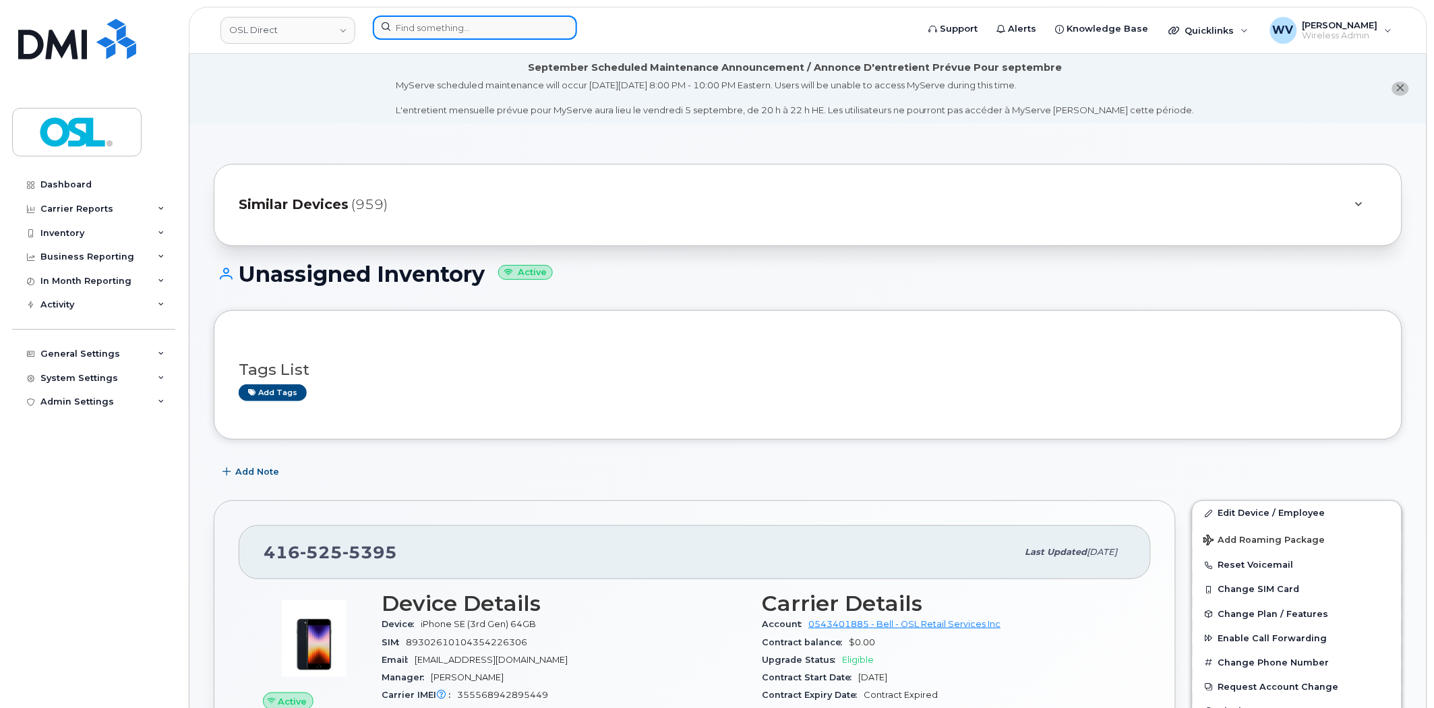
click at [457, 34] on input at bounding box center [475, 28] width 204 height 24
paste input "514231407"
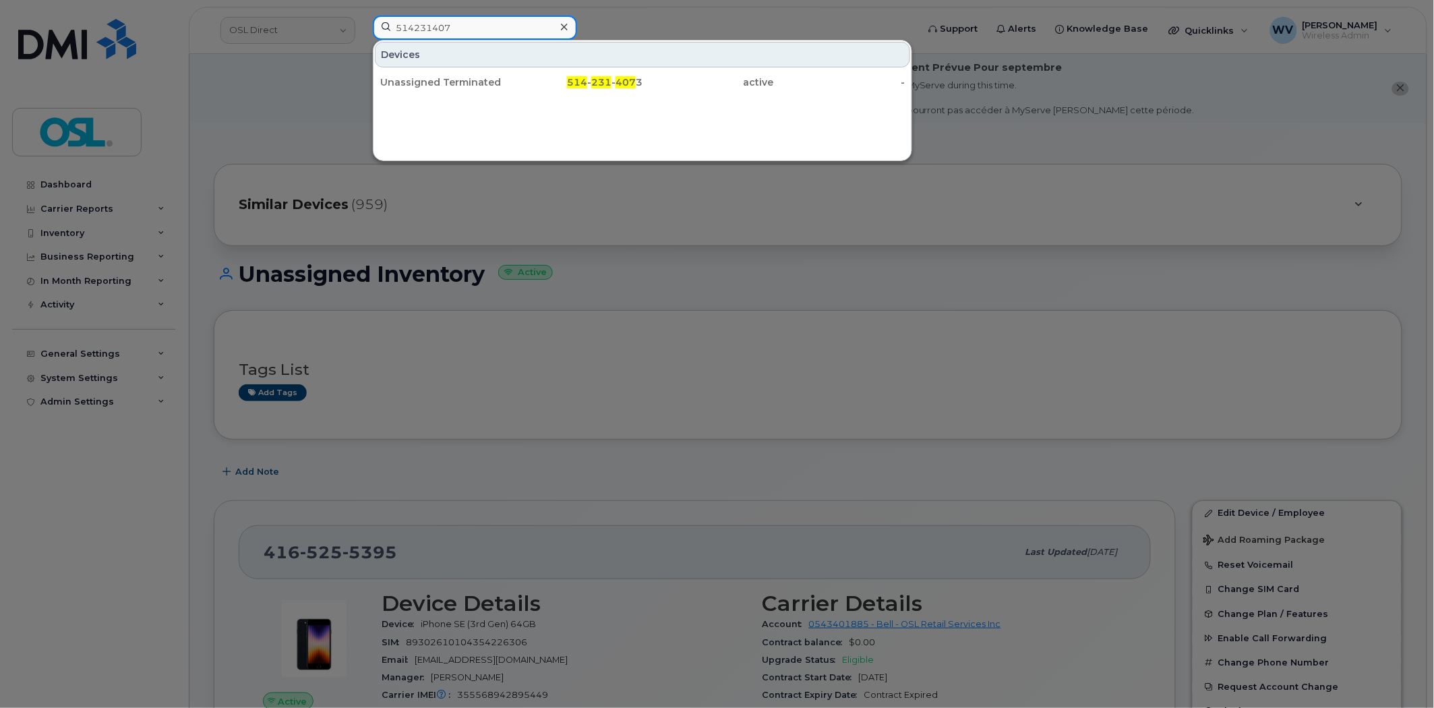
type input "514231407"
drag, startPoint x: 456, startPoint y: 82, endPoint x: 583, endPoint y: 63, distance: 128.9
click at [456, 82] on div "Unassigned Terminated" at bounding box center [445, 82] width 131 height 13
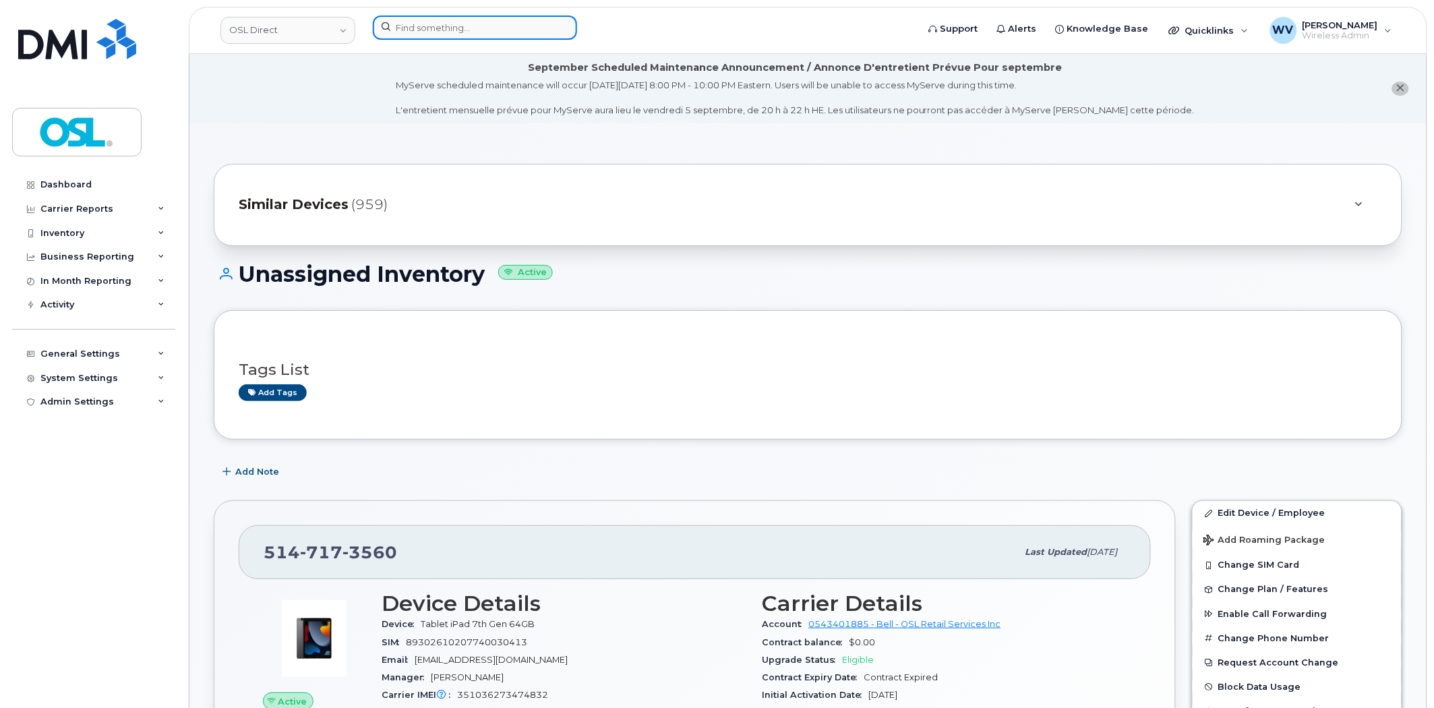
click at [485, 34] on input at bounding box center [475, 28] width 204 height 24
paste input "6476120371"
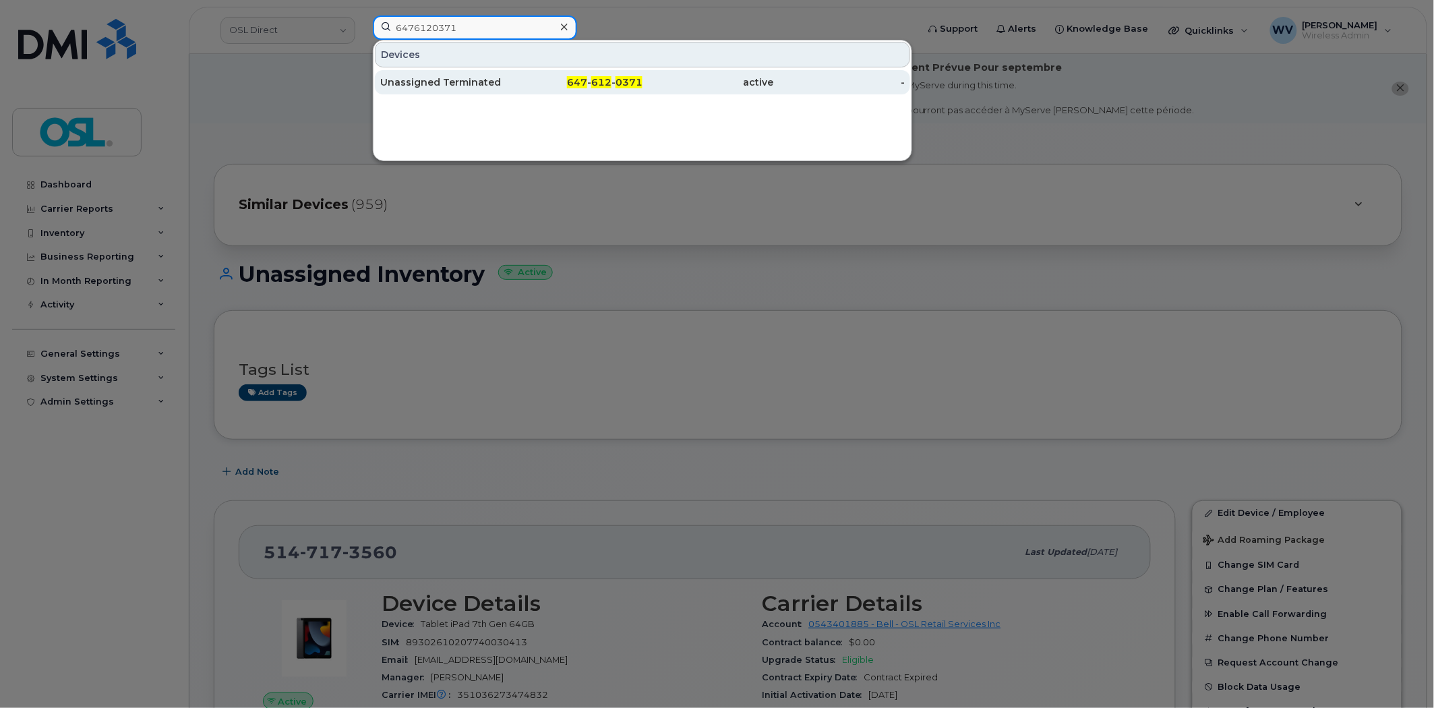
type input "6476120371"
click at [477, 84] on div "Unassigned Terminated" at bounding box center [445, 82] width 131 height 13
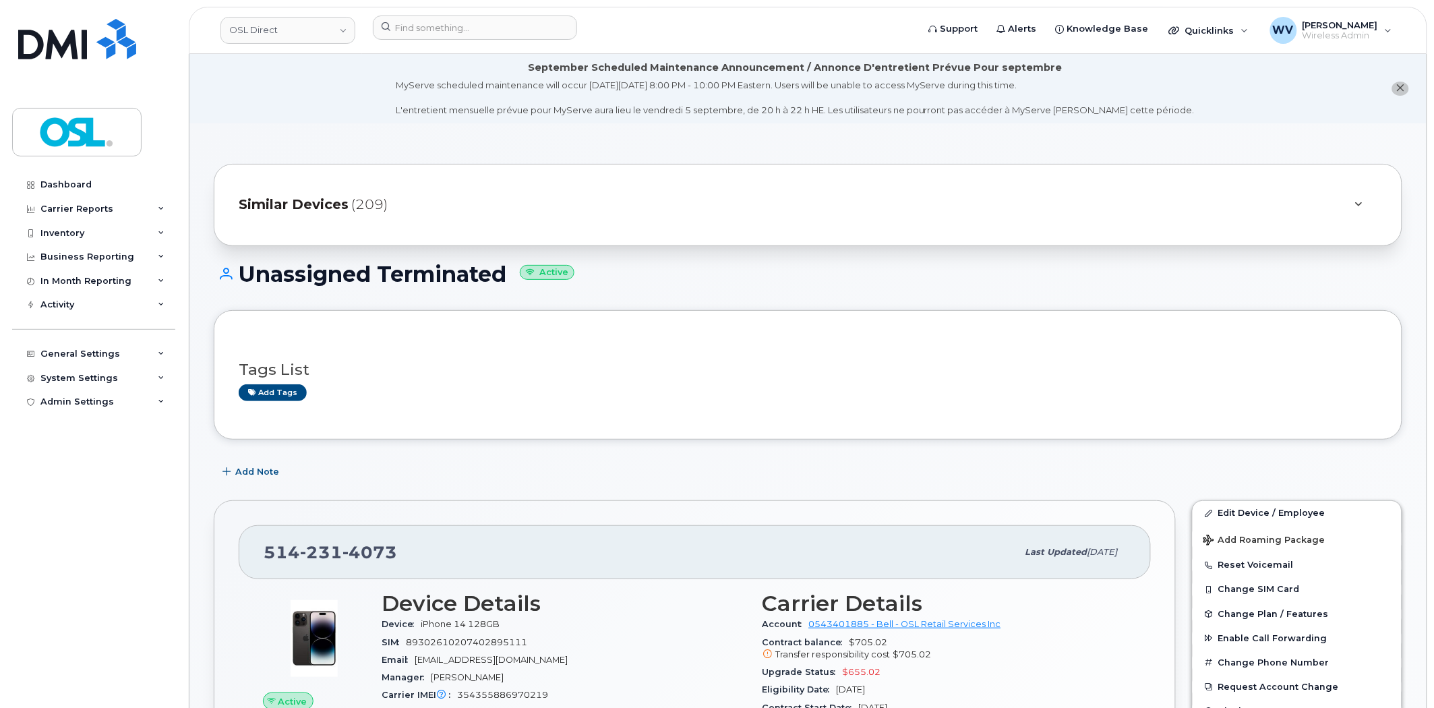
click at [376, 539] on div "514 231 4073" at bounding box center [641, 552] width 754 height 28
copy span "514 231 4073"
drag, startPoint x: 1228, startPoint y: 508, endPoint x: 1075, endPoint y: 1, distance: 529.8
click at [1228, 507] on link "Edit Device / Employee" at bounding box center [1297, 513] width 209 height 24
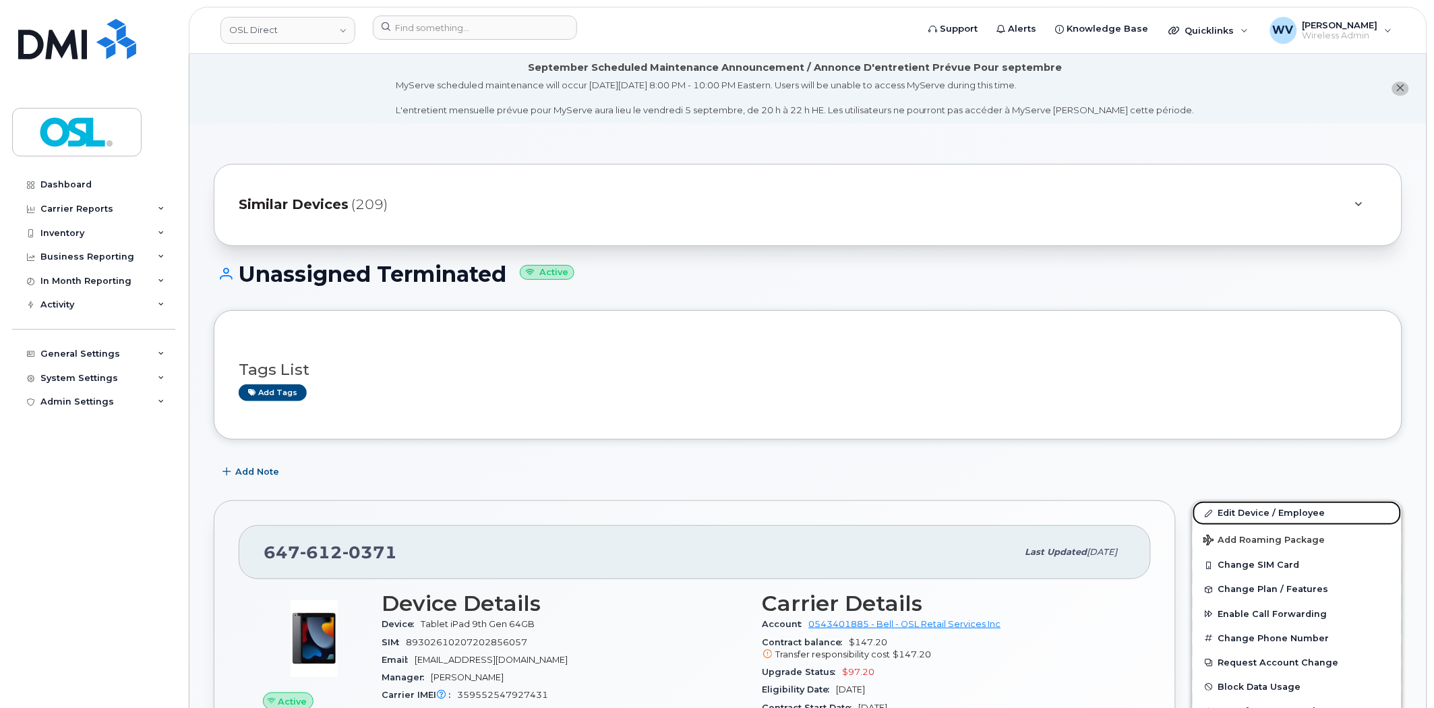
drag, startPoint x: 1243, startPoint y: 503, endPoint x: 1056, endPoint y: 74, distance: 467.7
click at [1244, 504] on link "Edit Device / Employee" at bounding box center [1297, 513] width 209 height 24
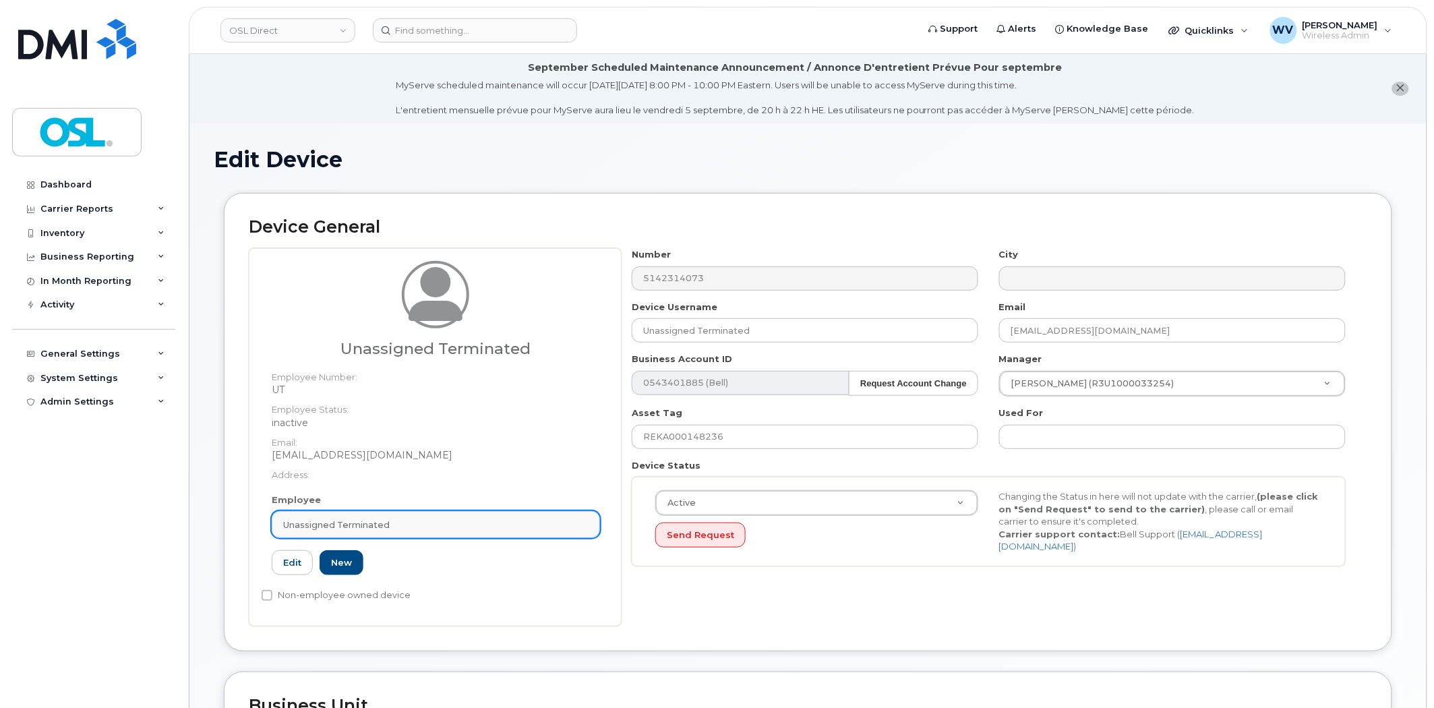
click at [419, 521] on div "Unassigned Terminated" at bounding box center [435, 524] width 305 height 13
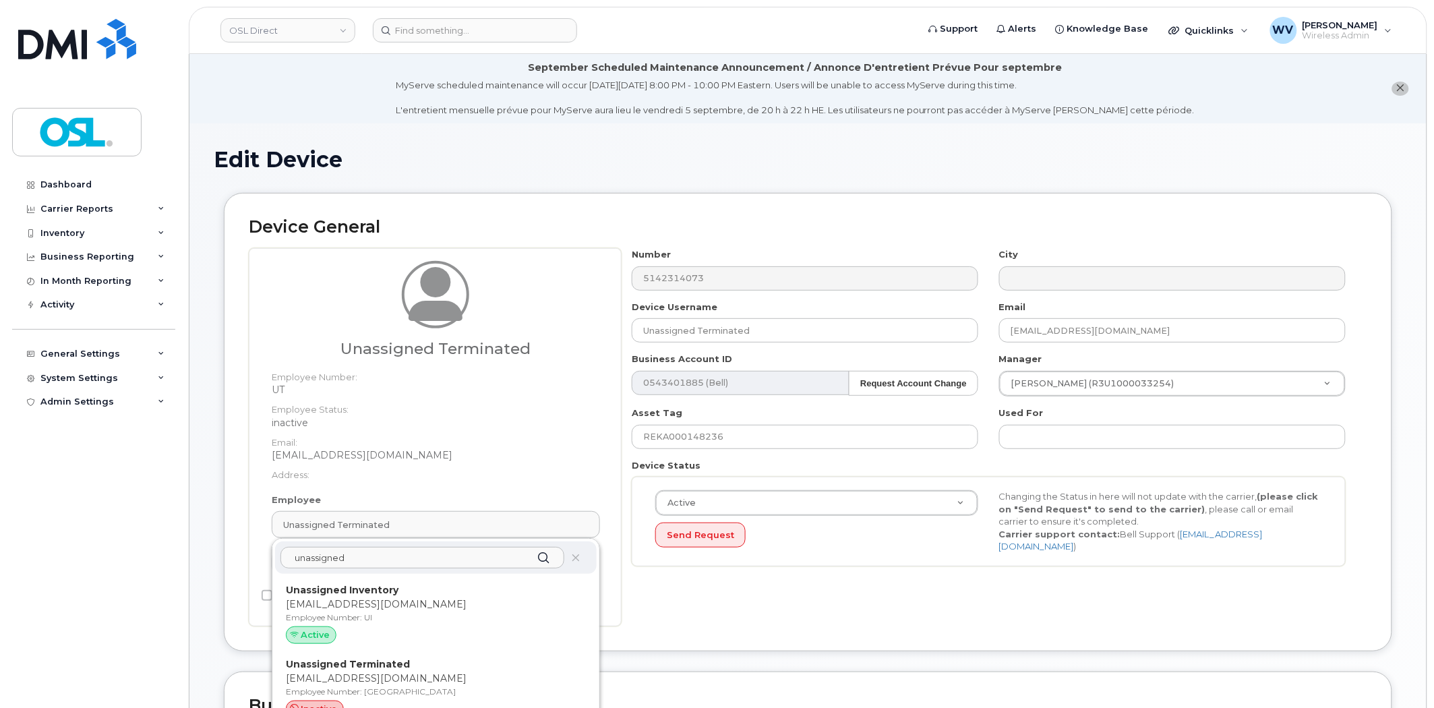
type input "unassigned"
click at [360, 597] on p "[EMAIL_ADDRESS][DOMAIN_NAME]" at bounding box center [436, 604] width 300 height 14
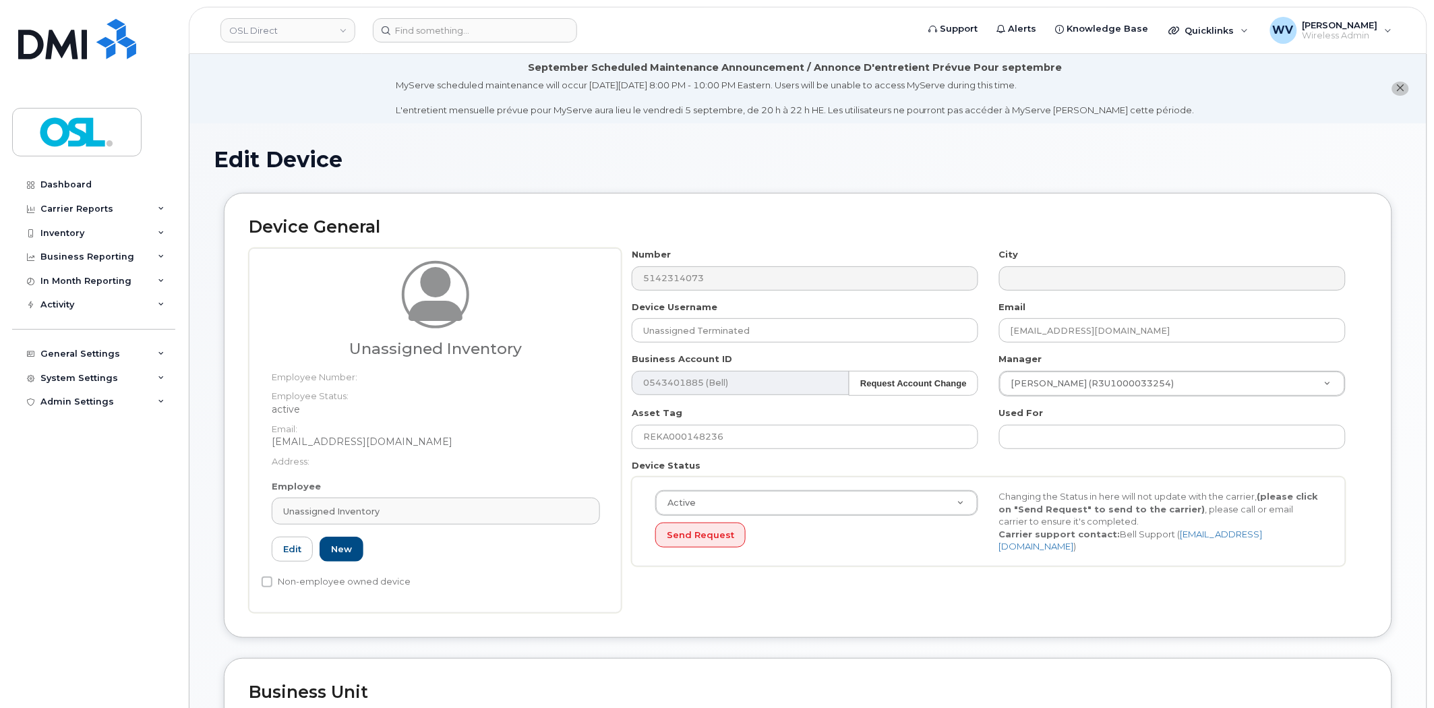
type input "UI"
type input "Unassigned Inventory"
type input "[EMAIL_ADDRESS][DOMAIN_NAME]"
type input "4724252"
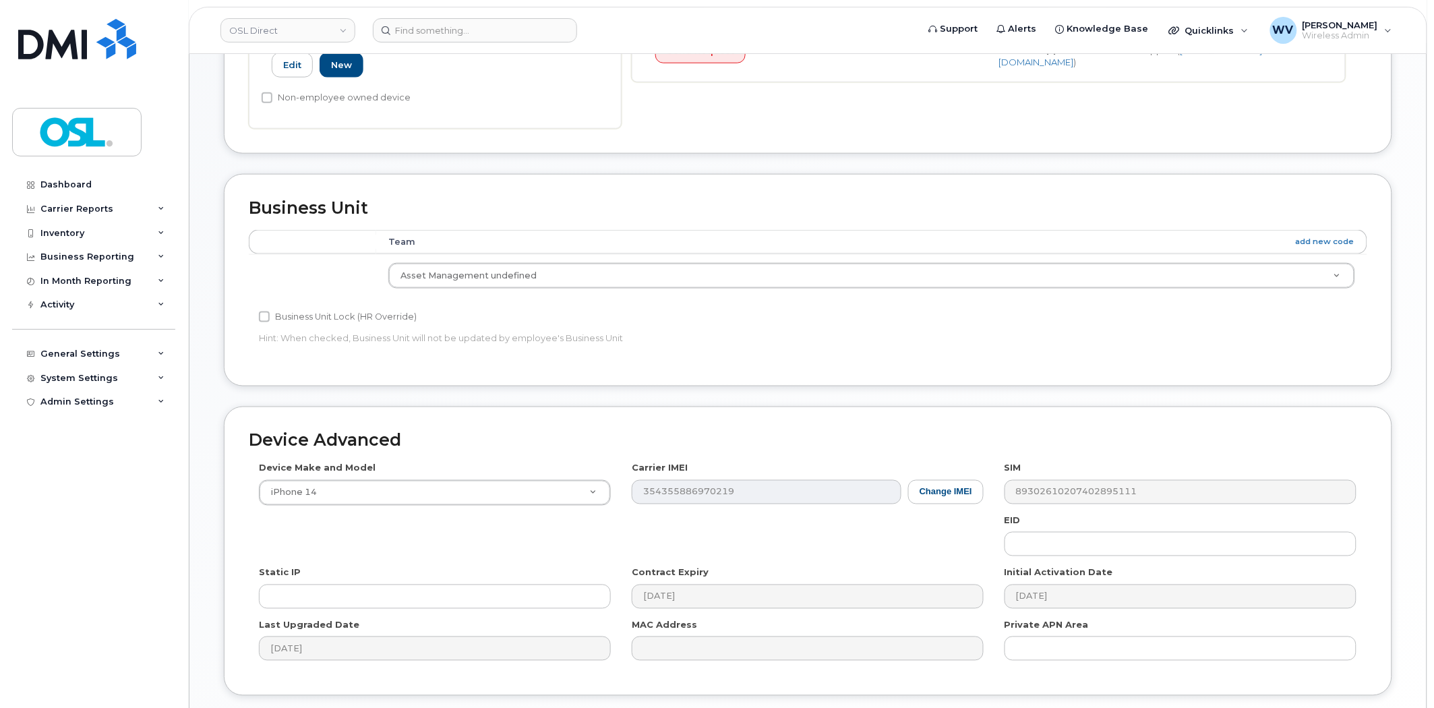
scroll to position [585, 0]
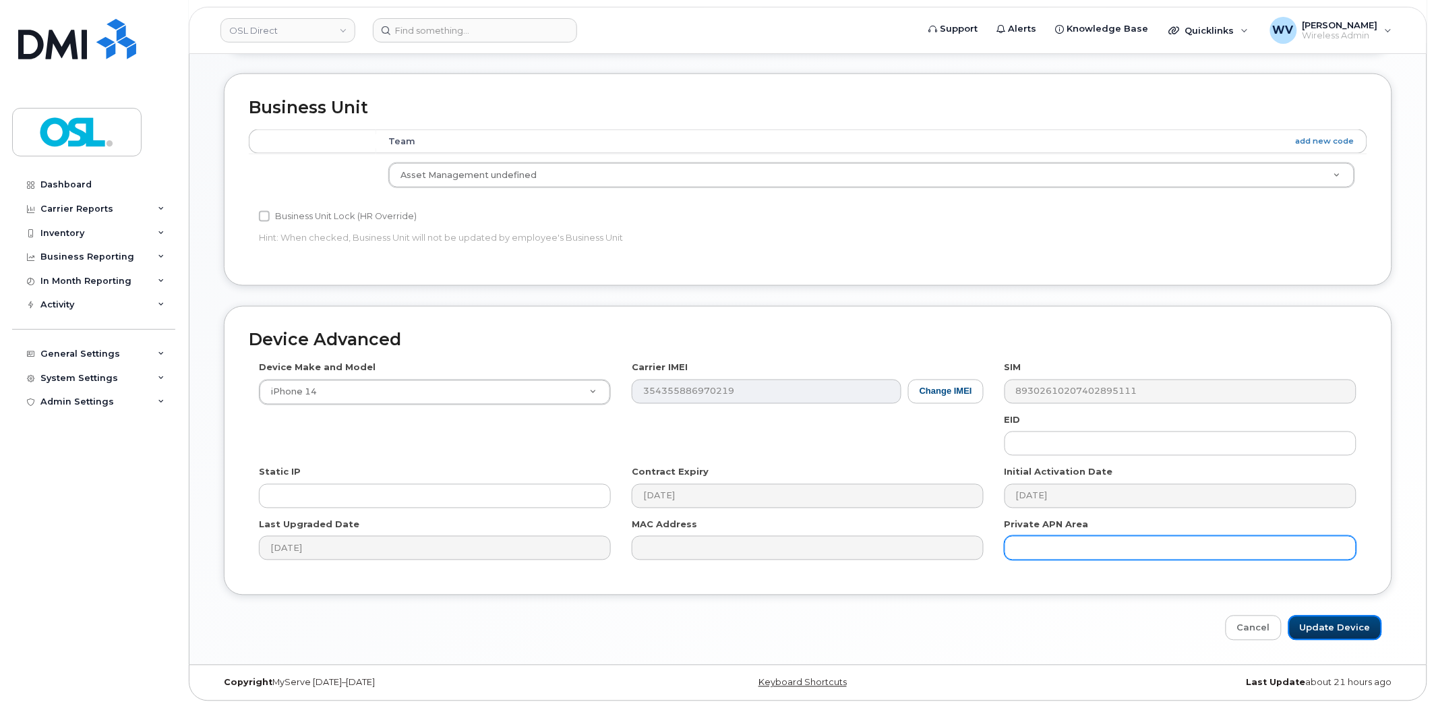
click at [1373, 637] on input "Update Device" at bounding box center [1335, 628] width 94 height 25
type input "Saving..."
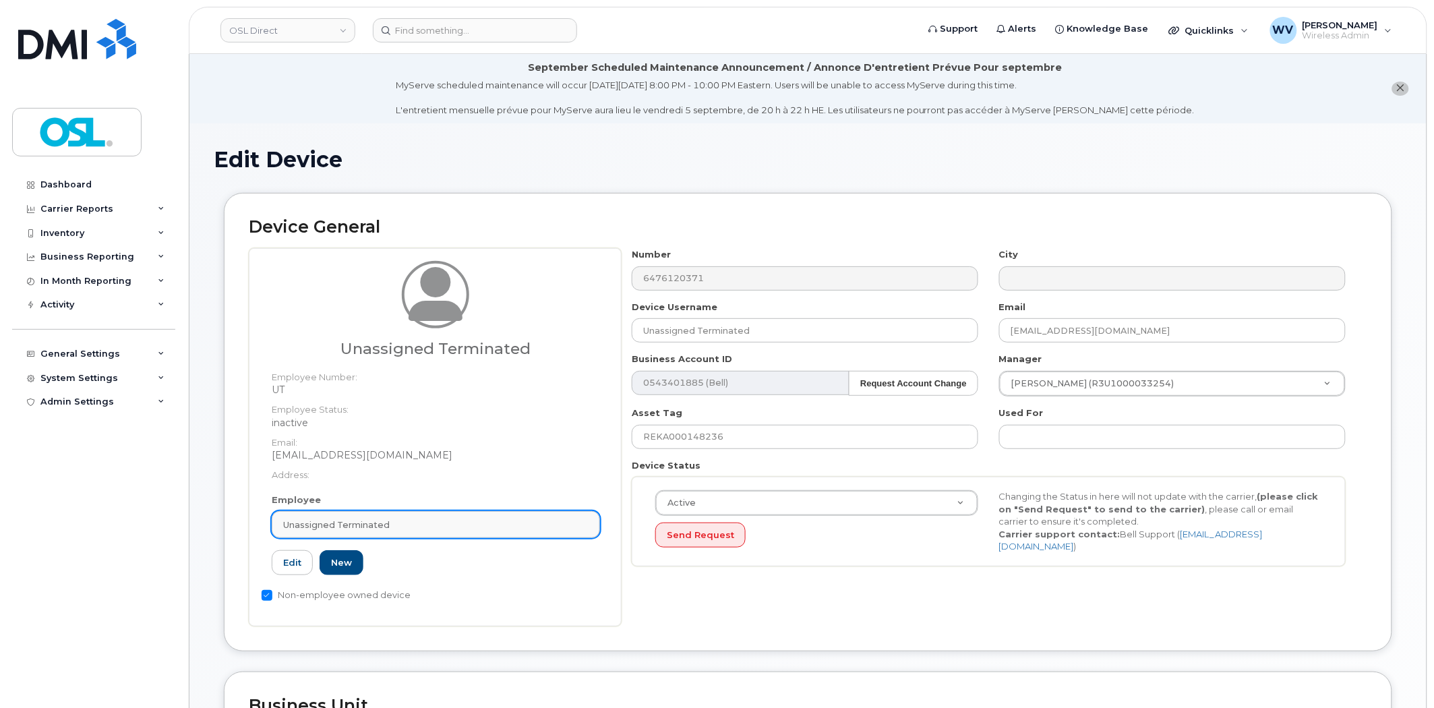
click at [325, 516] on link "Unassigned Terminated" at bounding box center [436, 524] width 328 height 27
paste input "unassigned"
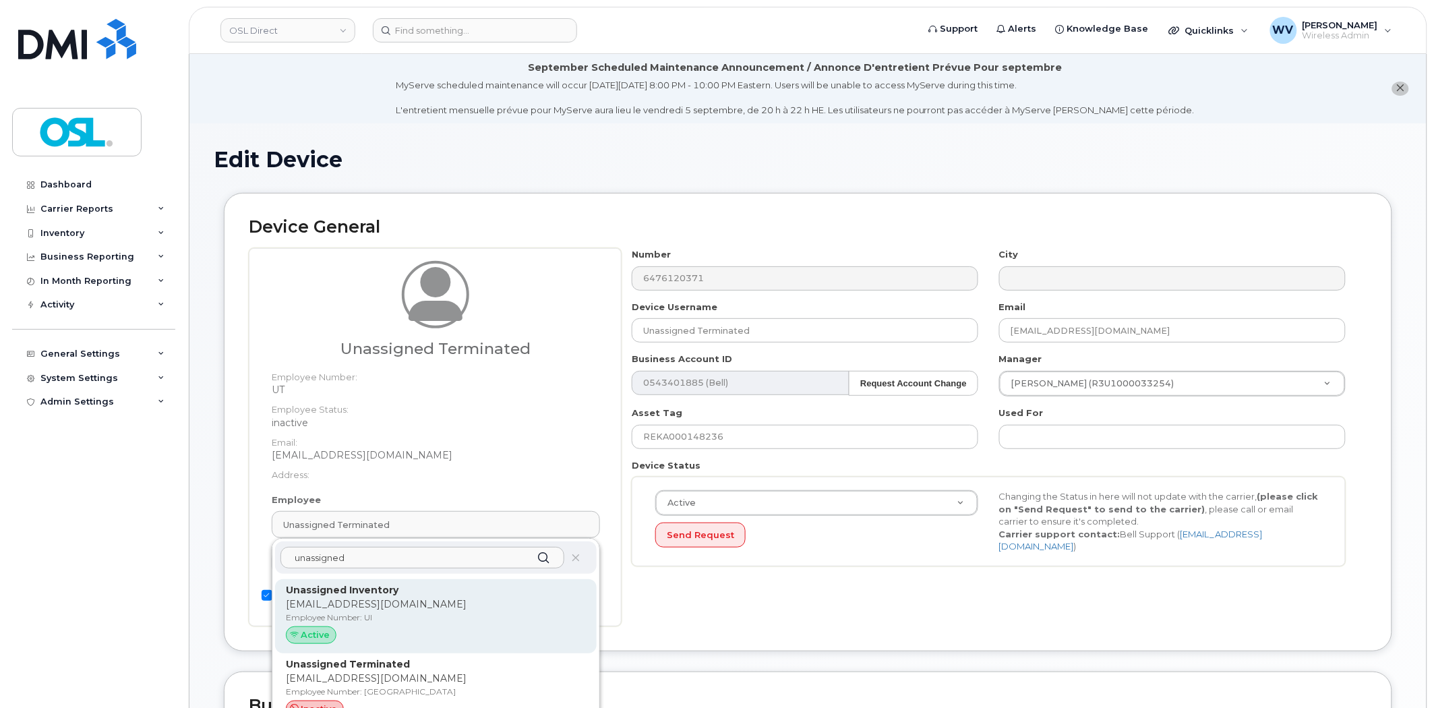
type input "unassigned"
click at [409, 591] on p "Unassigned Inventory" at bounding box center [436, 590] width 300 height 14
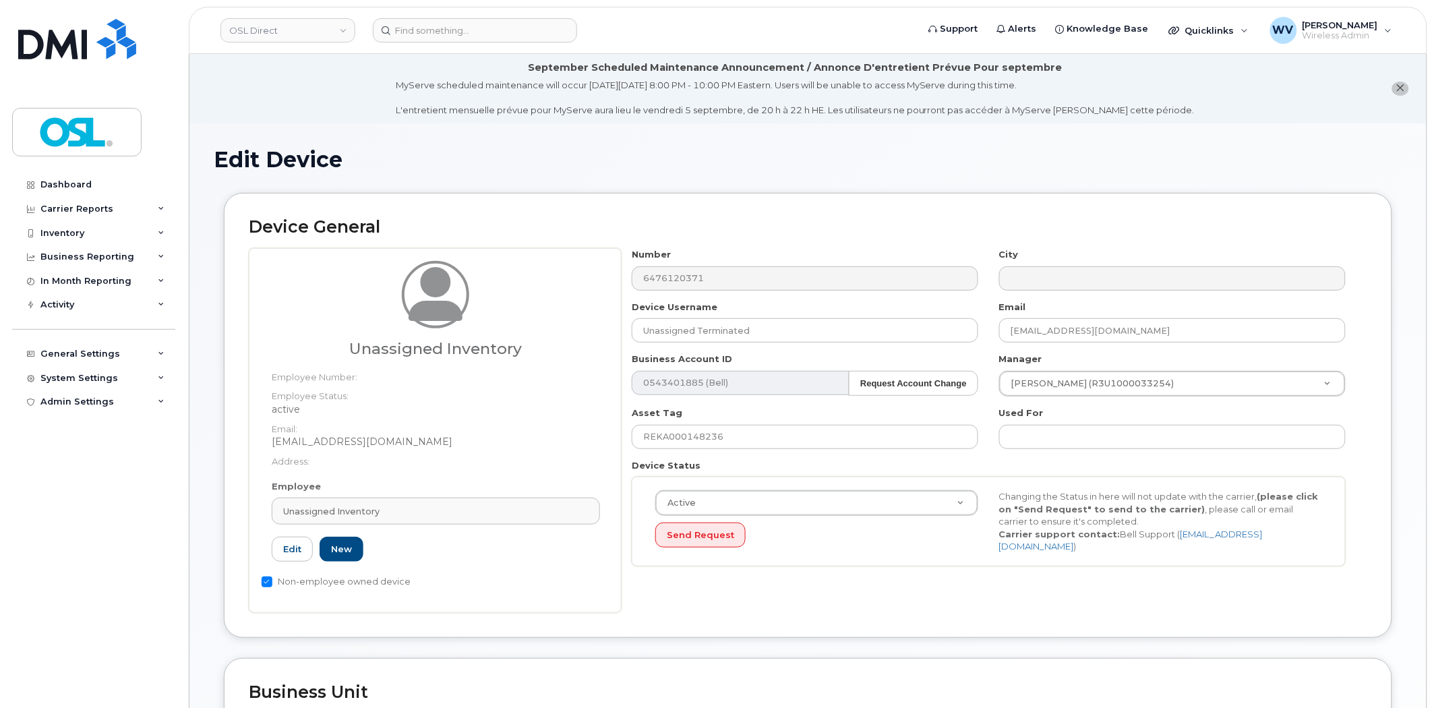
type input "UI"
type input "Unassigned Inventory"
type input "[EMAIL_ADDRESS][DOMAIN_NAME]"
type input "4724252"
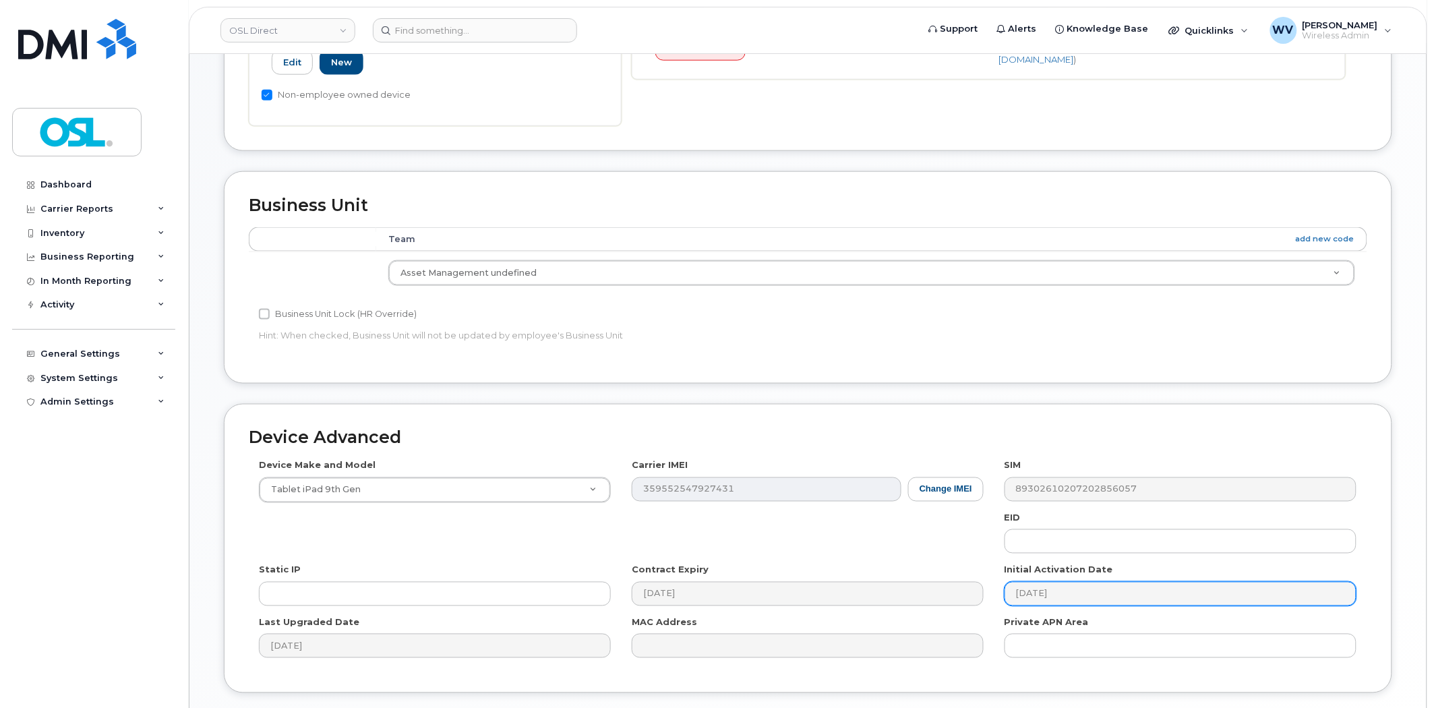
scroll to position [585, 0]
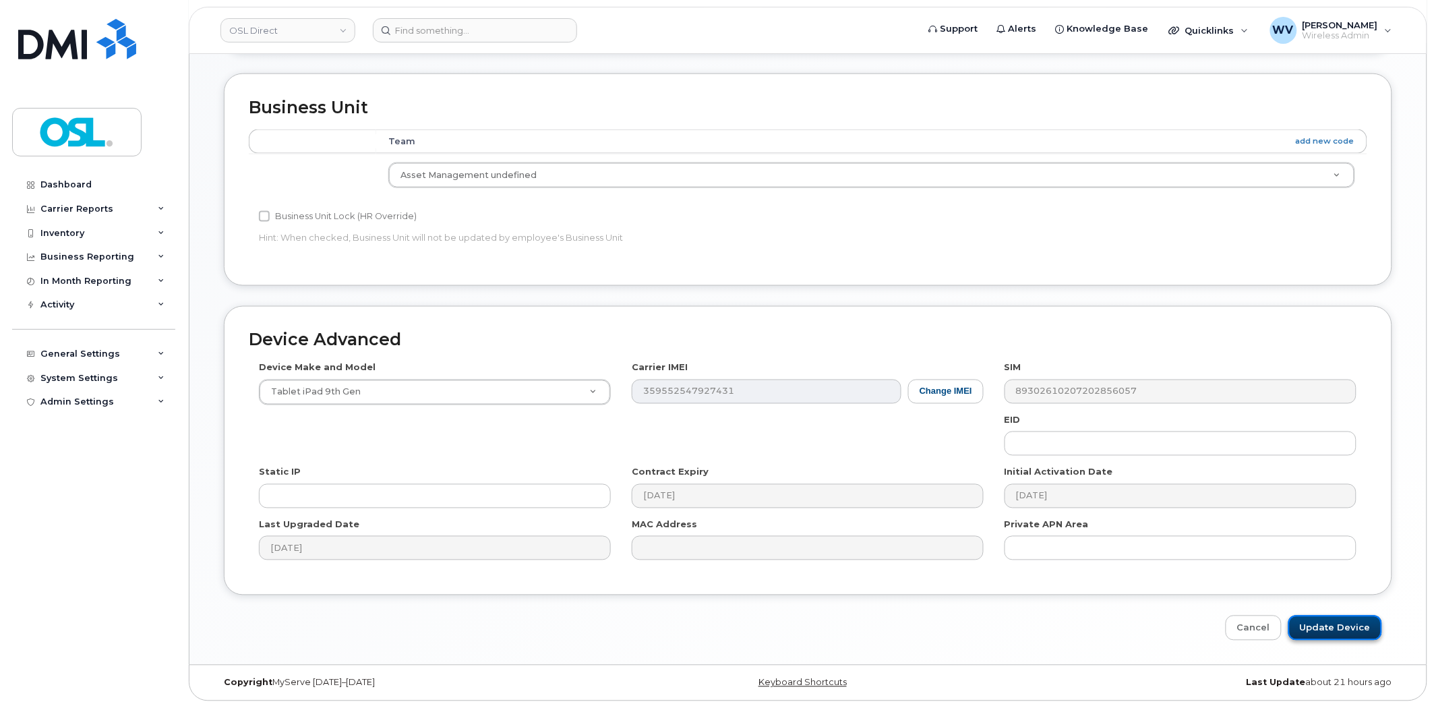
click at [1335, 616] on input "Update Device" at bounding box center [1335, 628] width 94 height 25
type input "Saving..."
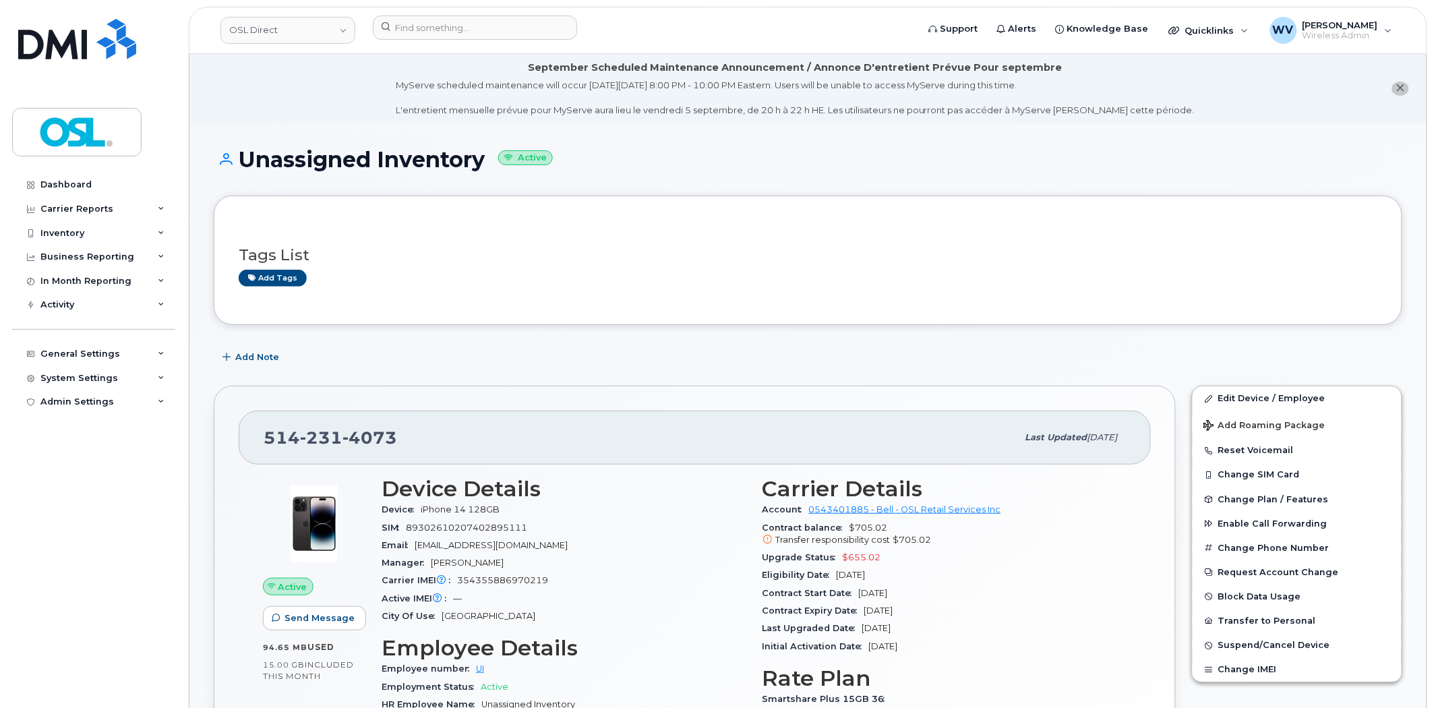
click at [363, 434] on span "4073" at bounding box center [369, 437] width 55 height 20
click at [366, 434] on span "4073" at bounding box center [369, 437] width 55 height 20
copy span "0"
click at [374, 438] on span "4073" at bounding box center [369, 437] width 55 height 20
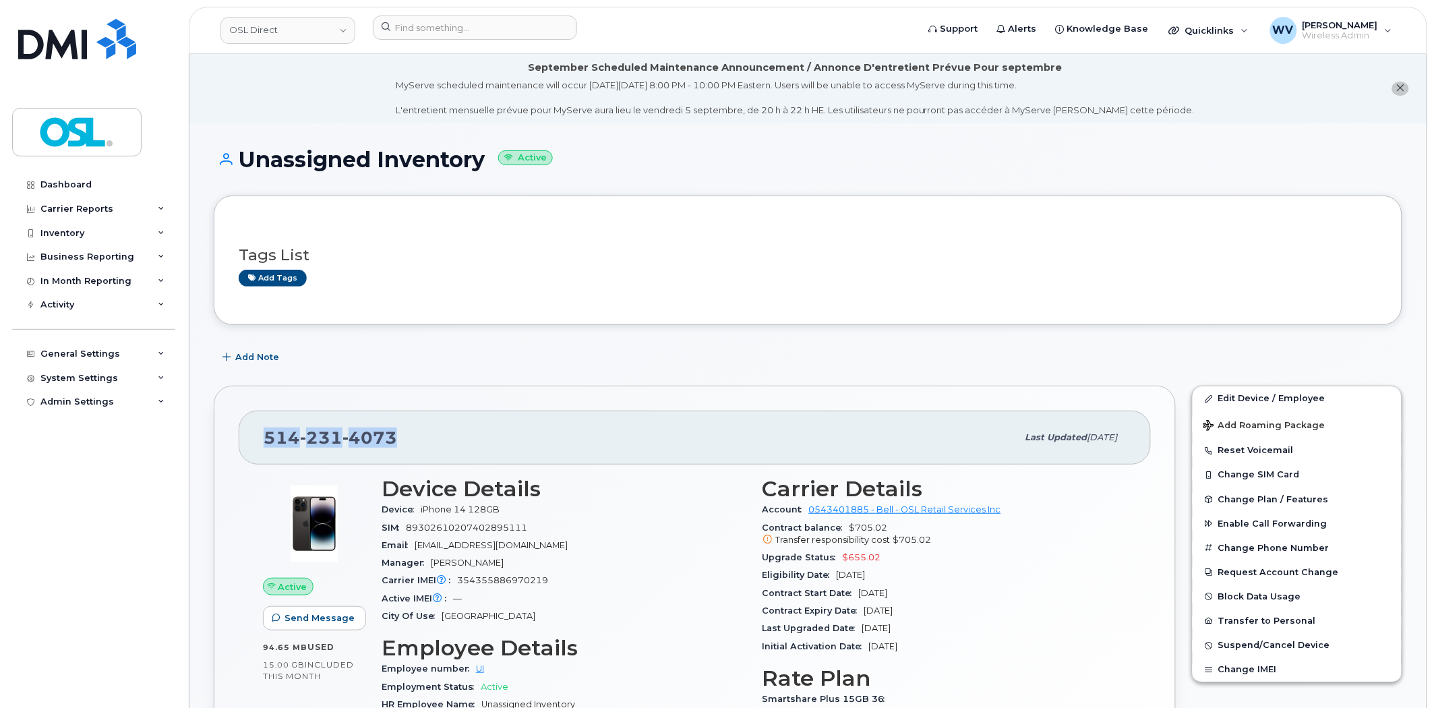
click at [374, 438] on span "4073" at bounding box center [369, 437] width 55 height 20
copy span "514 231 4073"
click at [506, 24] on input at bounding box center [475, 28] width 204 height 24
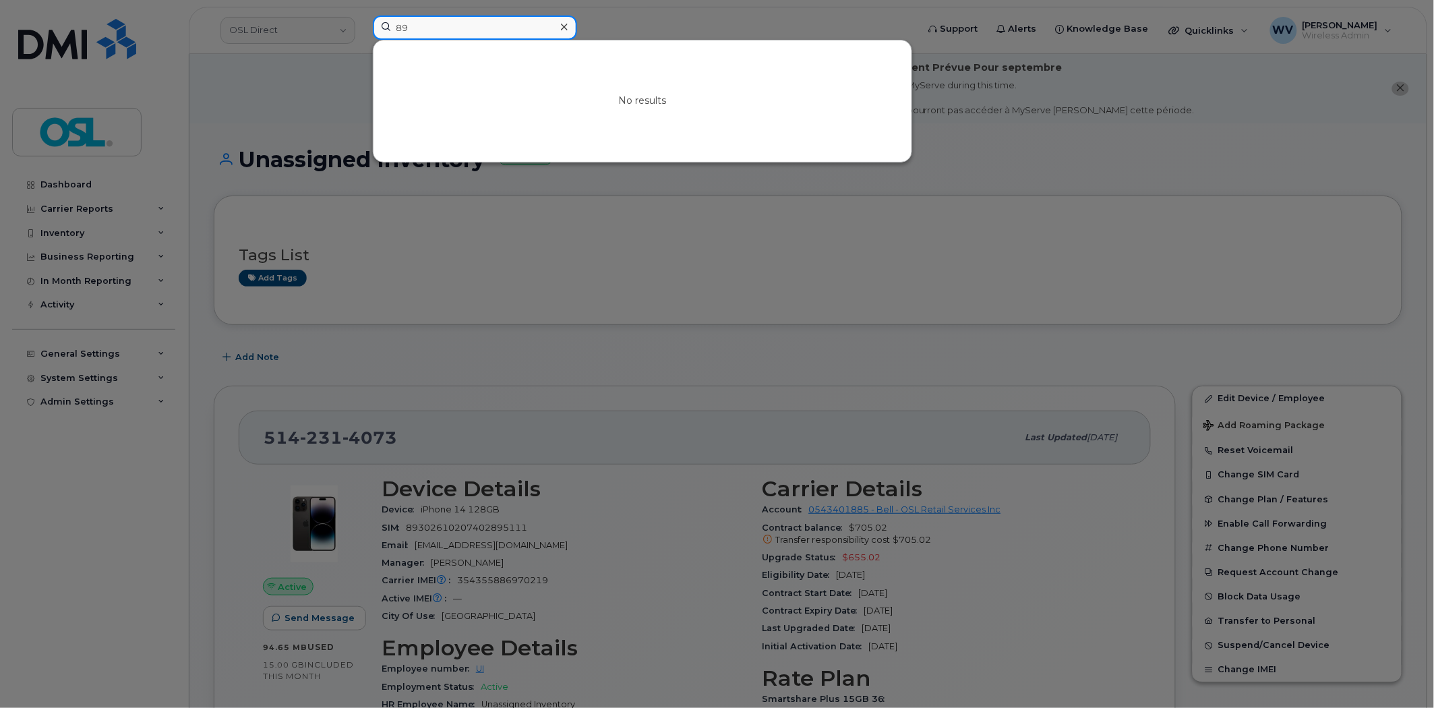
type input "8"
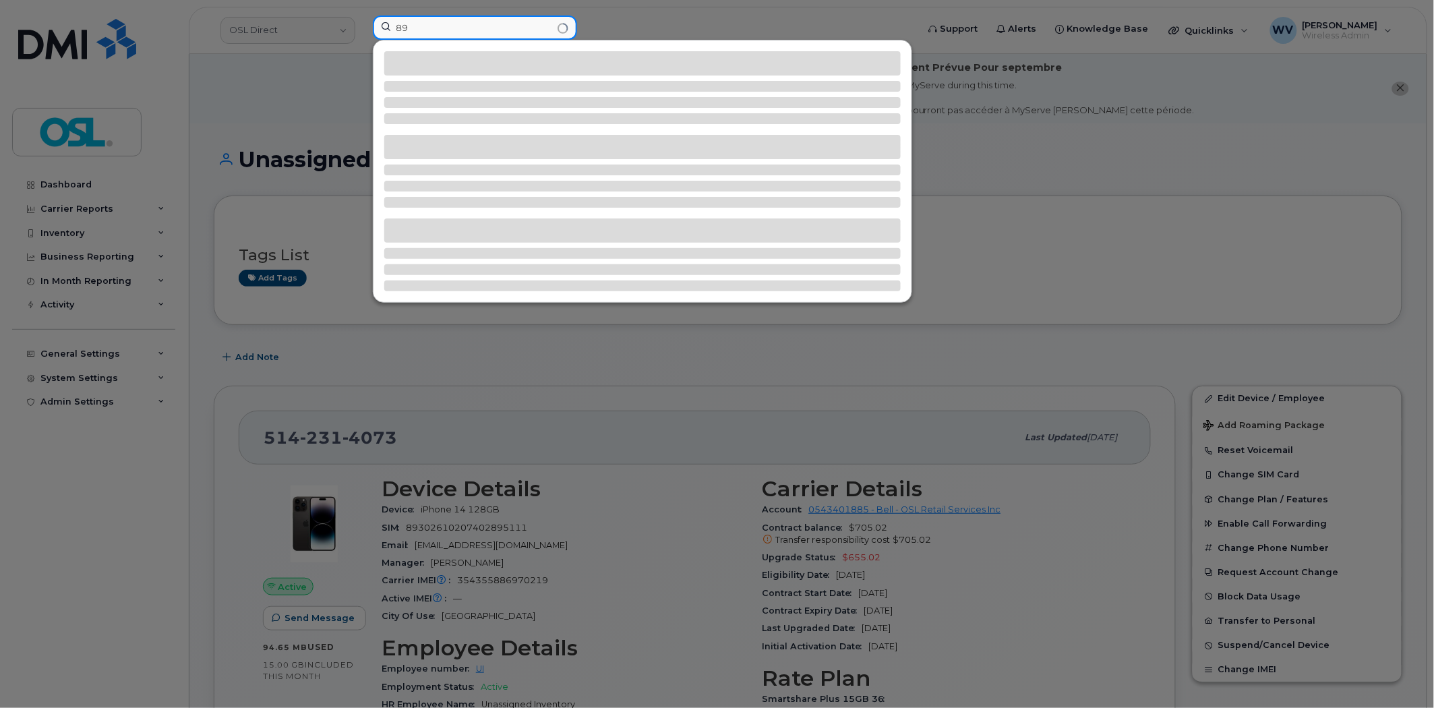
type input "8"
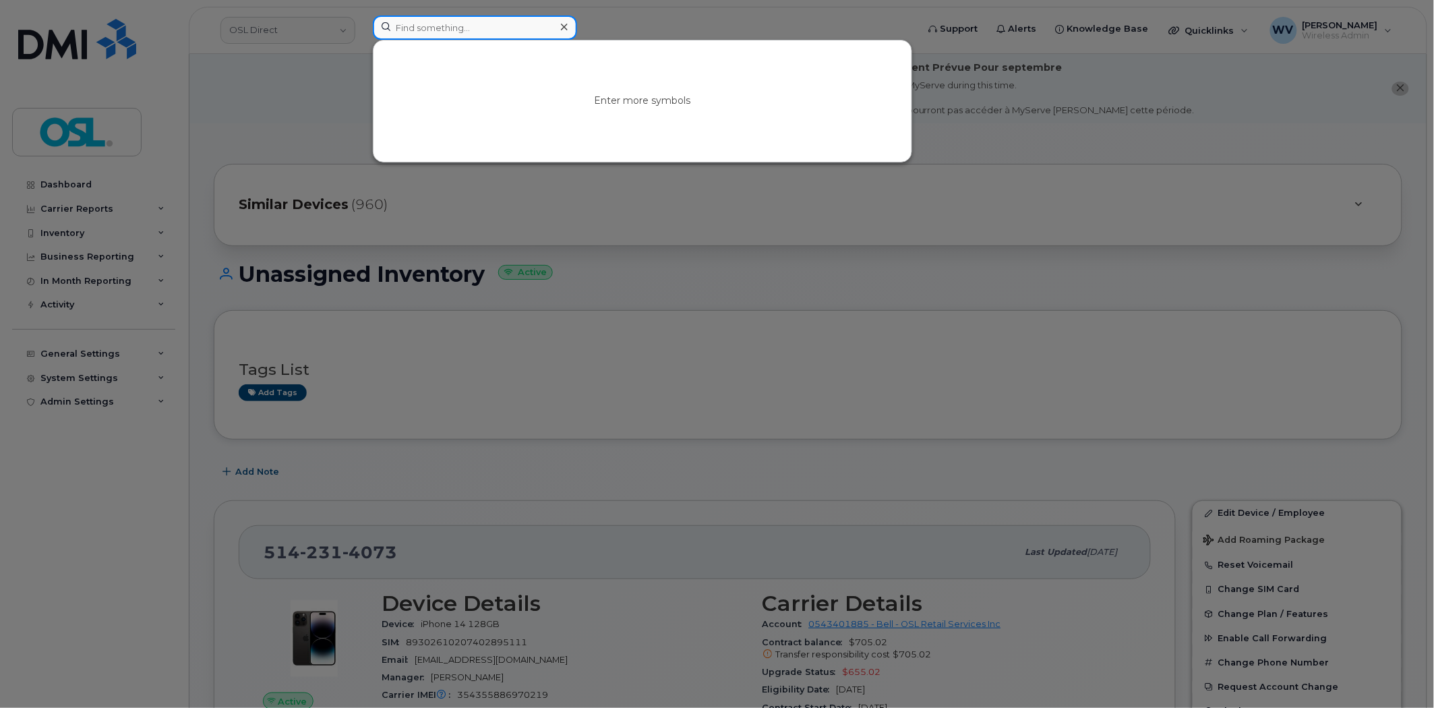
click at [427, 35] on input at bounding box center [475, 28] width 204 height 24
click at [432, 34] on input at bounding box center [475, 28] width 204 height 24
paste input "4164367543"
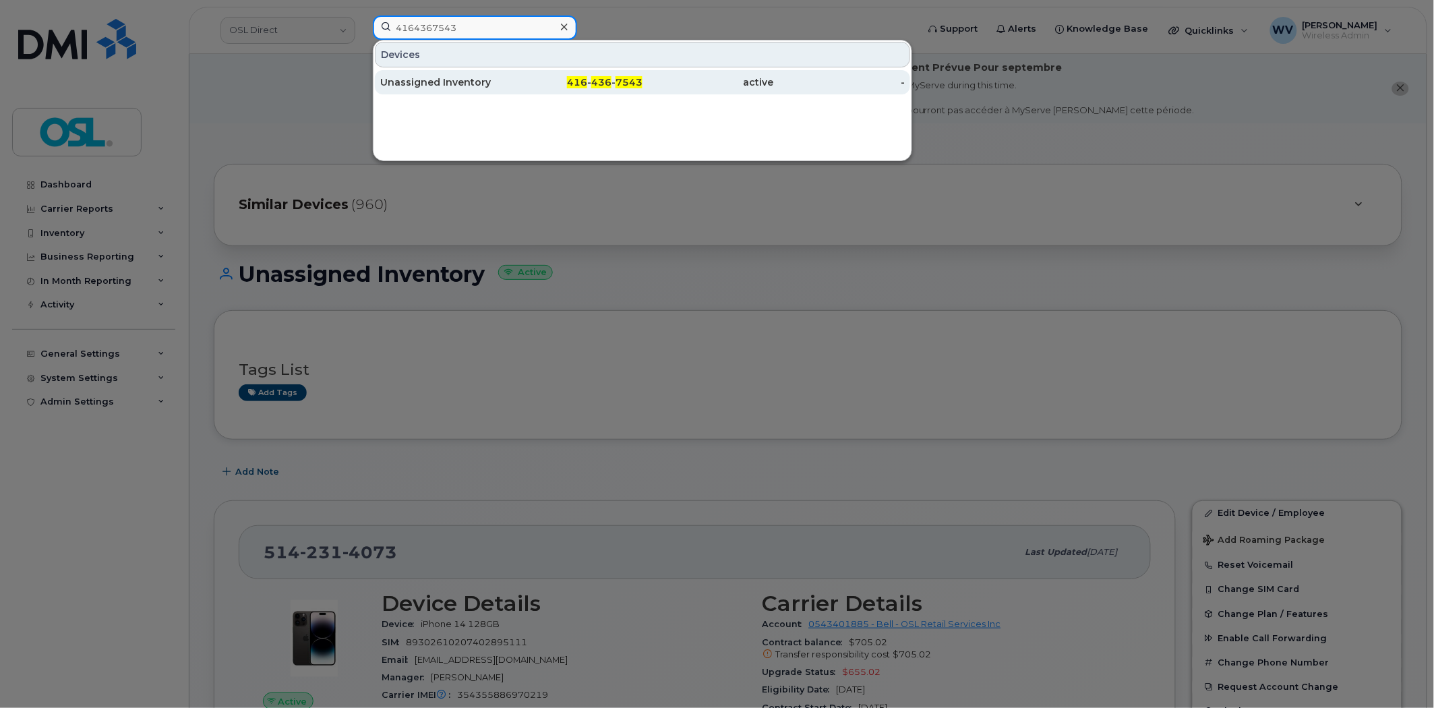
type input "4164367543"
click at [541, 83] on div "416 - 436 - 7543" at bounding box center [577, 82] width 131 height 13
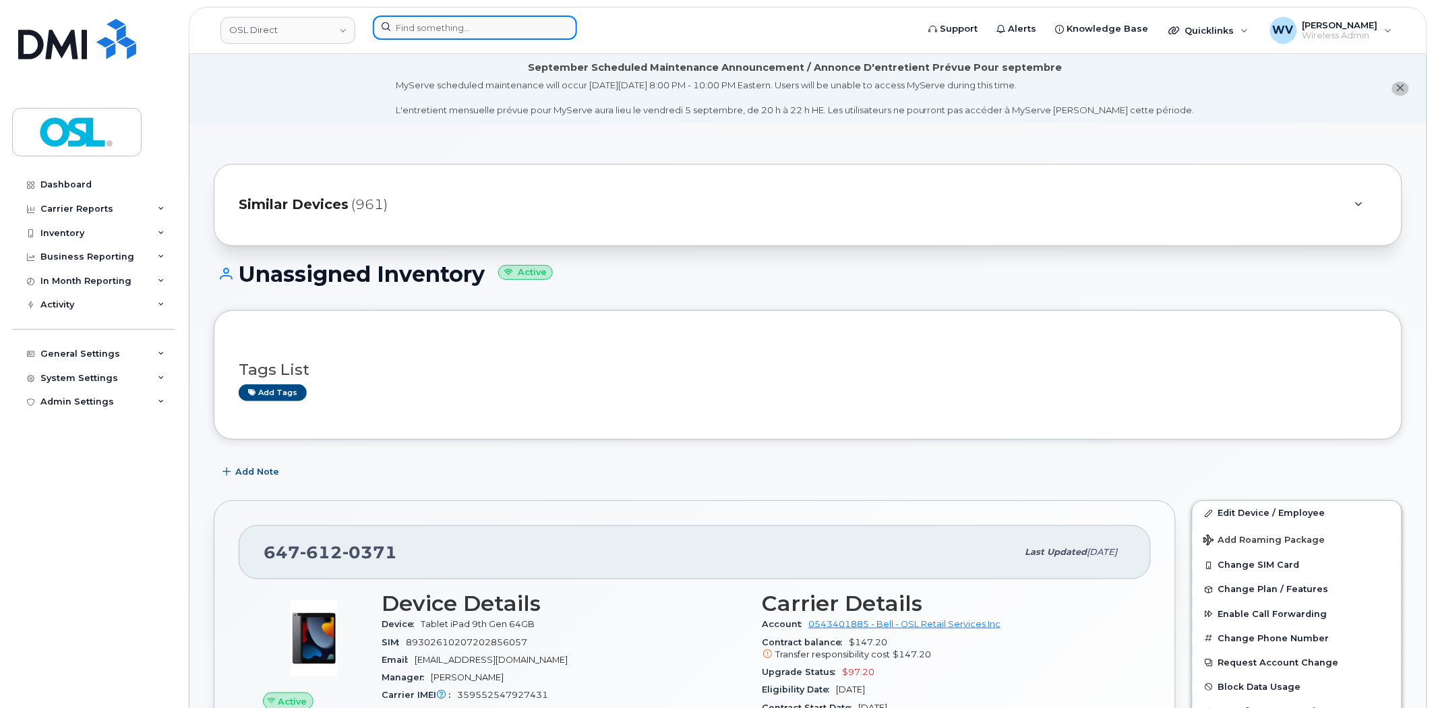
click at [484, 22] on input at bounding box center [475, 28] width 204 height 24
paste input "7053514252"
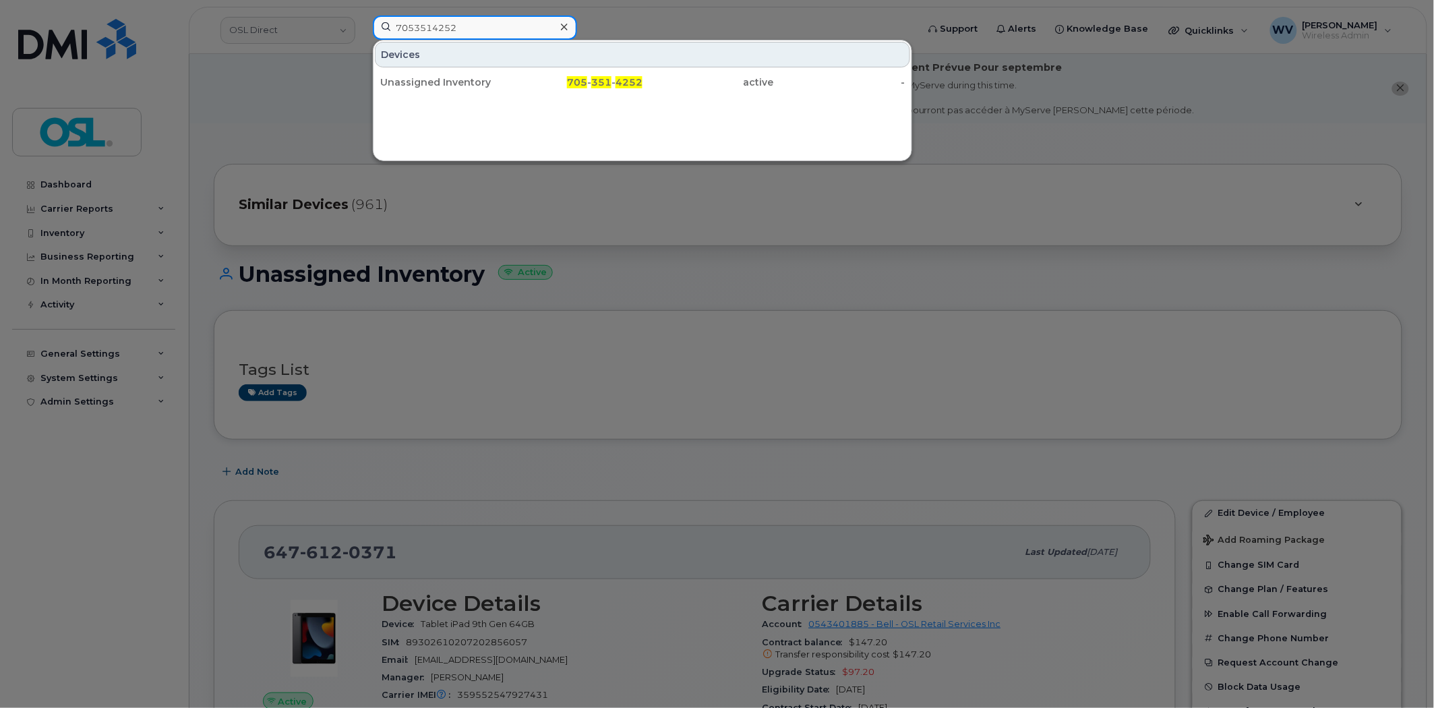
type input "7053514252"
drag, startPoint x: 465, startPoint y: 79, endPoint x: 646, endPoint y: 0, distance: 197.2
click at [467, 89] on div "Unassigned Inventory" at bounding box center [445, 82] width 131 height 13
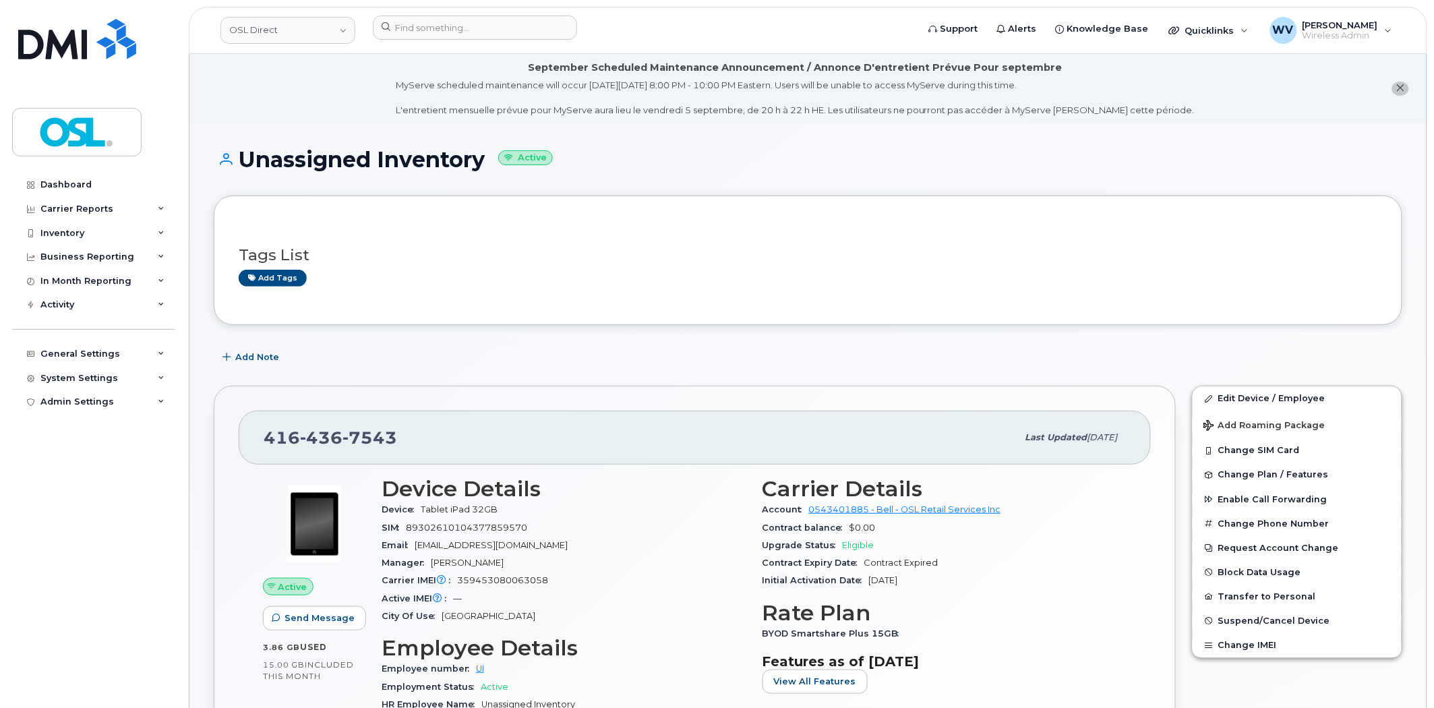
click at [342, 441] on span "436" at bounding box center [369, 437] width 55 height 20
copy span "416 436 7543"
click at [1263, 394] on link "Edit Device / Employee" at bounding box center [1297, 398] width 209 height 24
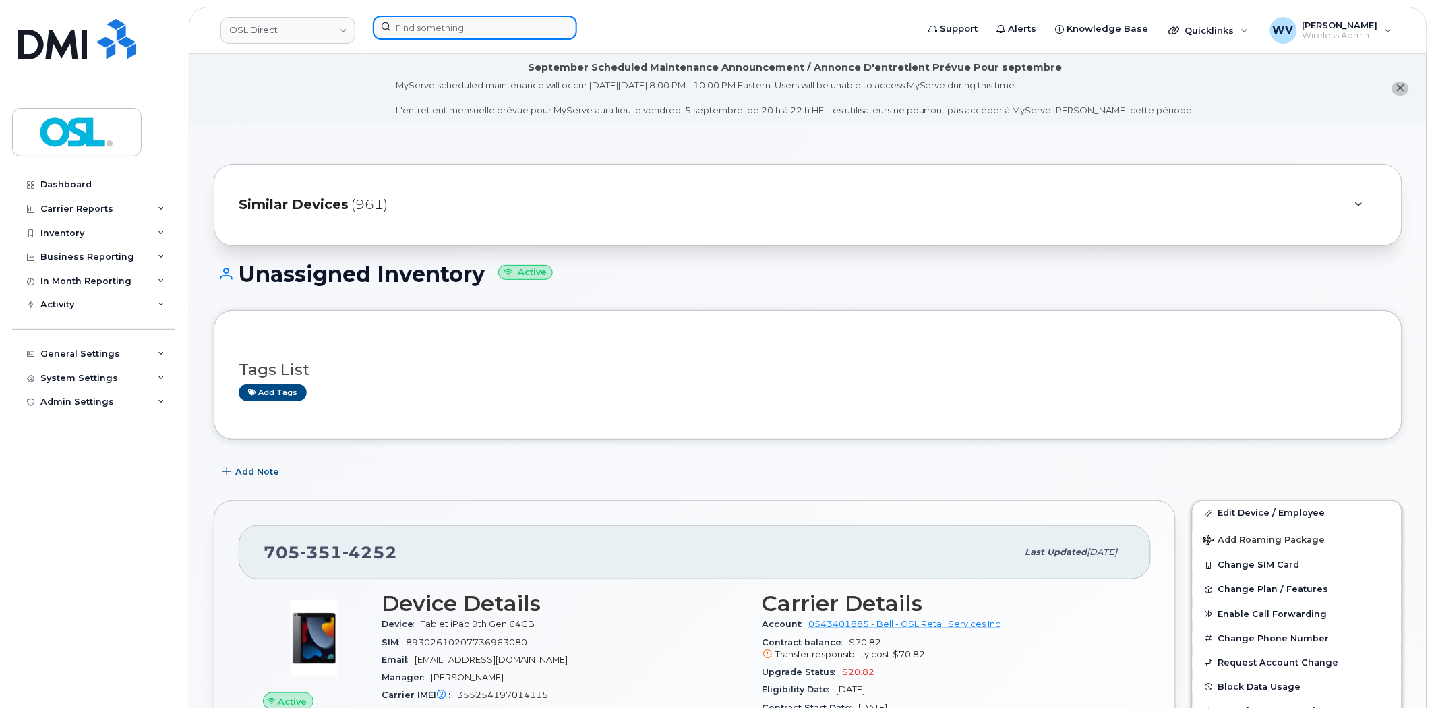
click at [460, 28] on input at bounding box center [475, 28] width 204 height 24
paste input "6473847614"
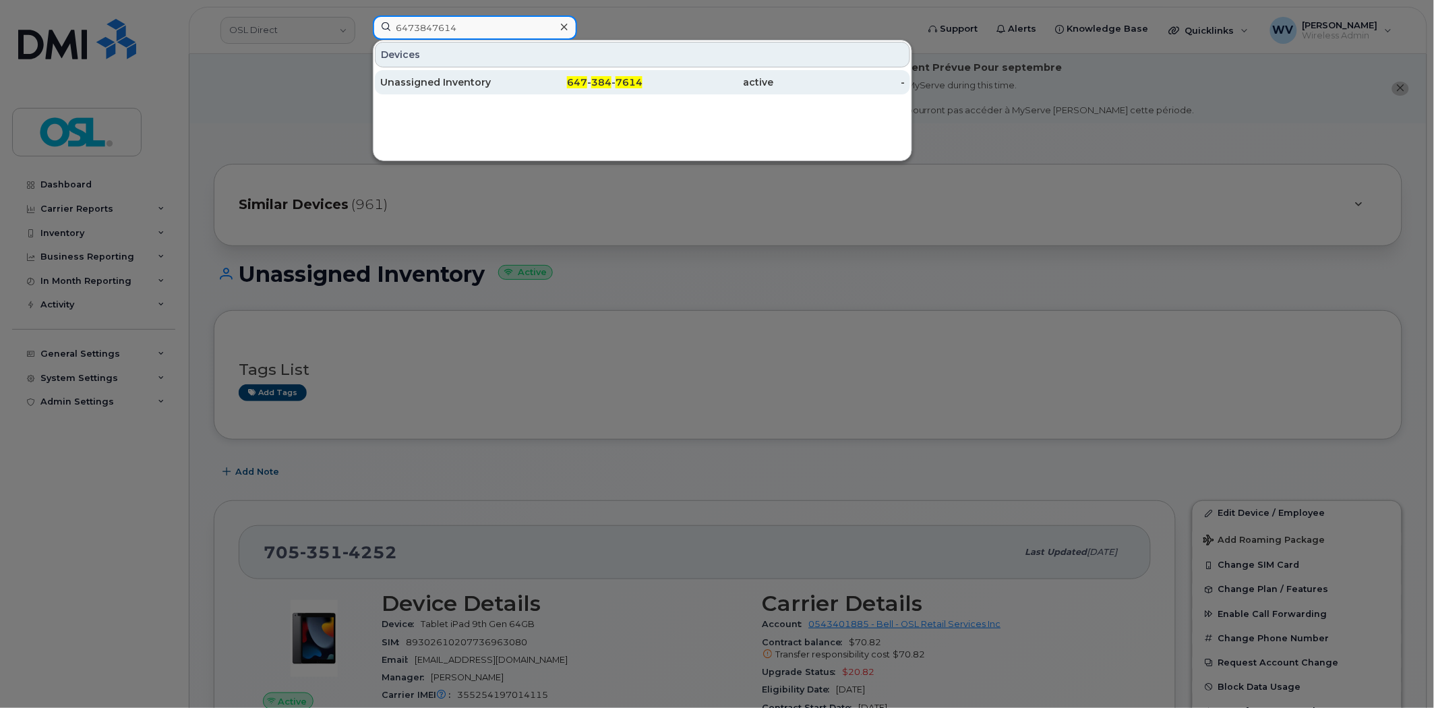
type input "6473847614"
click at [463, 89] on div "Unassigned Inventory" at bounding box center [445, 82] width 131 height 13
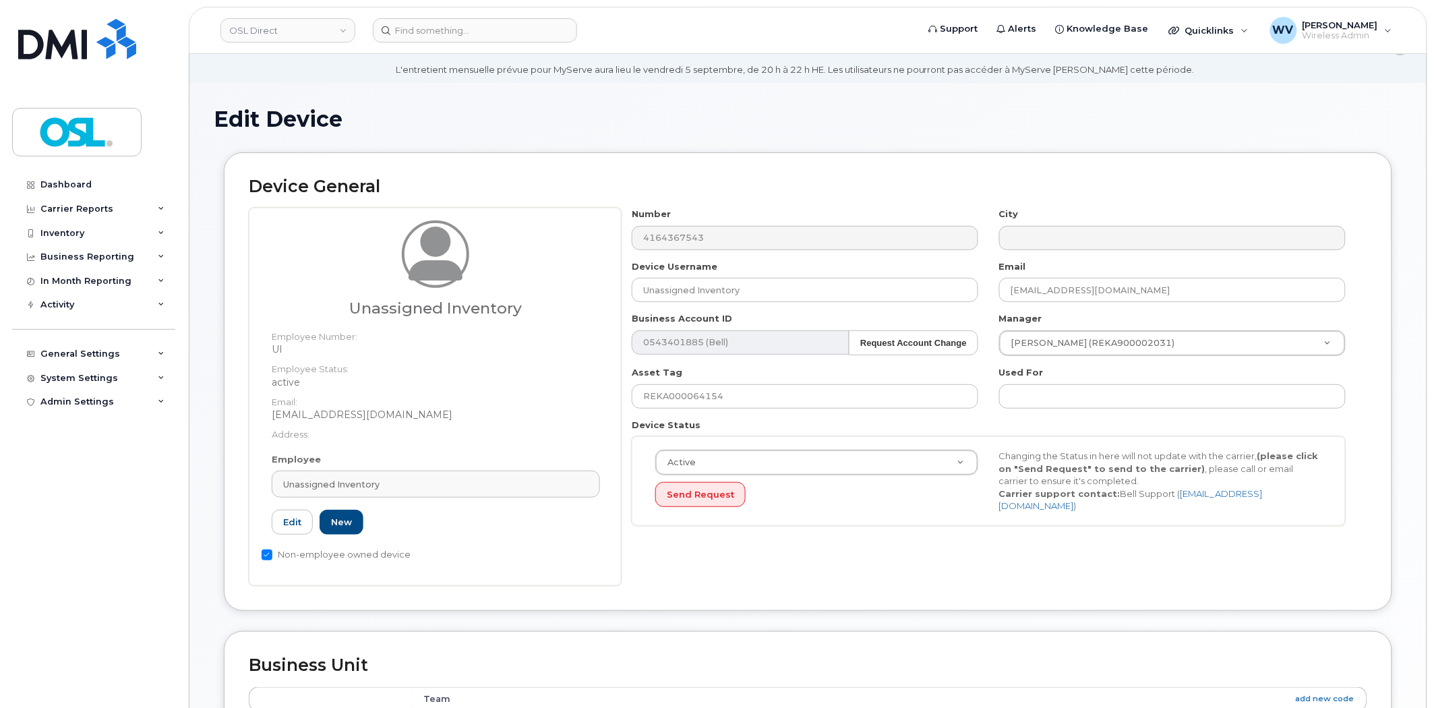
scroll to position [449, 0]
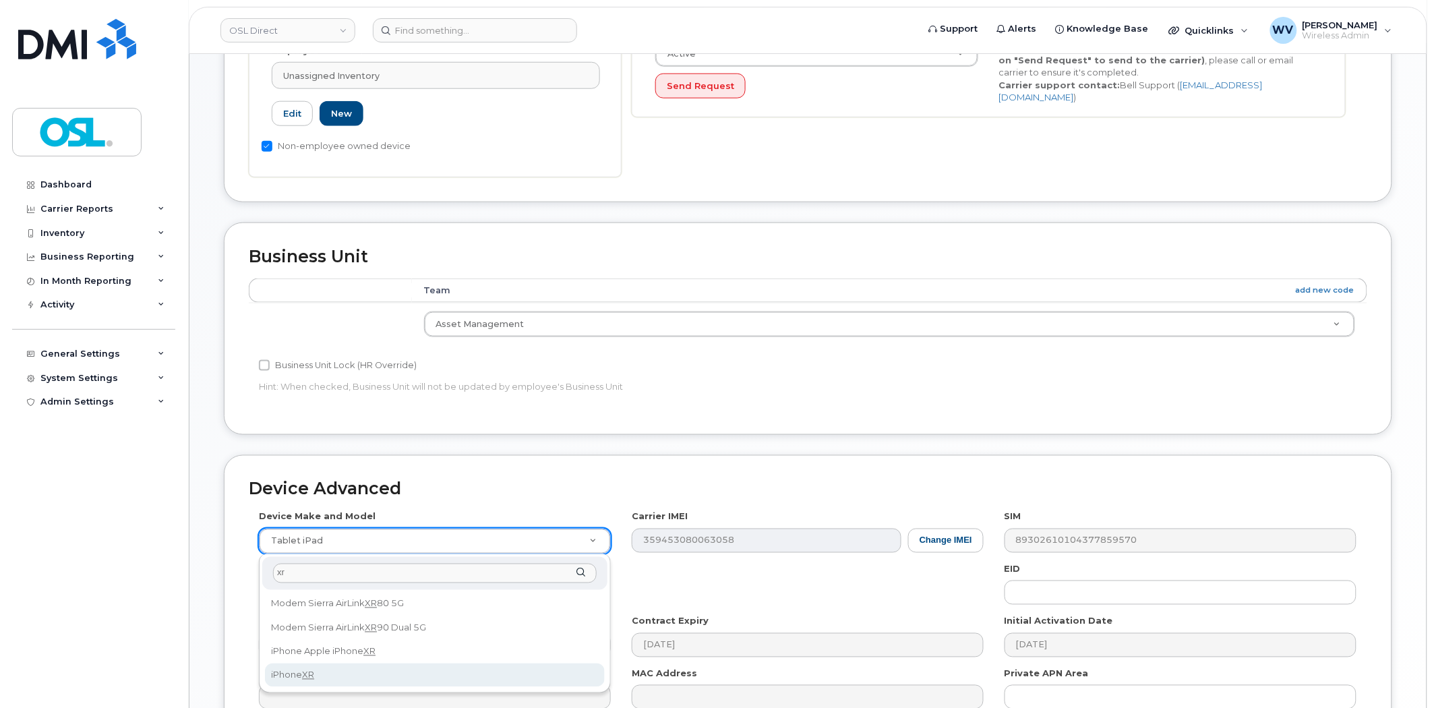
type input "xr"
select select "2558"
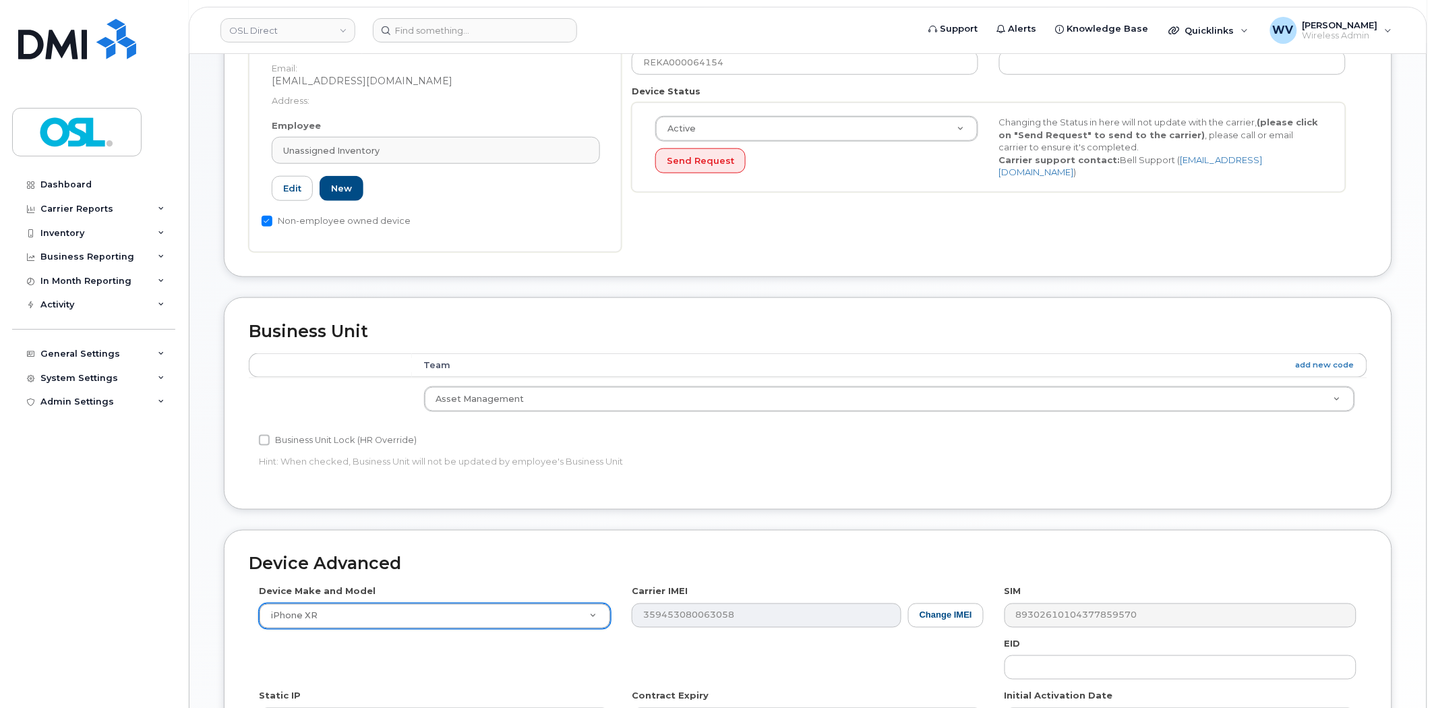
scroll to position [599, 0]
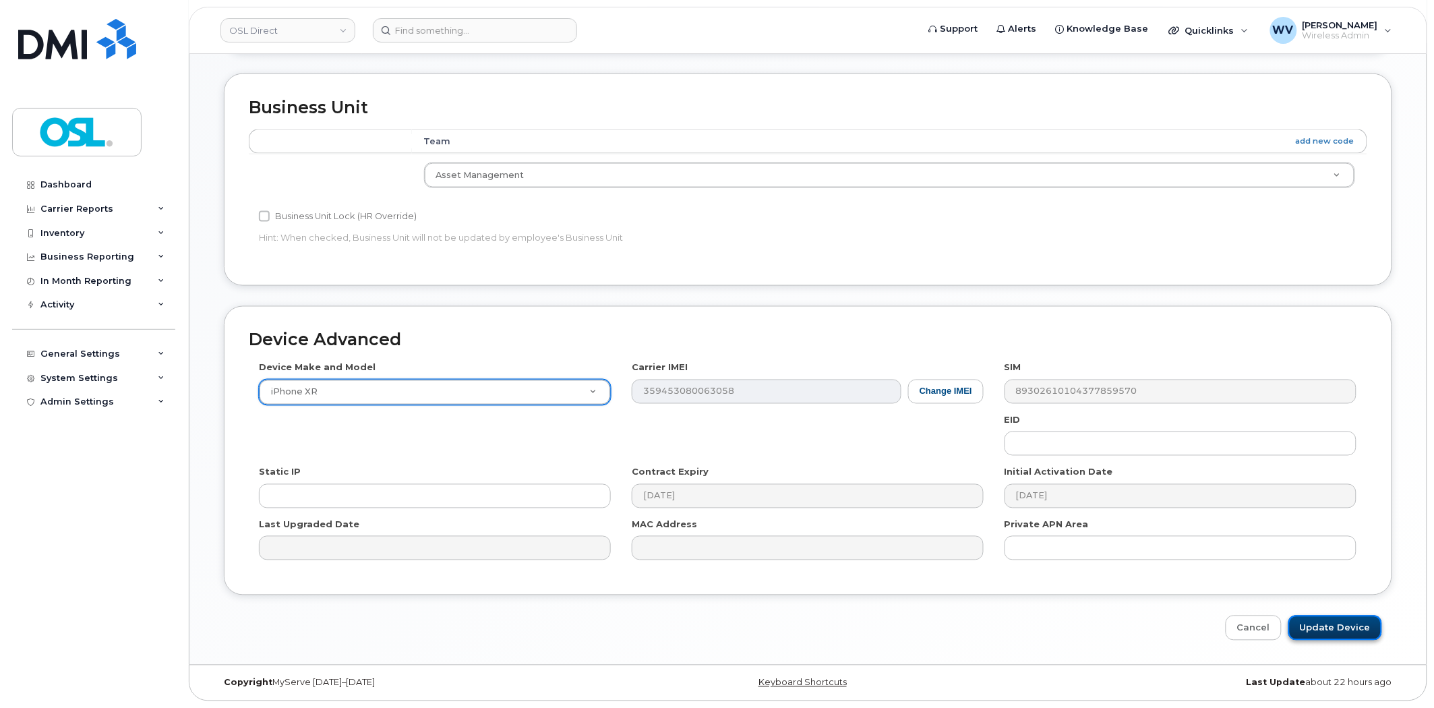
click at [1344, 618] on input "Update Device" at bounding box center [1335, 628] width 94 height 25
type input "Saving..."
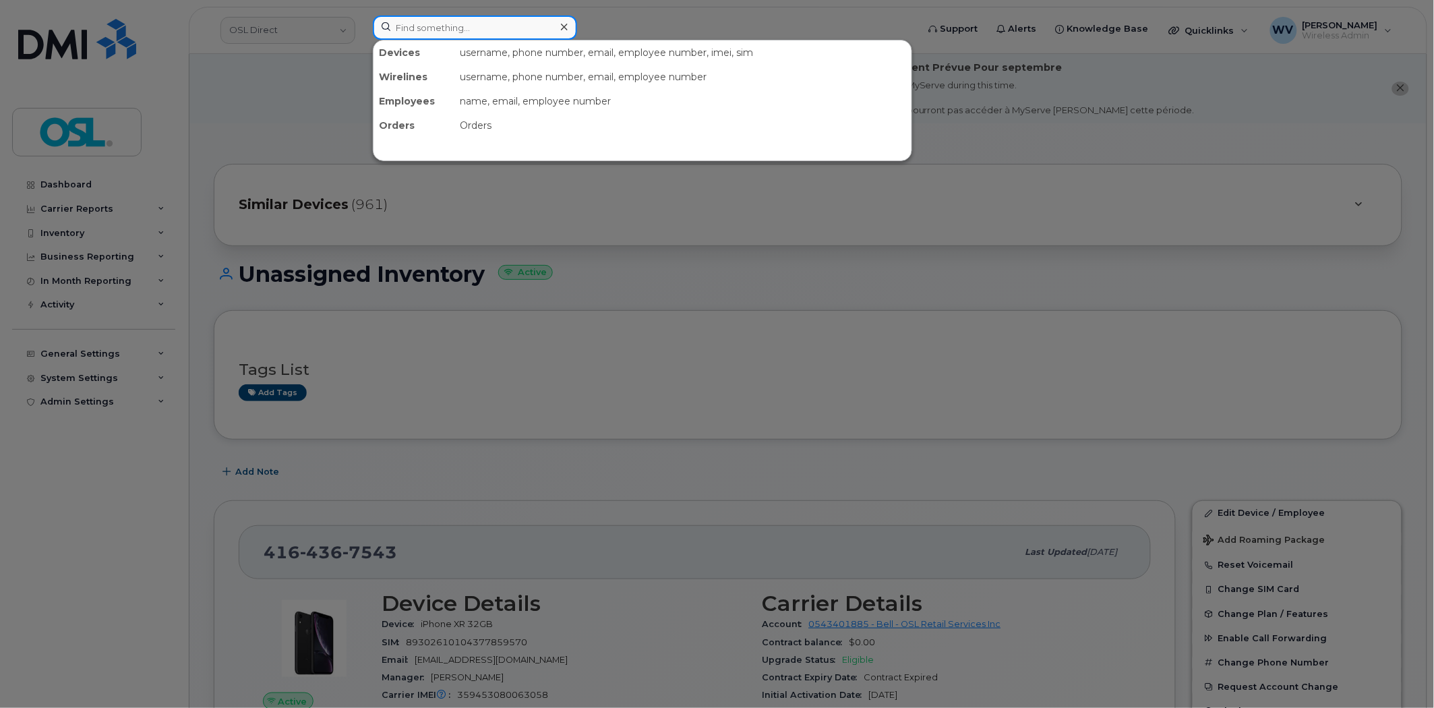
click at [529, 30] on input at bounding box center [475, 28] width 204 height 24
paste input "4383562806"
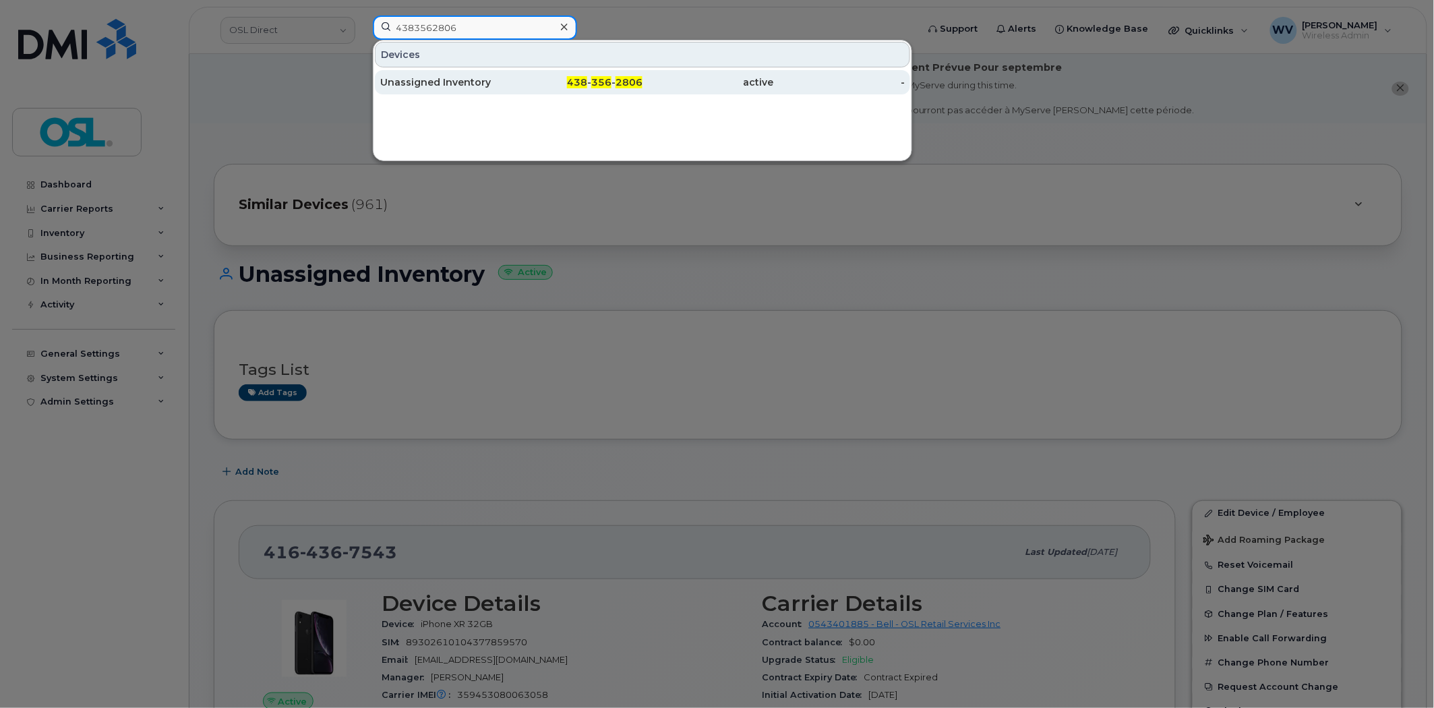
type input "4383562806"
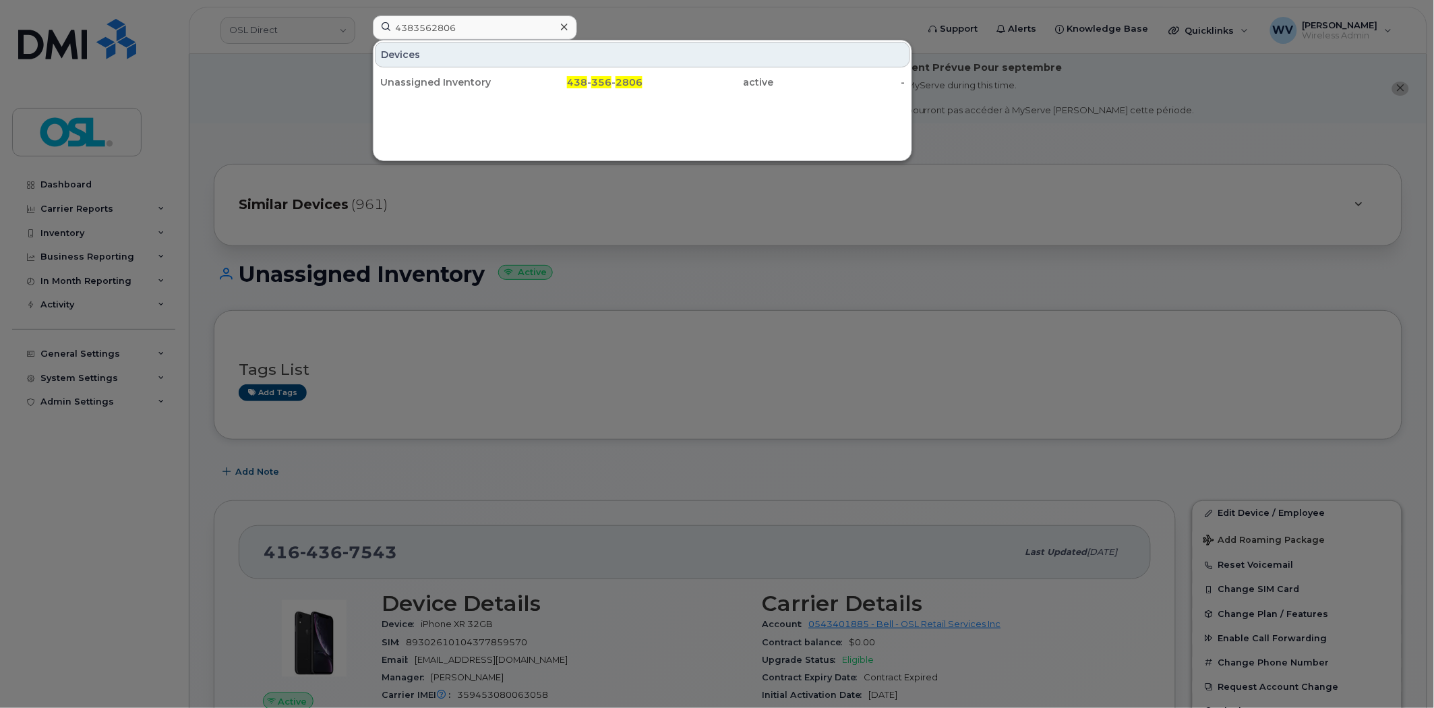
drag, startPoint x: 500, startPoint y: 89, endPoint x: 589, endPoint y: 55, distance: 94.8
click at [500, 88] on div "Unassigned Inventory" at bounding box center [445, 82] width 131 height 13
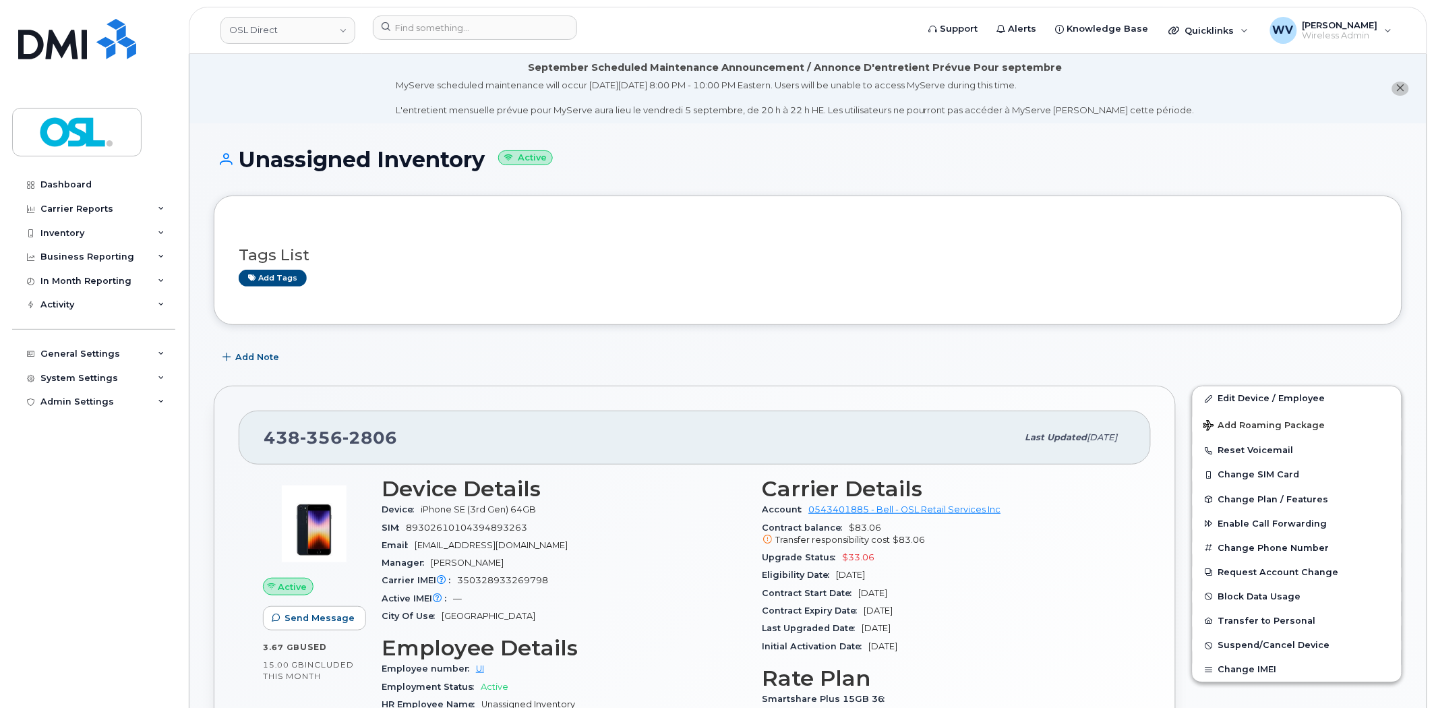
click at [342, 427] on span "356" at bounding box center [369, 437] width 55 height 20
copy span "[PHONE_NUMBER]"
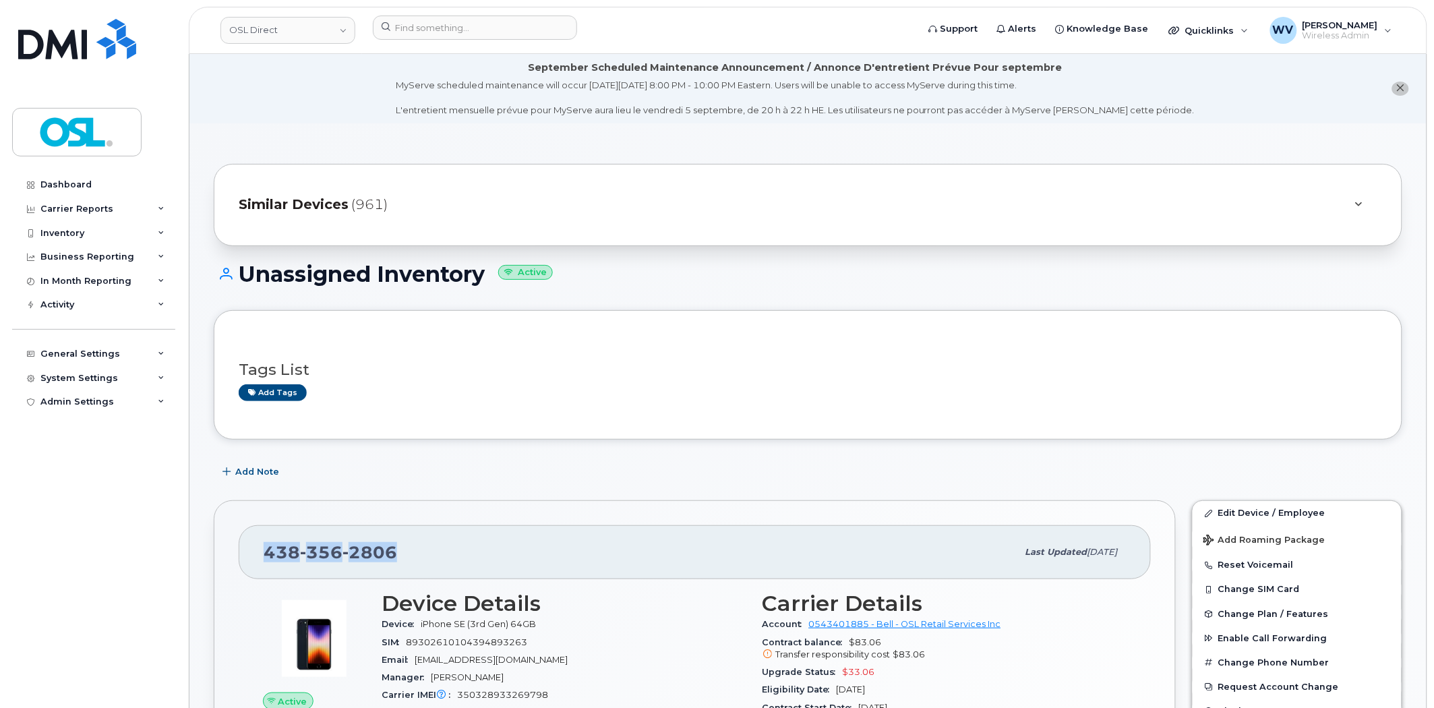
copy span "[PHONE_NUMBER]"
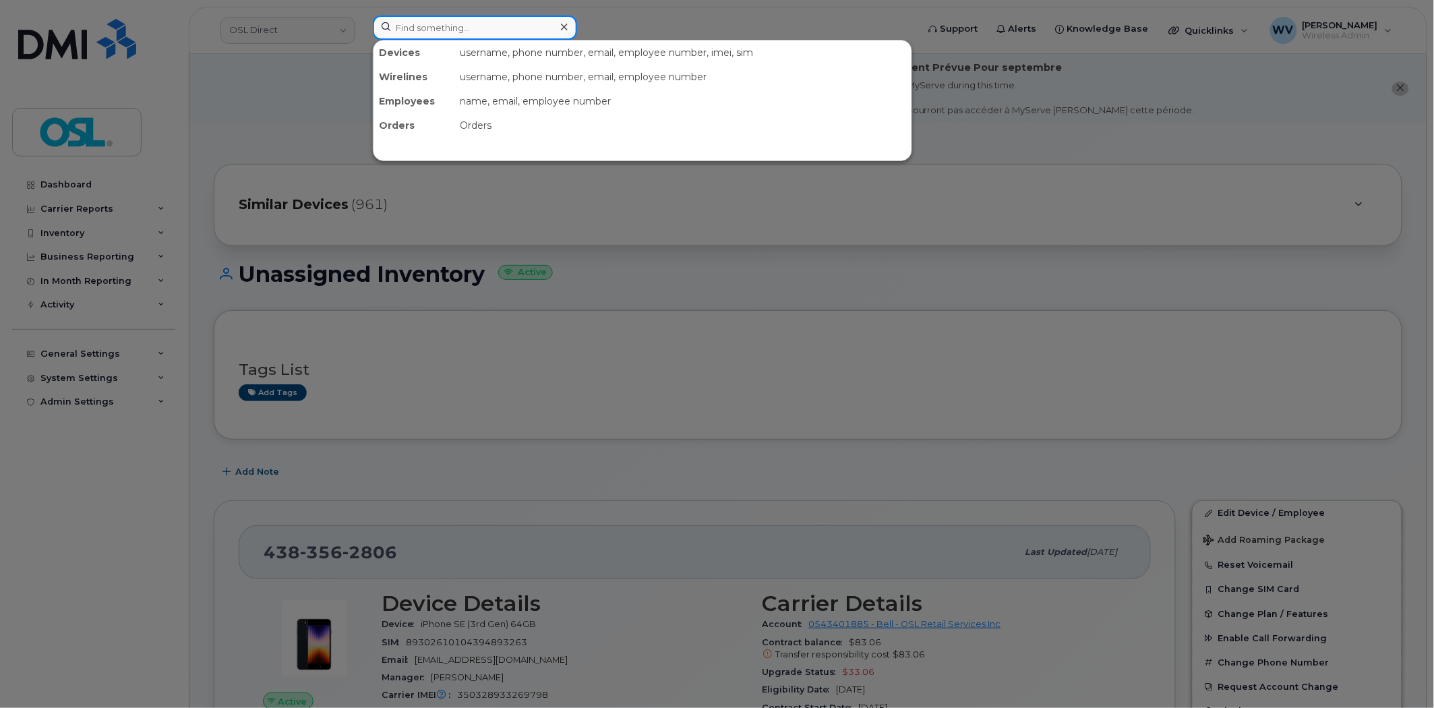
click at [469, 22] on input at bounding box center [475, 28] width 204 height 24
paste input "6472289026"
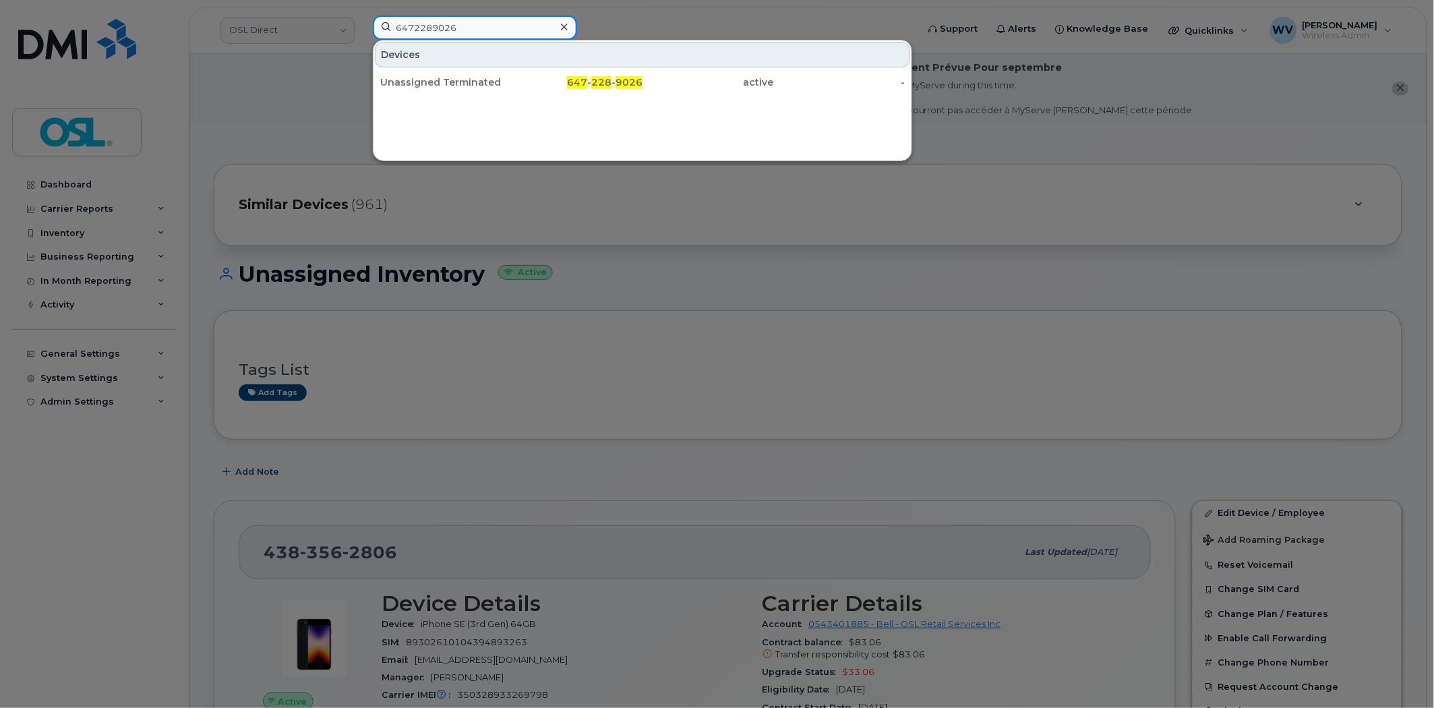
type input "6472289026"
drag, startPoint x: 470, startPoint y: 74, endPoint x: 643, endPoint y: 49, distance: 174.4
click at [512, 76] on div "Unassigned Terminated" at bounding box center [577, 82] width 131 height 24
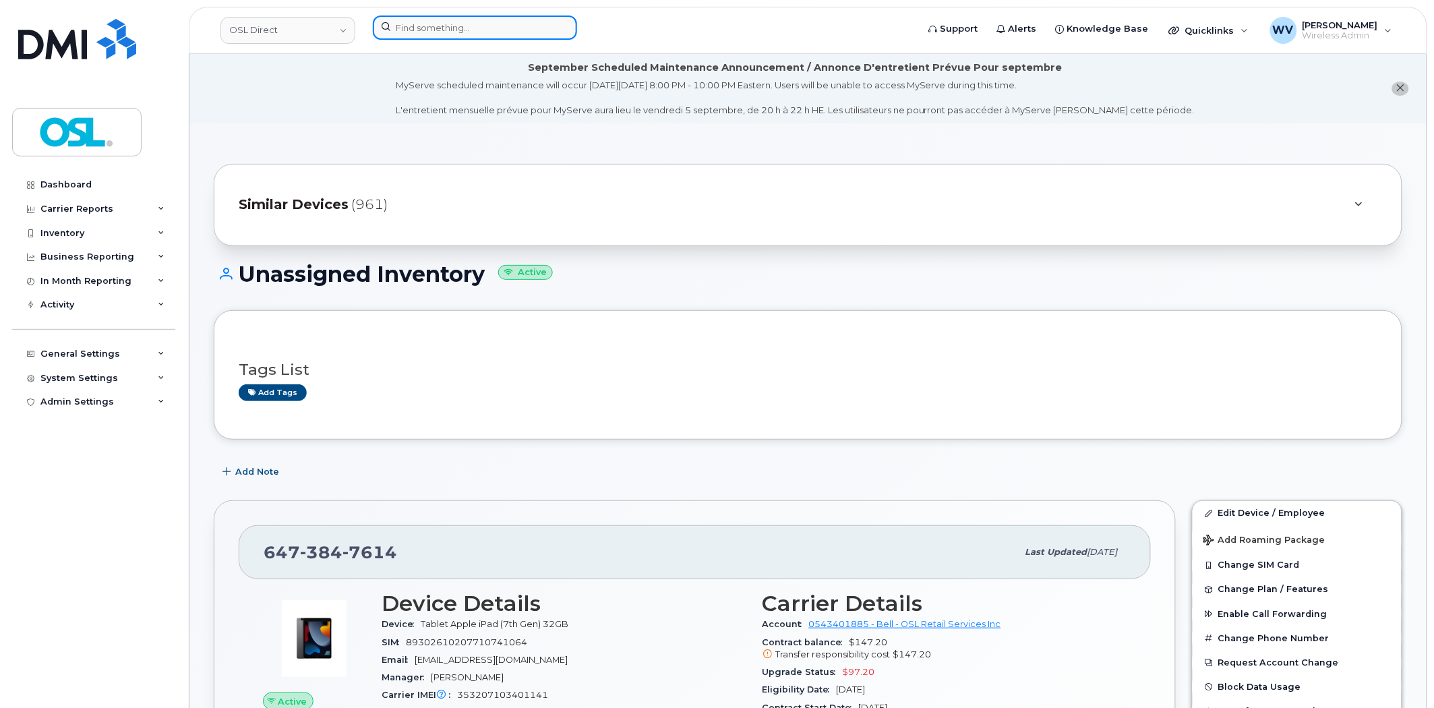
click at [439, 29] on input at bounding box center [475, 28] width 204 height 24
paste input "4164757212"
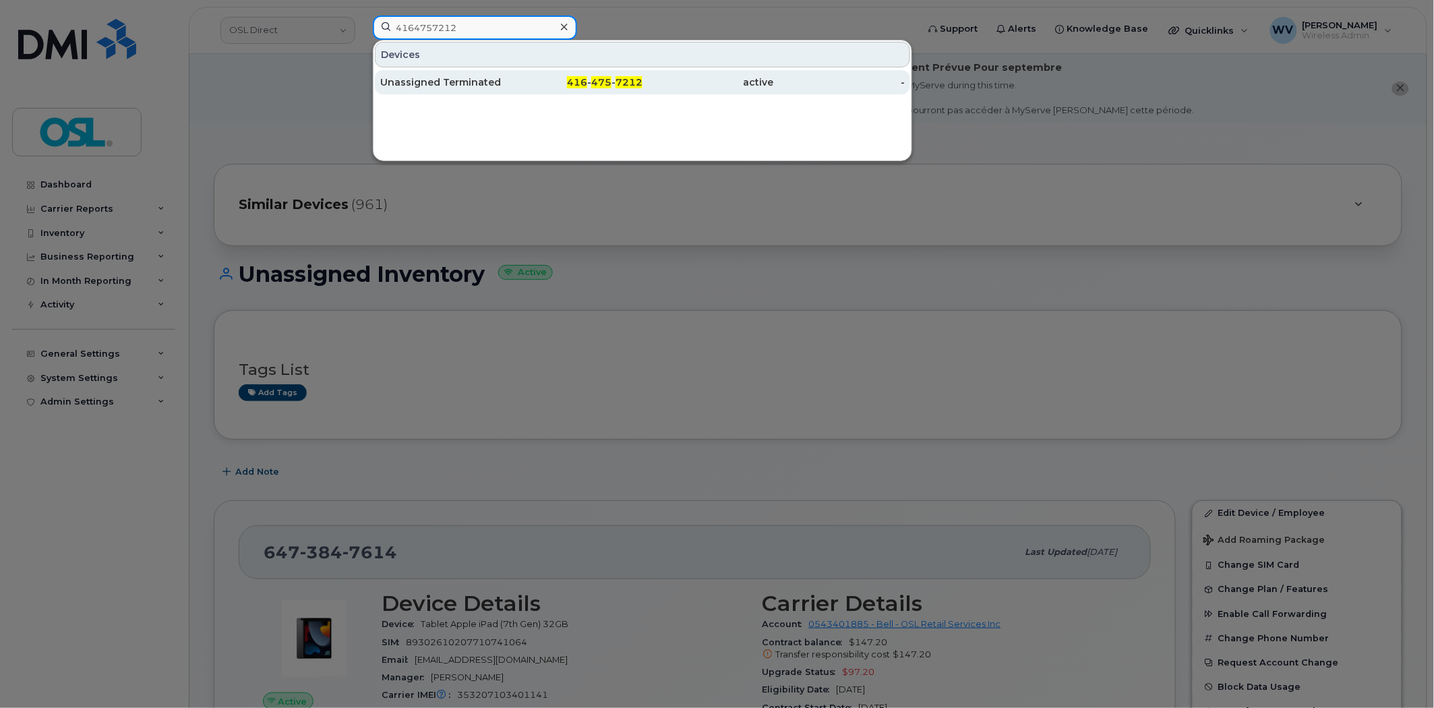
type input "4164757212"
click at [443, 78] on div "Unassigned Terminated" at bounding box center [445, 82] width 131 height 13
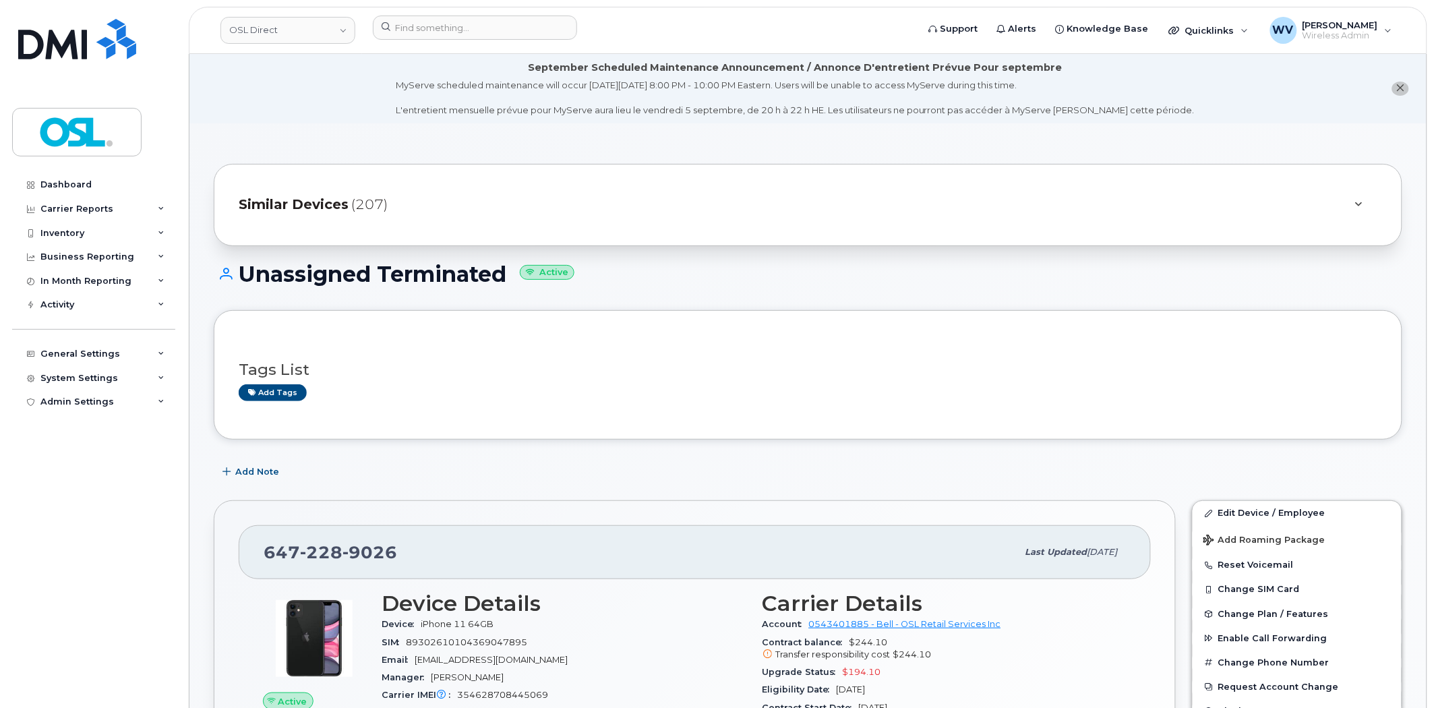
click at [342, 558] on span "228" at bounding box center [369, 552] width 55 height 20
copy span "647 228 9026"
drag, startPoint x: 1304, startPoint y: 516, endPoint x: 1150, endPoint y: 22, distance: 518.2
click at [1304, 516] on link "Edit Device / Employee" at bounding box center [1297, 513] width 209 height 24
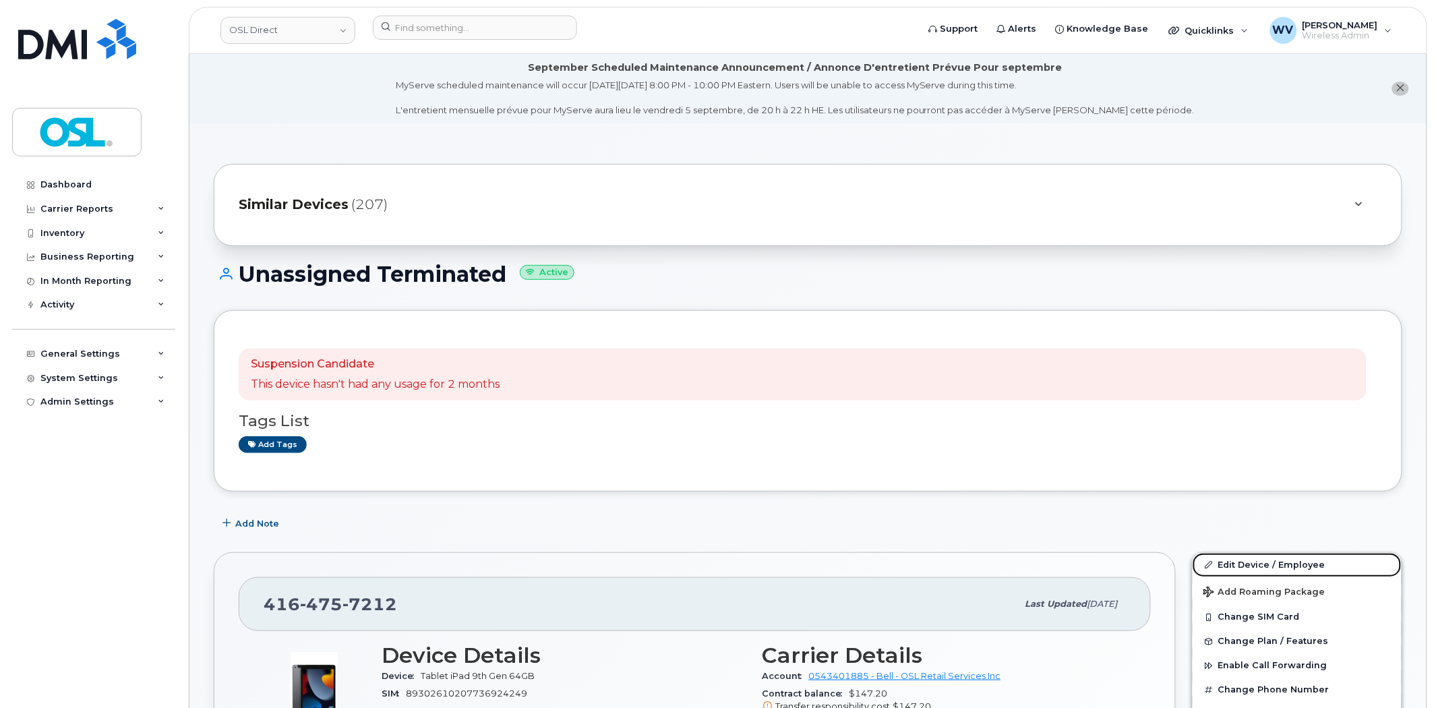
drag, startPoint x: 1285, startPoint y: 557, endPoint x: 1042, endPoint y: 9, distance: 599.1
click at [1285, 557] on link "Edit Device / Employee" at bounding box center [1297, 565] width 209 height 24
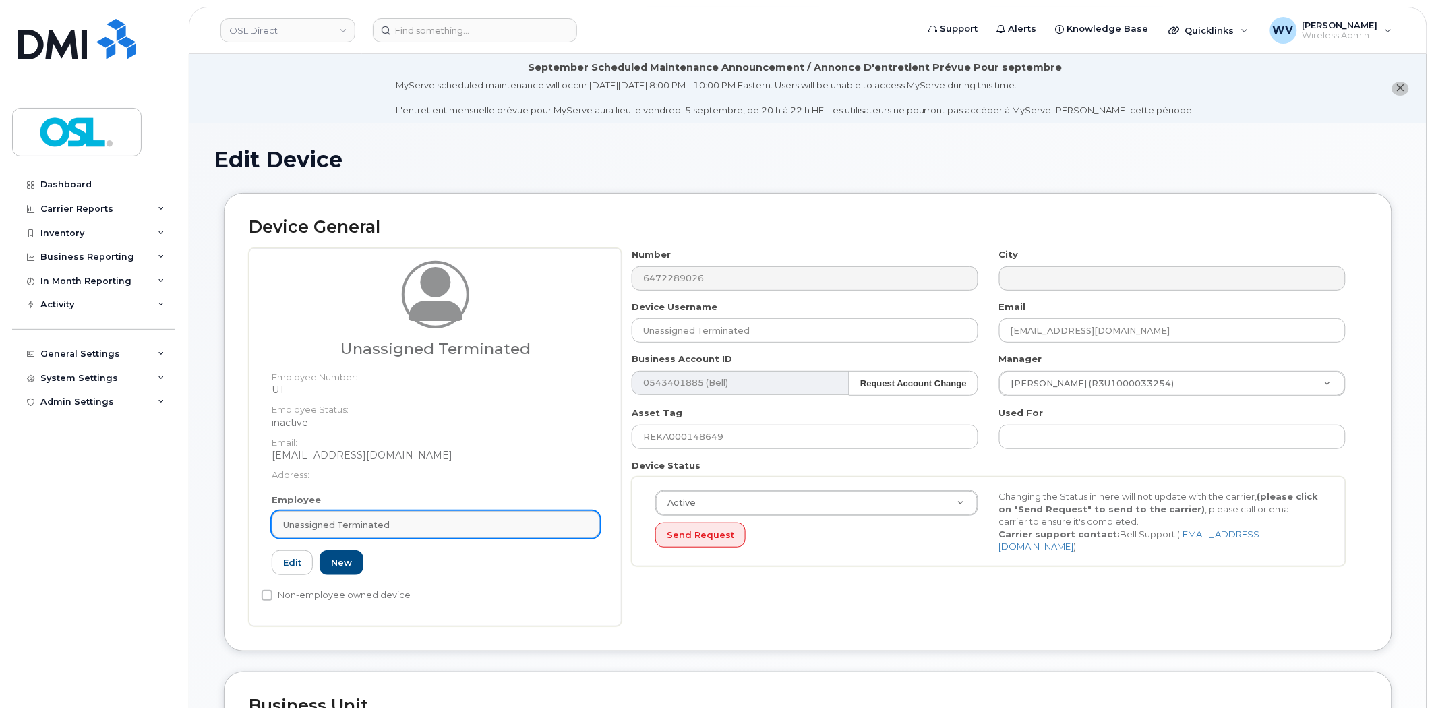
click at [381, 524] on span "Unassigned Terminated" at bounding box center [336, 524] width 107 height 13
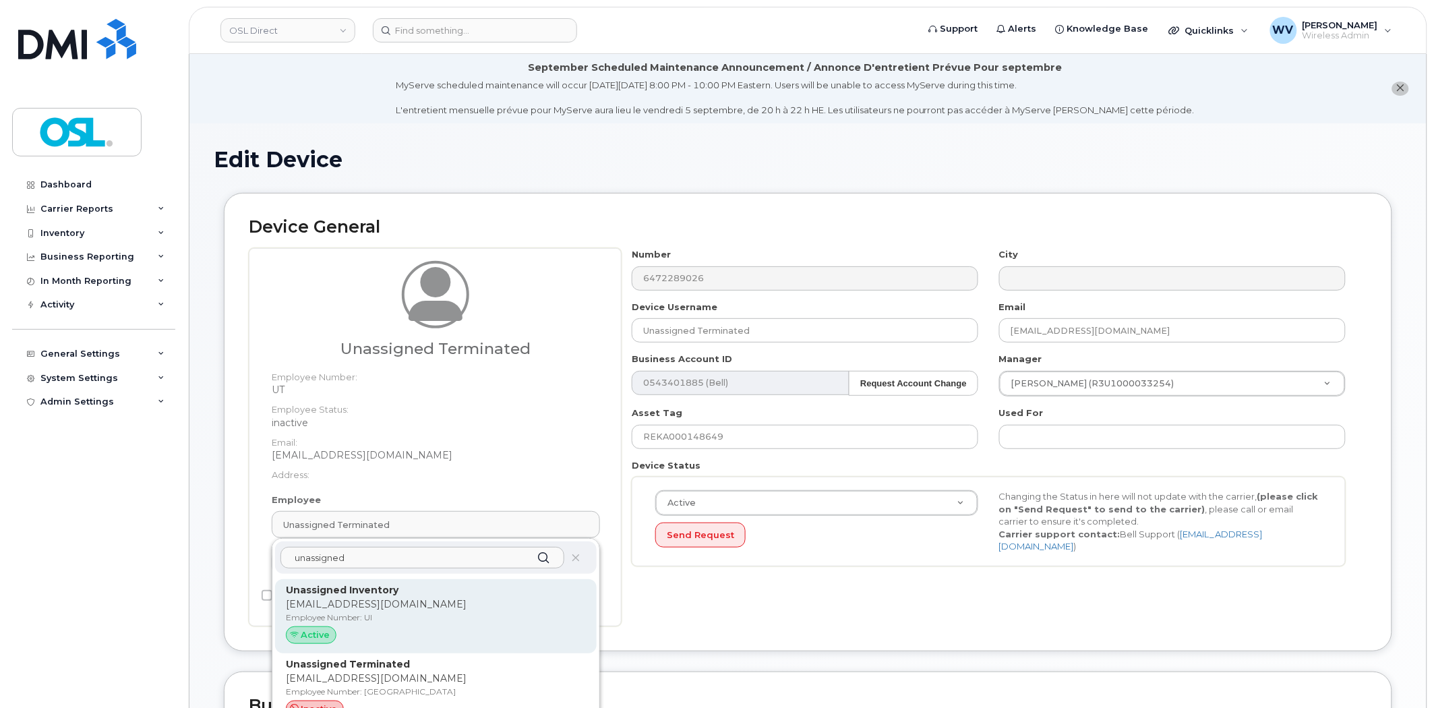
type input "unassigned"
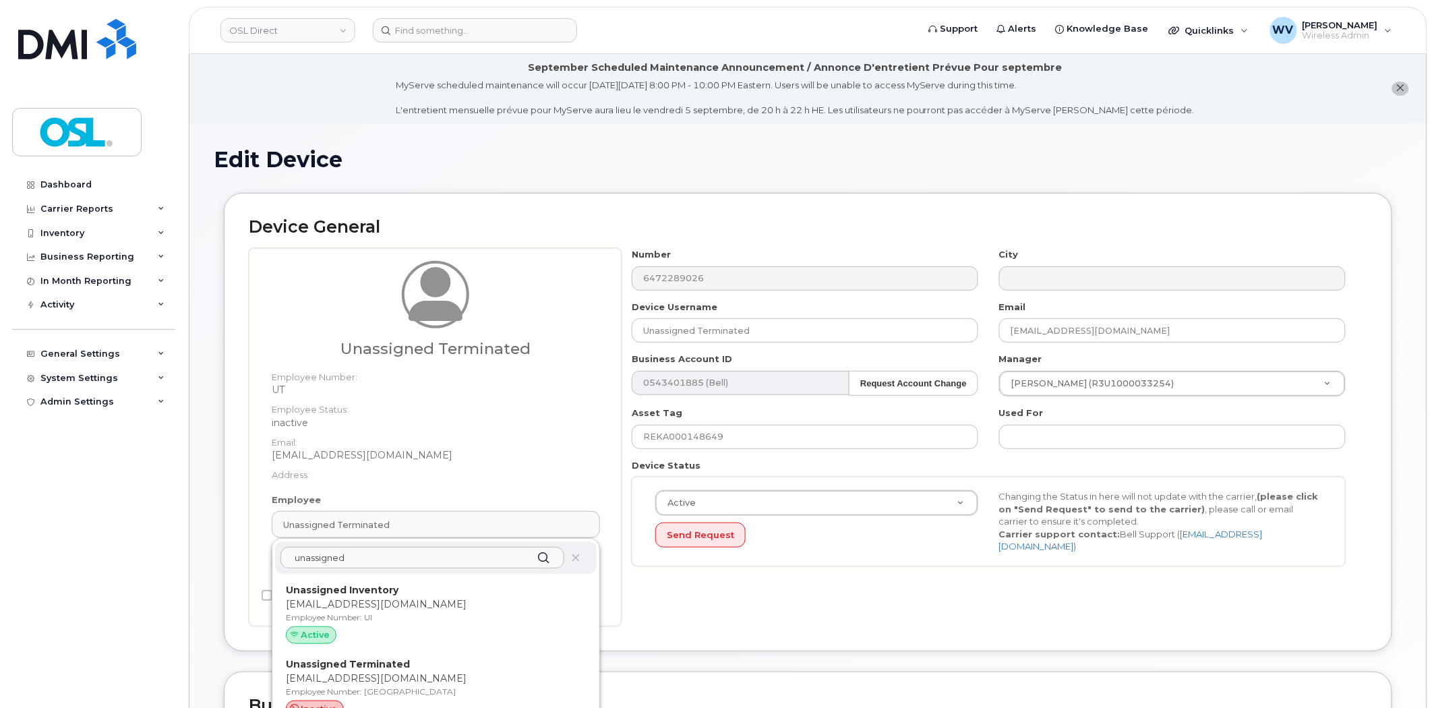
drag, startPoint x: 403, startPoint y: 584, endPoint x: 793, endPoint y: 70, distance: 644.8
click at [403, 585] on p "Unassigned Inventory" at bounding box center [436, 590] width 300 height 14
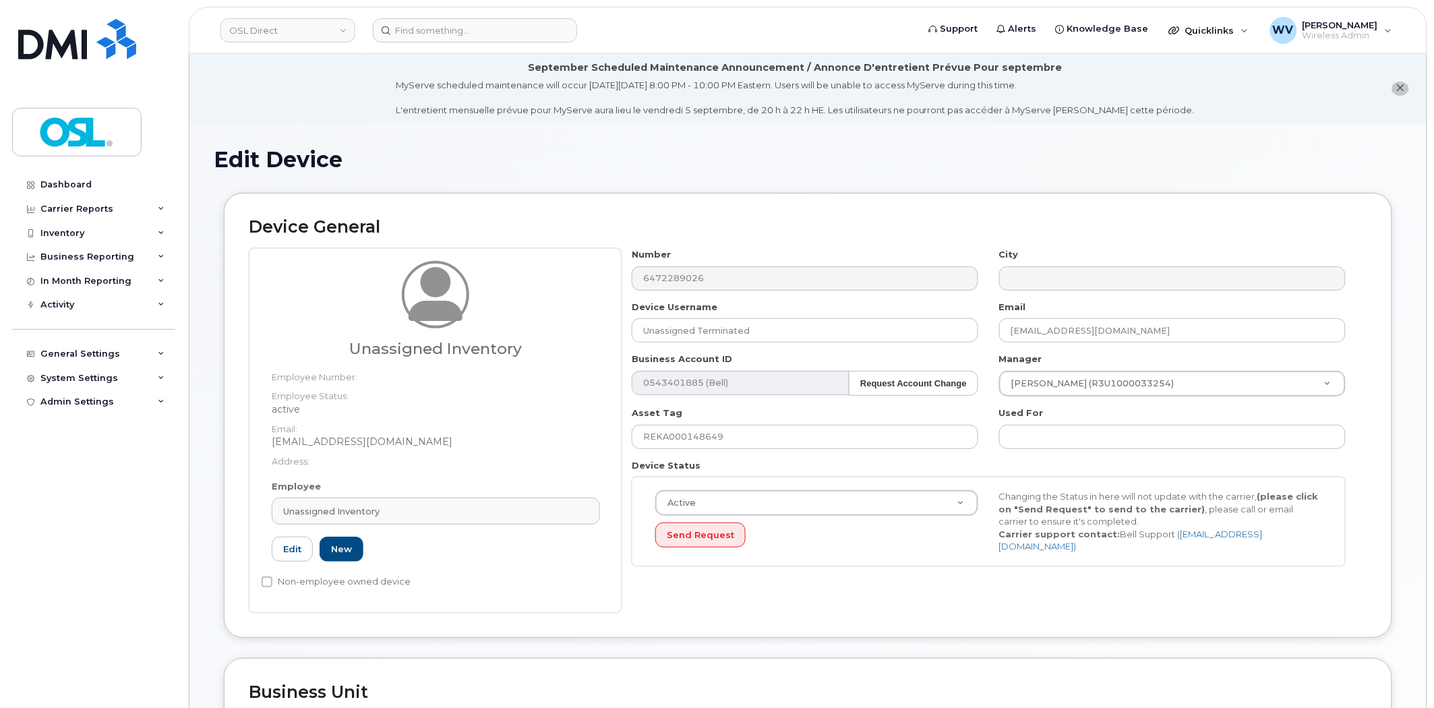
type input "UI"
type input "Unassigned Inventory"
type input "[EMAIL_ADDRESS][DOMAIN_NAME]"
type input "4724252"
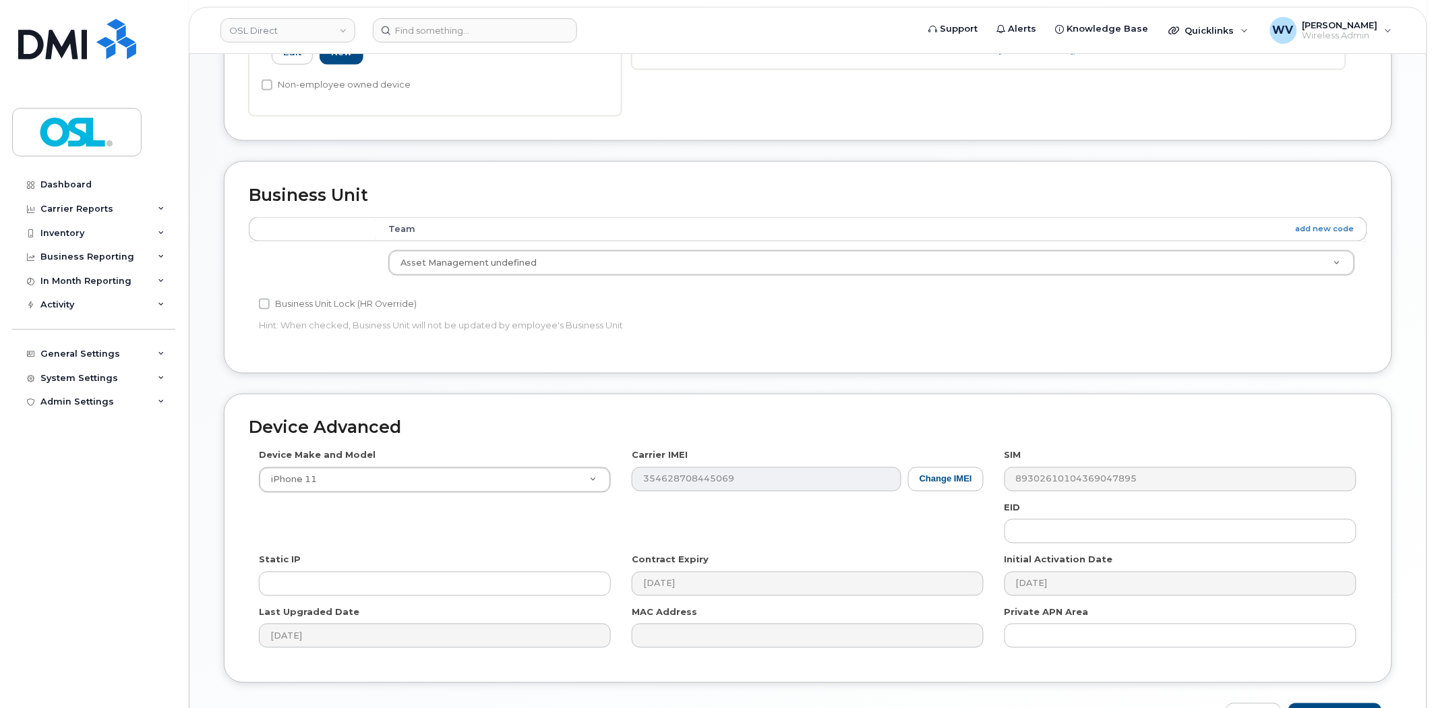
scroll to position [585, 0]
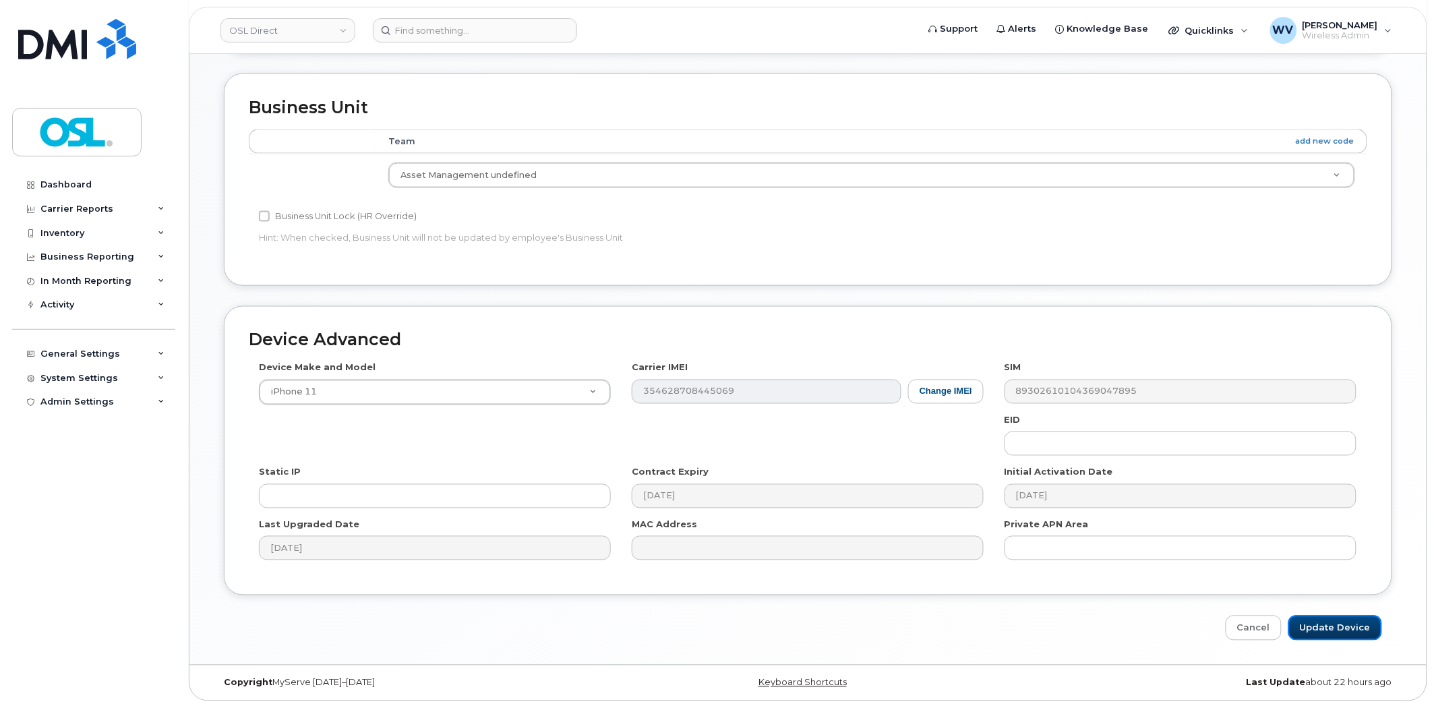
click at [1333, 630] on input "Update Device" at bounding box center [1335, 628] width 94 height 25
type input "Saving..."
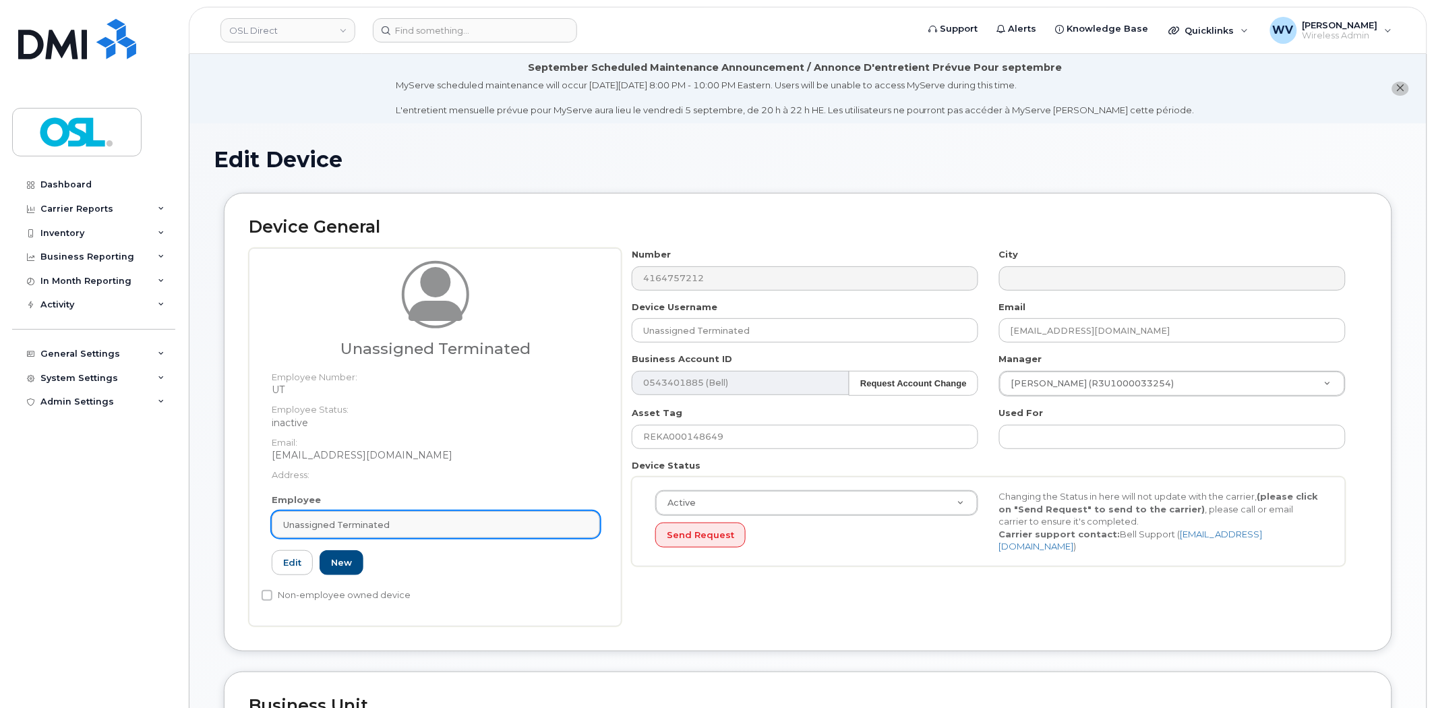
click at [392, 523] on div "Unassigned Terminated" at bounding box center [435, 524] width 305 height 13
paste input "unassigned"
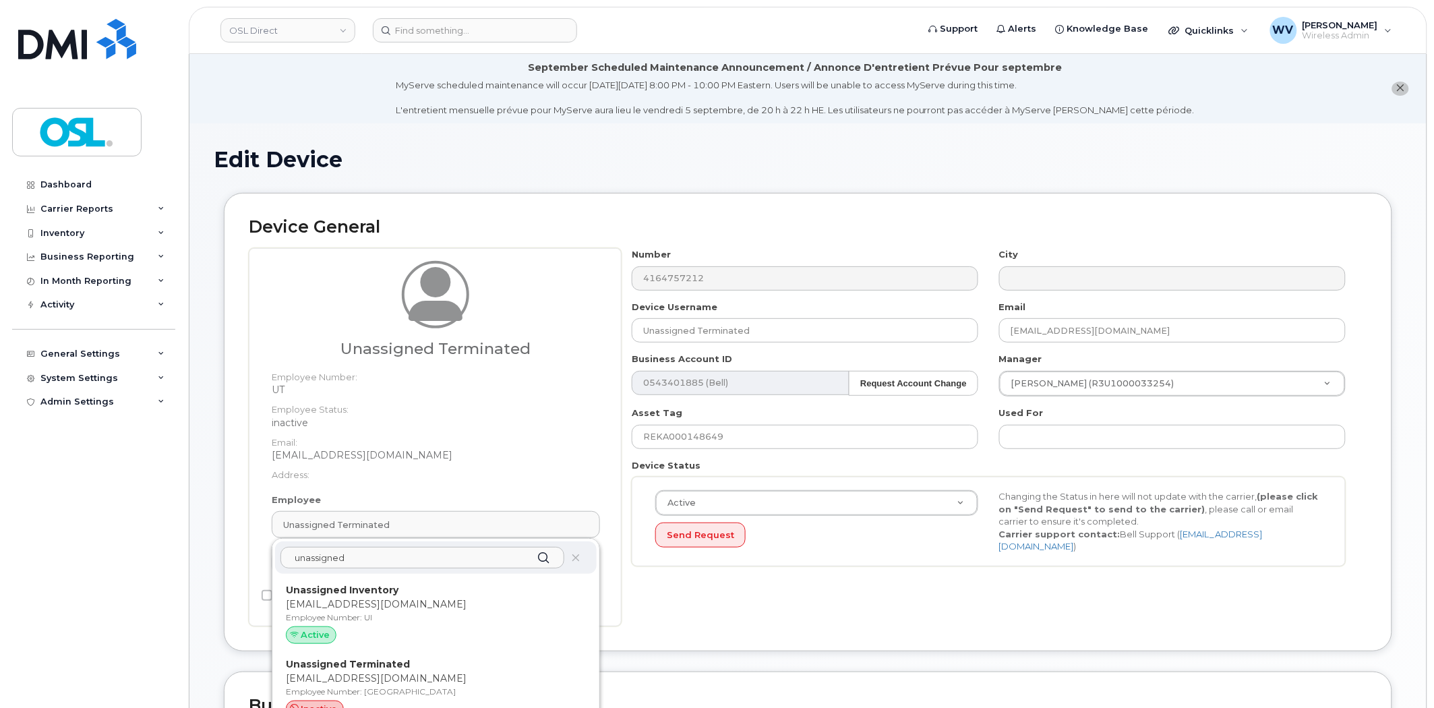
type input "unassigned"
click at [389, 587] on strong "Unassigned Inventory" at bounding box center [342, 590] width 113 height 12
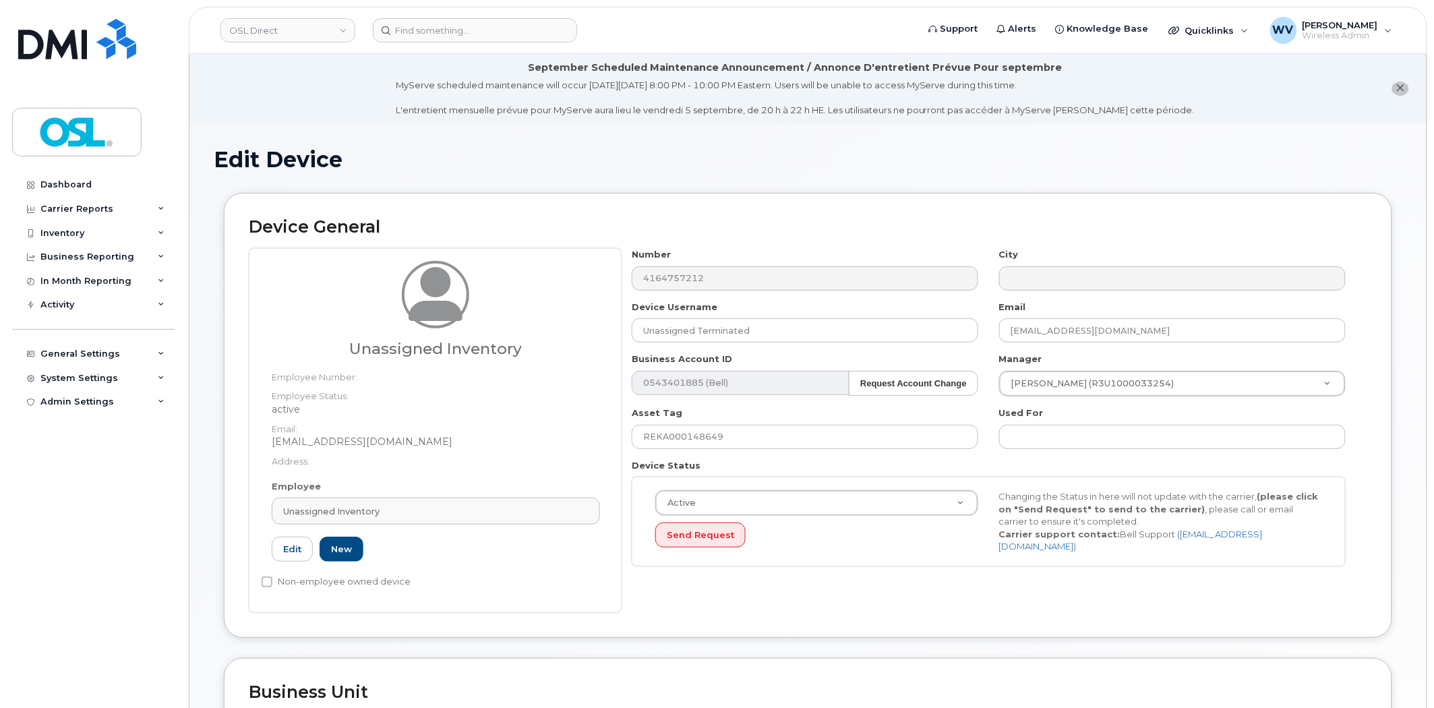
type input "UI"
type input "Unassigned Inventory"
type input "[EMAIL_ADDRESS][DOMAIN_NAME]"
type input "4724252"
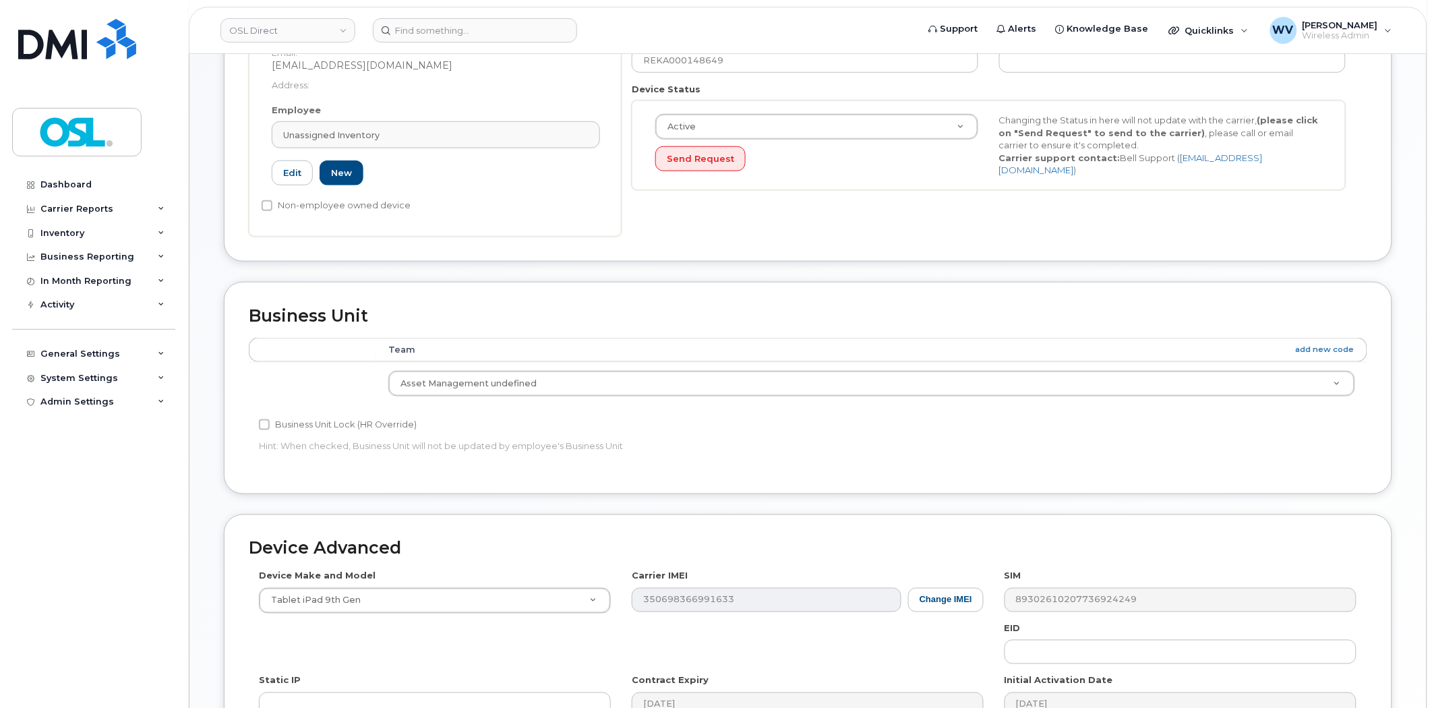
scroll to position [585, 0]
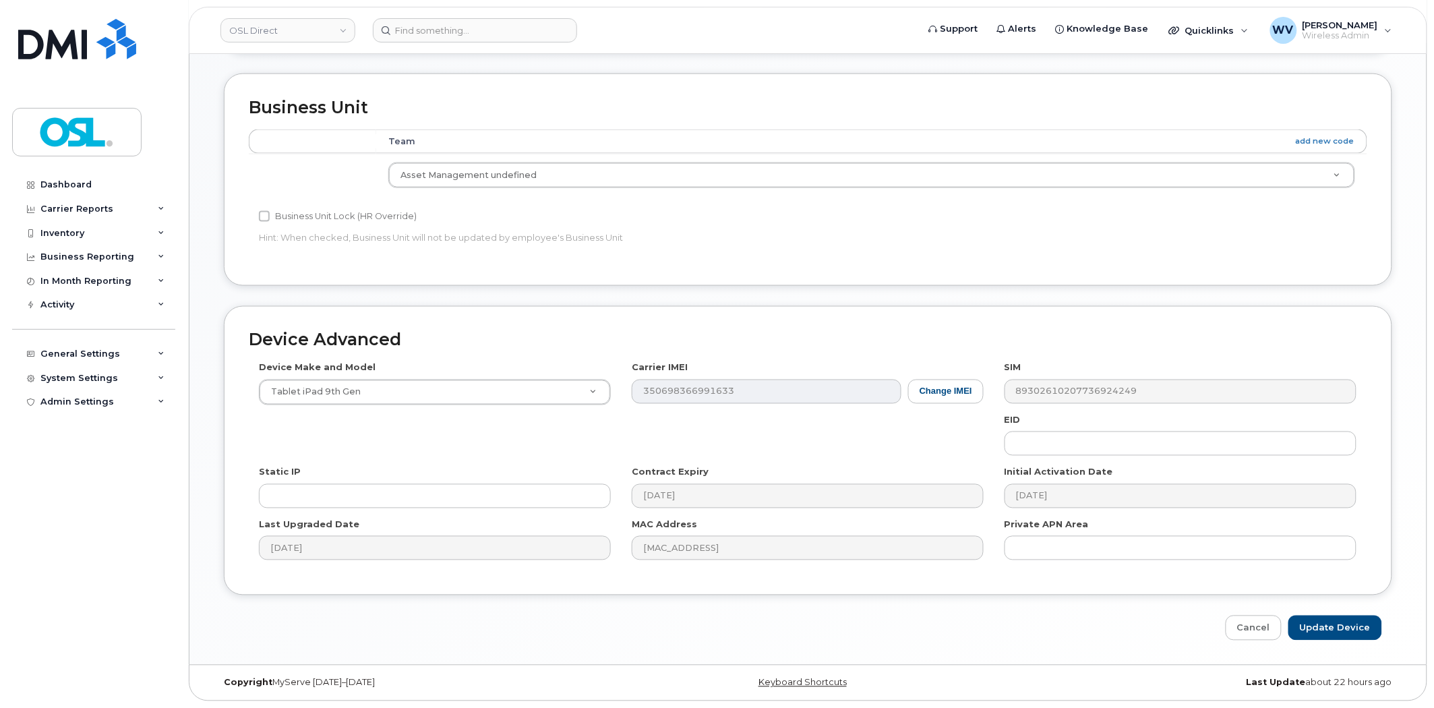
click at [1356, 614] on div "Device Advanced Device Make and Model Tablet iPad 9th Gen Android TCL 502 Watch…" at bounding box center [808, 473] width 1189 height 335
click at [1357, 617] on input "Update Device" at bounding box center [1335, 628] width 94 height 25
type input "Saving..."
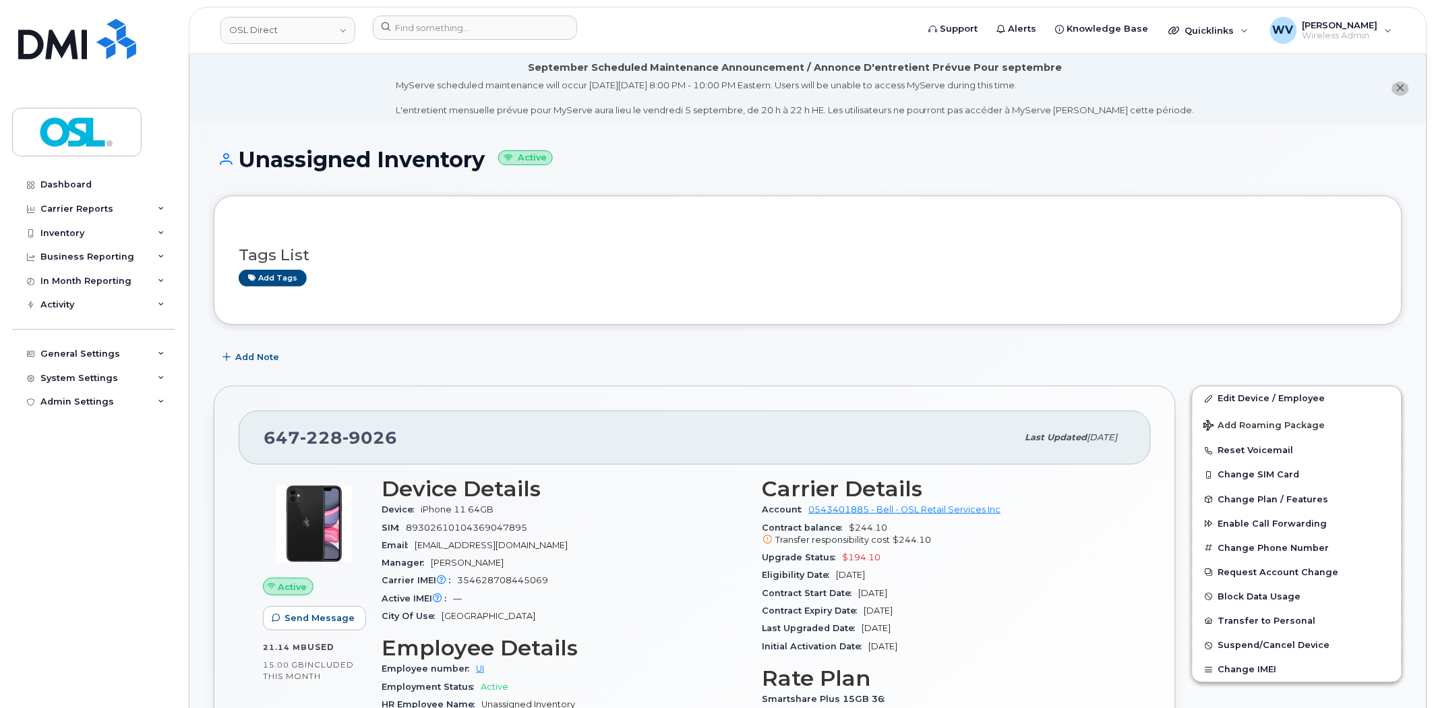
click at [342, 436] on span "228" at bounding box center [369, 437] width 55 height 20
copy span "647 228 9026"
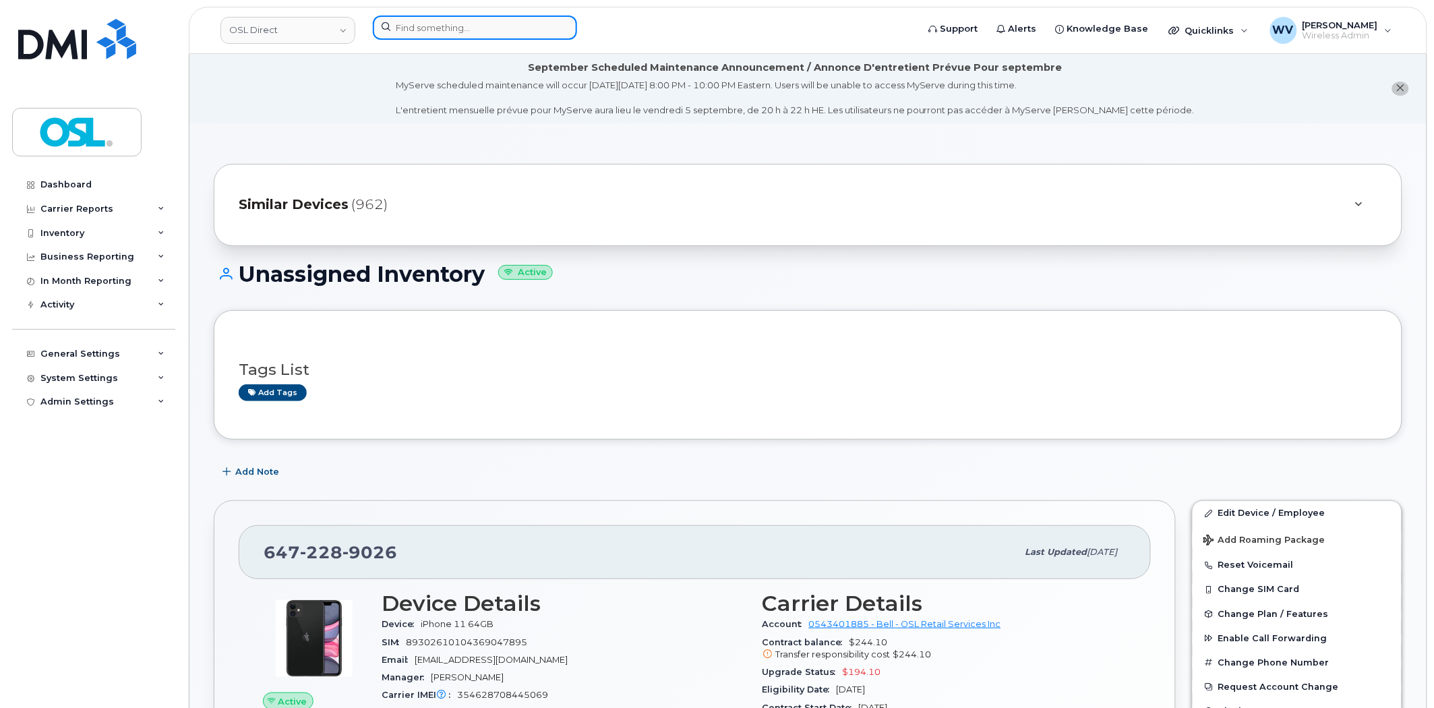
click at [461, 26] on input at bounding box center [475, 28] width 204 height 24
paste input "2267871114"
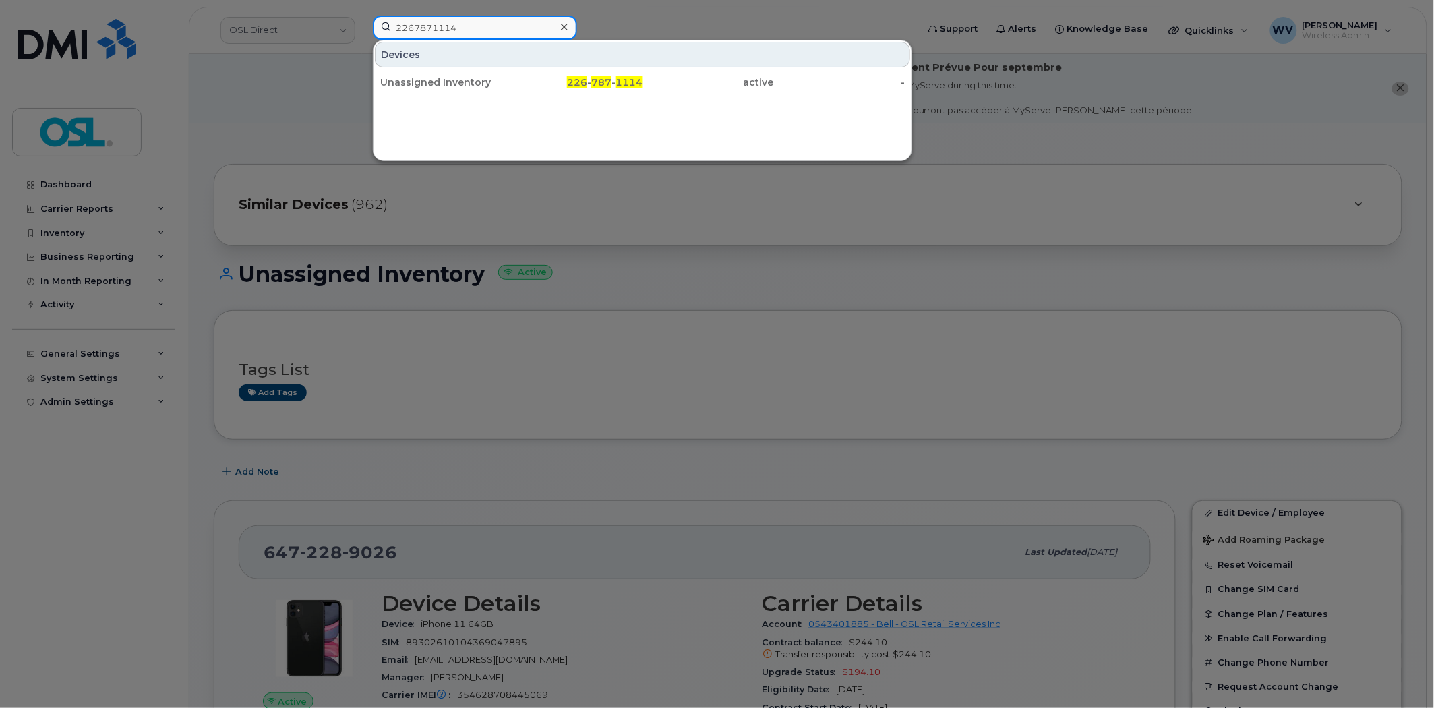
type input "2267871114"
click at [479, 80] on div "Unassigned Inventory" at bounding box center [445, 82] width 131 height 13
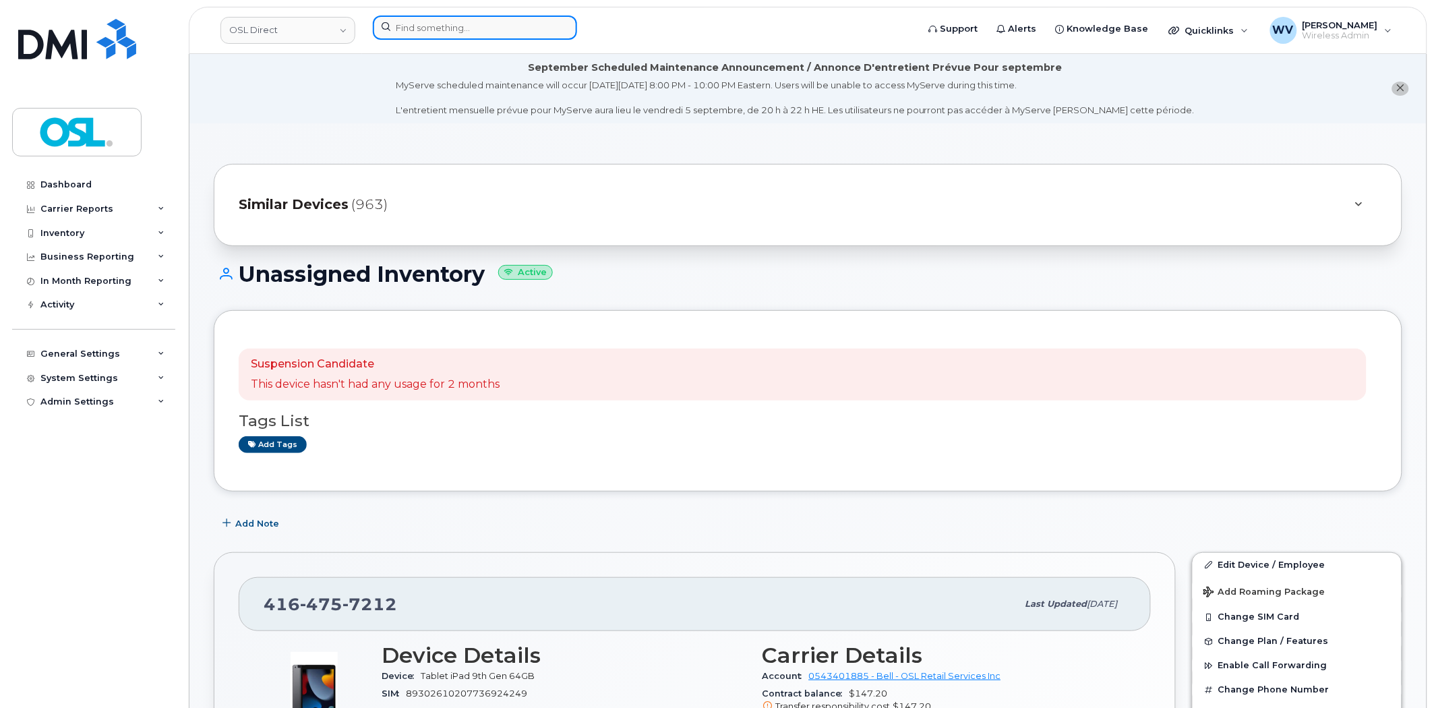
click at [506, 16] on input at bounding box center [475, 28] width 204 height 24
paste input "6475456193"
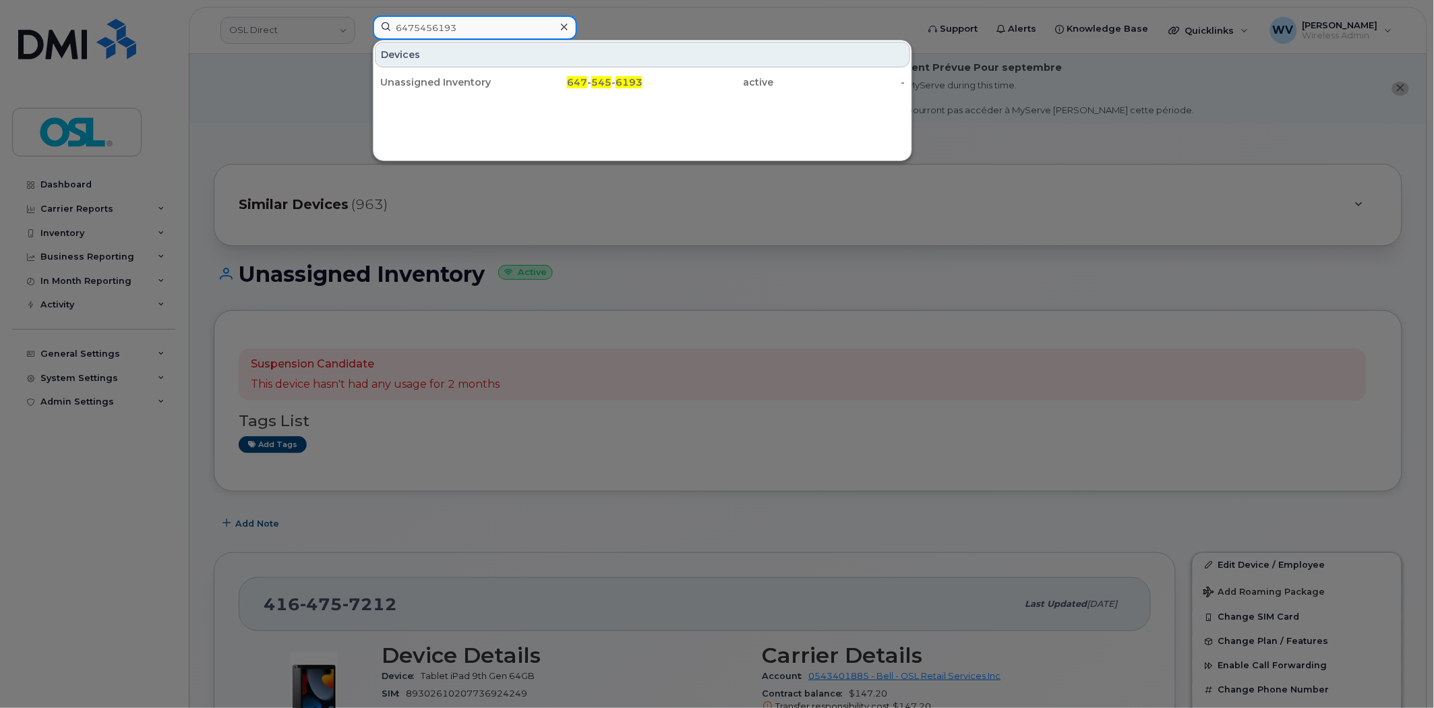
type input "6475456193"
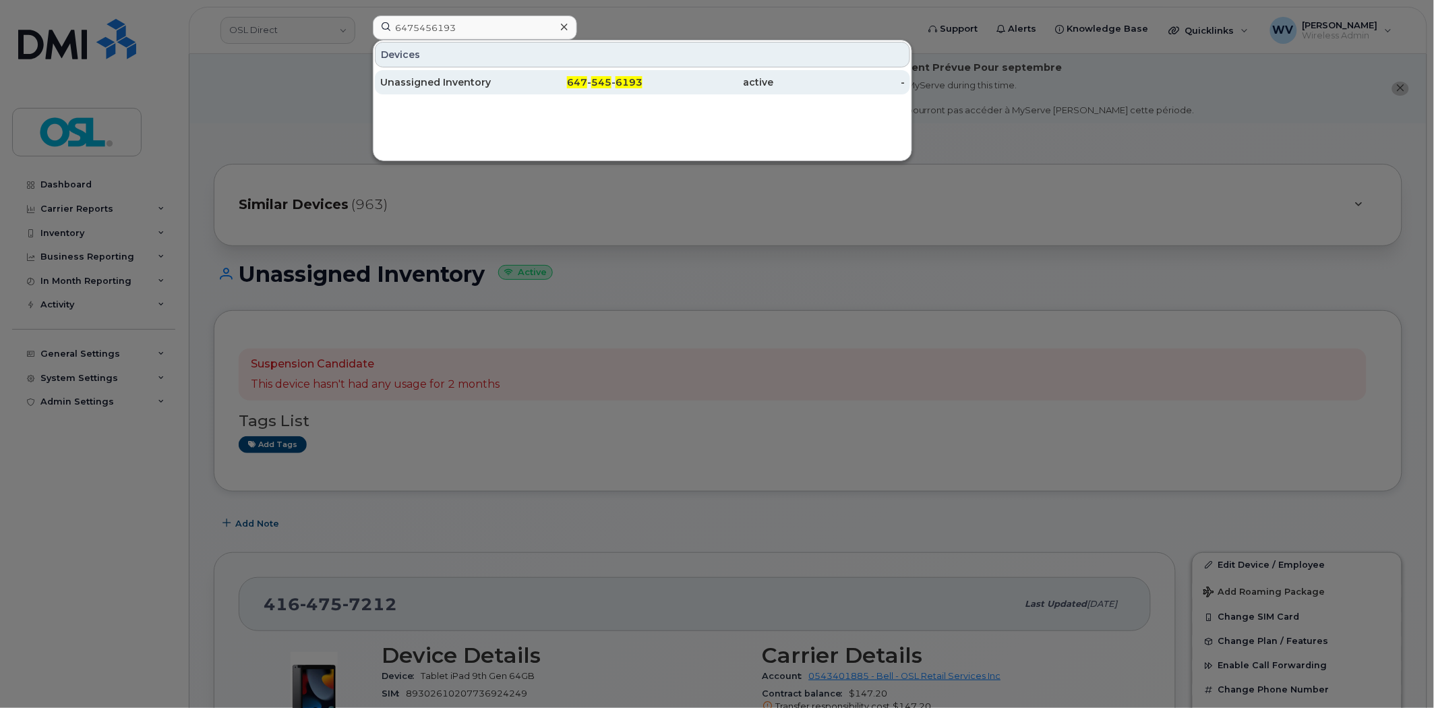
click at [491, 82] on div "Unassigned Inventory" at bounding box center [445, 82] width 131 height 13
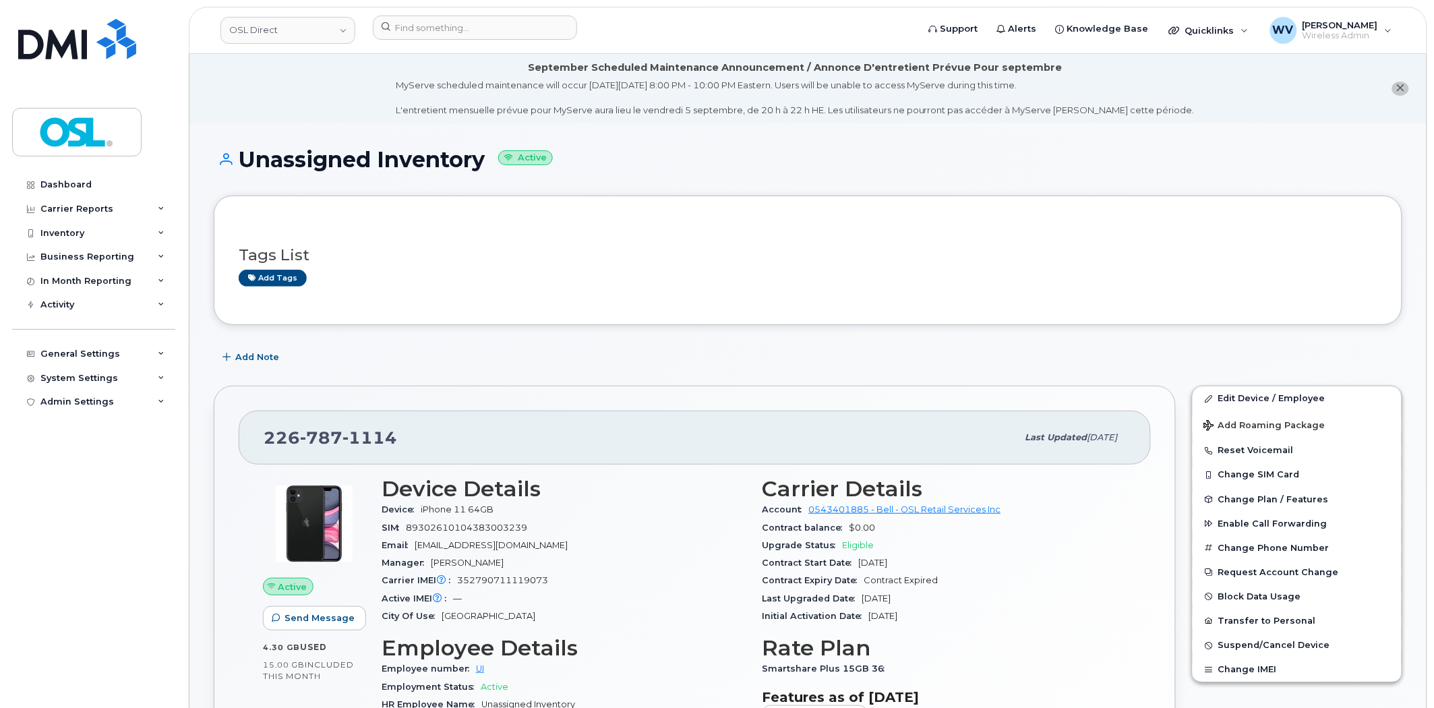
click at [342, 440] on span "787" at bounding box center [369, 437] width 55 height 20
copy span "226 787 1114"
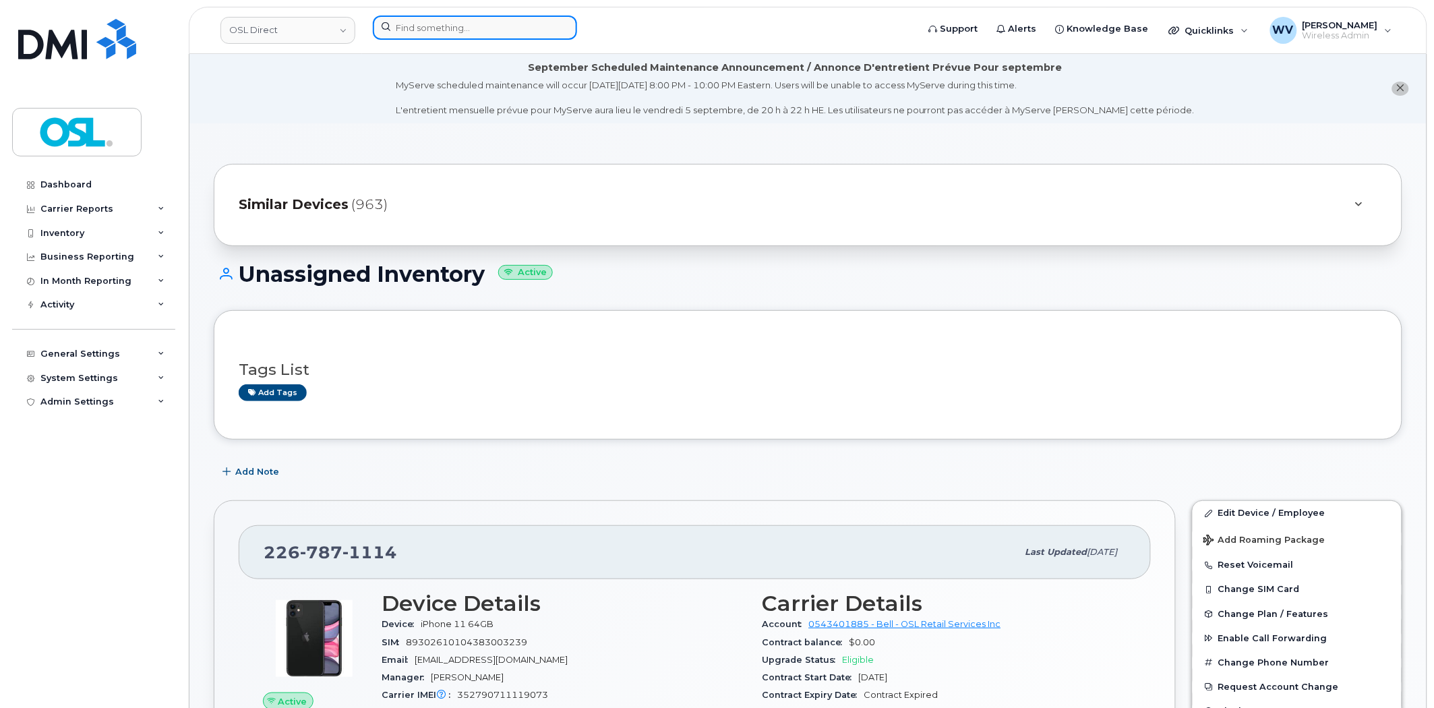
click at [463, 34] on input at bounding box center [475, 28] width 204 height 24
paste input "6133605285"
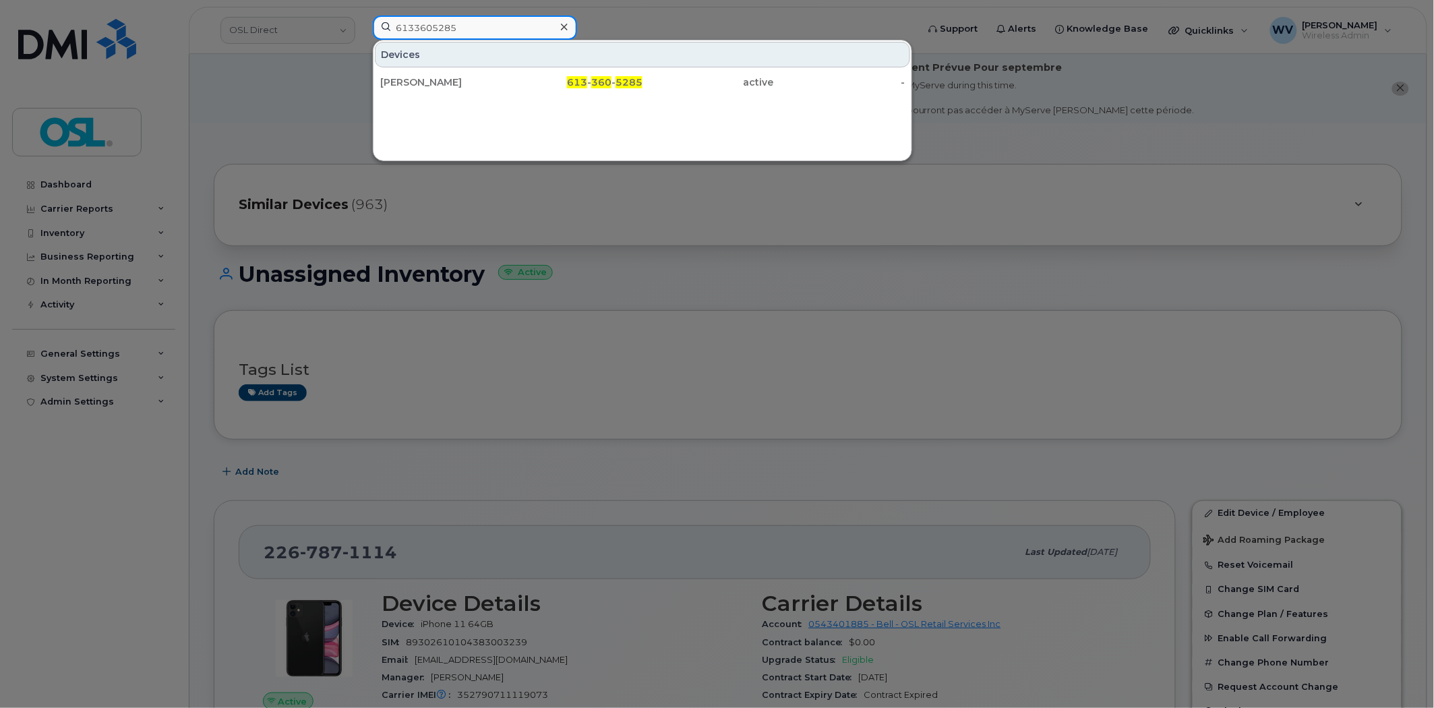
type input "6133605285"
drag, startPoint x: 460, startPoint y: 81, endPoint x: 600, endPoint y: 16, distance: 154.1
click at [460, 78] on div "[PERSON_NAME]" at bounding box center [445, 82] width 131 height 13
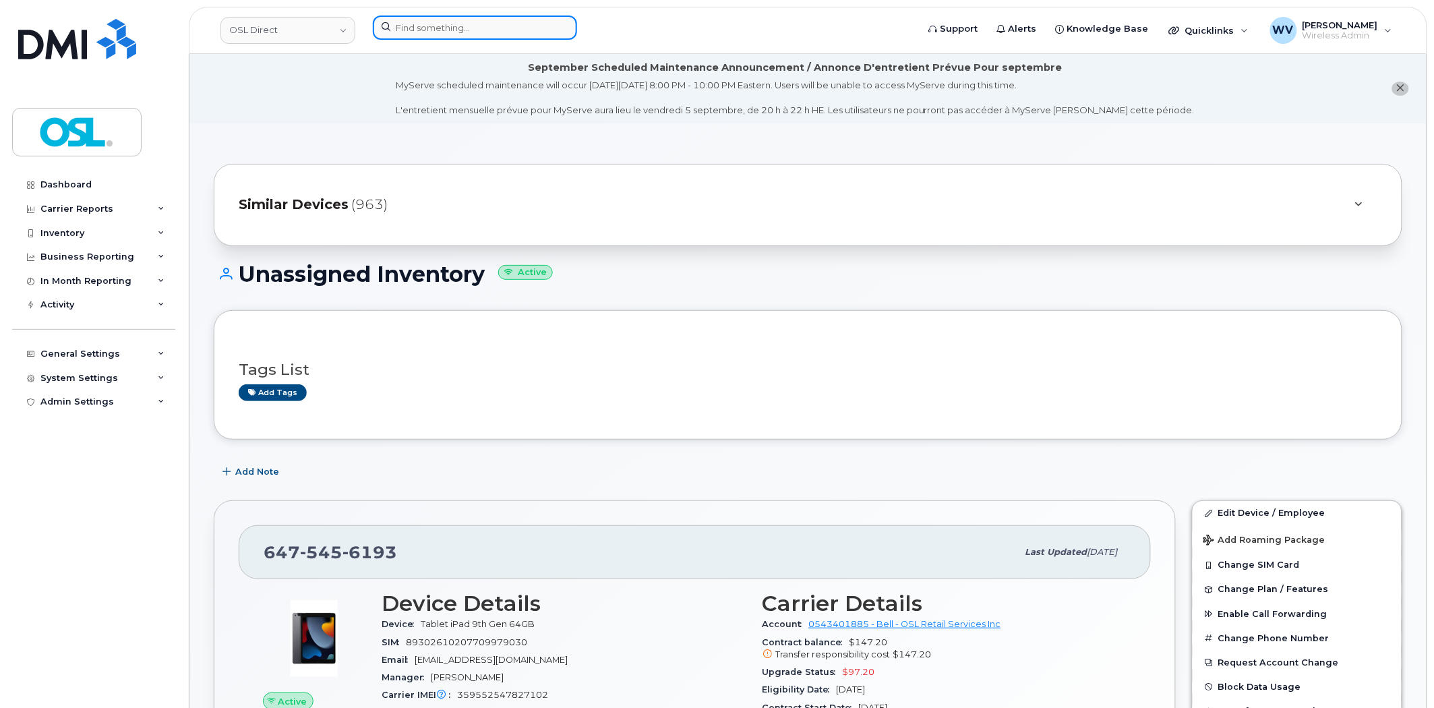
click at [514, 24] on input at bounding box center [475, 28] width 204 height 24
paste input "4169853530"
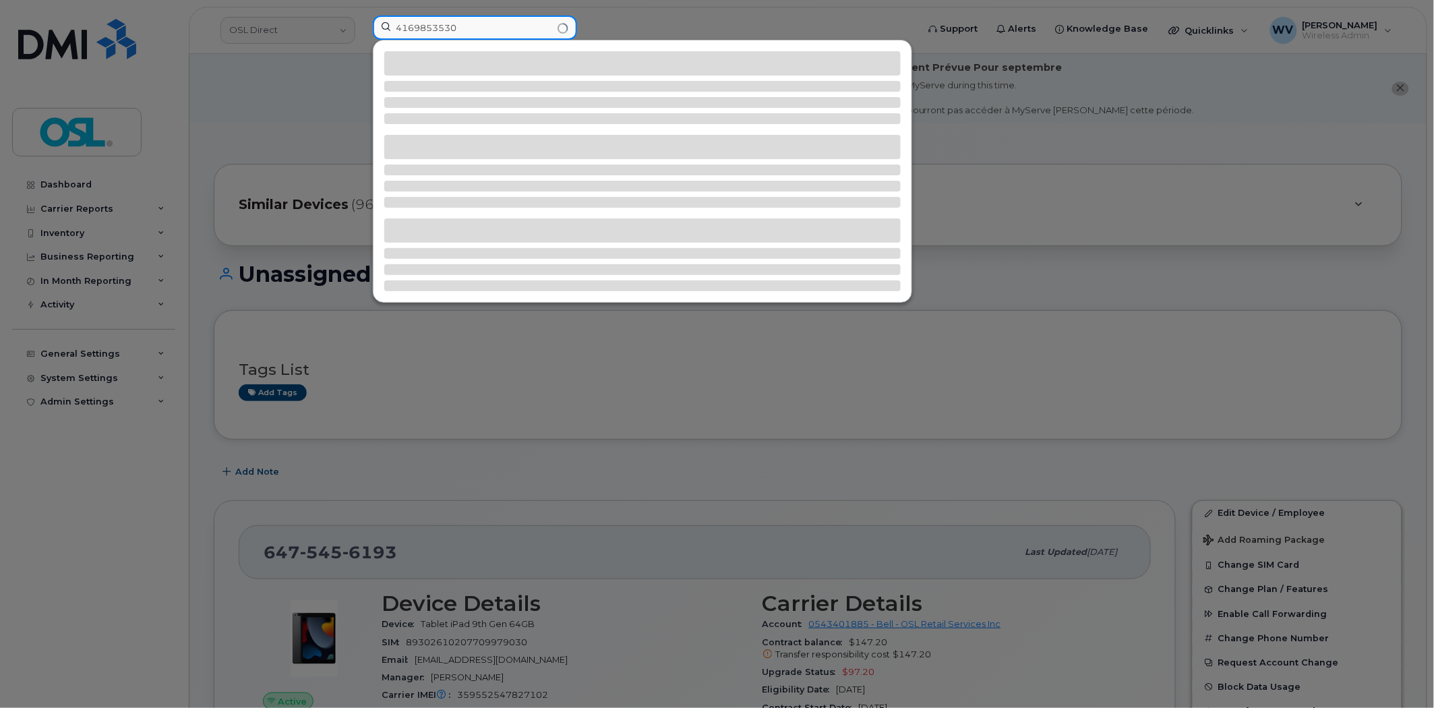
type input "4169853530"
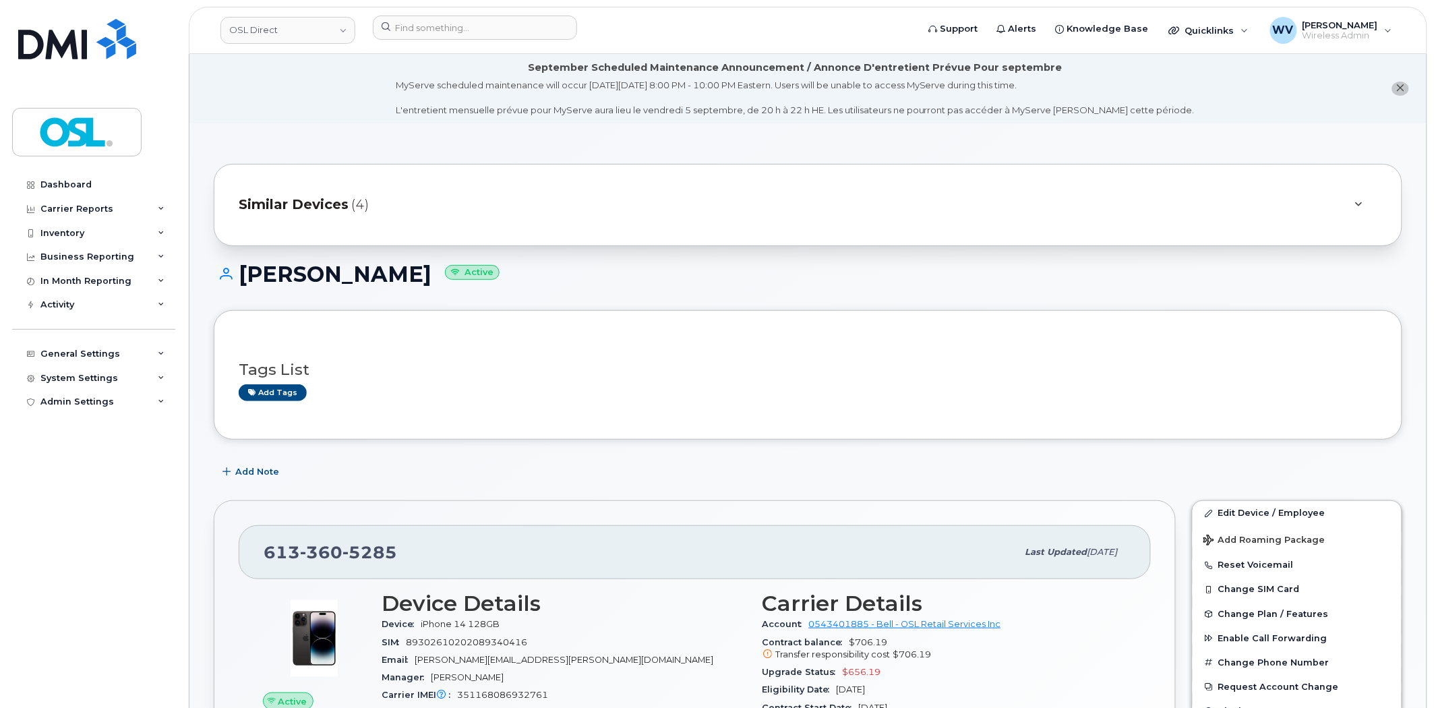
click at [348, 541] on div "[PHONE_NUMBER]" at bounding box center [641, 552] width 754 height 28
click at [349, 542] on span "5285" at bounding box center [369, 552] width 55 height 20
copy span "[PHONE_NUMBER]"
click at [1284, 509] on link "Edit Device / Employee" at bounding box center [1297, 513] width 209 height 24
drag, startPoint x: 1283, startPoint y: 507, endPoint x: 1042, endPoint y: 270, distance: 337.5
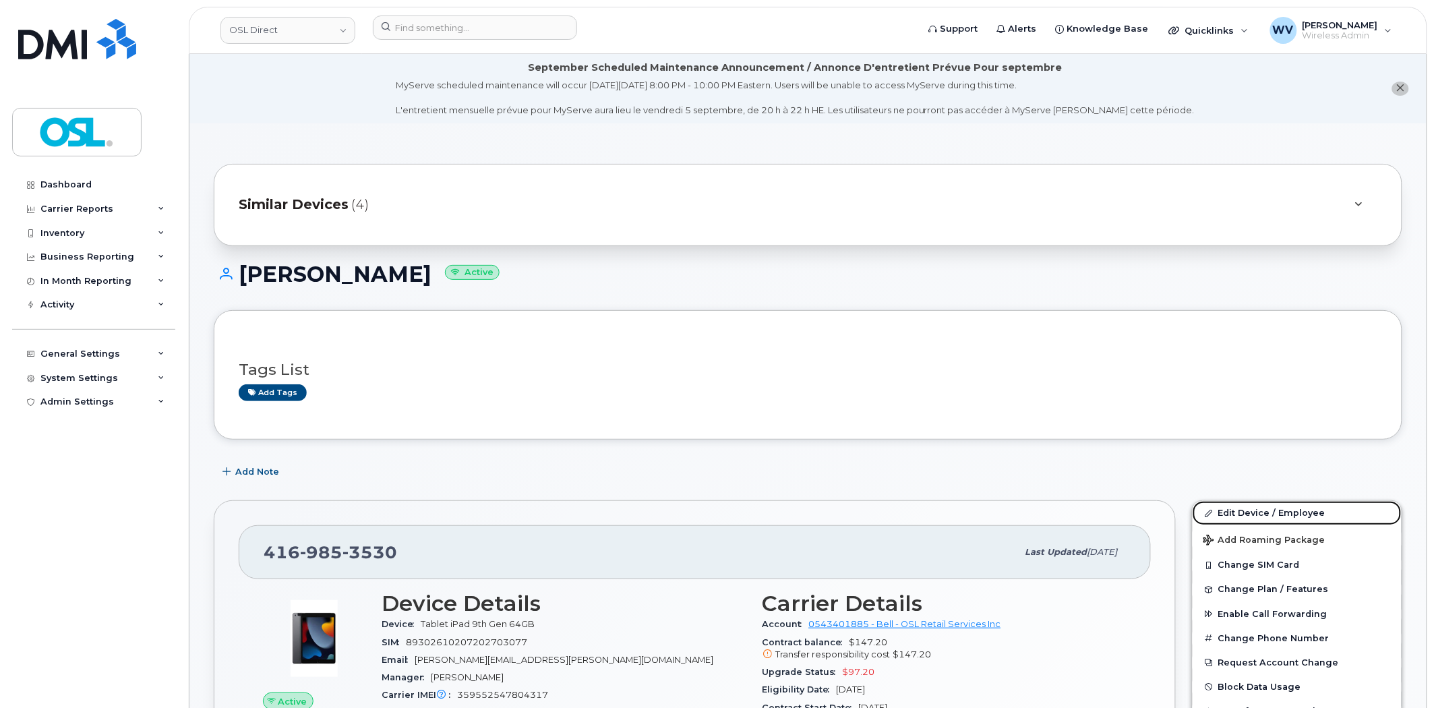
click at [1283, 507] on link "Edit Device / Employee" at bounding box center [1297, 513] width 209 height 24
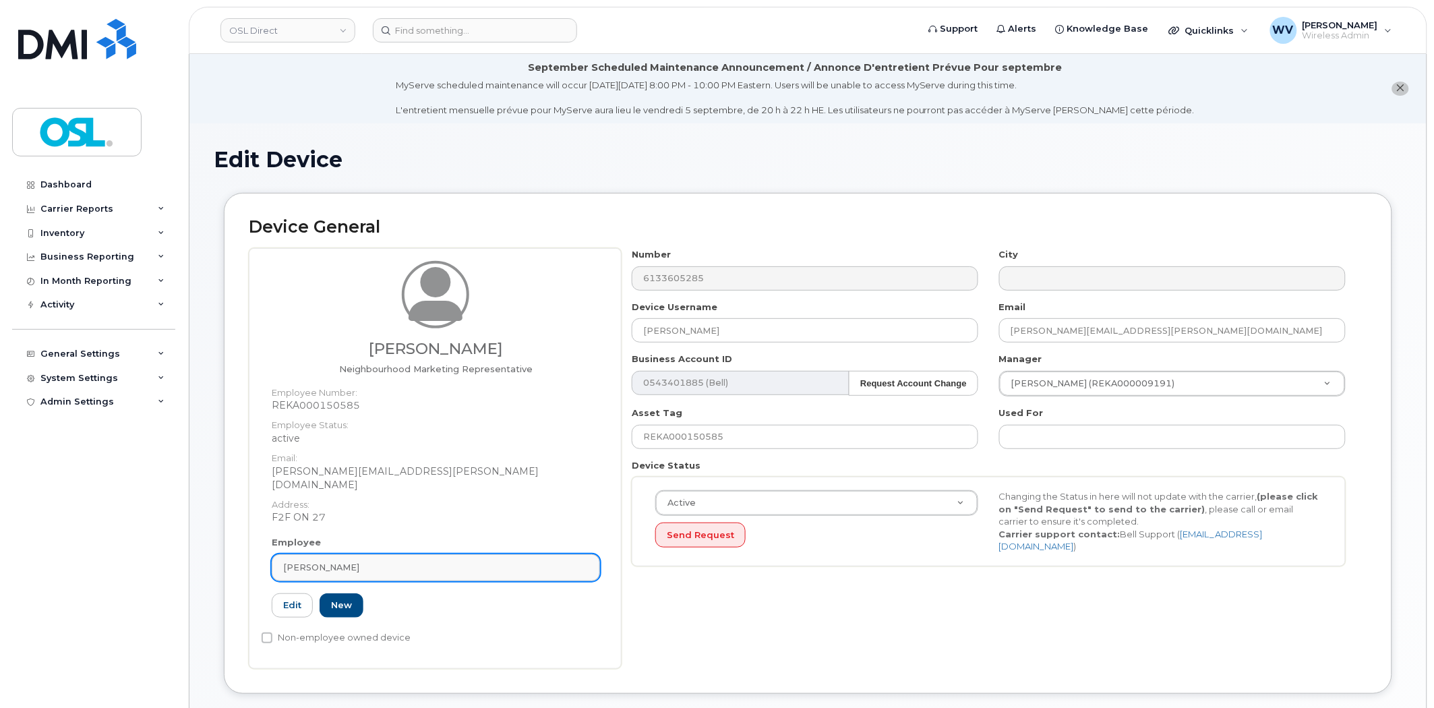
click at [365, 561] on div "[PERSON_NAME]" at bounding box center [435, 567] width 305 height 13
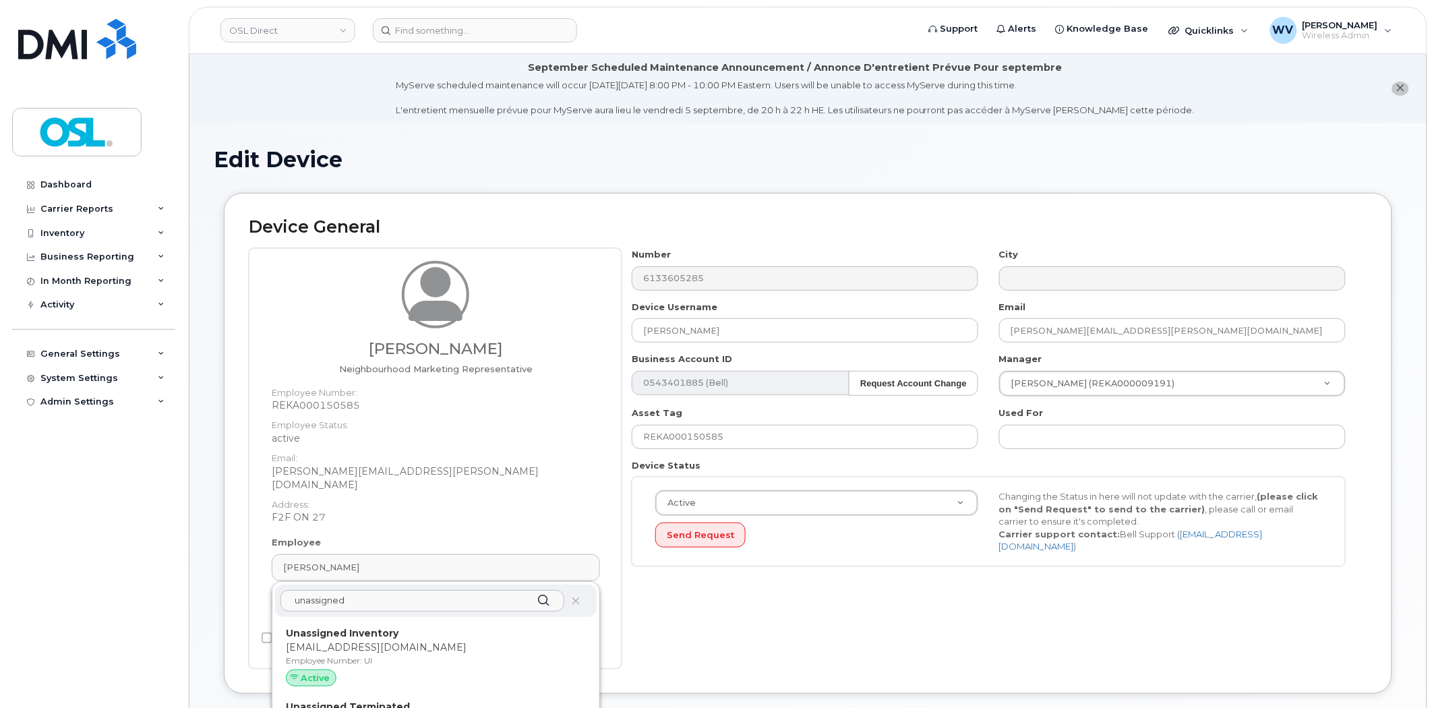
type input "unassigned"
click at [381, 627] on strong "Unassigned Inventory" at bounding box center [342, 633] width 113 height 12
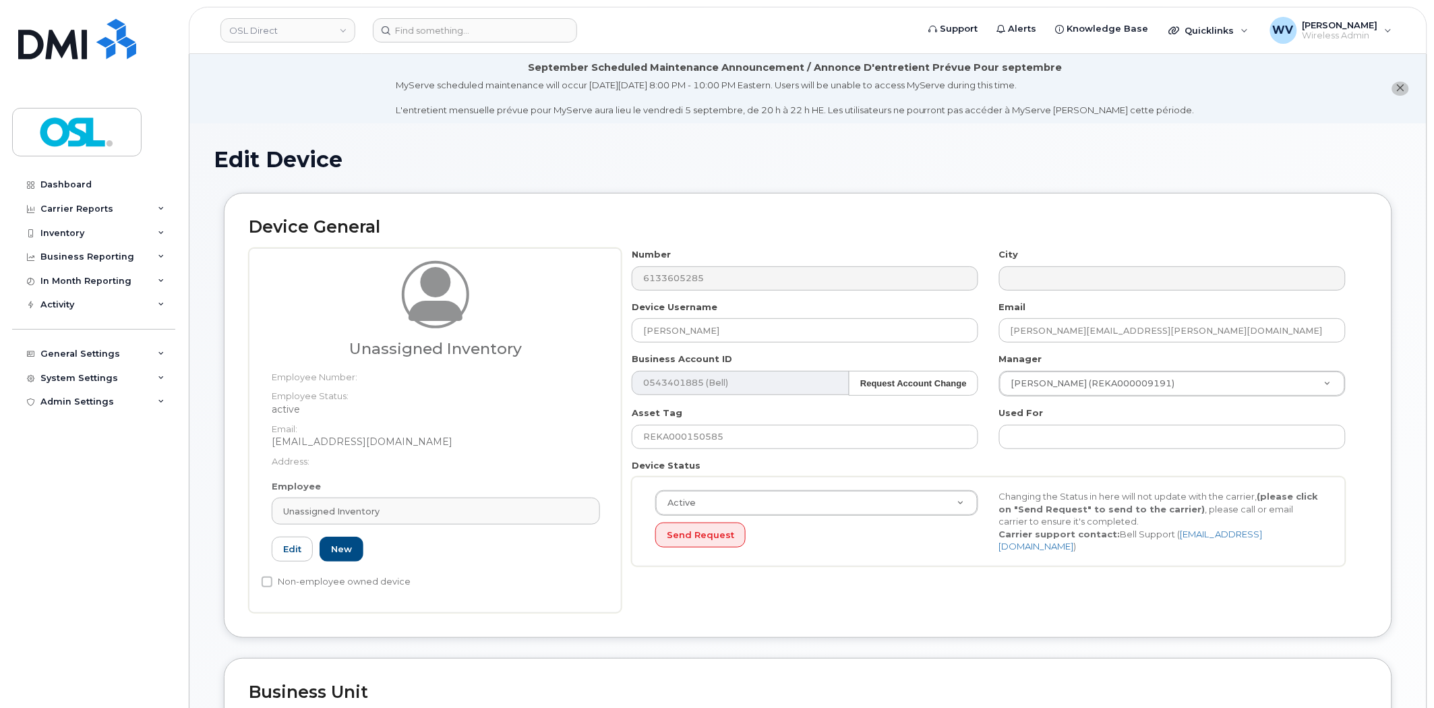
type input "UI"
type input "Unassigned Inventory"
type input "[EMAIL_ADDRESS][DOMAIN_NAME]"
type input "4724252"
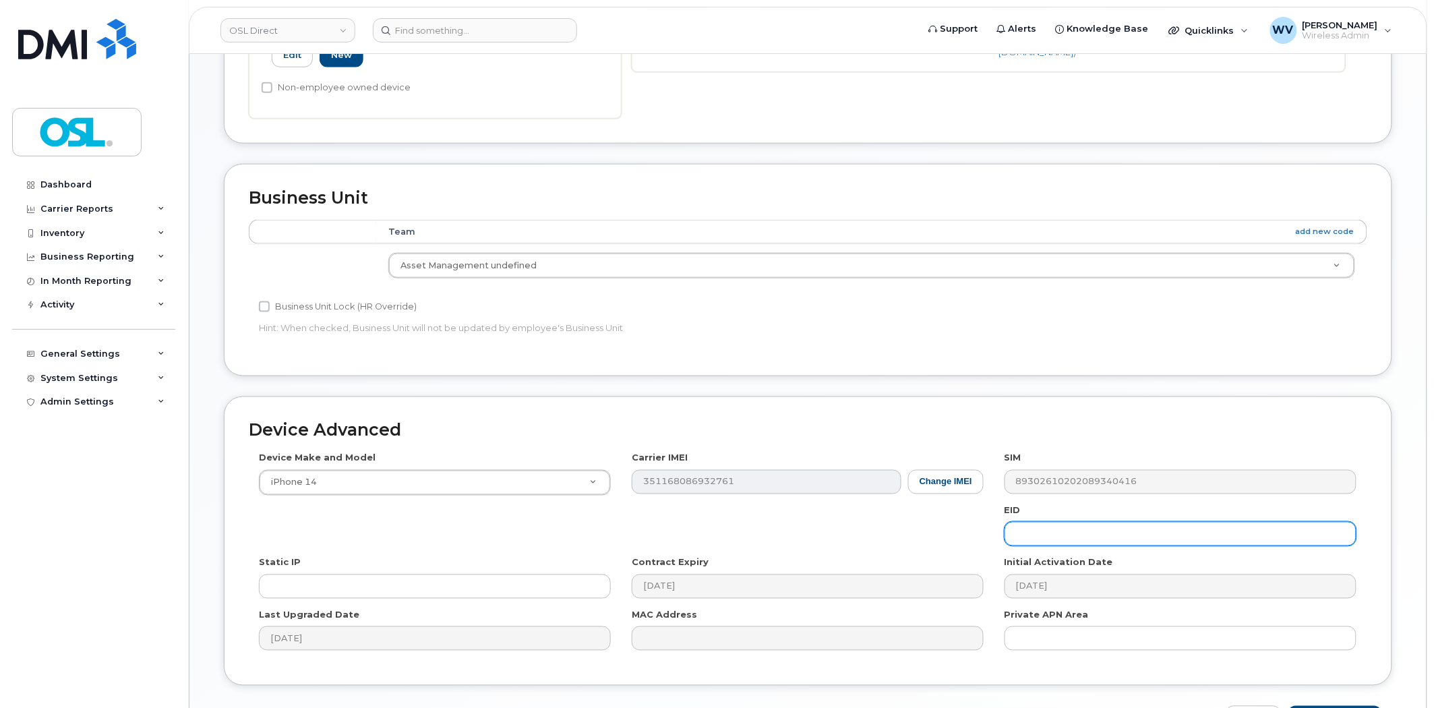
scroll to position [585, 0]
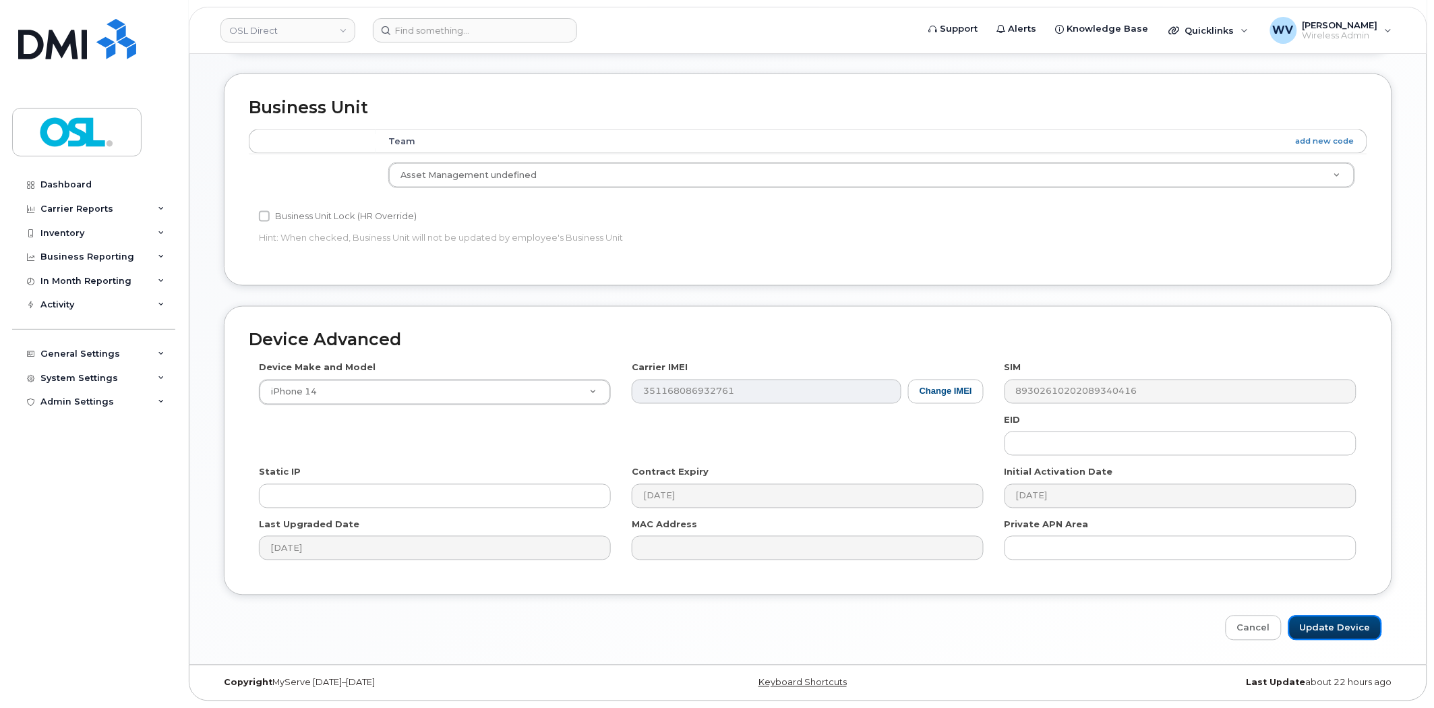
click at [1350, 622] on input "Update Device" at bounding box center [1335, 628] width 94 height 25
type input "Saving..."
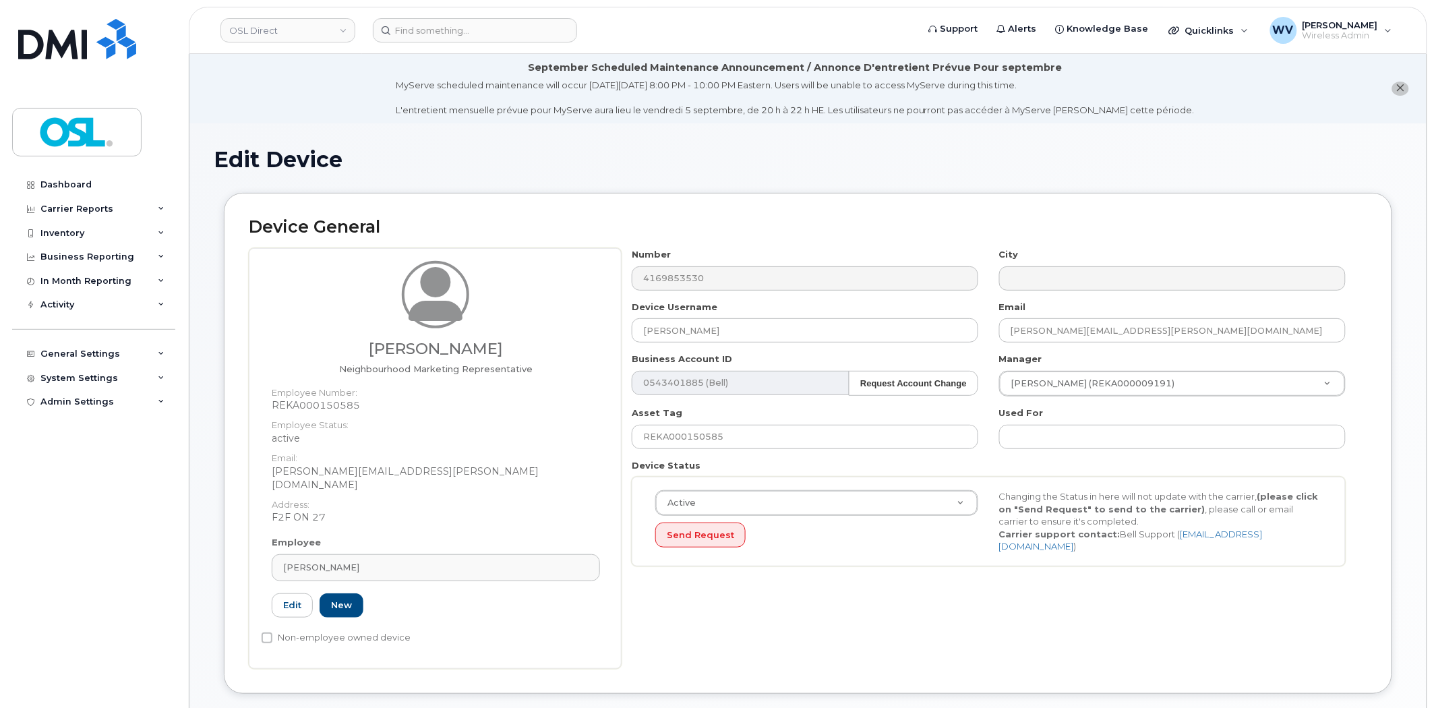
click at [394, 593] on div "Edit New" at bounding box center [436, 605] width 328 height 25
click at [407, 561] on div "[PERSON_NAME]" at bounding box center [435, 567] width 305 height 13
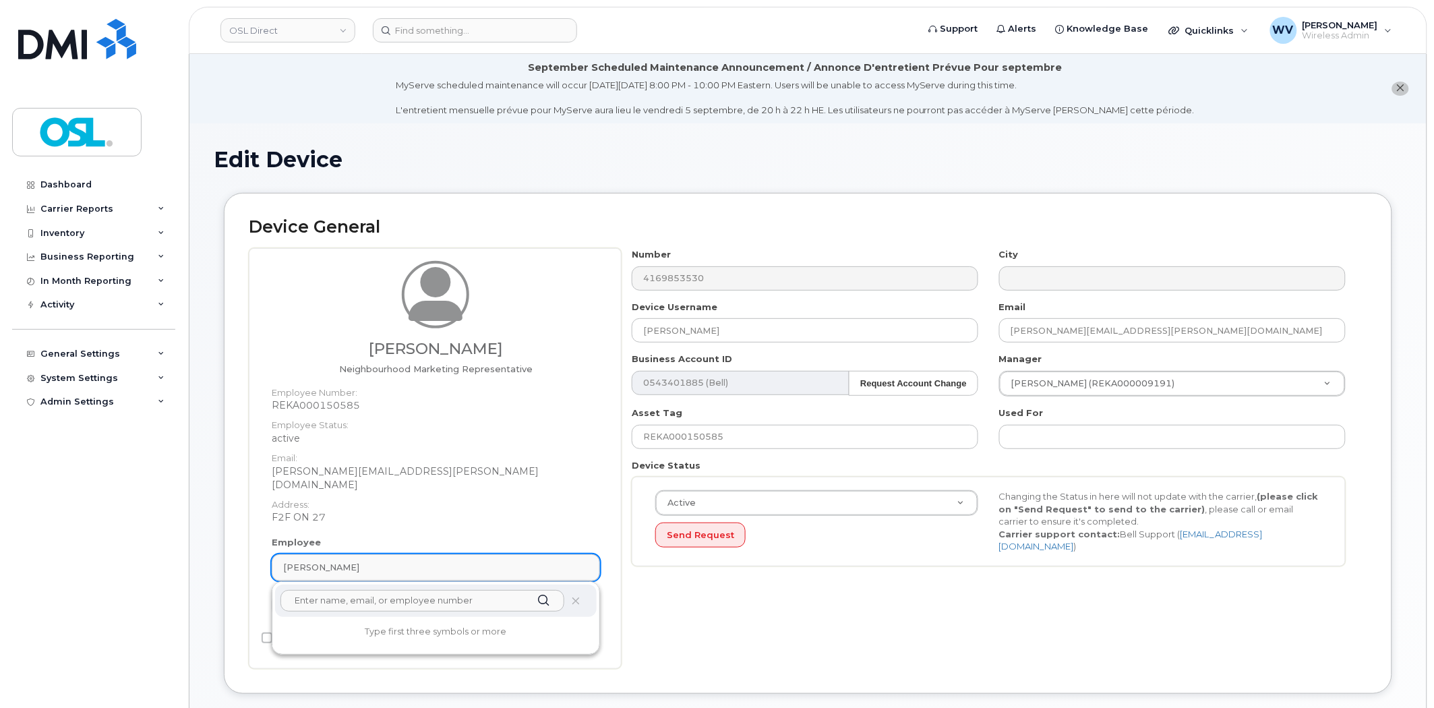
paste input "unassigned"
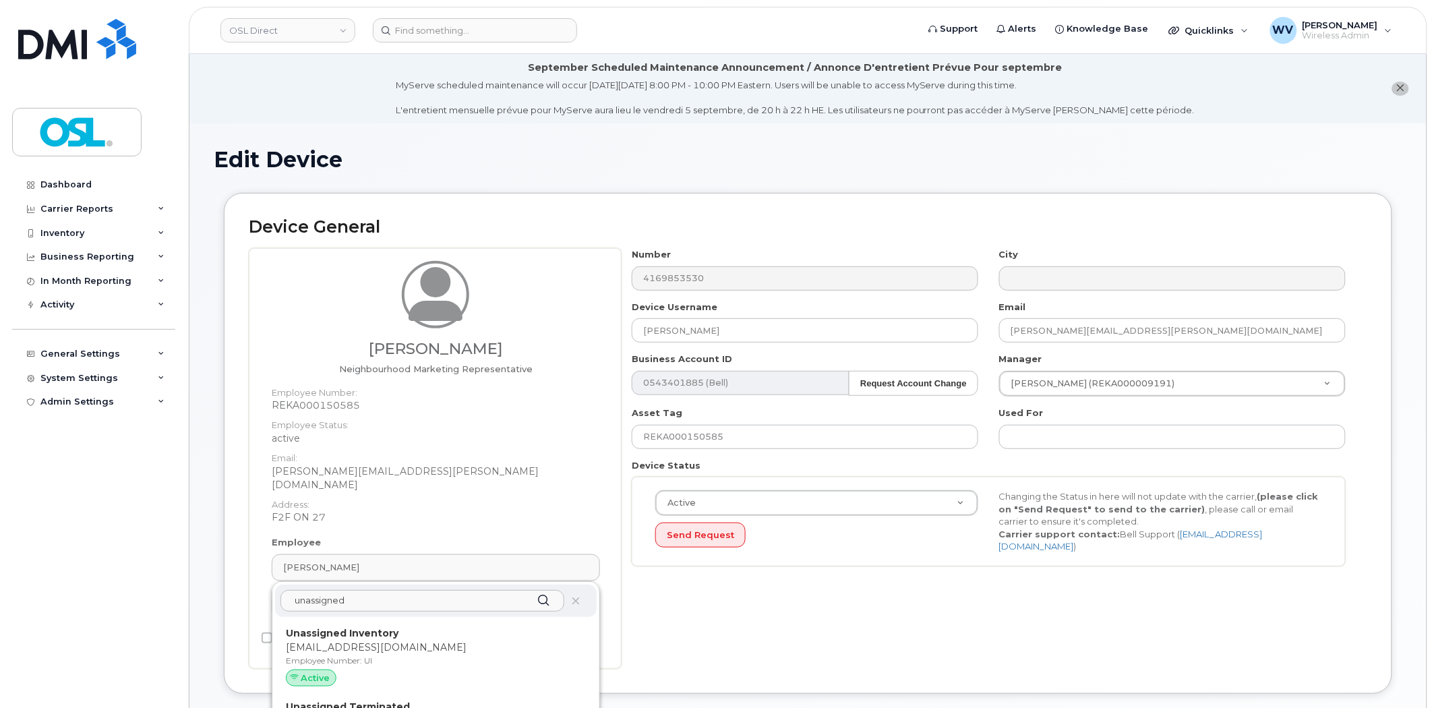
type input "unassigned"
click at [408, 640] on p "[EMAIL_ADDRESS][DOMAIN_NAME]" at bounding box center [436, 647] width 300 height 14
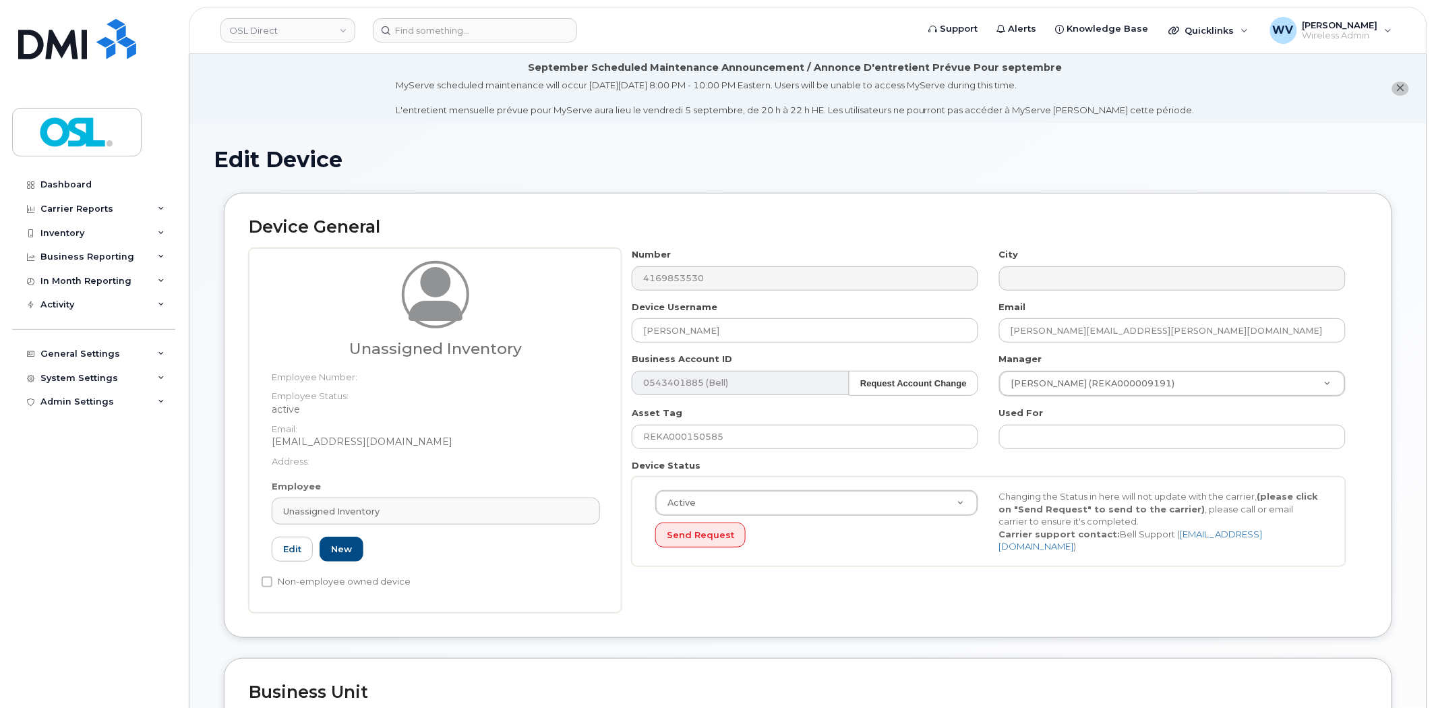
type input "UI"
type input "Unassigned Inventory"
type input "support@osldirect.com"
type input "4724252"
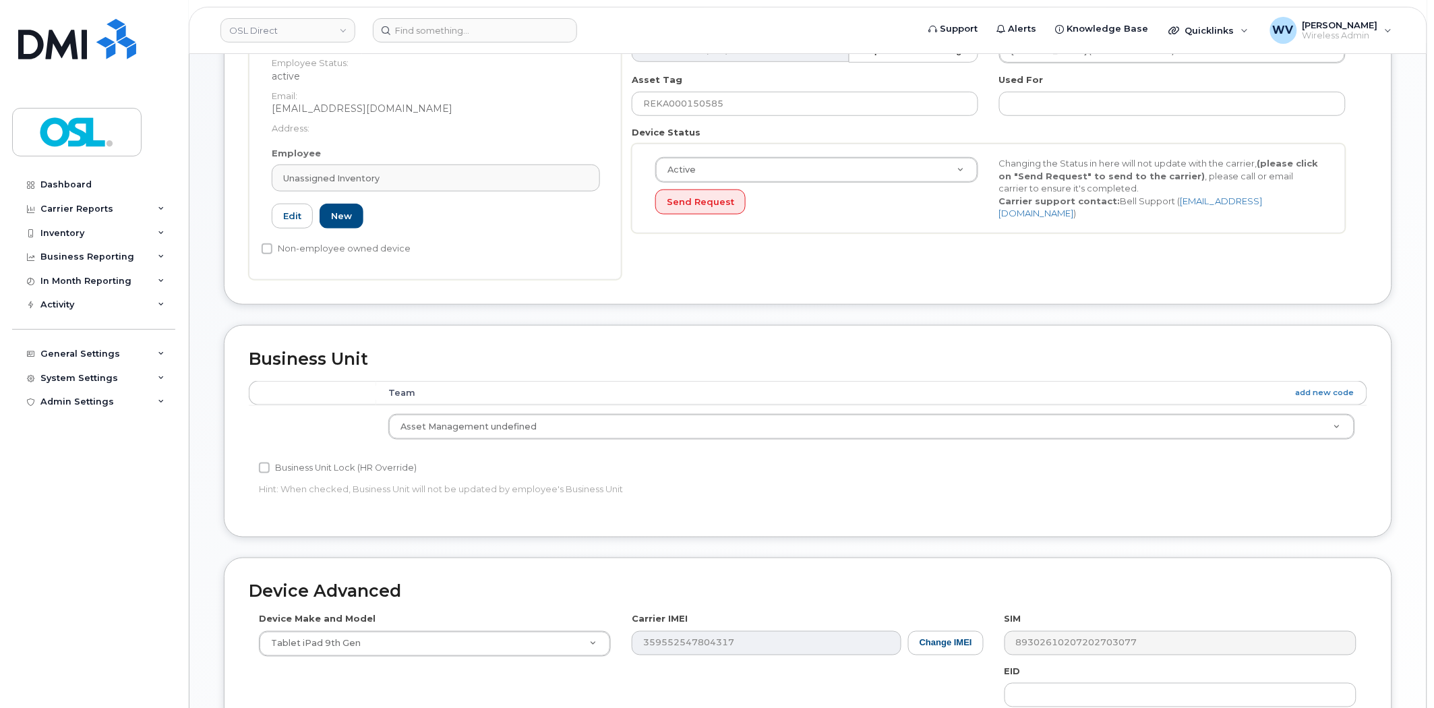
scroll to position [585, 0]
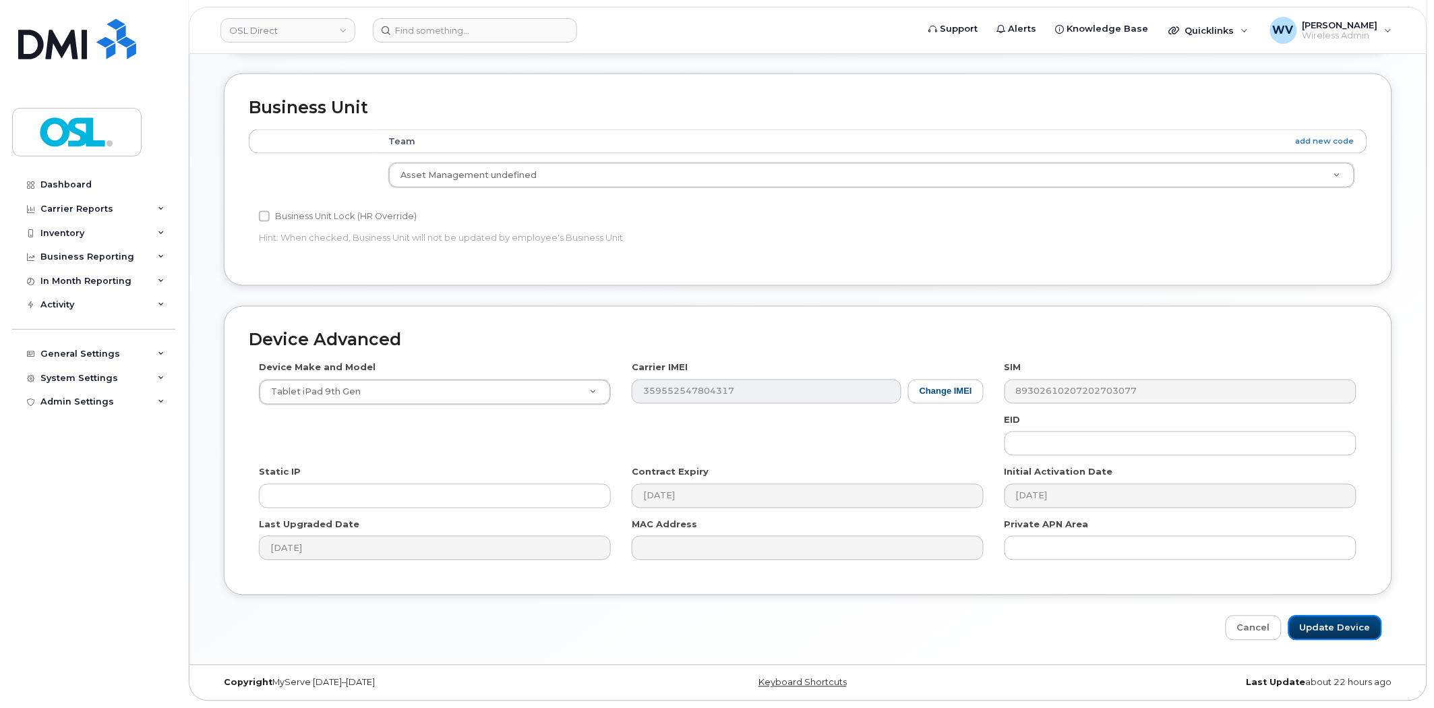
click at [1342, 625] on input "Update Device" at bounding box center [1335, 628] width 94 height 25
type input "Saving..."
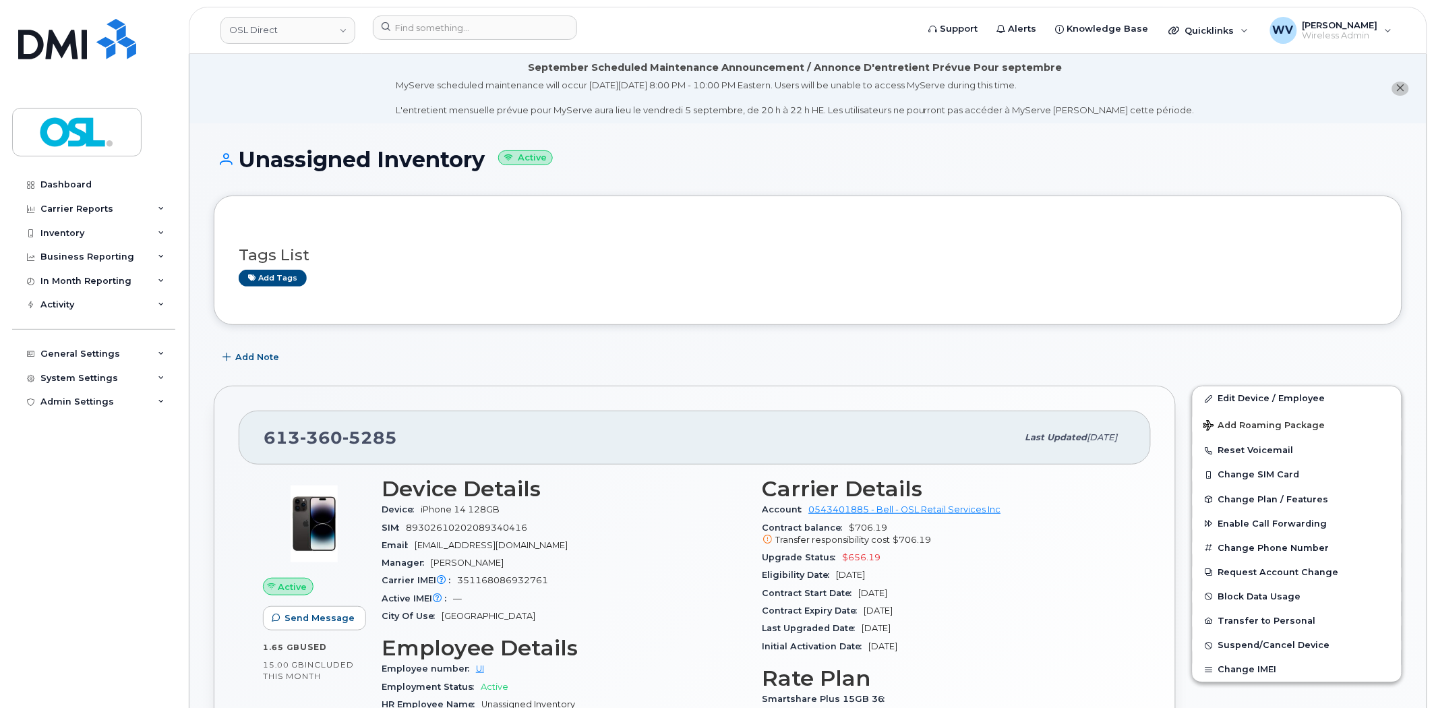
click at [342, 436] on span "360" at bounding box center [369, 437] width 55 height 20
drag, startPoint x: 318, startPoint y: 436, endPoint x: 399, endPoint y: 340, distance: 125.9
click at [342, 436] on span "360" at bounding box center [369, 437] width 55 height 20
copy span "613 360 5285"
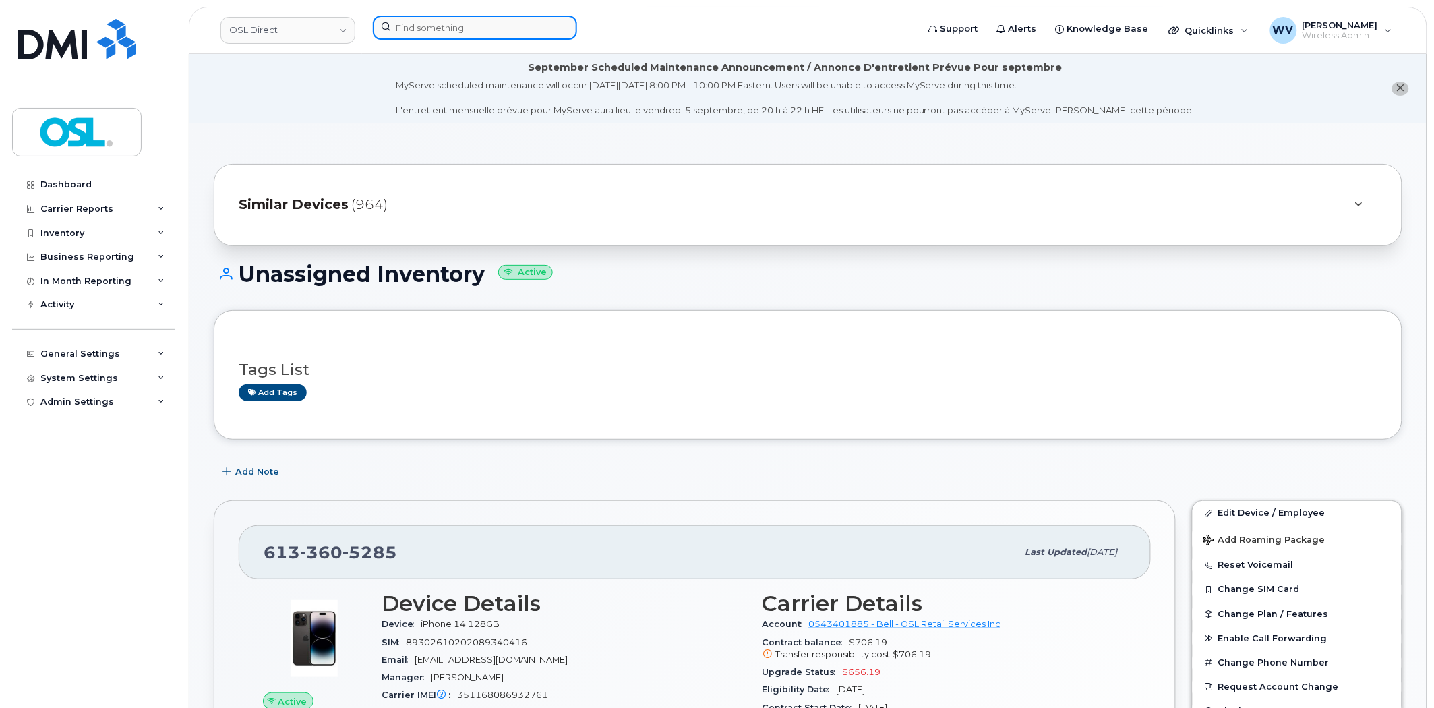
click at [499, 30] on input at bounding box center [475, 28] width 204 height 24
paste input "7826407675"
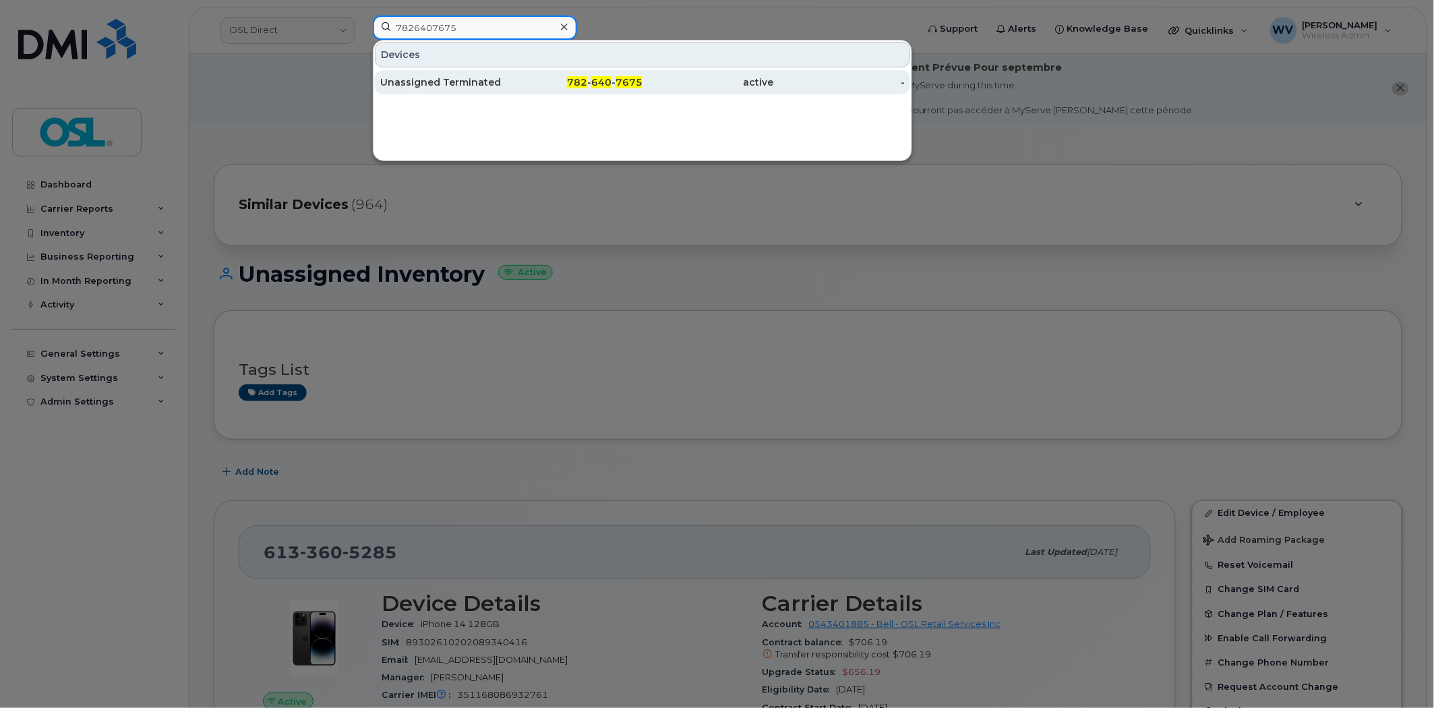
type input "7826407675"
click at [498, 84] on div "Unassigned Terminated" at bounding box center [445, 82] width 131 height 13
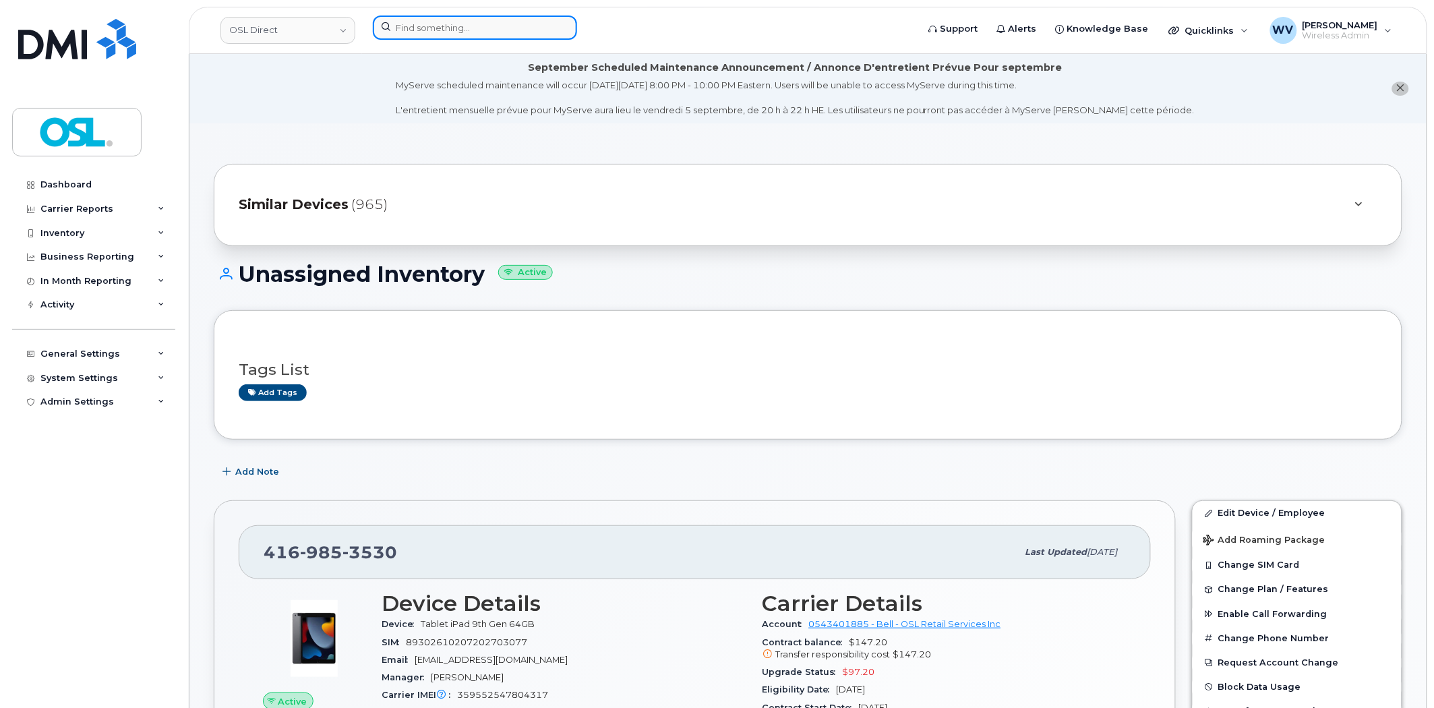
click at [477, 27] on input at bounding box center [475, 28] width 204 height 24
paste input "[PERSON_NAME] Gom Aiam De [PERSON_NAME]"
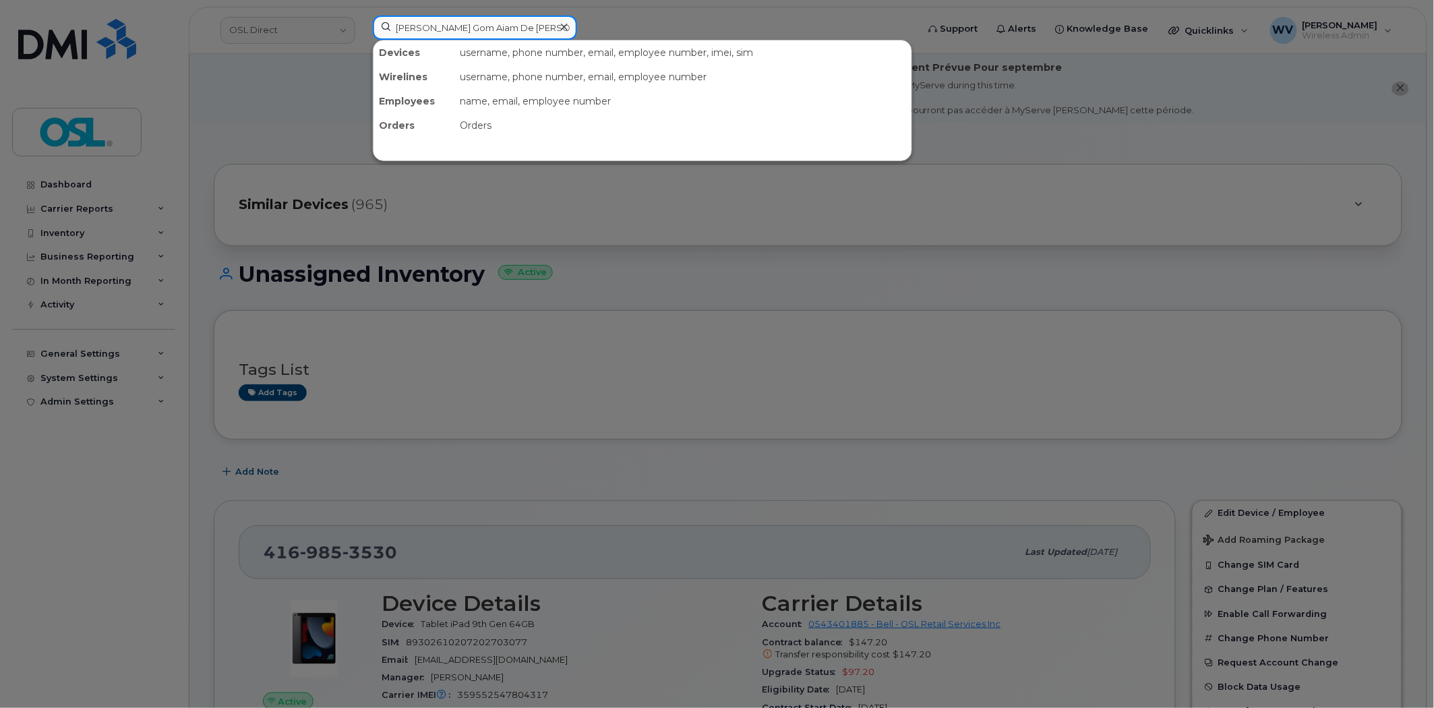
scroll to position [0, 28]
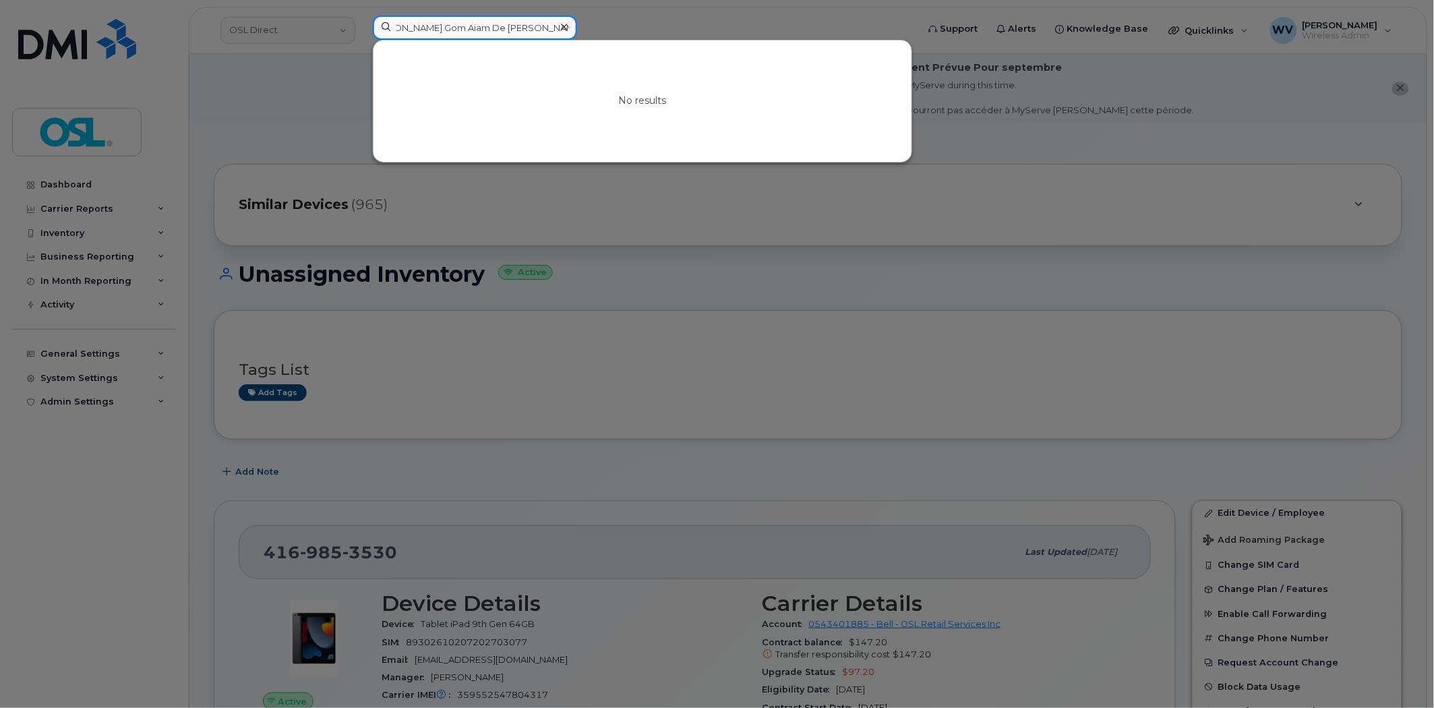
type input "[PERSON_NAME] Gom Aiam De [PERSON_NAME]"
click at [565, 26] on icon at bounding box center [564, 27] width 7 height 11
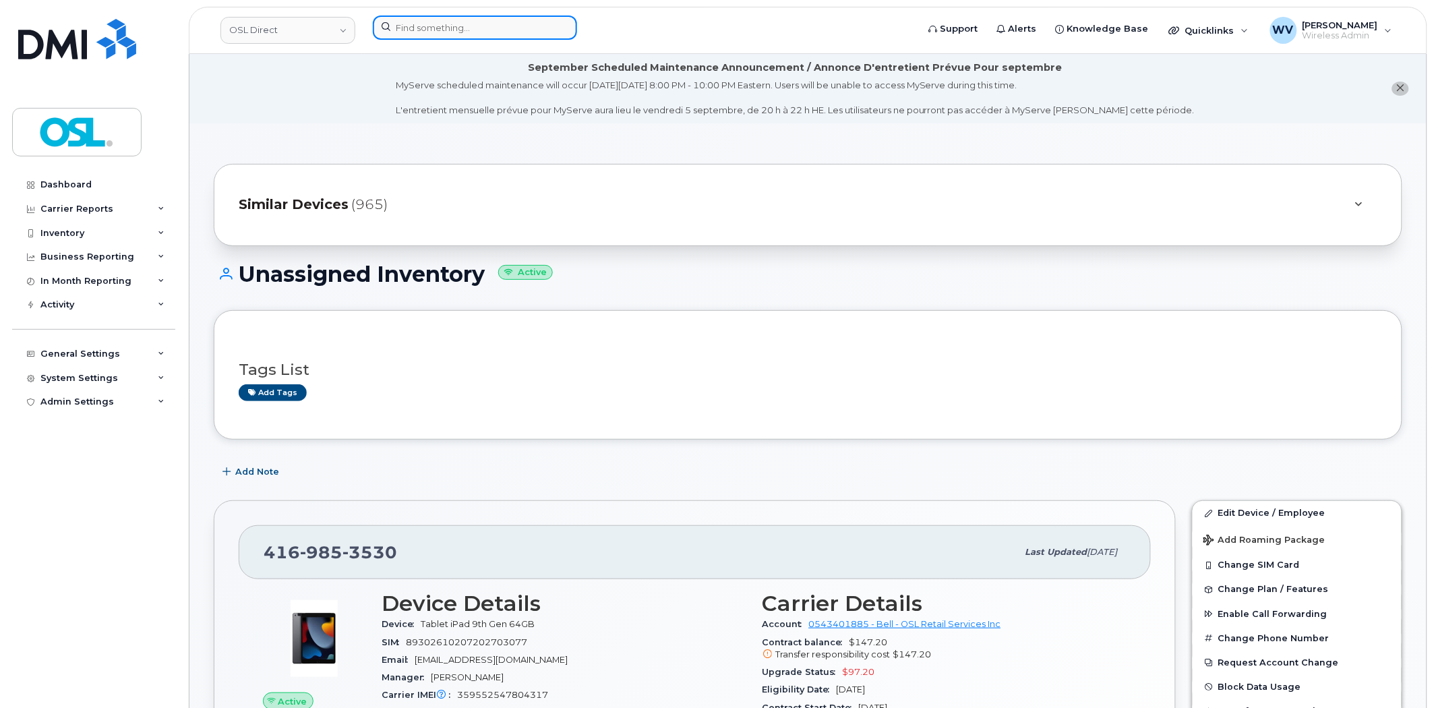
click at [527, 22] on input at bounding box center [475, 28] width 204 height 24
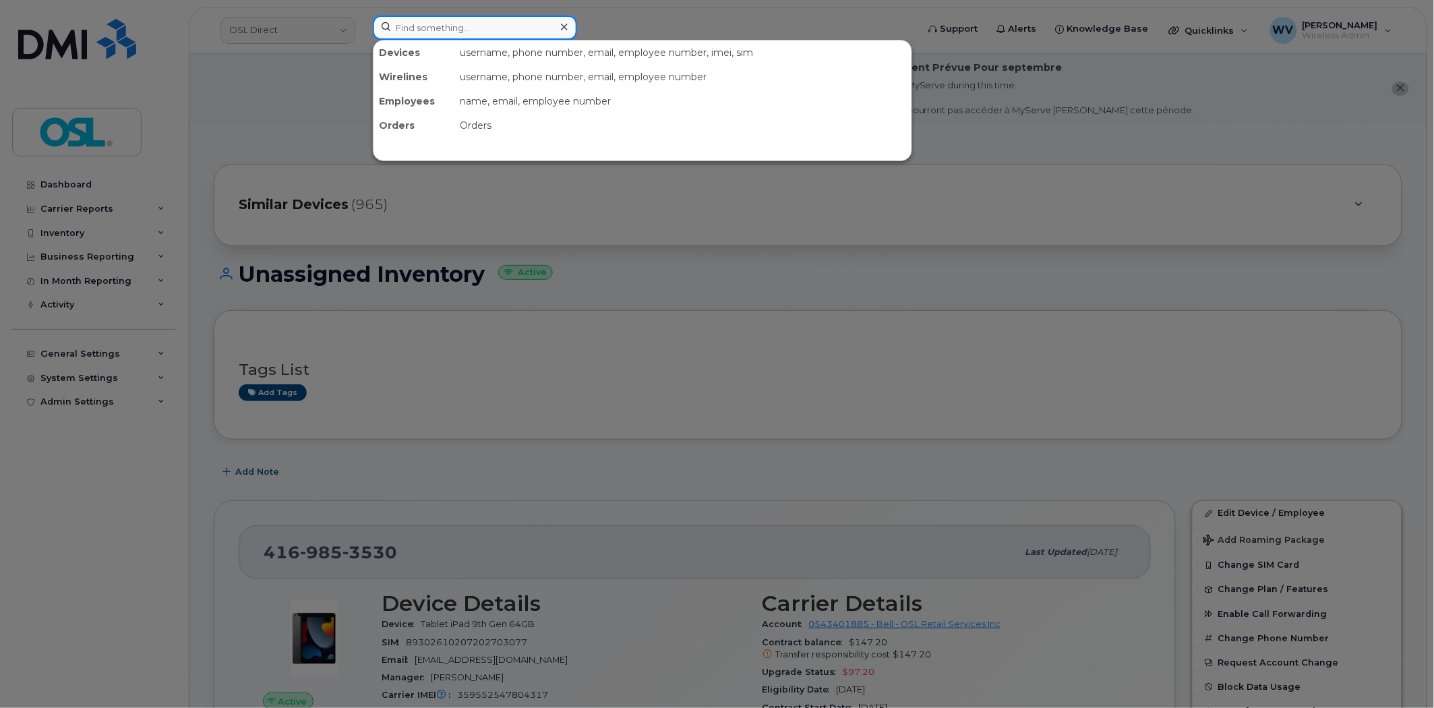
paste input "Jean Baptiste Alpin Gom Aiam De Sara Mbissa"
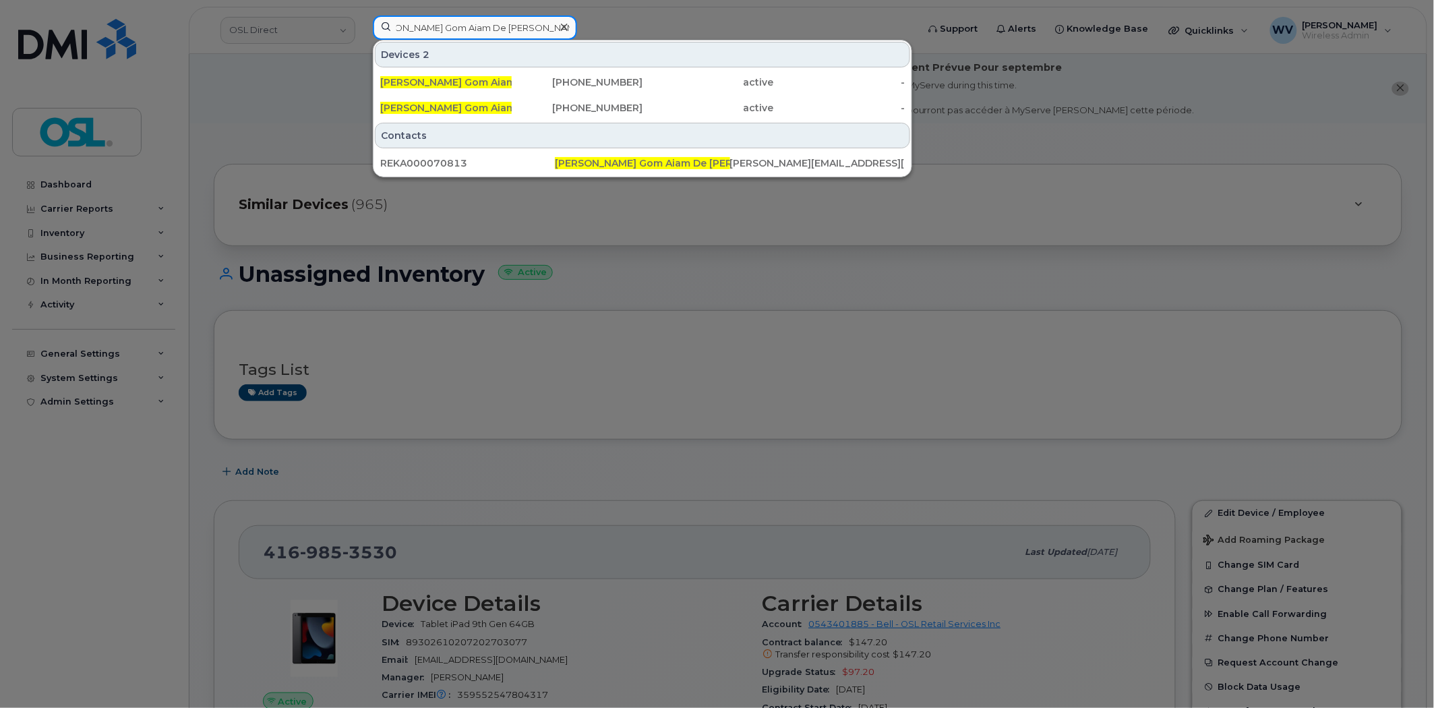
type input "Jean Baptiste Alpin Gom Aiam De Sara Mbissa"
click at [562, 31] on icon at bounding box center [564, 27] width 7 height 11
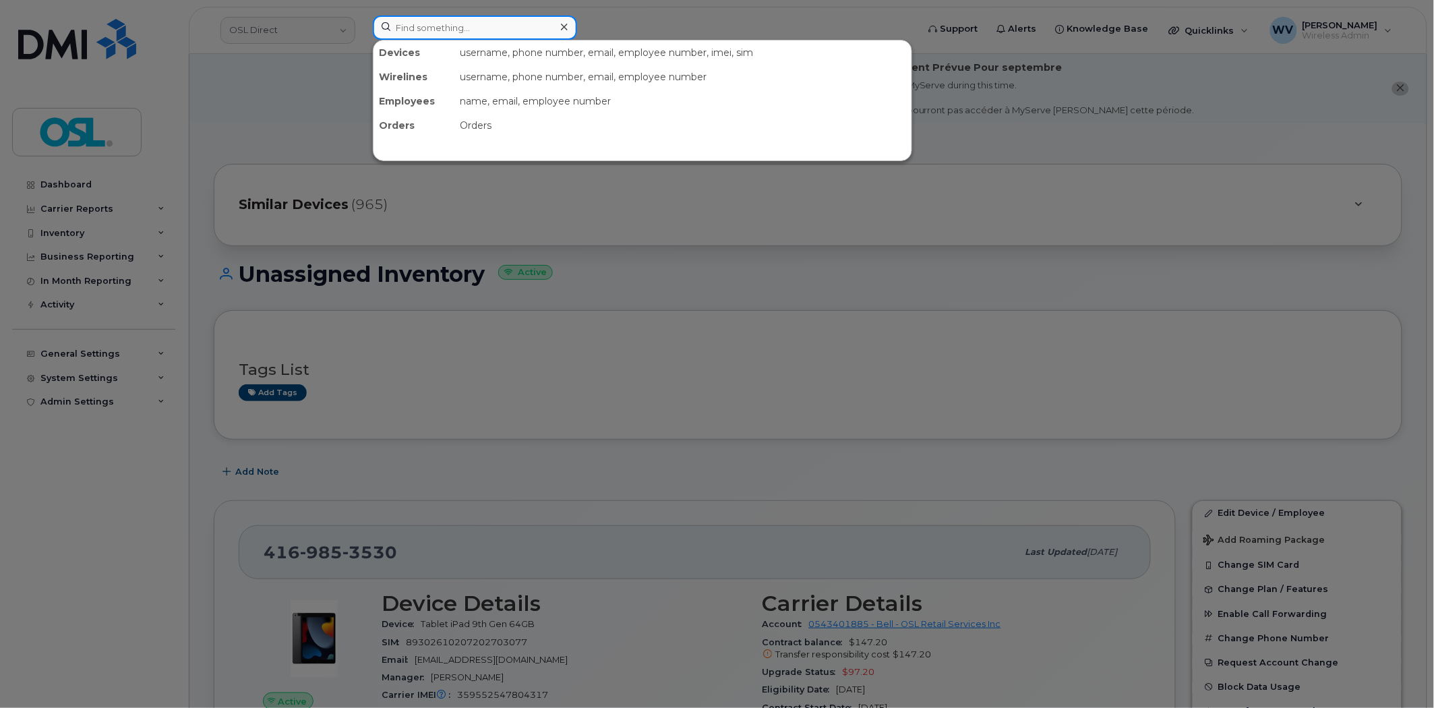
click at [469, 34] on input at bounding box center [475, 28] width 204 height 24
paste input "89049032007108882600133563545152"
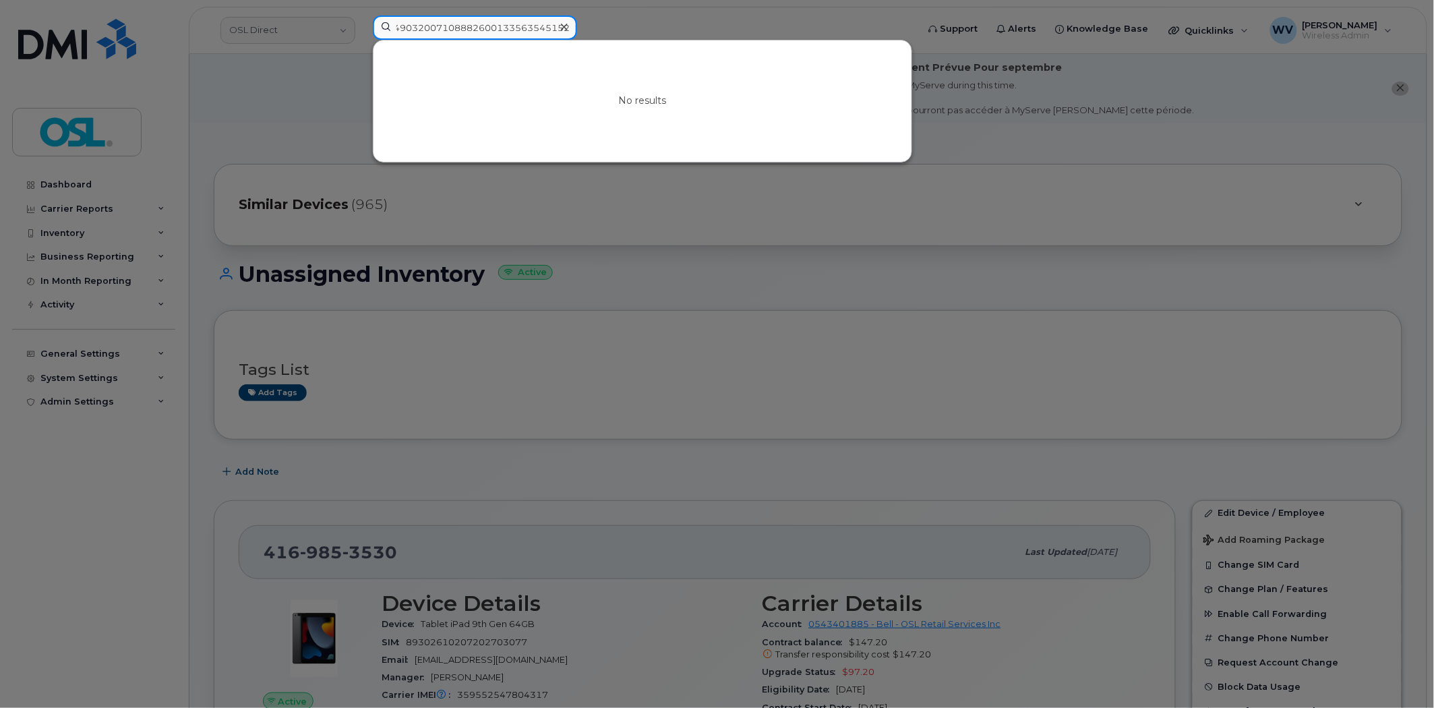
click at [528, 27] on input "89049032007108882600133563545152" at bounding box center [475, 28] width 204 height 24
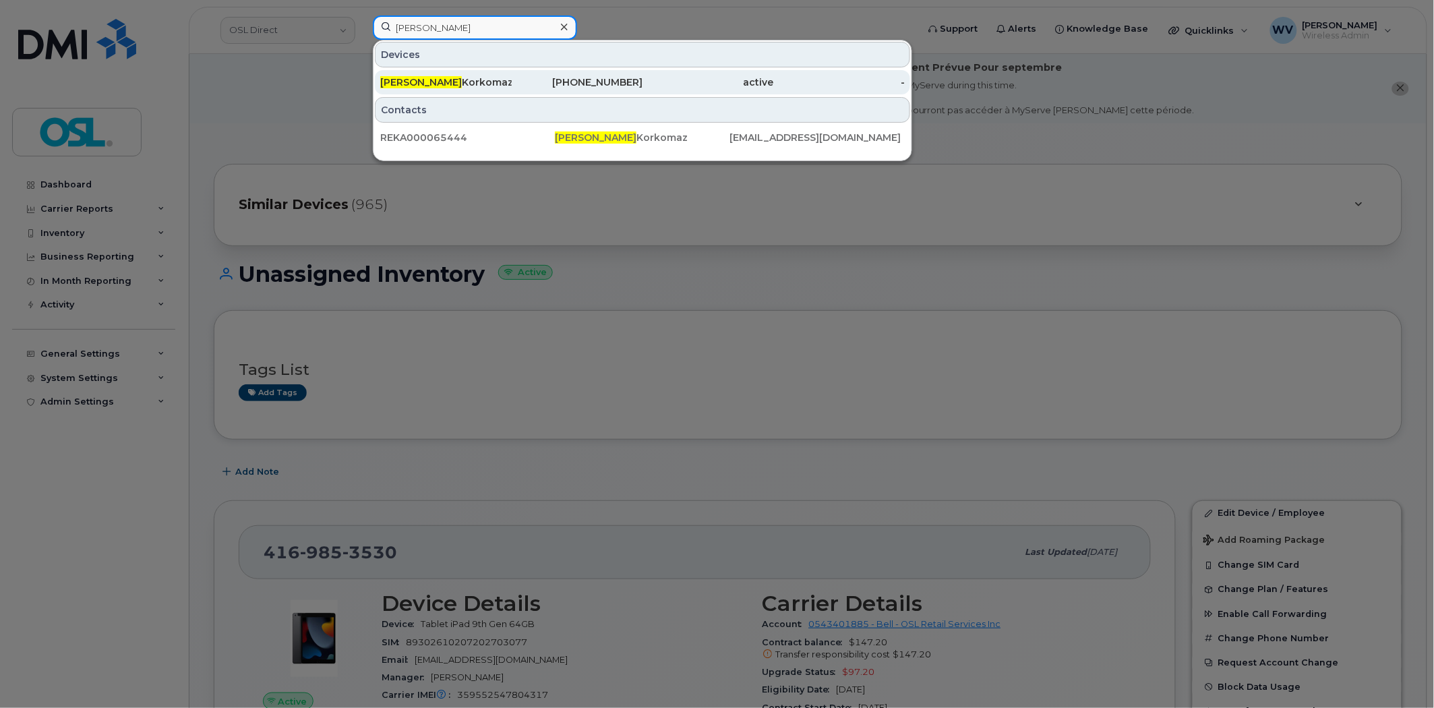
type input "Petra"
click at [512, 71] on div "Petra Korkomaz" at bounding box center [577, 82] width 131 height 24
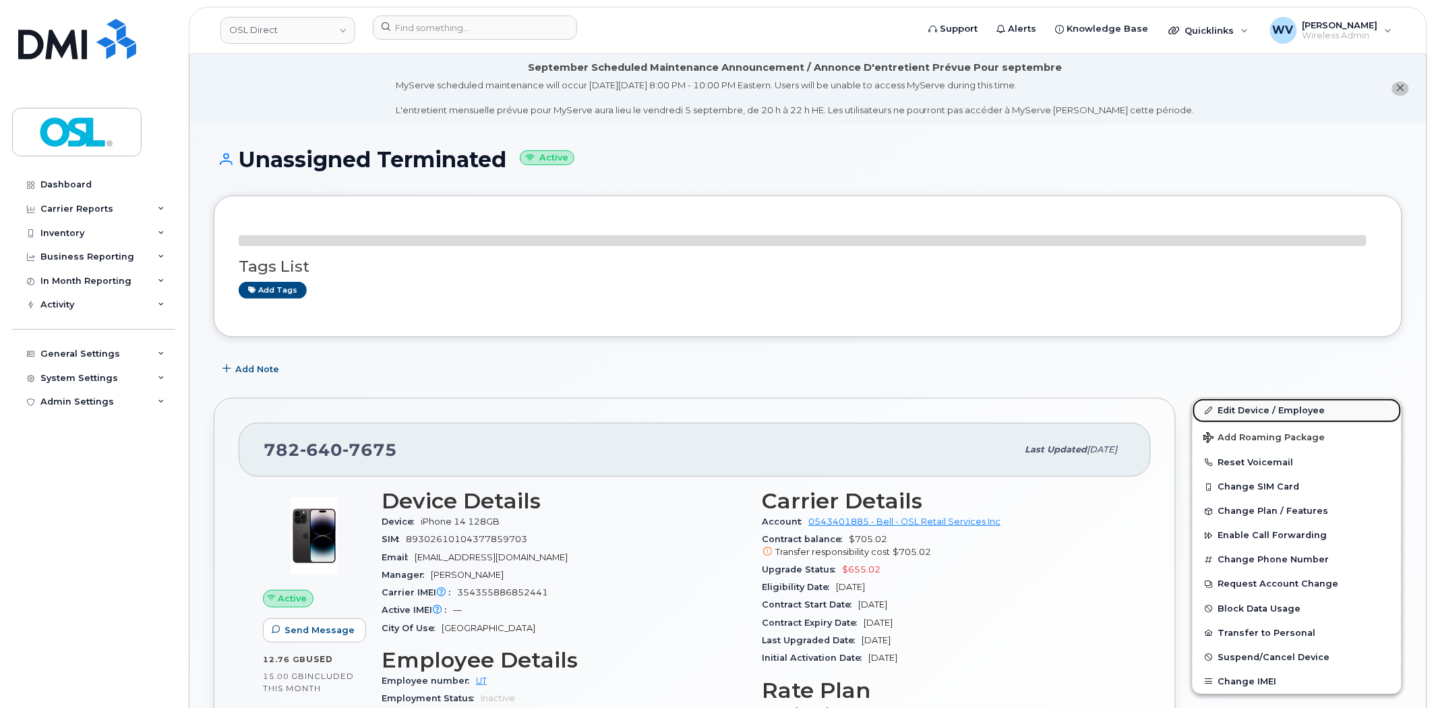
click at [1285, 409] on link "Edit Device / Employee" at bounding box center [1297, 410] width 209 height 24
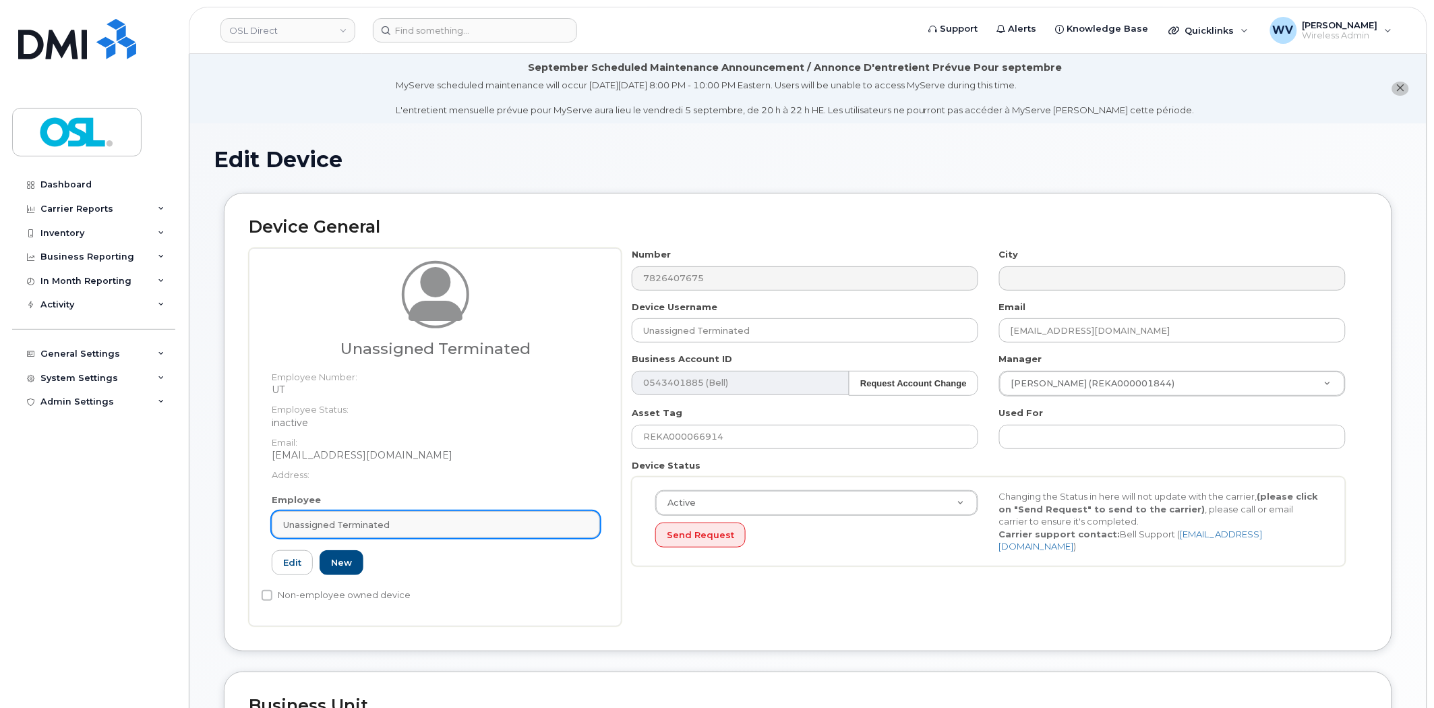
click at [383, 517] on link "Unassigned Terminated" at bounding box center [436, 524] width 328 height 27
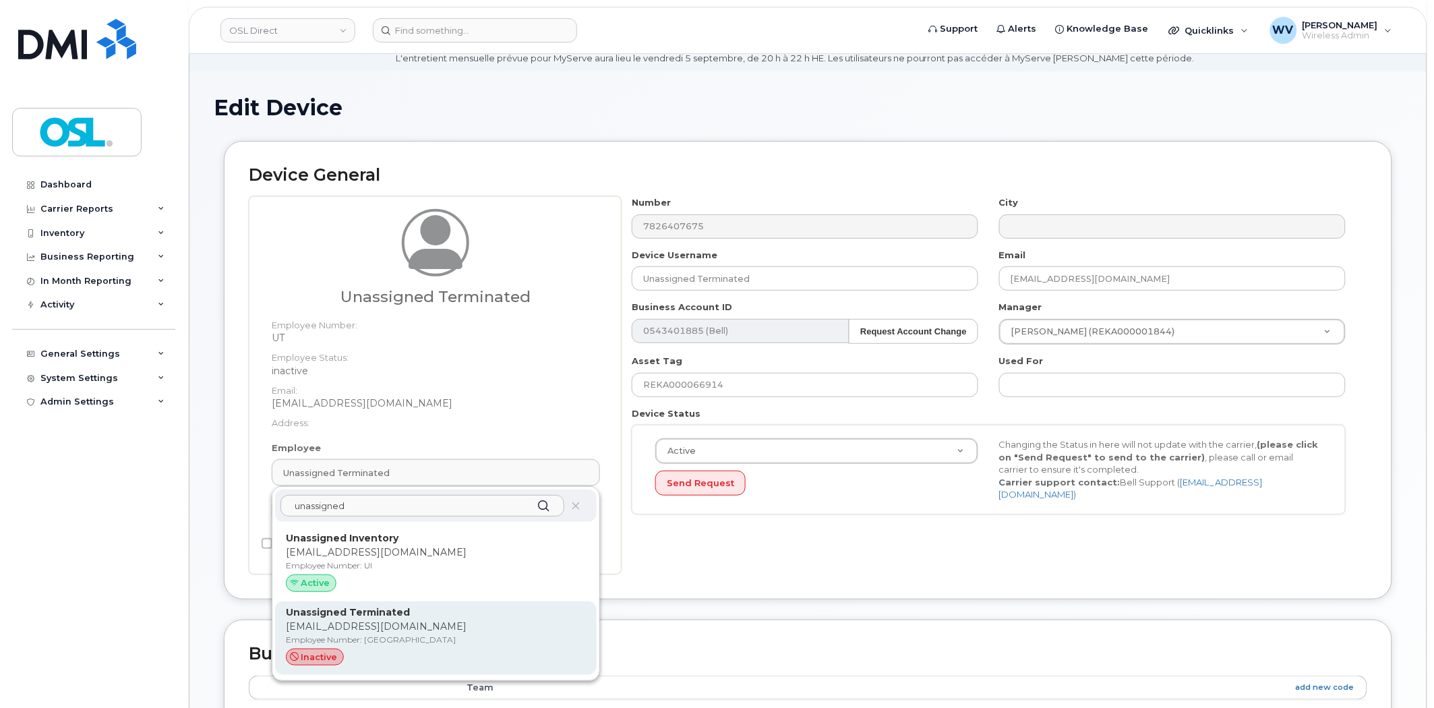
scroll to position [150, 0]
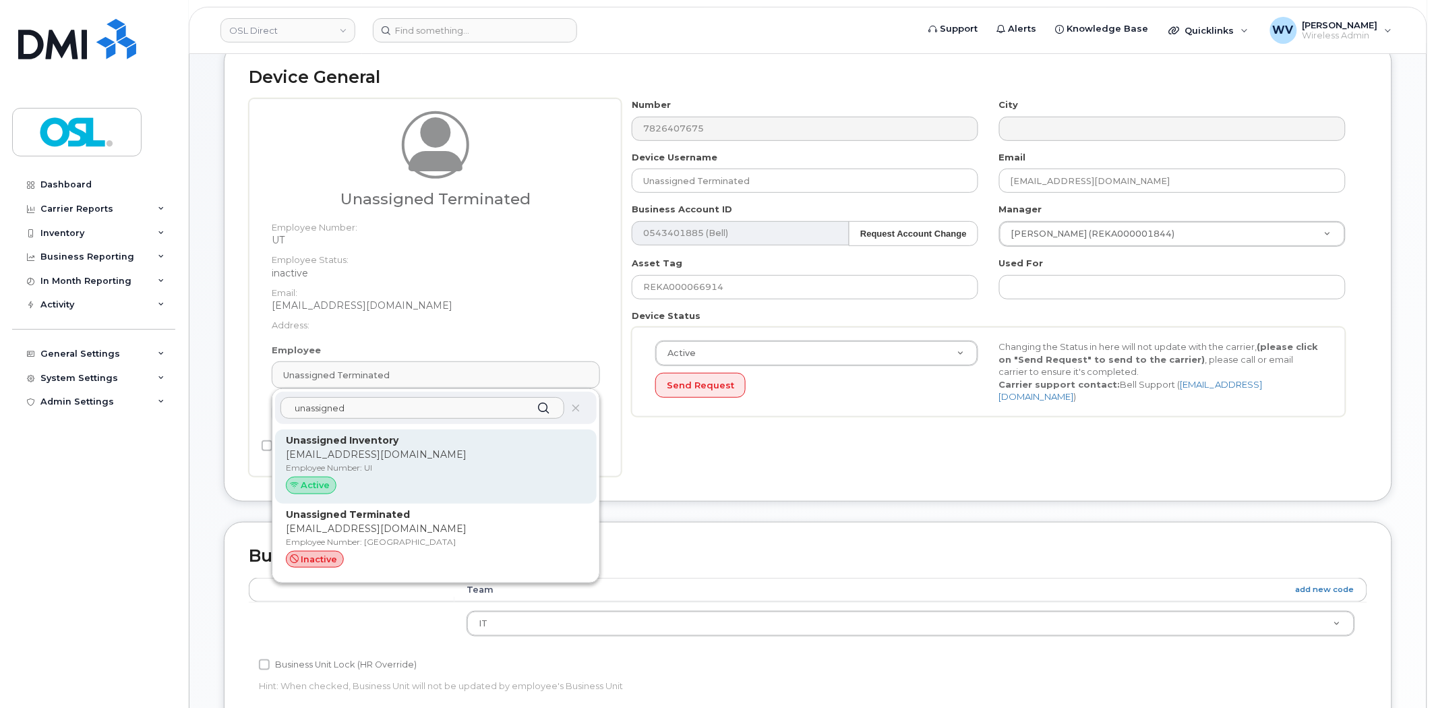
type input "unassigned"
click at [400, 466] on p "Employee Number: UI" at bounding box center [436, 468] width 300 height 12
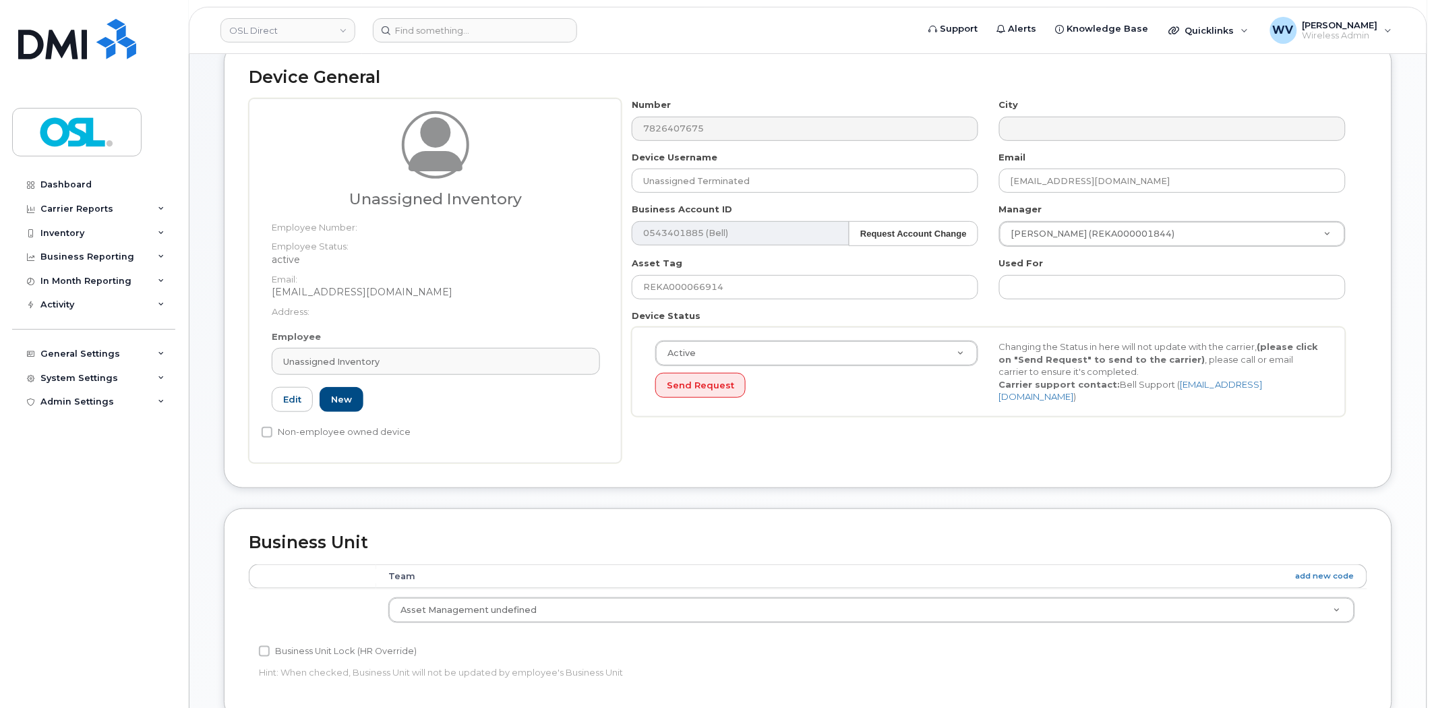
type input "UI"
type input "Unassigned Inventory"
type input "support@osldirect.com"
type input "4724252"
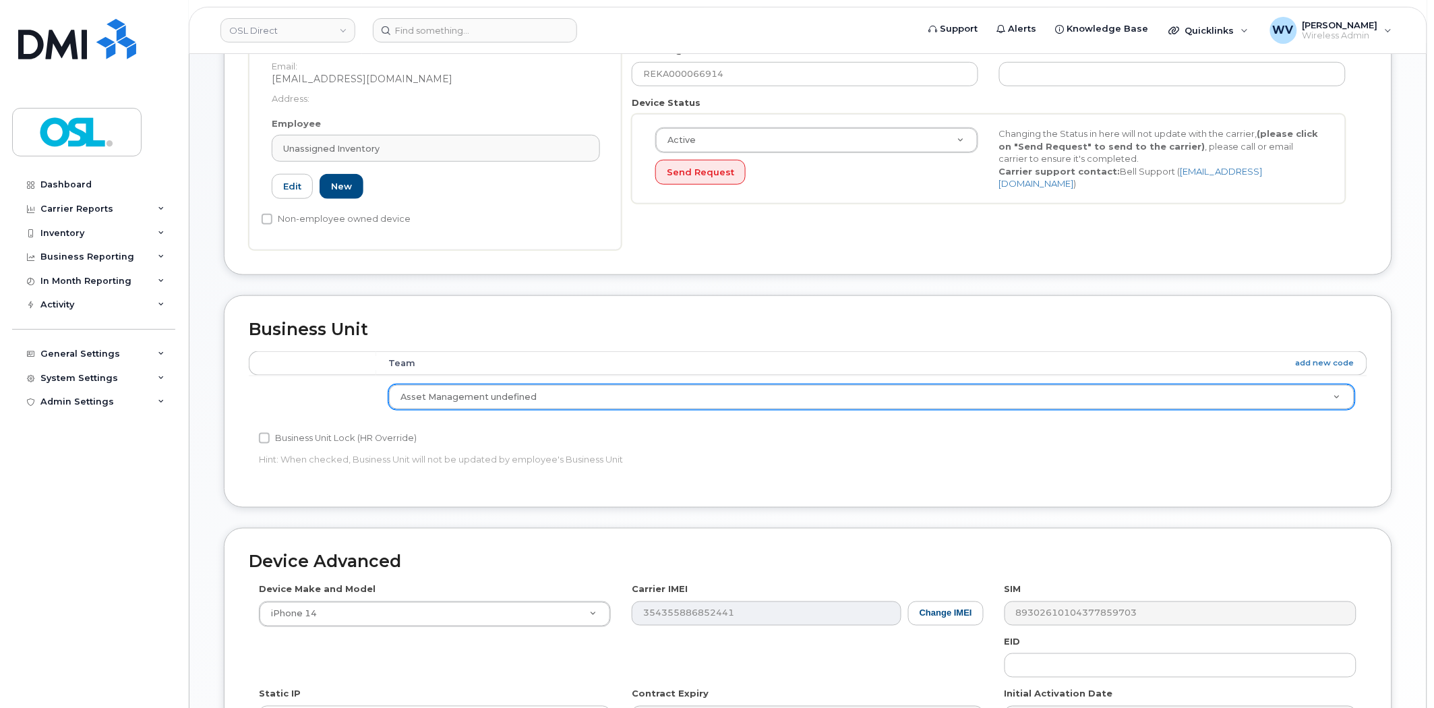
scroll to position [585, 0]
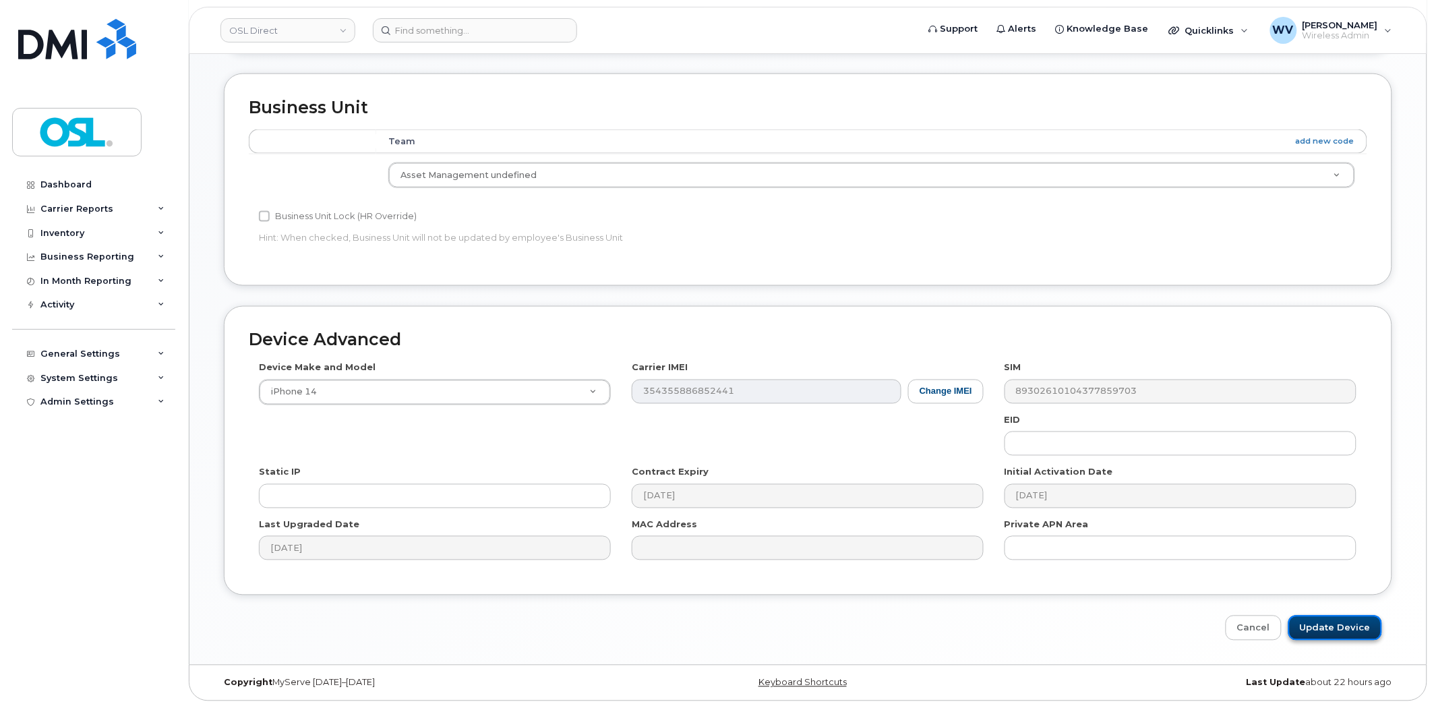
click at [1363, 638] on input "Update Device" at bounding box center [1335, 628] width 94 height 25
type input "Saving..."
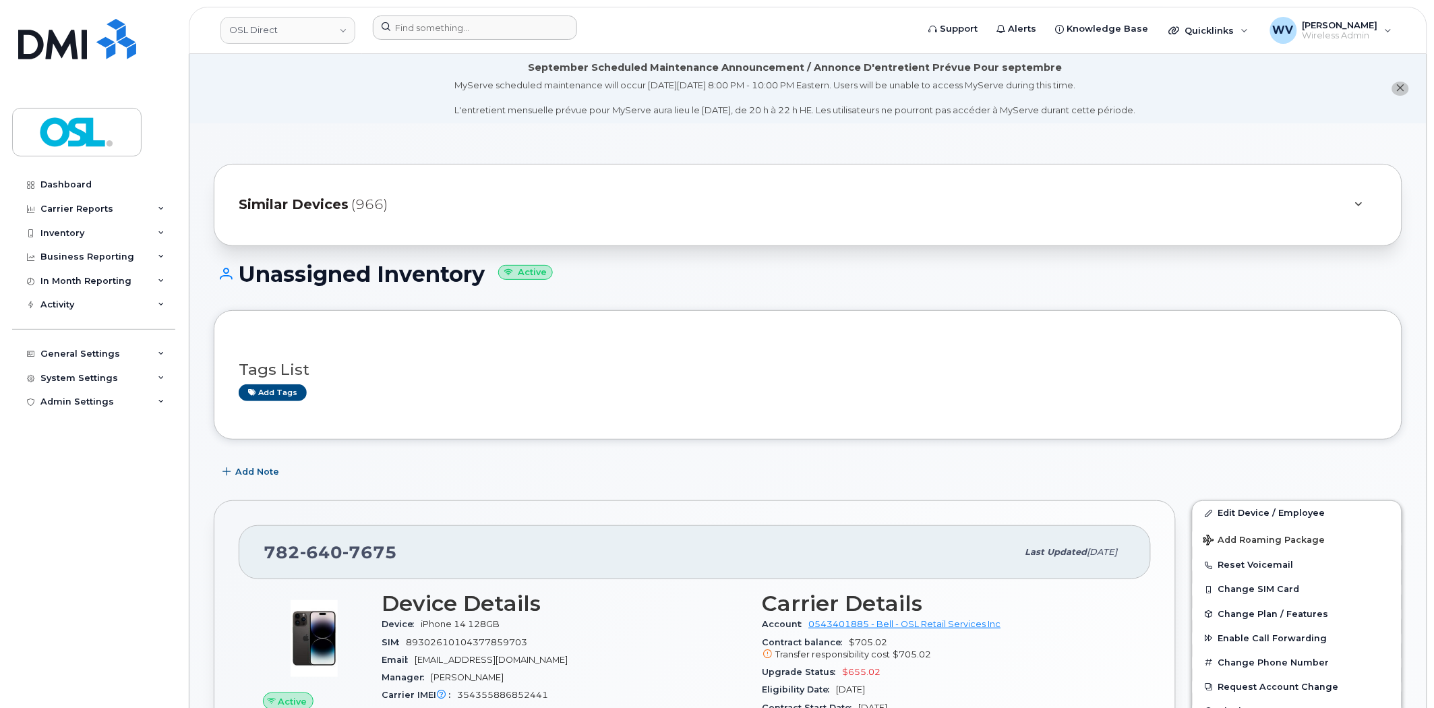
click at [541, 43] on div at bounding box center [641, 31] width 558 height 30
click at [529, 30] on input at bounding box center [475, 28] width 204 height 24
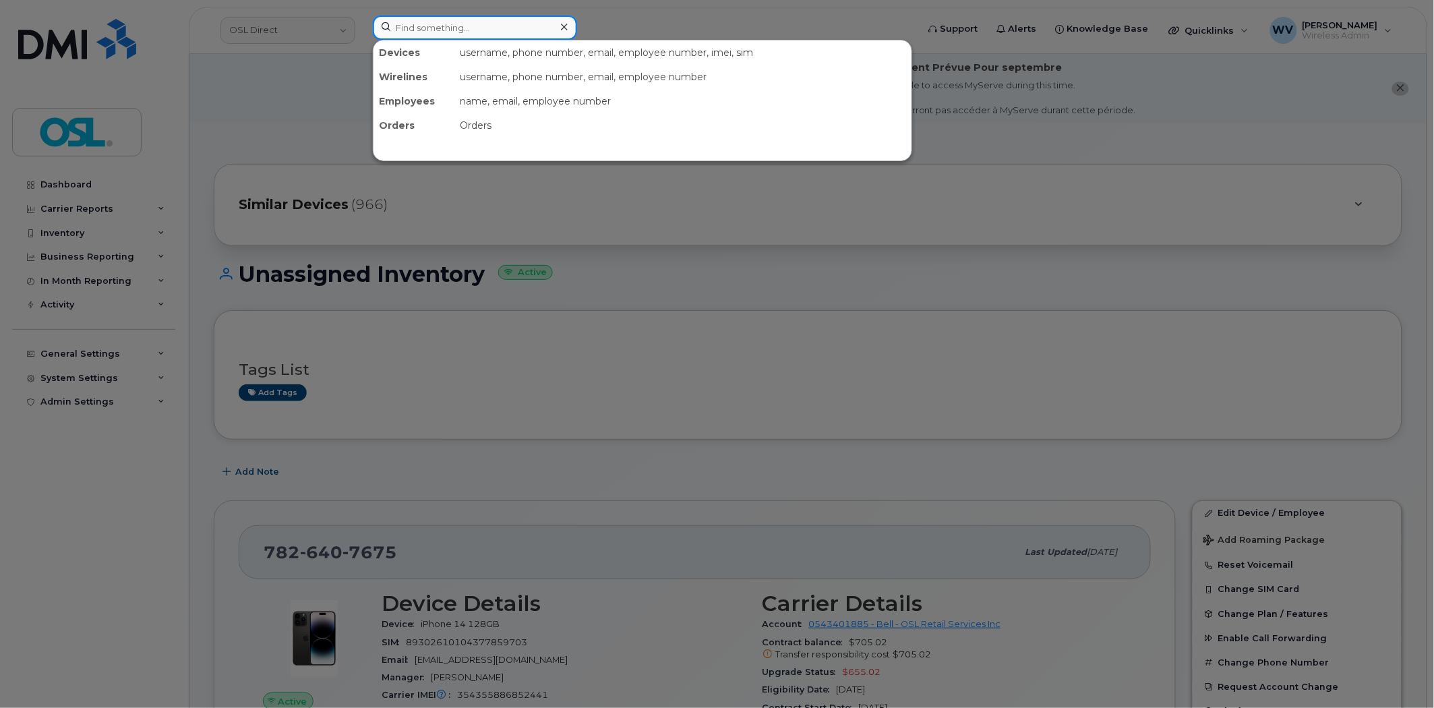
paste input "5146052923"
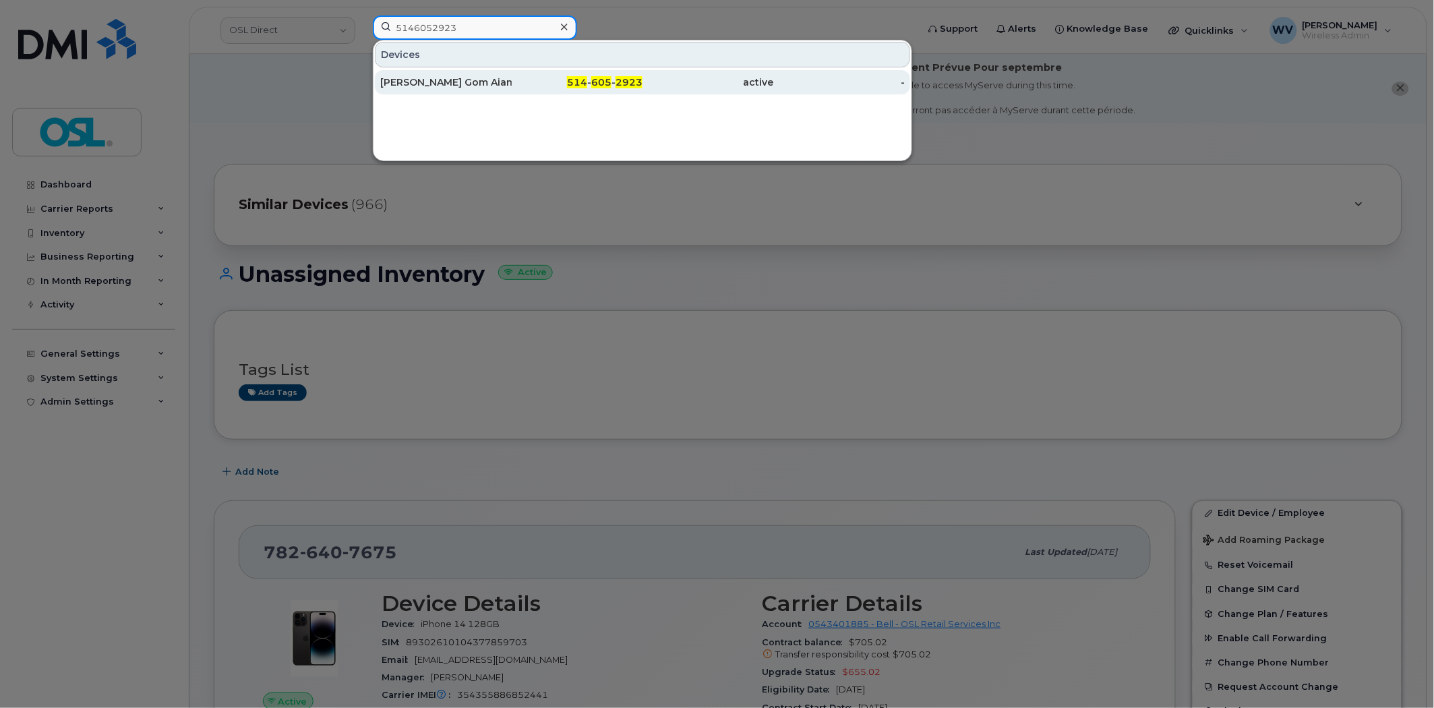
type input "5146052923"
click at [499, 78] on div "[PERSON_NAME] Gom Aiam De [PERSON_NAME]" at bounding box center [445, 82] width 131 height 13
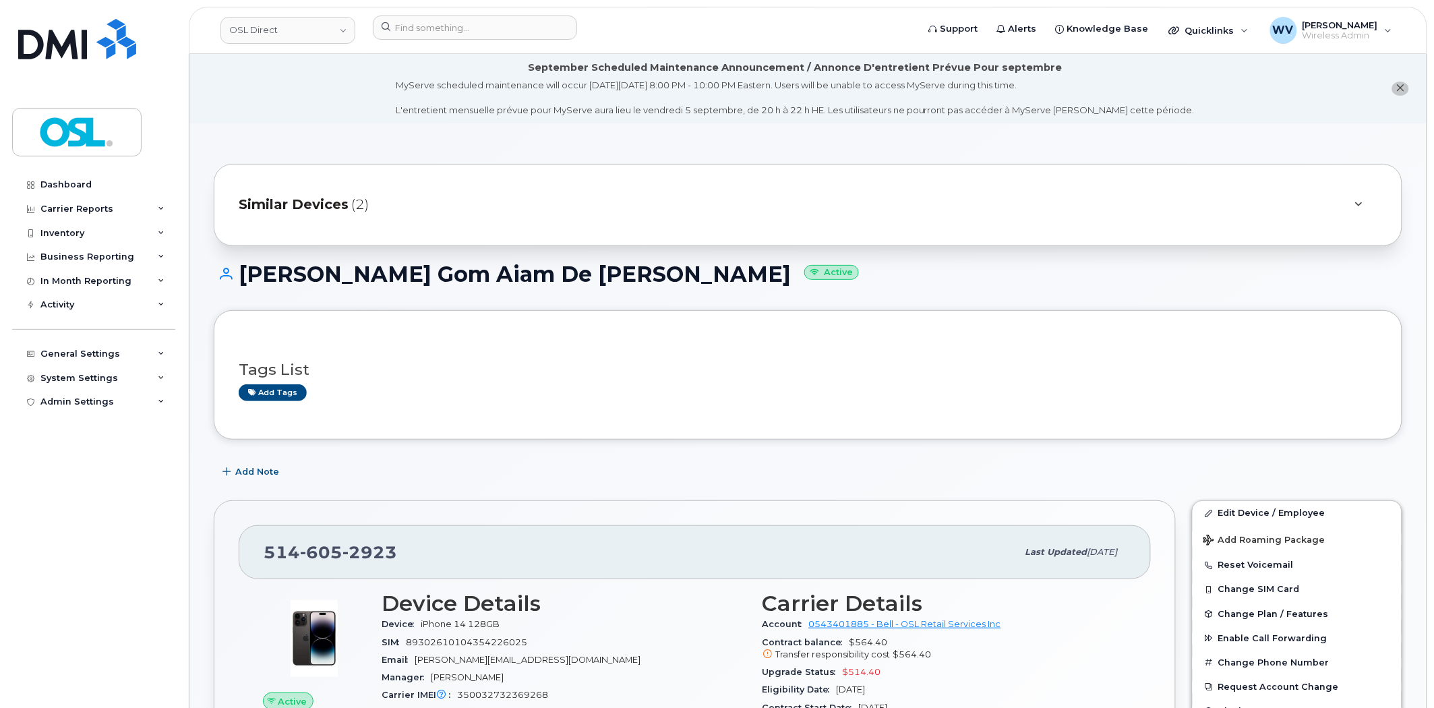
click at [704, 275] on h1 "[PERSON_NAME] Gom Aiam De [PERSON_NAME] Active" at bounding box center [808, 274] width 1189 height 24
click at [251, 268] on h1 "[PERSON_NAME] Gom Aiam De [PERSON_NAME] Active" at bounding box center [808, 274] width 1189 height 24
copy h1 "Jean Baptiste Alpin Gom Aiam De Sara Mbissa"
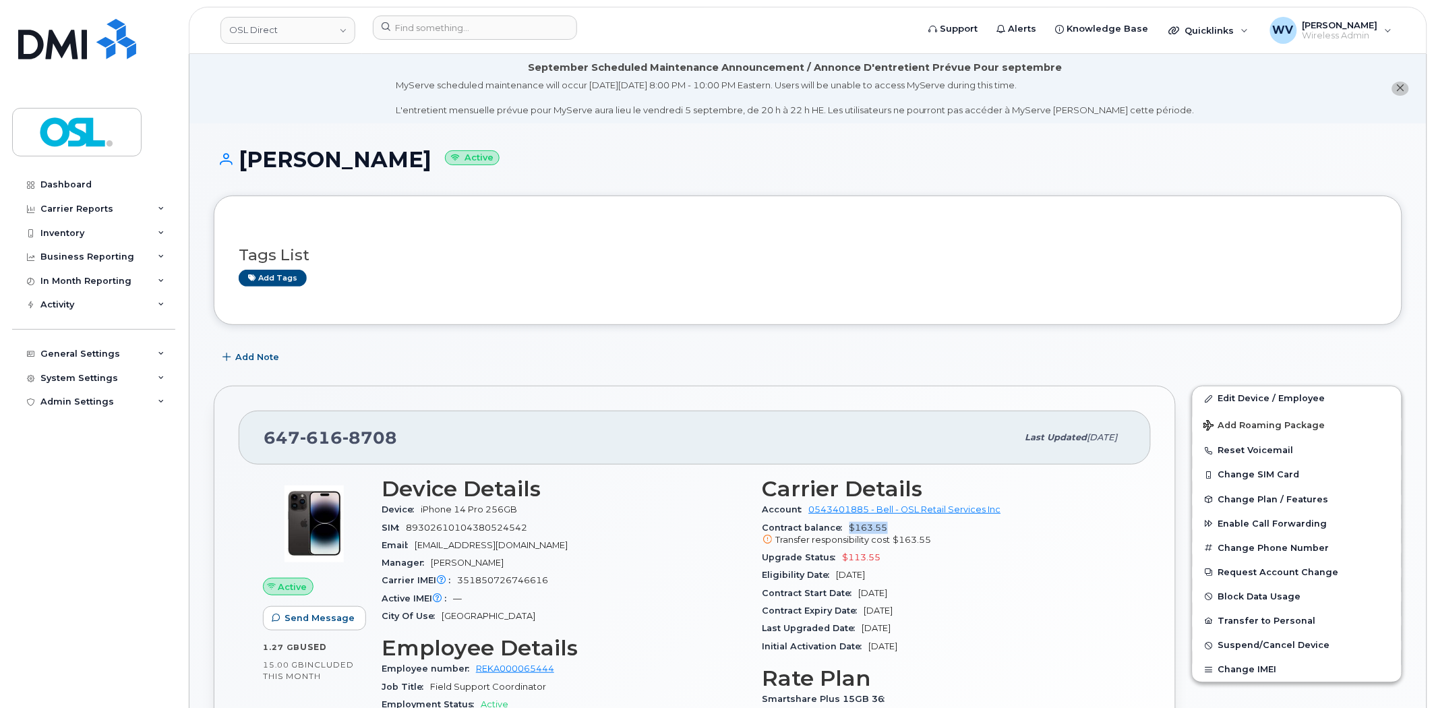
drag, startPoint x: 895, startPoint y: 524, endPoint x: 848, endPoint y: 527, distance: 47.3
click at [848, 527] on div "Contract balance $163.55 Transfer responsibility cost $163.55" at bounding box center [945, 534] width 365 height 30
copy span "$163.55"
